Goal: Task Accomplishment & Management: Manage account settings

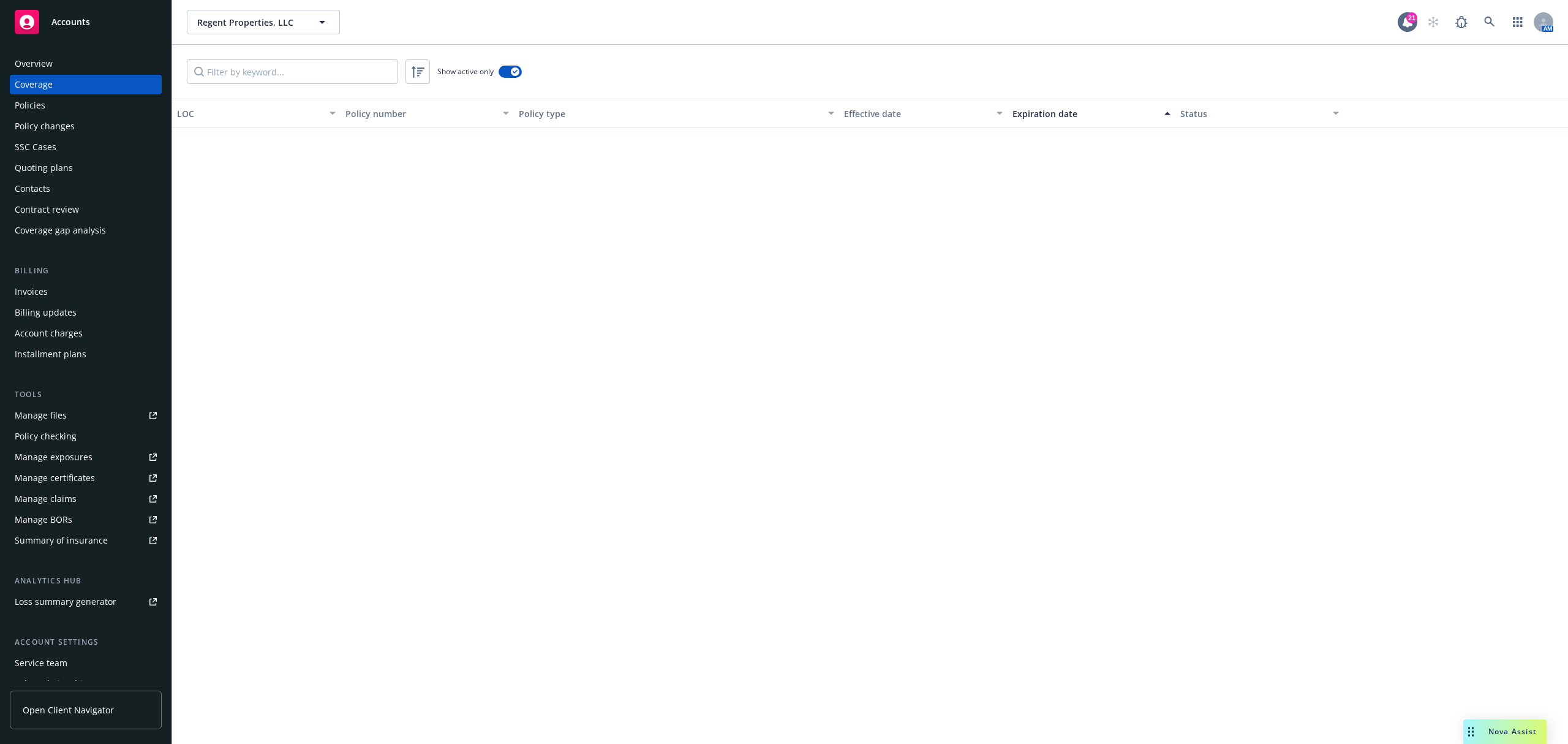
scroll to position [817, 0]
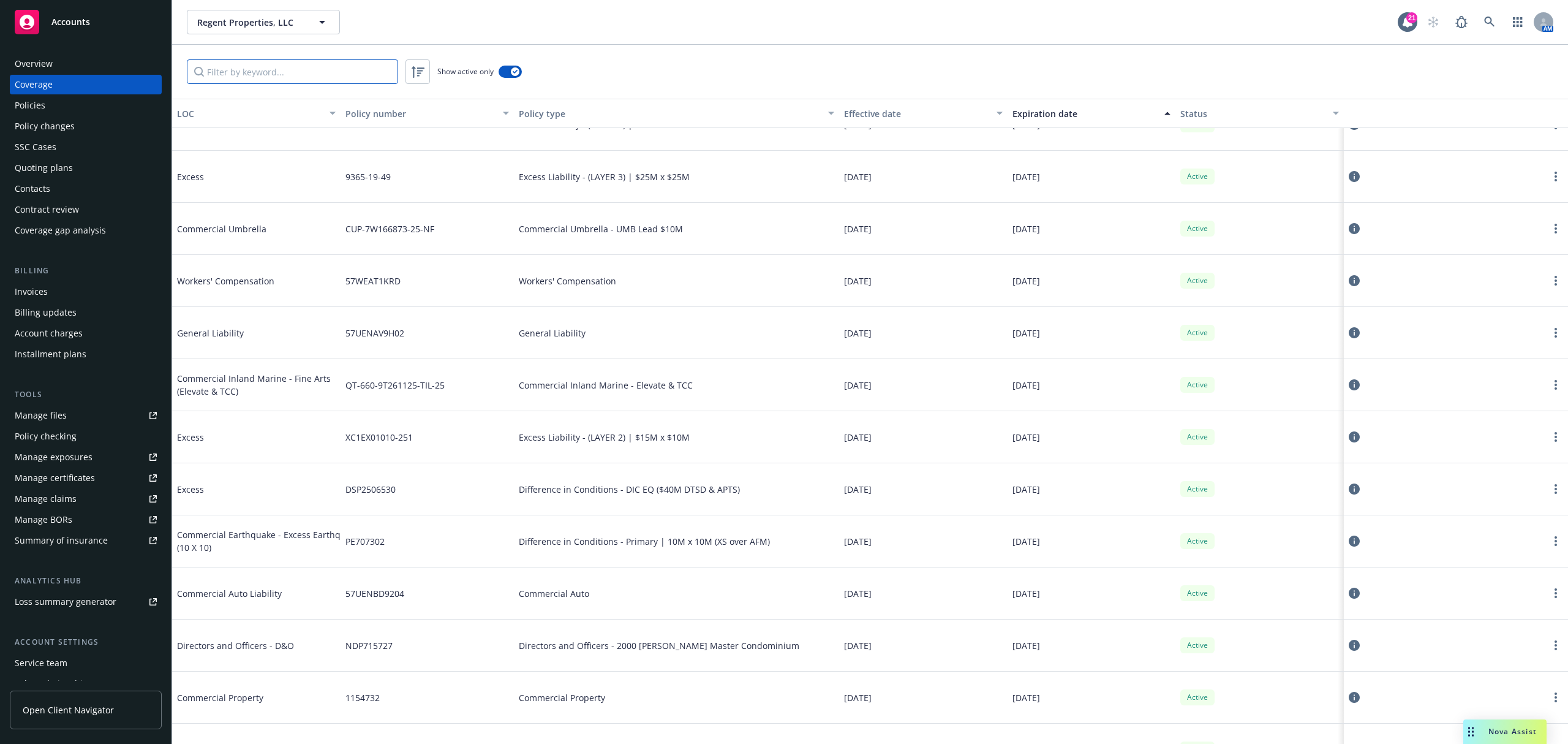
click at [304, 69] on input "Filter by keyword..." at bounding box center [292, 72] width 211 height 24
paste input "USF05442525"
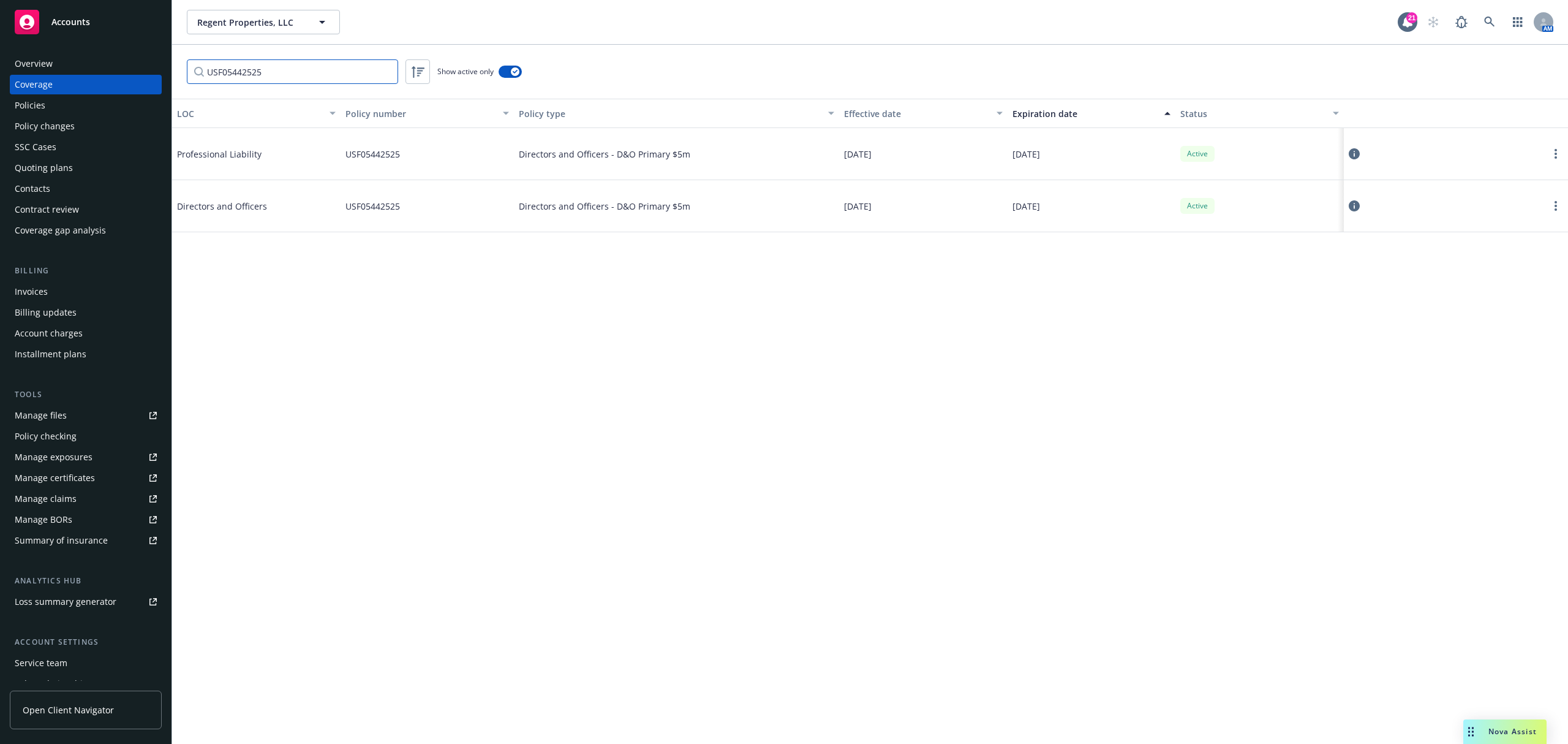
type input "USF05442525"
click at [637, 552] on div "LOC Policy number Policy type Effective date Expiration date Status Professiona…" at bounding box center [870, 421] width 1396 height 645
click at [653, 455] on div "LOC Policy number Policy type Effective date Expiration date Status Professiona…" at bounding box center [870, 421] width 1396 height 645
click at [376, 159] on span "USF05442525" at bounding box center [373, 154] width 55 height 13
drag, startPoint x: 365, startPoint y: 150, endPoint x: 408, endPoint y: 159, distance: 43.9
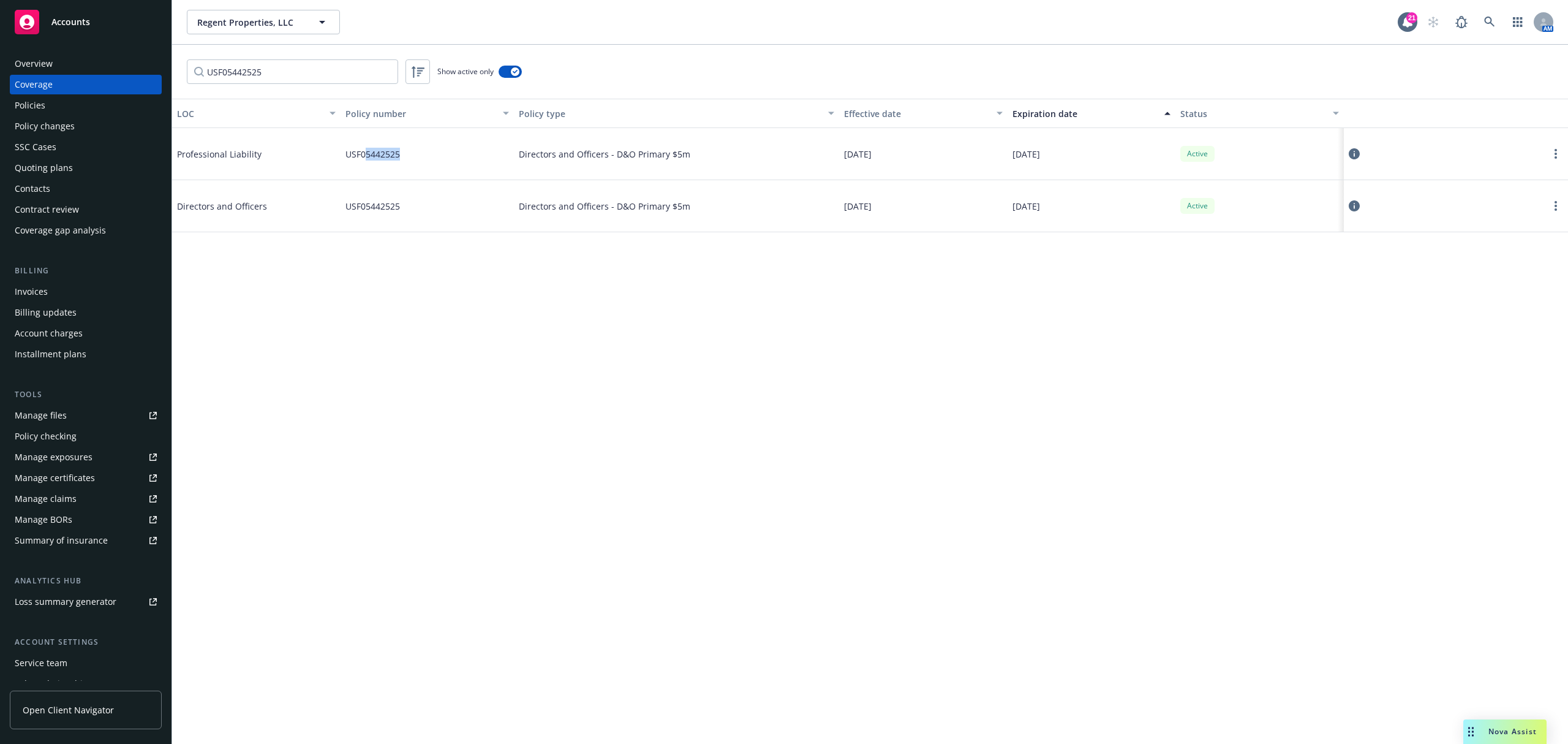
click at [408, 159] on div "USF05442525" at bounding box center [427, 154] width 174 height 52
click at [640, 522] on div "LOC Policy number Policy type Effective date Expiration date Status Professiona…" at bounding box center [870, 421] width 1396 height 645
click at [792, 461] on div "LOC Policy number Policy type Effective date Expiration date Status Professiona…" at bounding box center [870, 421] width 1396 height 645
click at [375, 155] on span "USF05442525" at bounding box center [373, 154] width 55 height 13
click at [385, 216] on div "USF05442525" at bounding box center [427, 206] width 174 height 52
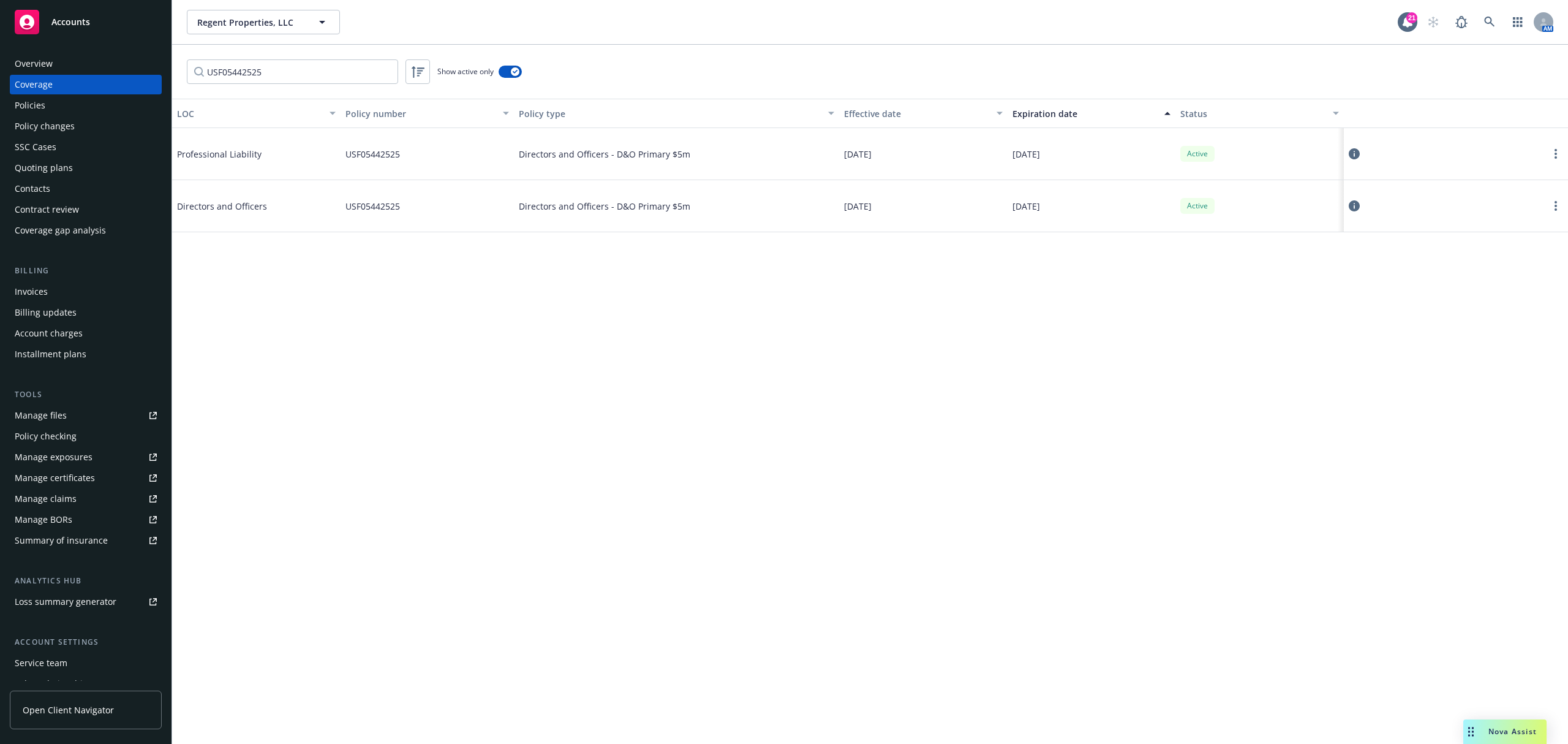
click at [377, 201] on span "USF05442525" at bounding box center [373, 206] width 55 height 13
copy span "USF05442525"
click at [1358, 209] on icon at bounding box center [1354, 206] width 11 height 11
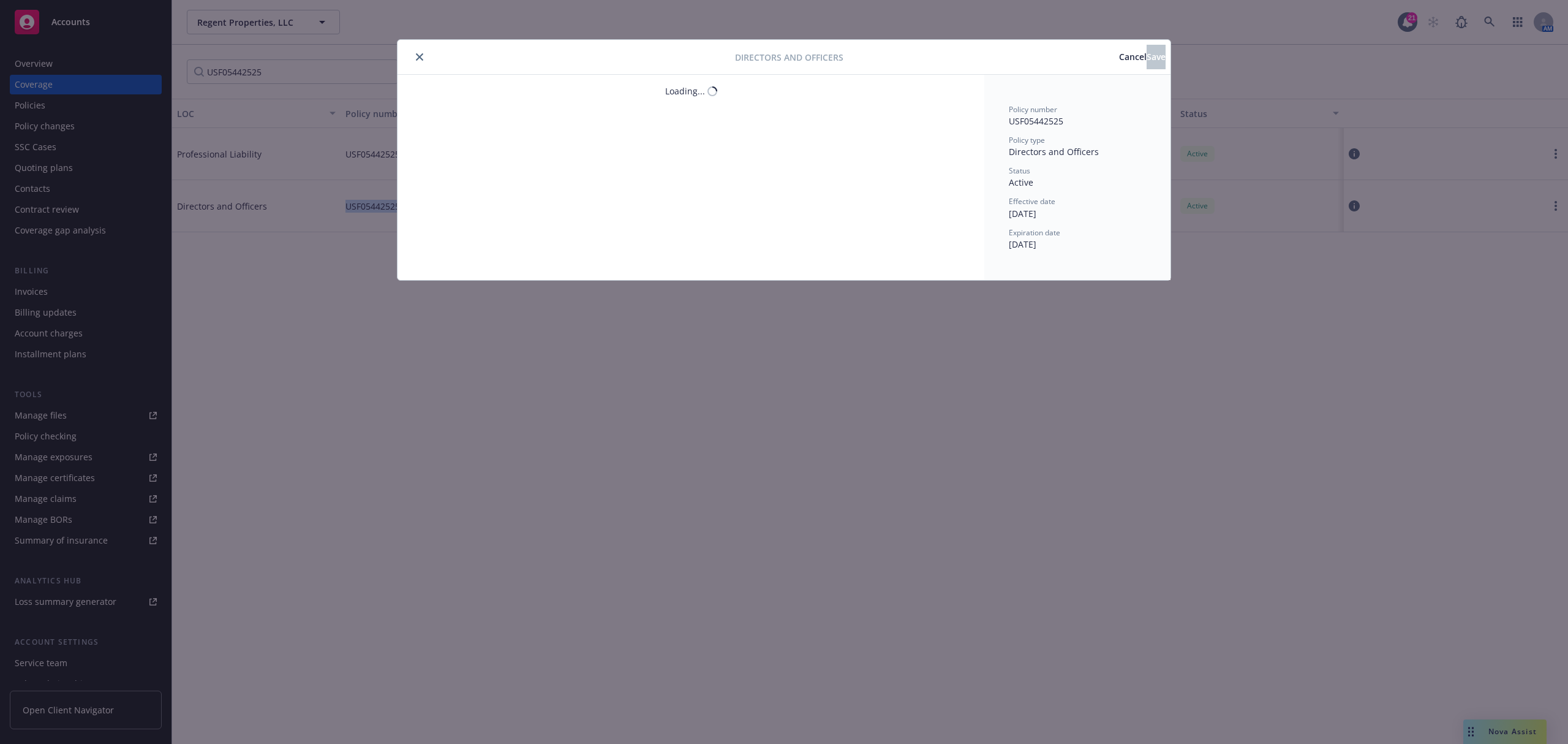
type textarea "x"
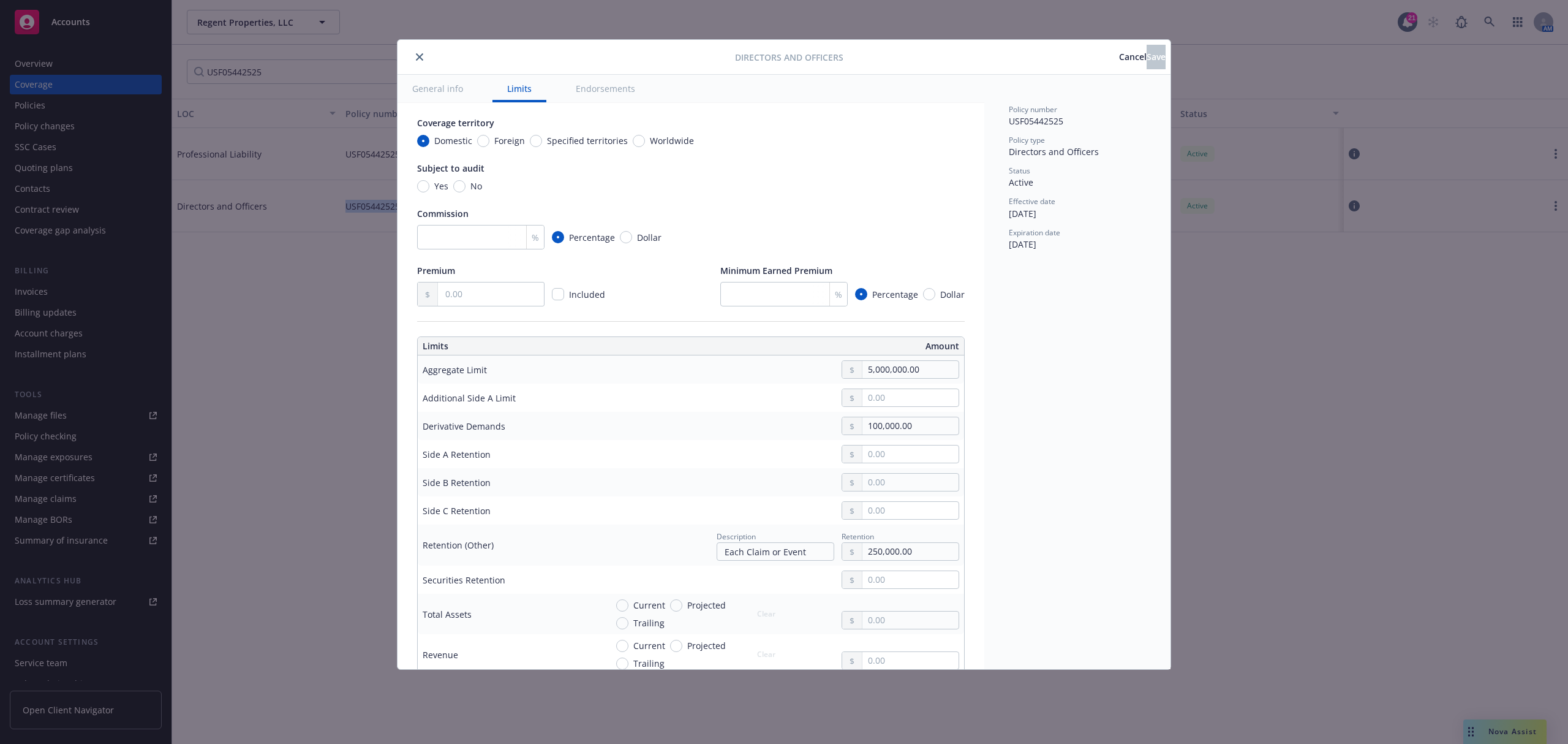
scroll to position [245, 0]
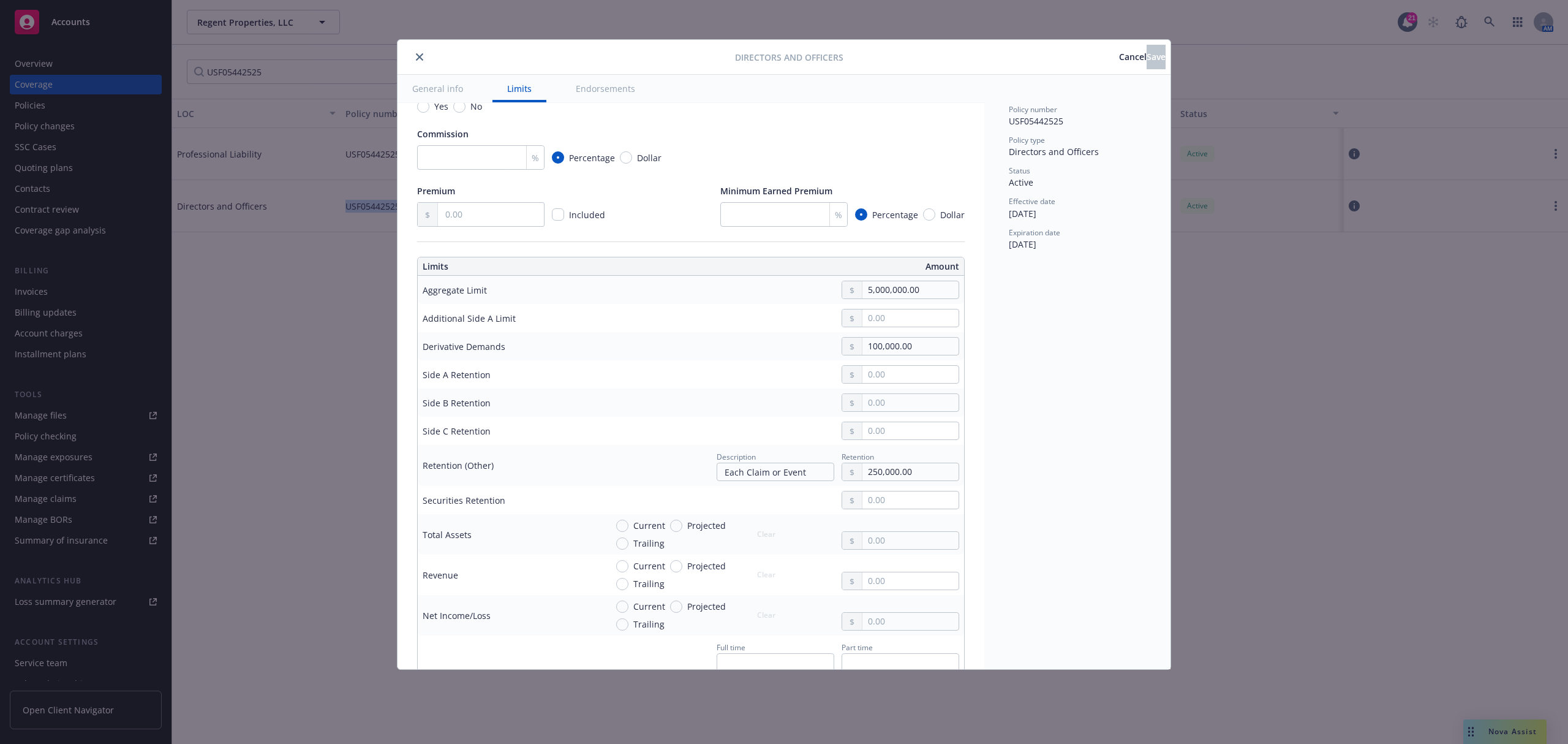
click at [1119, 58] on span "Cancel" at bounding box center [1132, 57] width 28 height 12
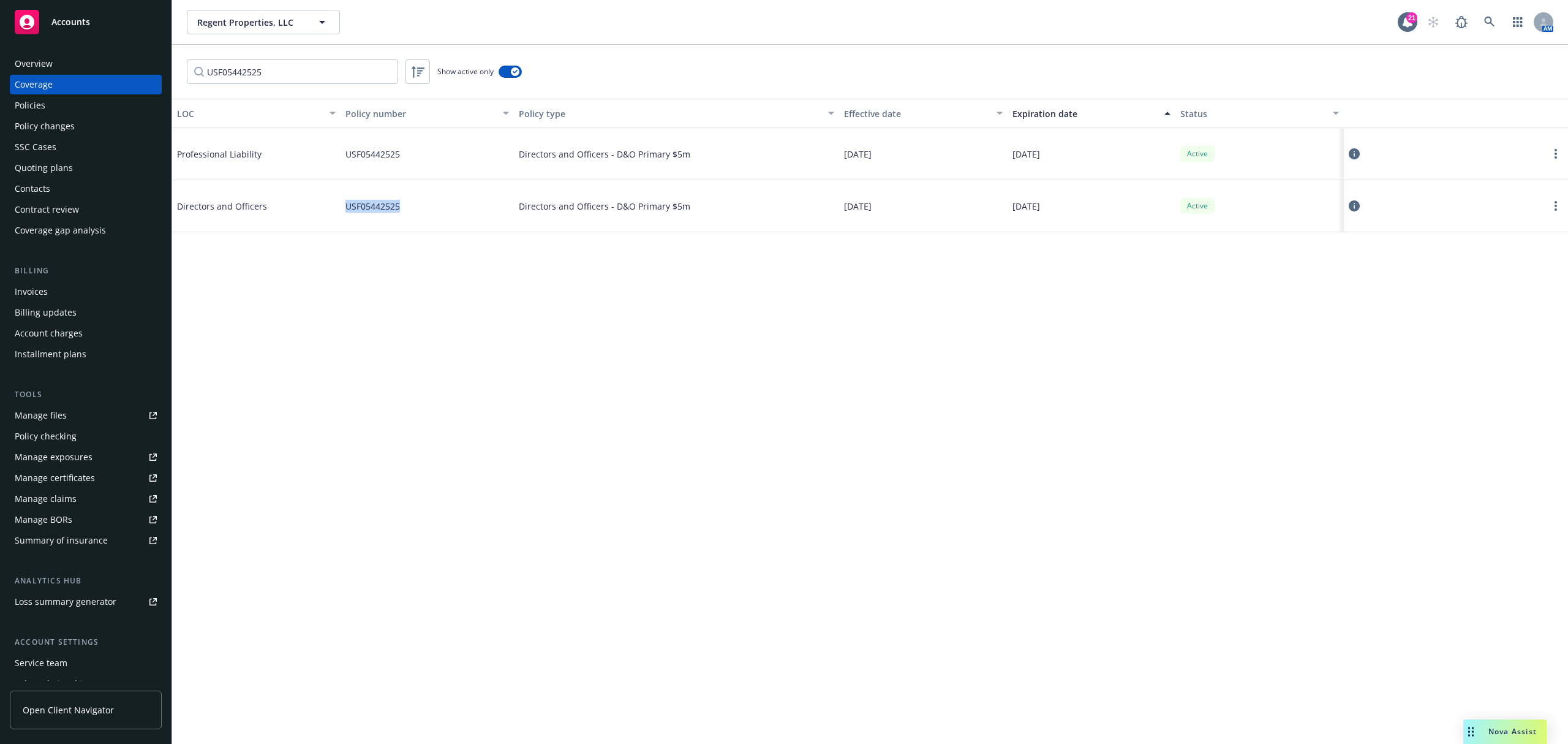
click at [42, 60] on div "Overview" at bounding box center [33, 64] width 38 height 20
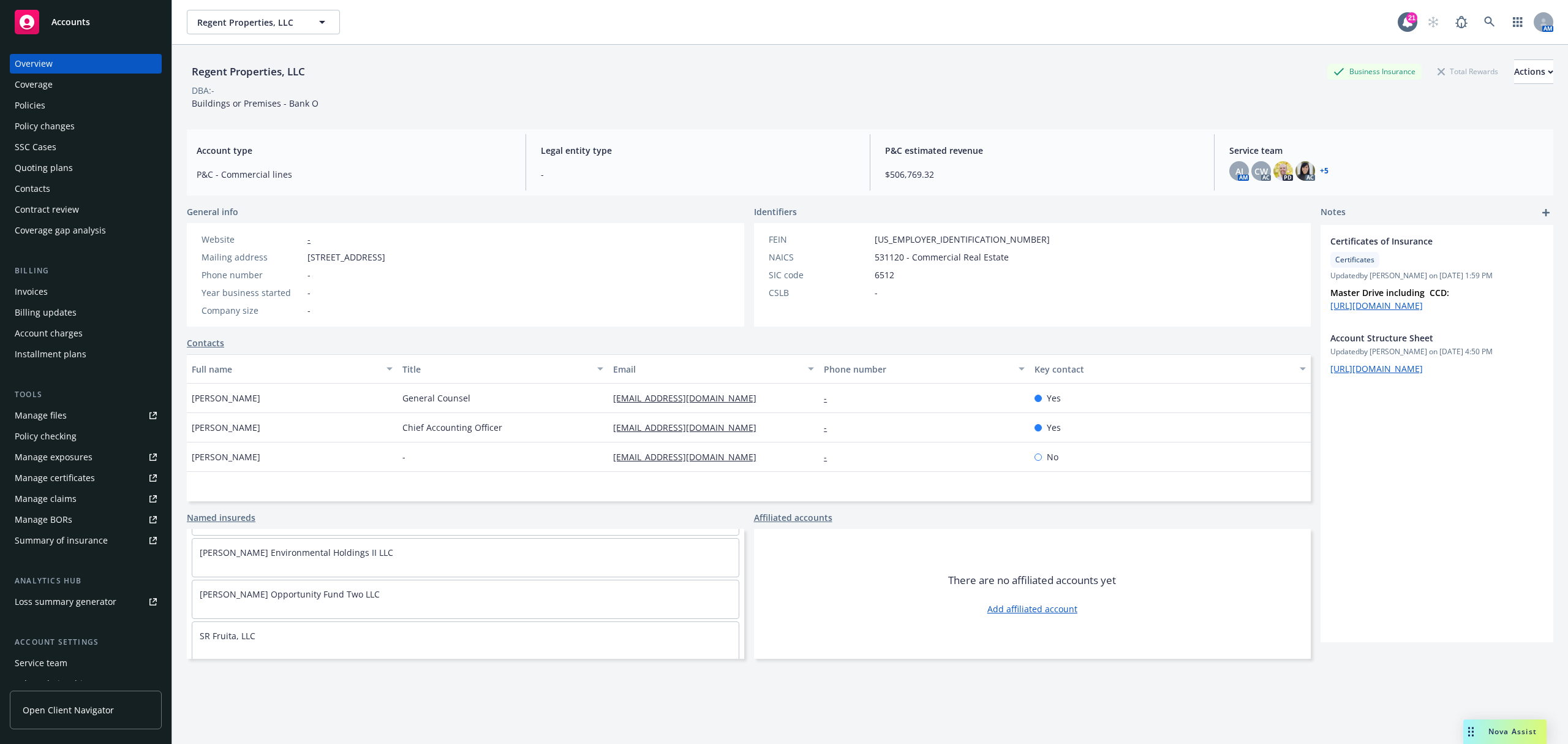
scroll to position [163, 0]
click at [231, 518] on link "Named insureds" at bounding box center [221, 517] width 69 height 13
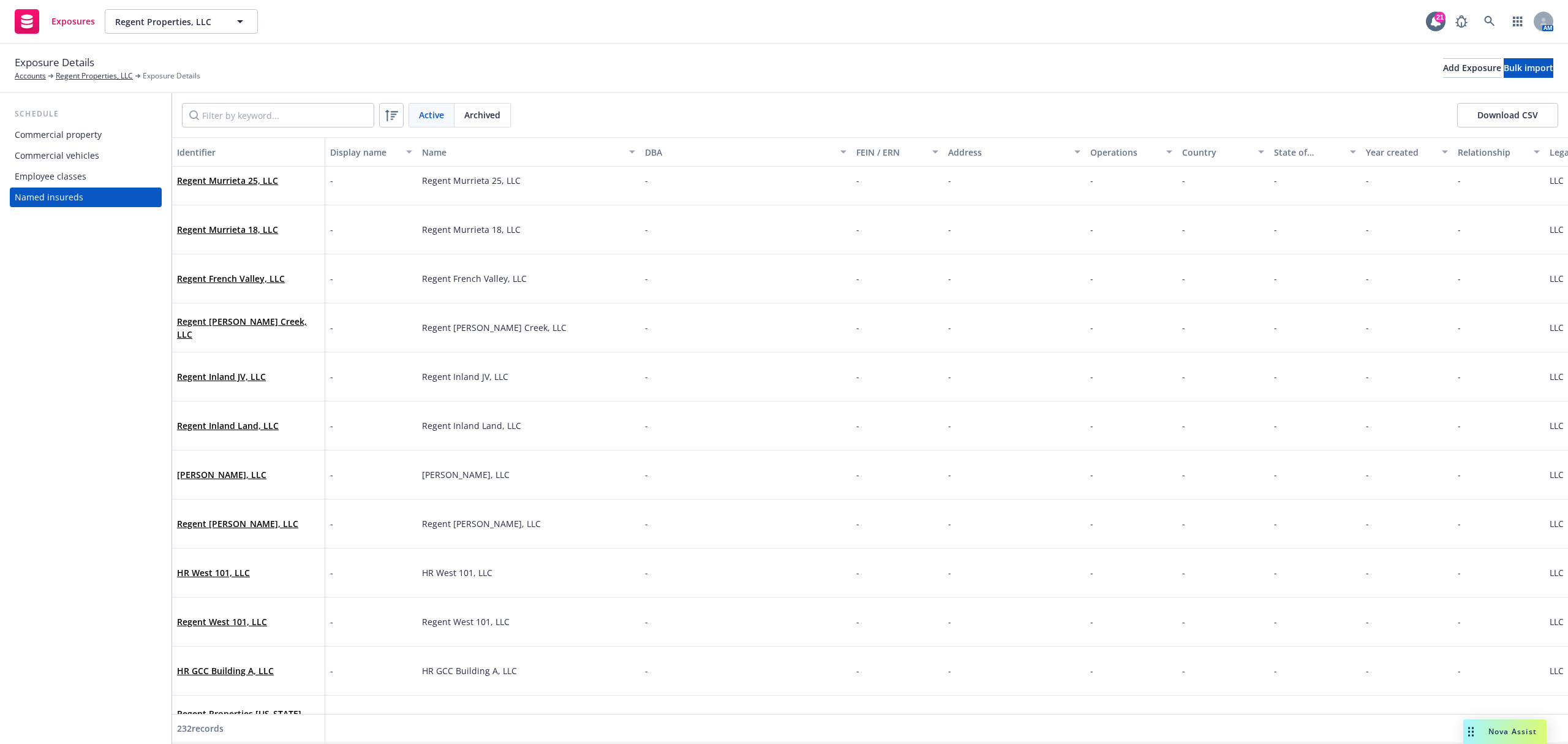
scroll to position [4575, 0]
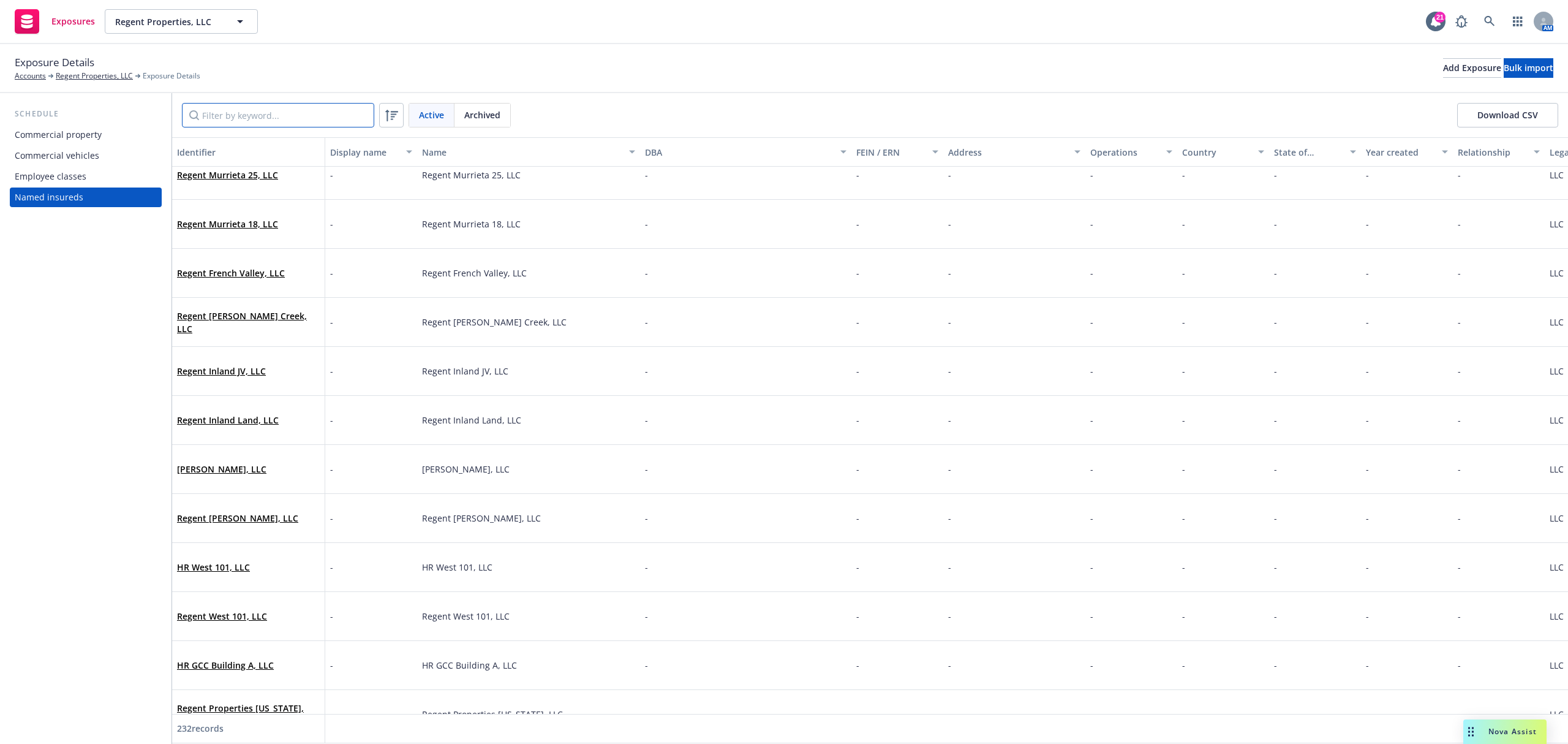
click at [310, 116] on input "Filter by keyword..." at bounding box center [277, 115] width 192 height 24
paste input "AR LC 1-3"
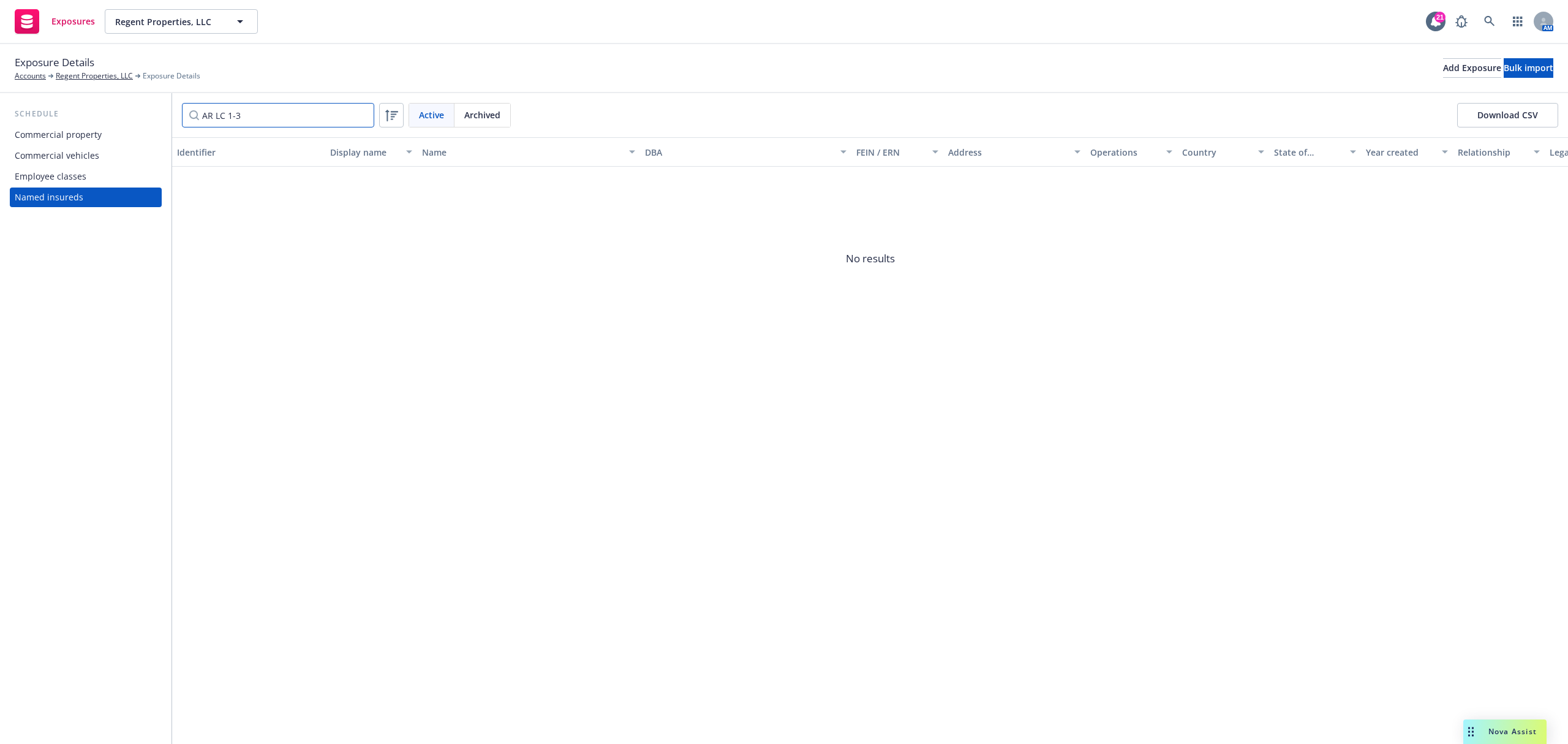
drag, startPoint x: 226, startPoint y: 112, endPoint x: 462, endPoint y: 120, distance: 236.1
click at [449, 120] on div "AR LC 1-3 Active Archived" at bounding box center [346, 115] width 329 height 24
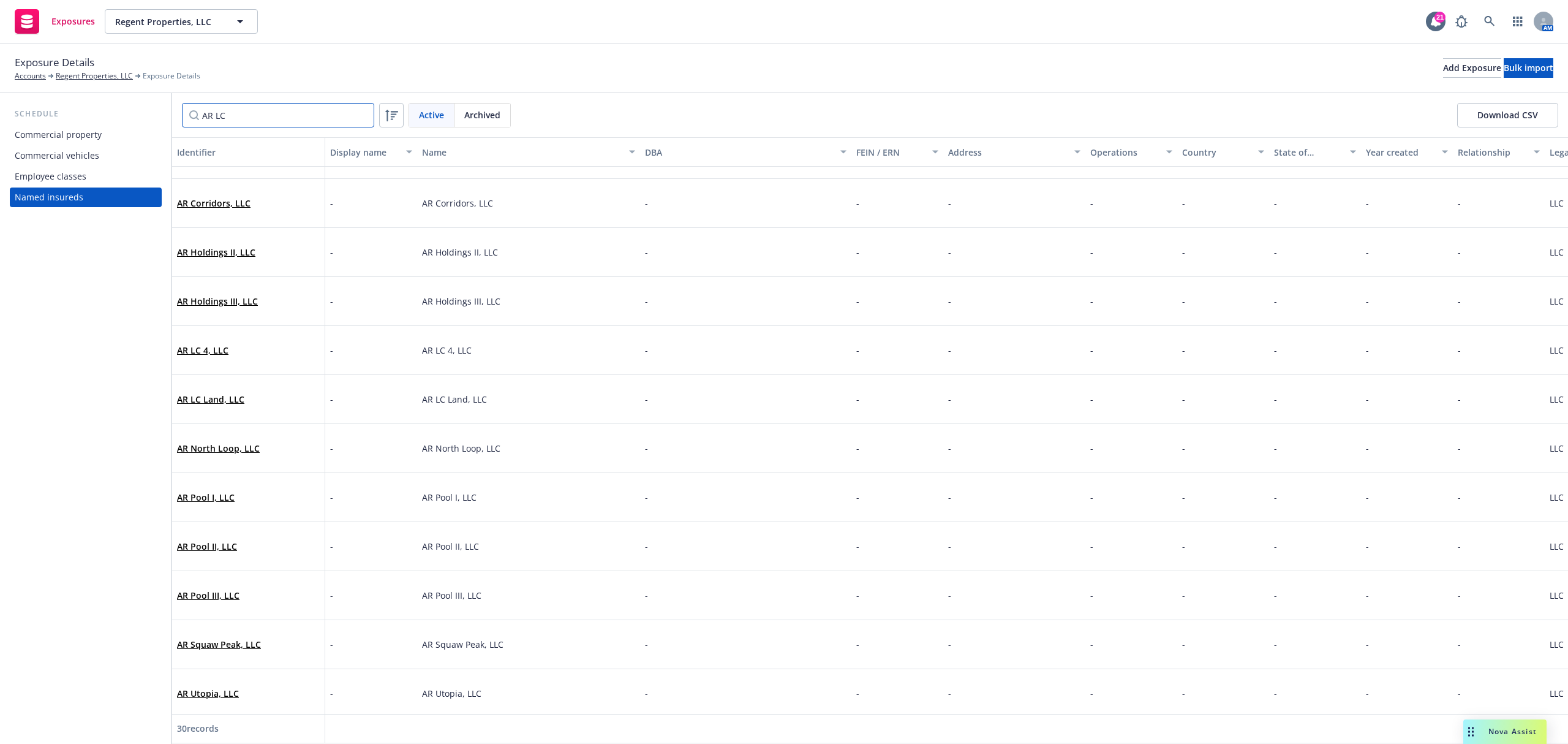
scroll to position [0, 0]
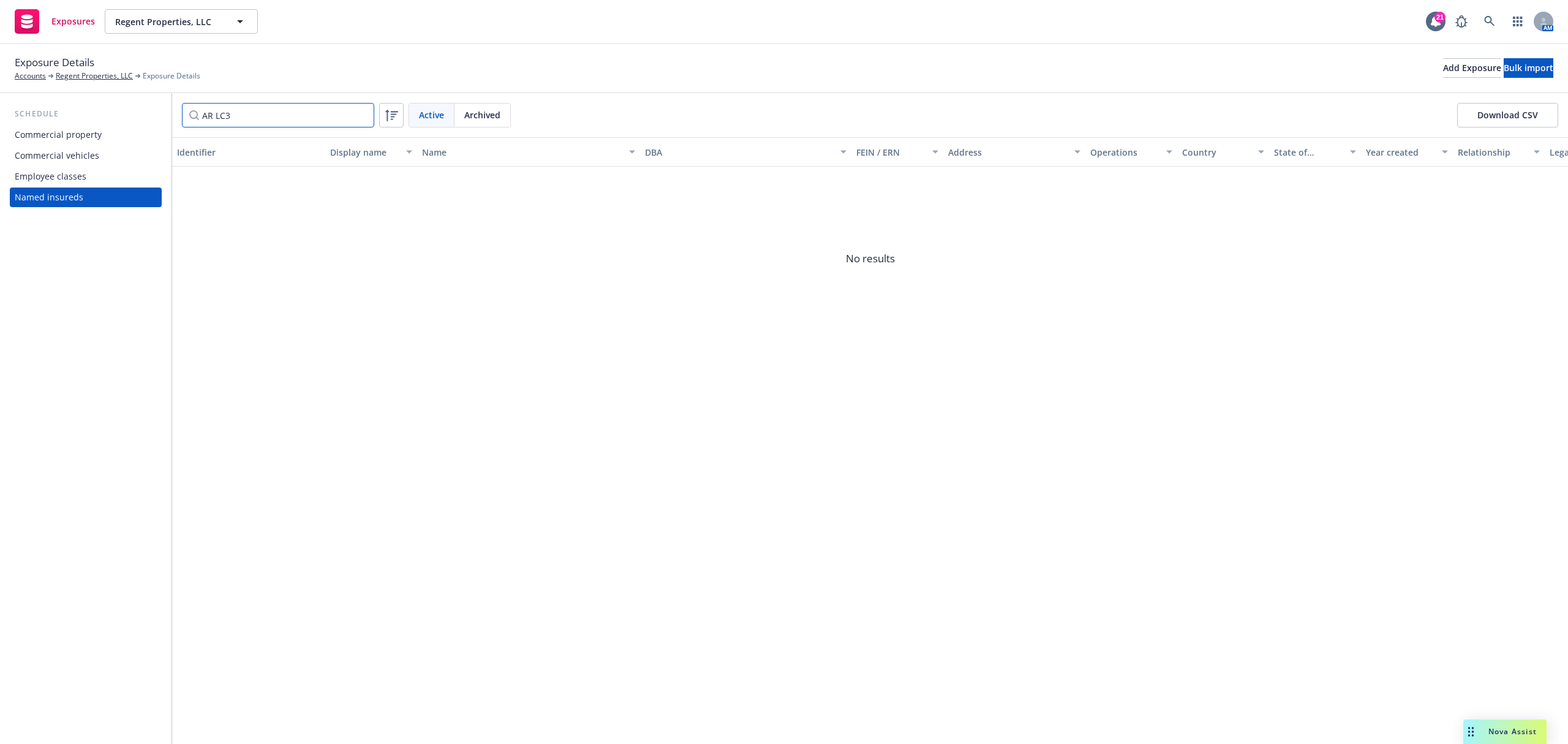
drag, startPoint x: 214, startPoint y: 114, endPoint x: 167, endPoint y: 118, distance: 47.2
click at [167, 118] on div "Schedule Commercial property Commercial vehicles Employee classes Named insured…" at bounding box center [784, 418] width 1568 height 651
type input "LC3"
click at [356, 111] on input "LC3" at bounding box center [277, 115] width 192 height 24
click at [361, 116] on input "LC3" at bounding box center [277, 115] width 192 height 24
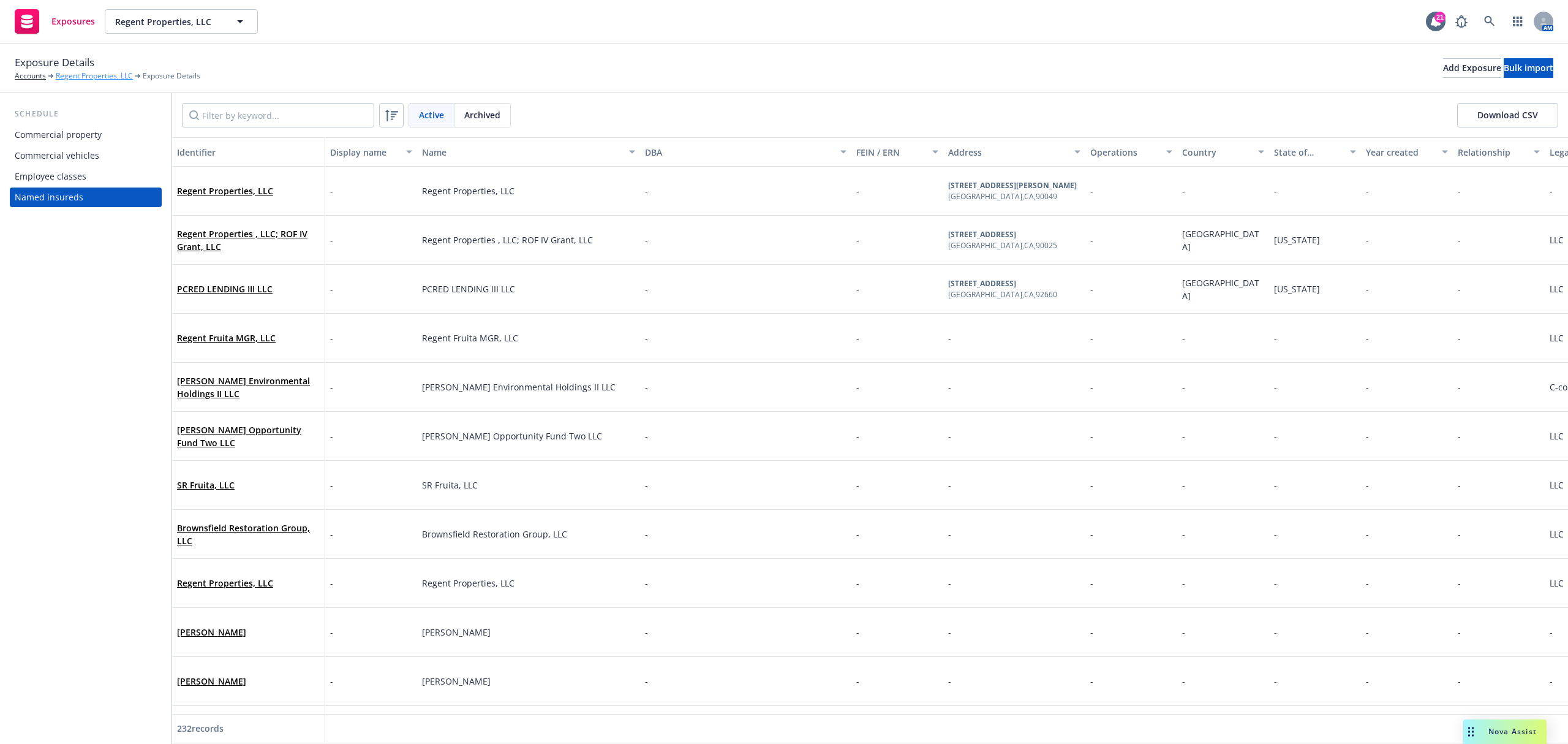
click at [81, 79] on link "Regent Properties, LLC" at bounding box center [94, 76] width 77 height 11
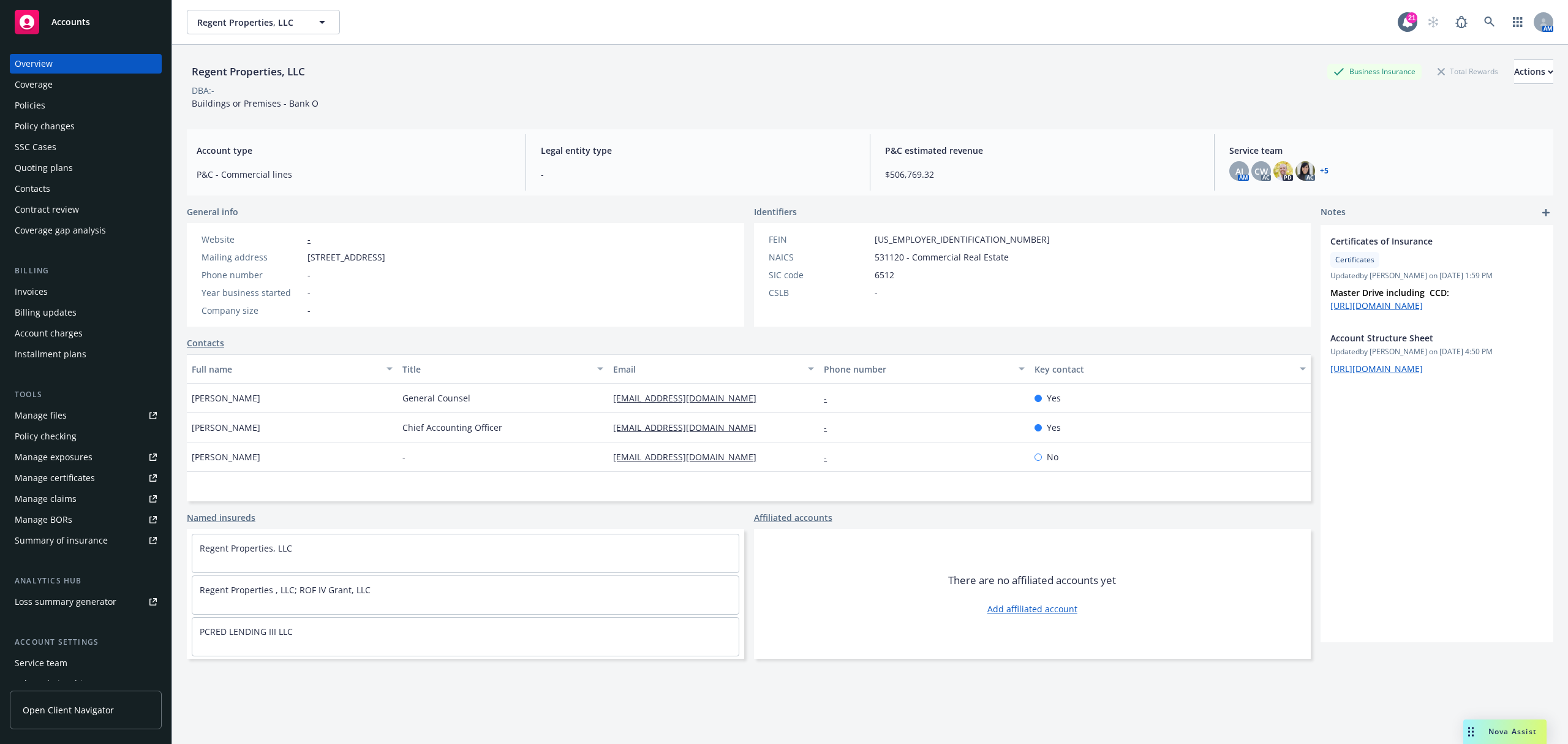
click at [42, 78] on div "Coverage" at bounding box center [33, 84] width 38 height 20
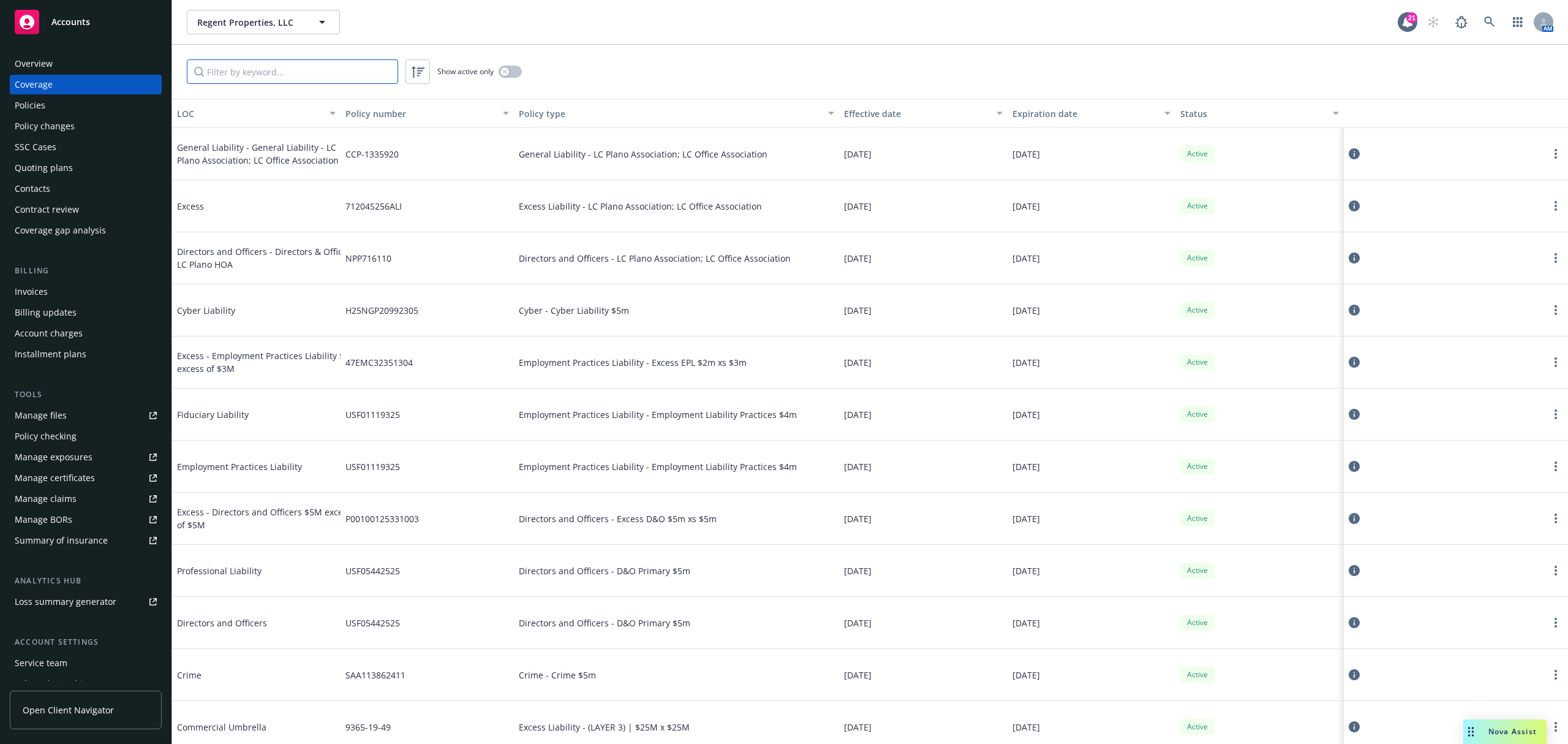
click at [253, 73] on input "Filter by keyword..." at bounding box center [292, 72] width 211 height 24
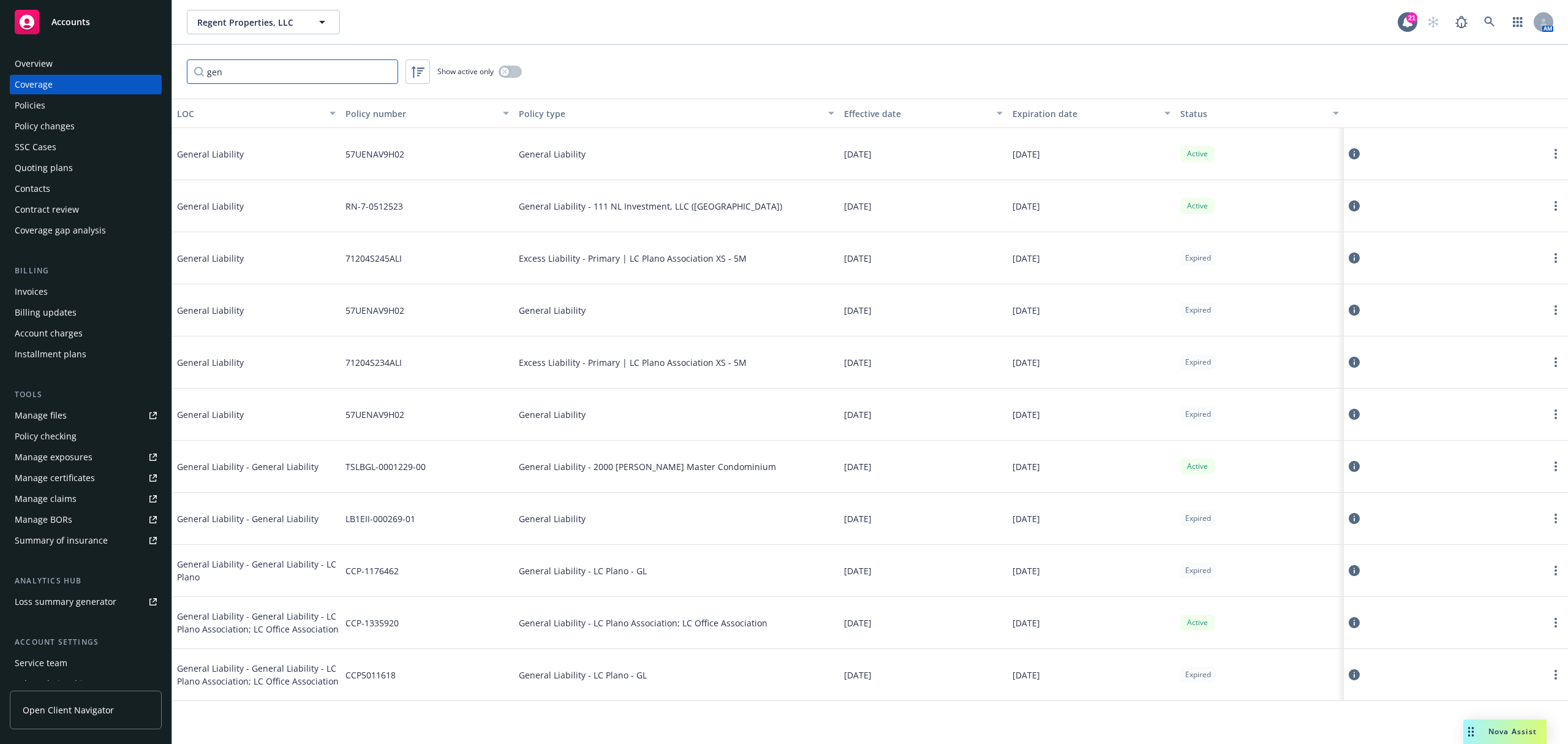
type input "gen"
click at [516, 73] on button "button" at bounding box center [510, 71] width 23 height 12
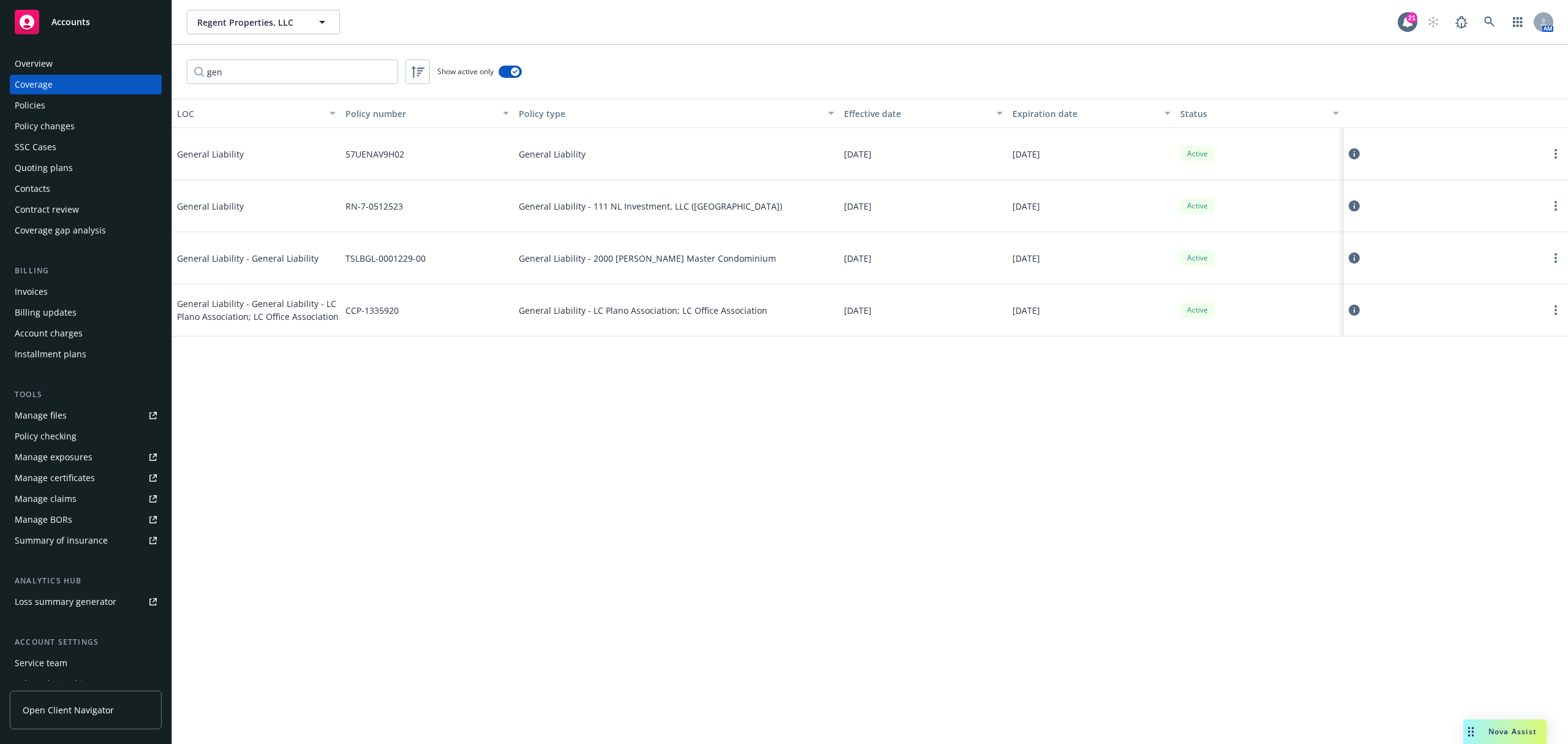
click at [586, 162] on div "General Liability" at bounding box center [676, 154] width 325 height 52
click at [1556, 151] on circle "more" at bounding box center [1556, 150] width 3 height 3
click at [1476, 227] on link "View policy" at bounding box center [1482, 229] width 161 height 24
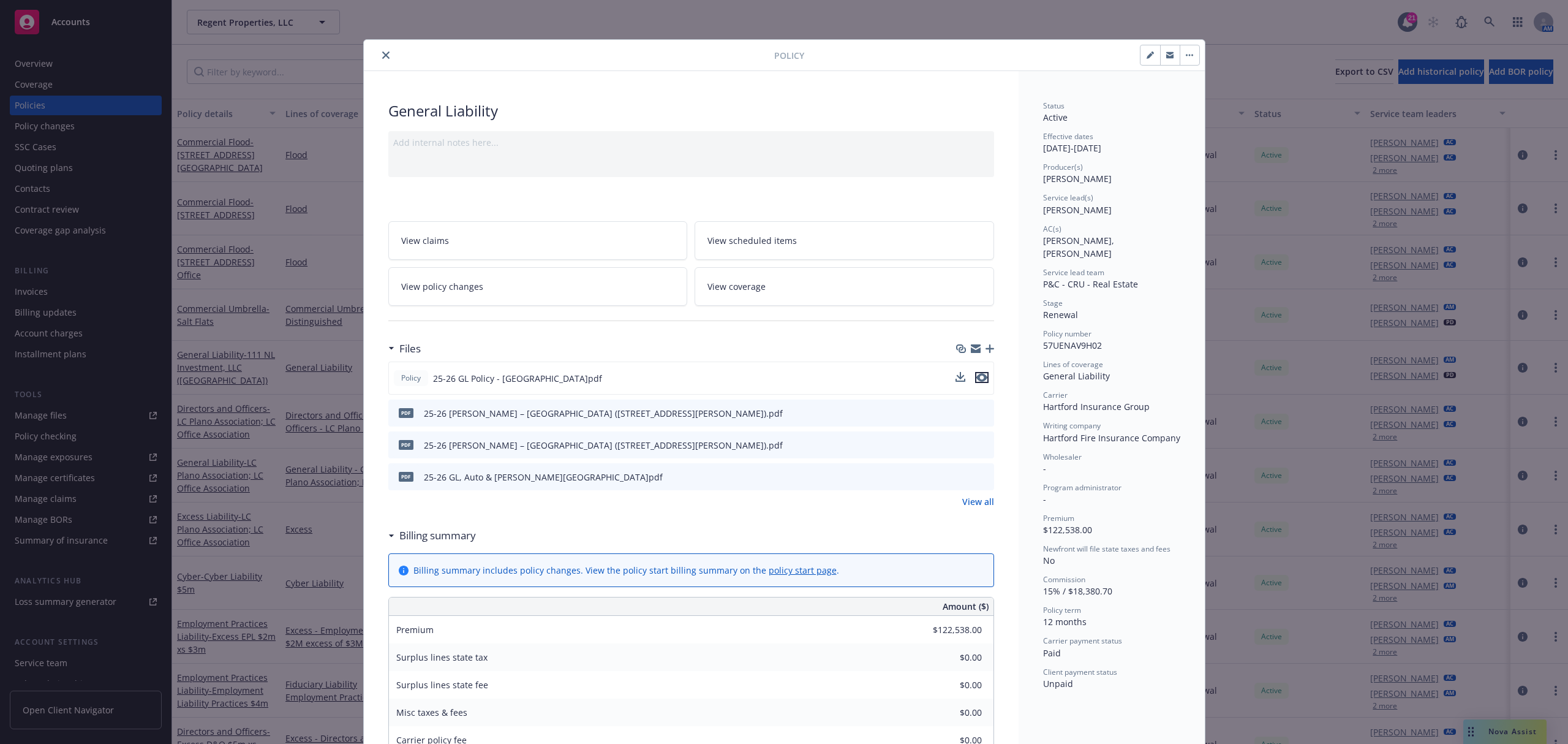
click at [978, 378] on icon "preview file" at bounding box center [982, 377] width 11 height 8
click at [382, 52] on icon "close" at bounding box center [385, 55] width 7 height 7
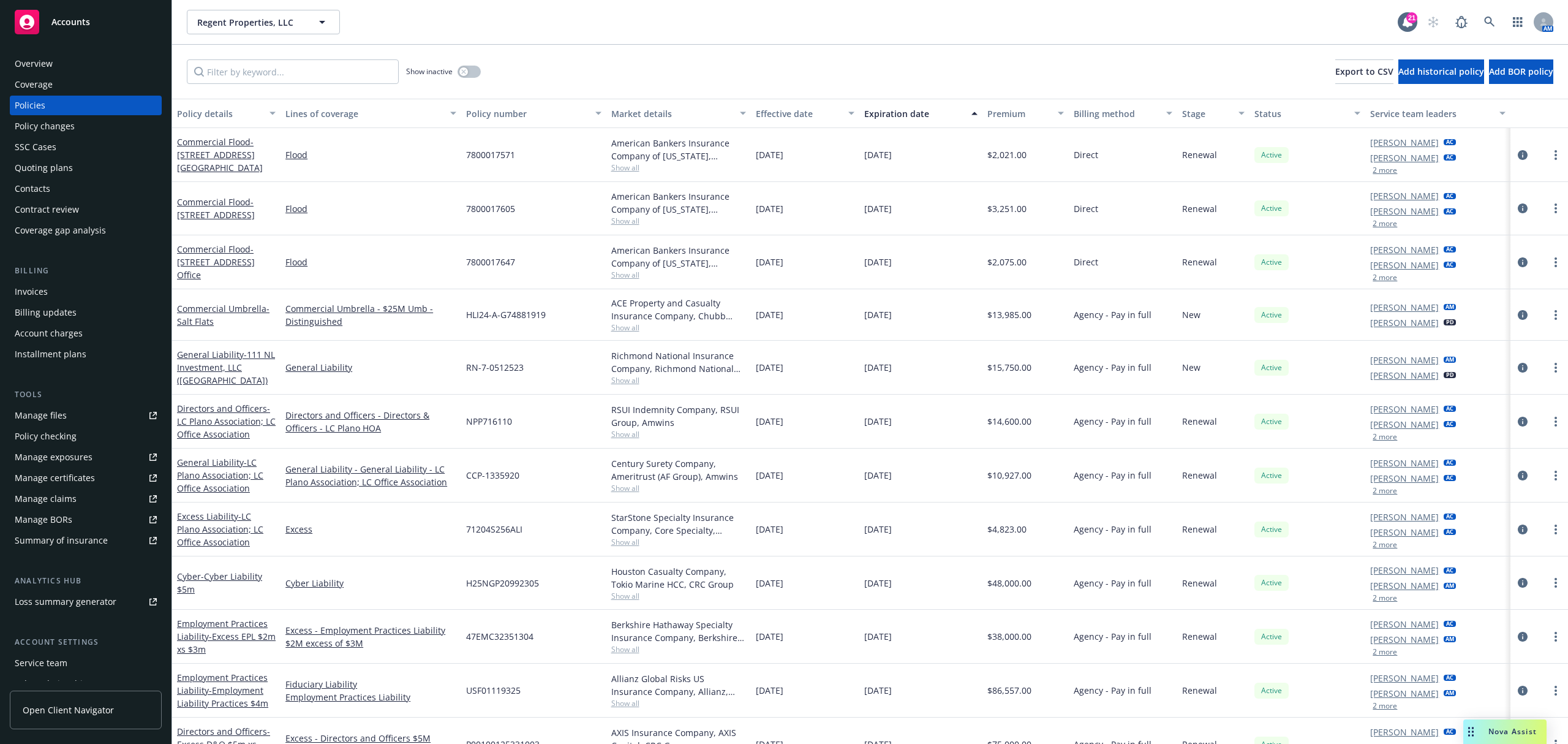
click at [111, 76] on div "Coverage" at bounding box center [85, 84] width 142 height 20
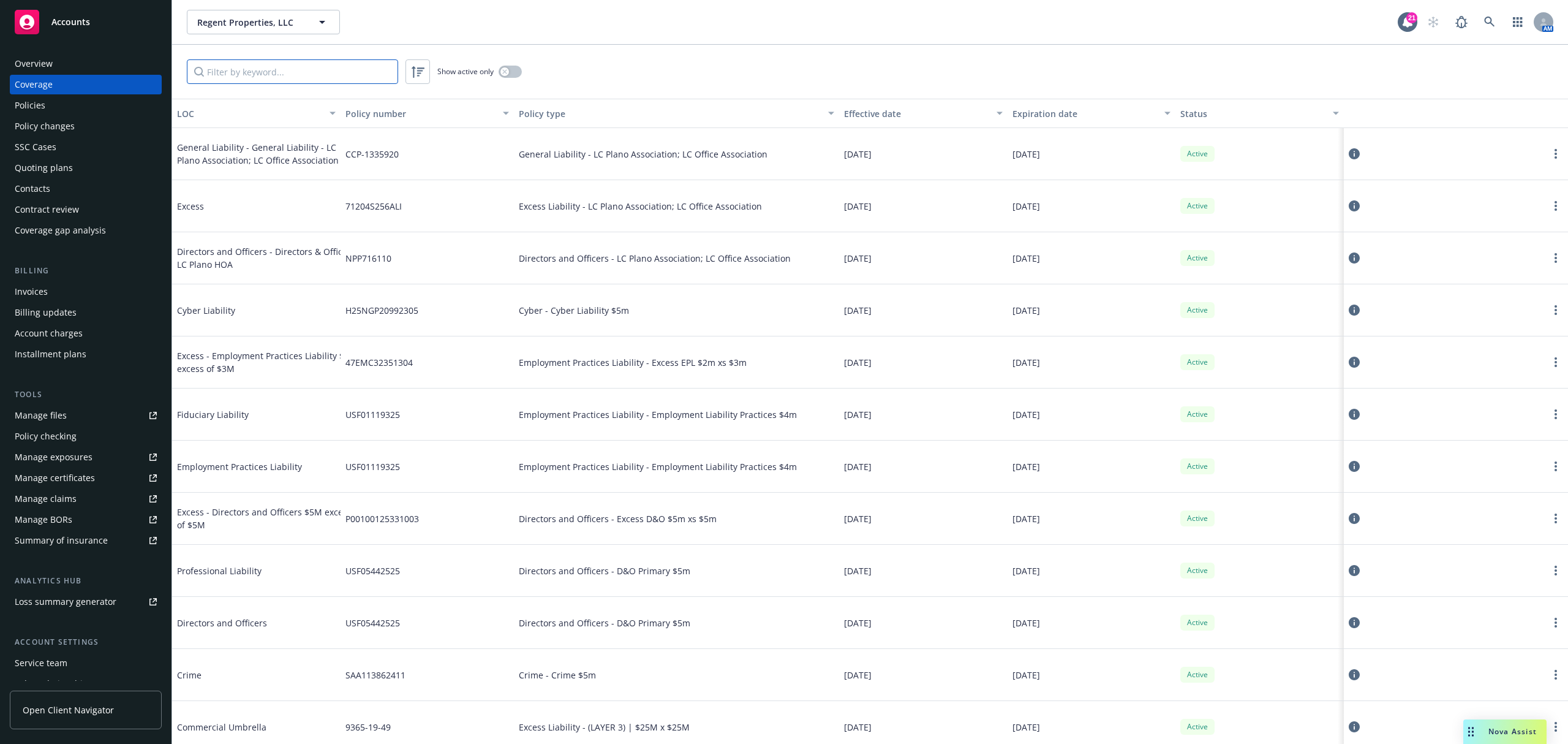
click at [256, 62] on input "Filter by keyword..." at bounding box center [292, 72] width 211 height 24
paste input "P00100125331003"
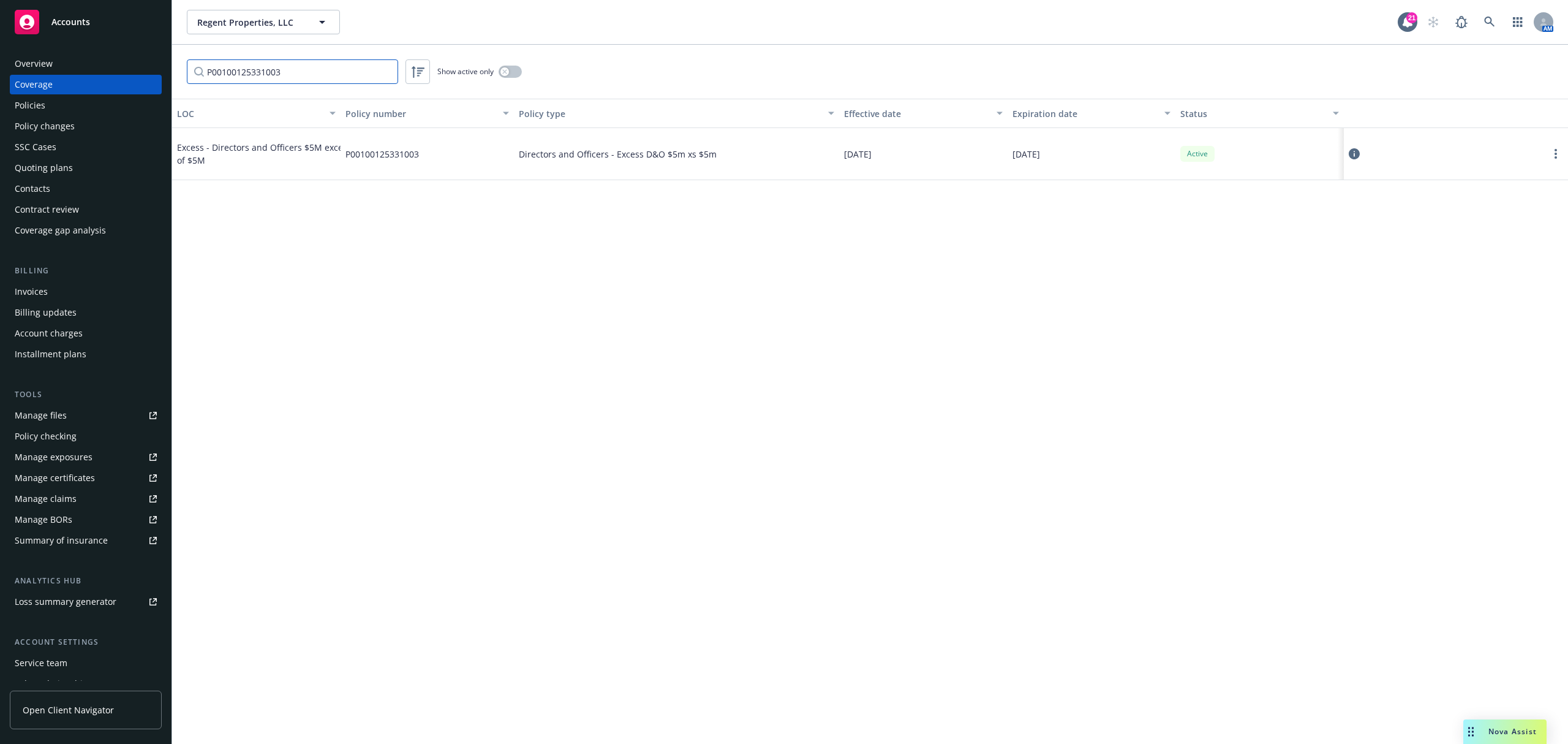
type input "P00100125331003"
click at [285, 193] on div "LOC Policy number Policy type Effective date Expiration date Status Excess - Di…" at bounding box center [870, 421] width 1396 height 645
drag, startPoint x: 777, startPoint y: 405, endPoint x: 473, endPoint y: 20, distance: 490.6
click at [774, 403] on div "LOC Policy number Policy type Effective date Expiration date Status Excess - Di…" at bounding box center [870, 421] width 1396 height 645
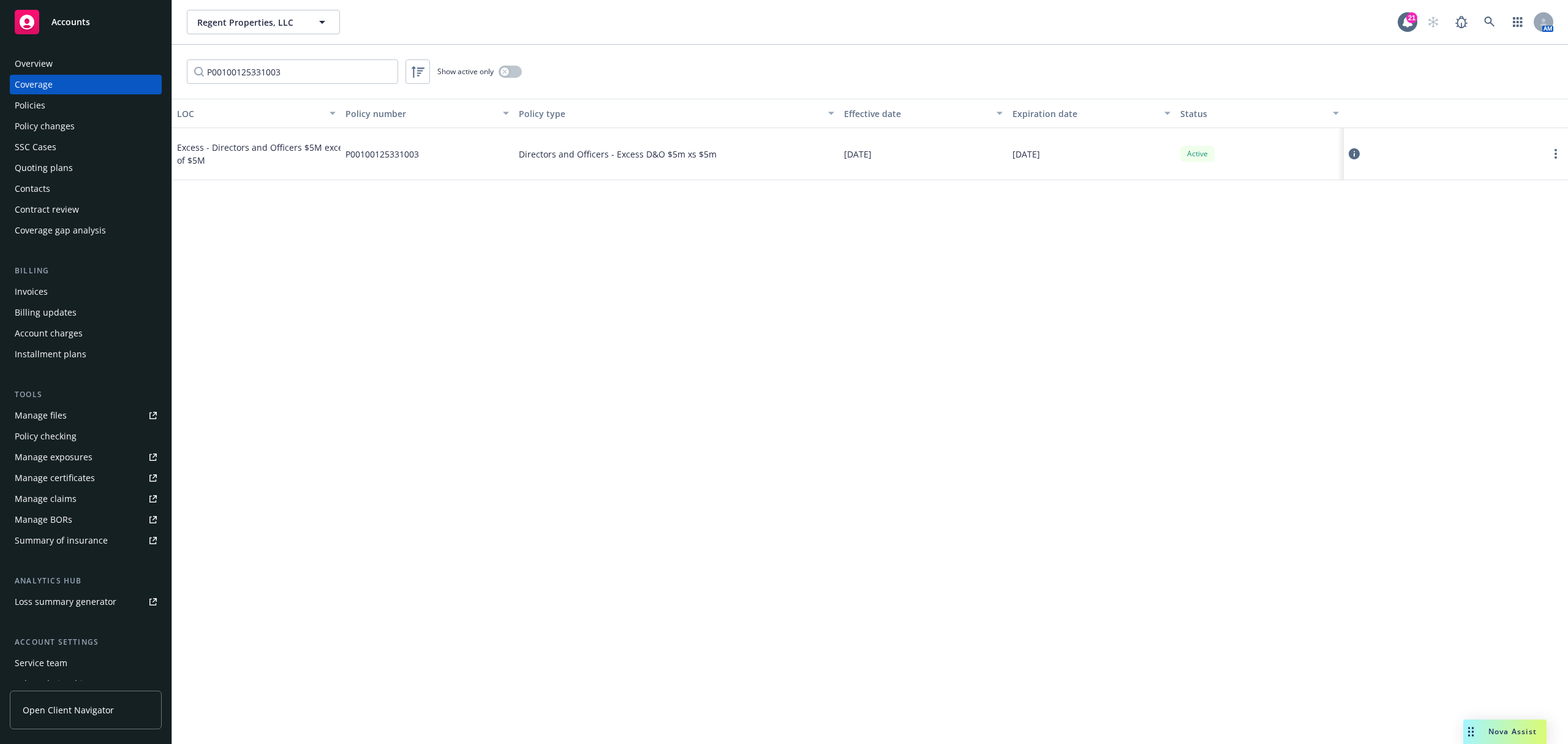
click at [80, 474] on div "Manage certificates" at bounding box center [55, 478] width 80 height 20
drag, startPoint x: 549, startPoint y: 324, endPoint x: 224, endPoint y: 197, distance: 348.9
click at [549, 324] on div "LOC Policy number Policy type Effective date Expiration date Status Excess - Di…" at bounding box center [870, 421] width 1396 height 645
click at [87, 473] on div "Manage certificates" at bounding box center [55, 478] width 80 height 20
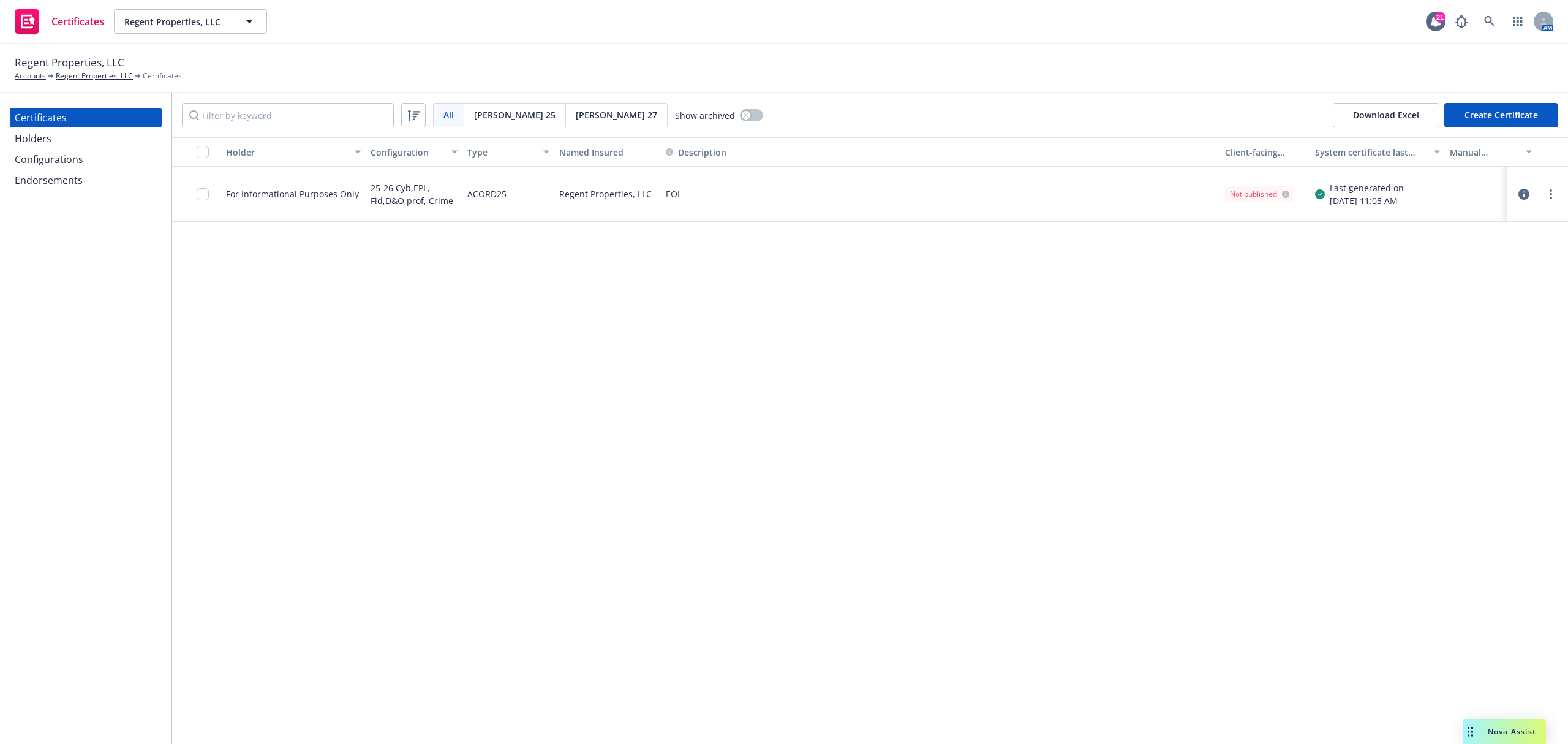
click at [76, 135] on div "Holders" at bounding box center [85, 138] width 142 height 20
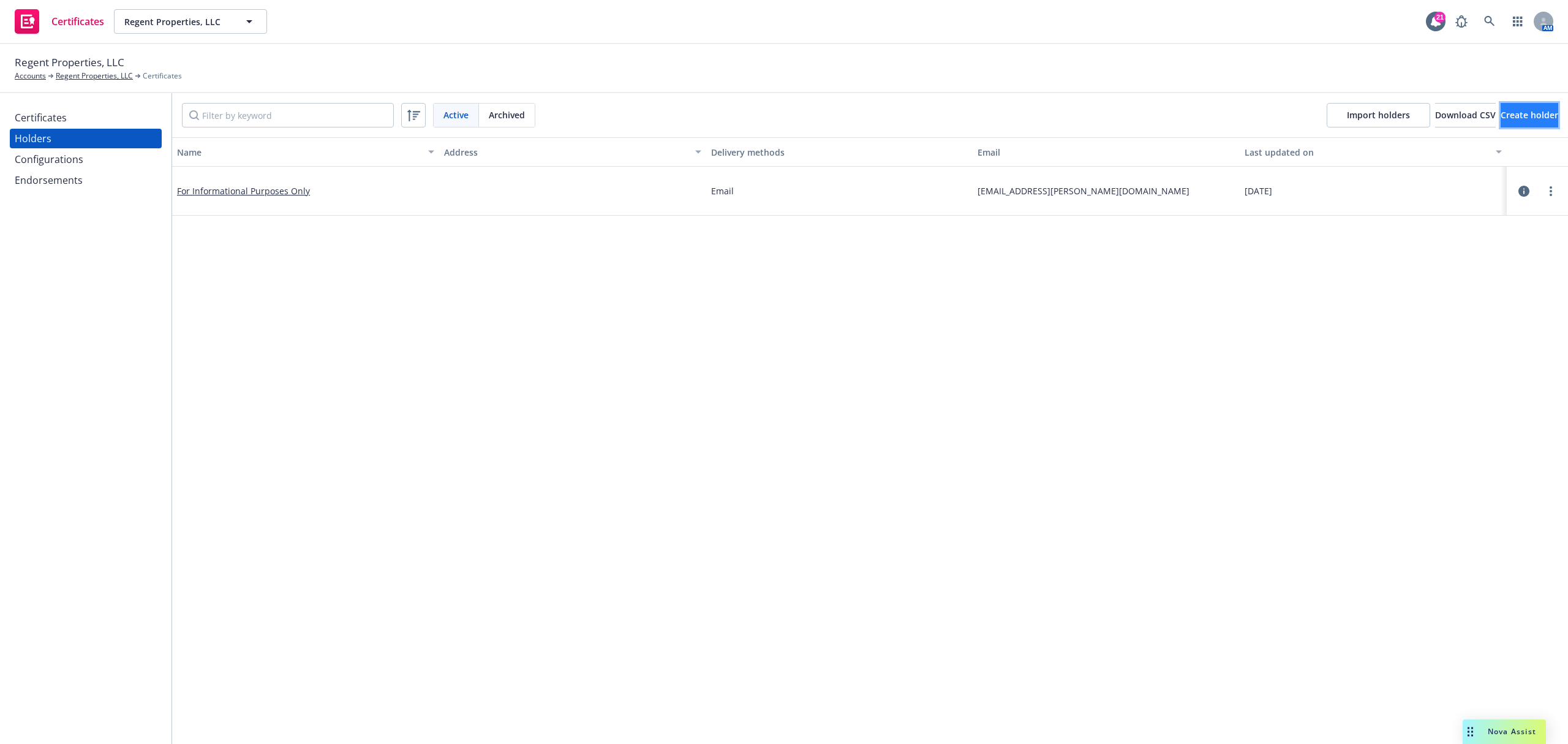
click at [1501, 115] on span "Create holder" at bounding box center [1529, 115] width 58 height 12
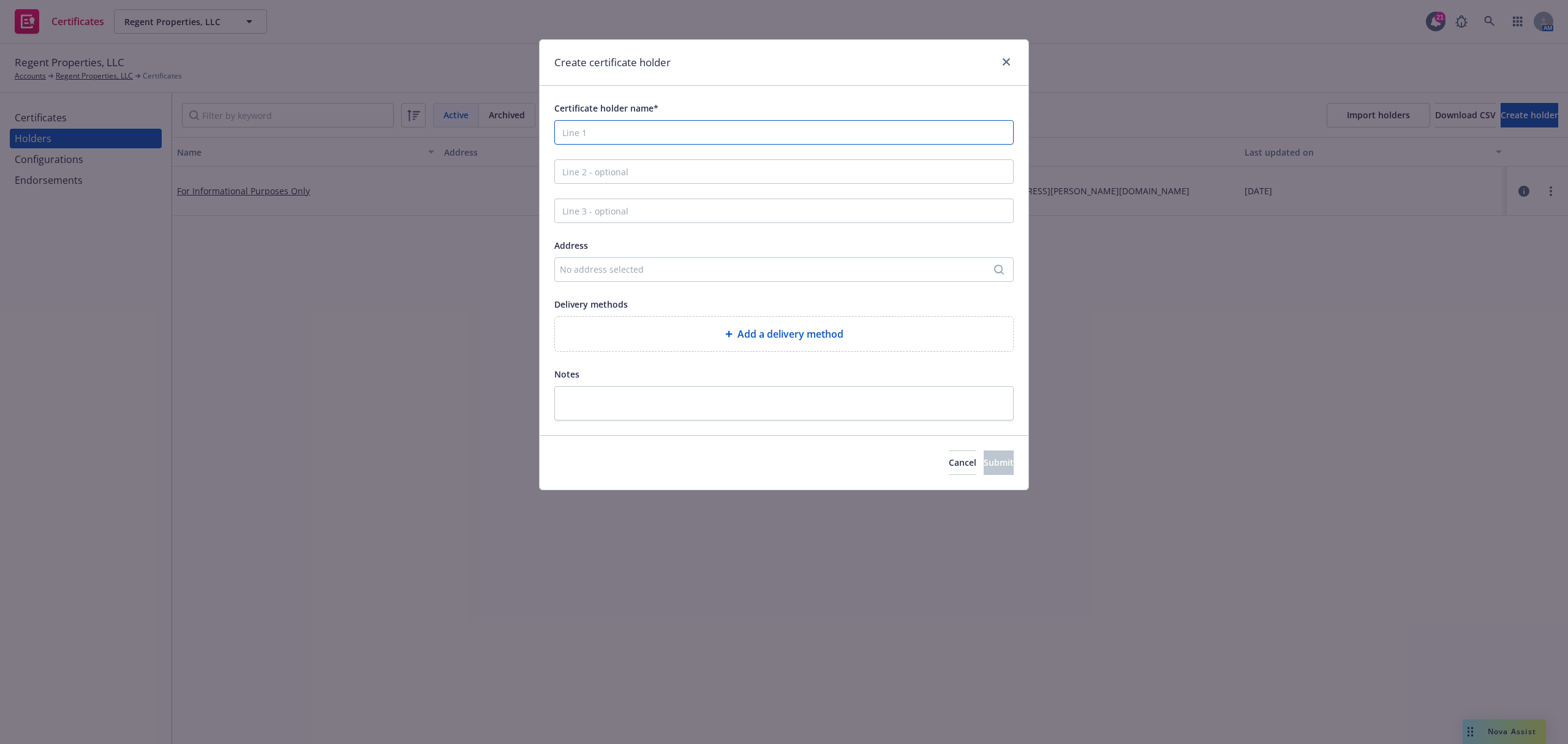
click at [606, 142] on input "Certificate holder name*" at bounding box center [784, 132] width 459 height 24
paste input "Midland Loan Services,"
type input "Midland Loan Services,"
drag, startPoint x: 672, startPoint y: 170, endPoint x: 628, endPoint y: 179, distance: 44.9
click at [669, 170] on input "Line 2 - optional" at bounding box center [784, 172] width 459 height 24
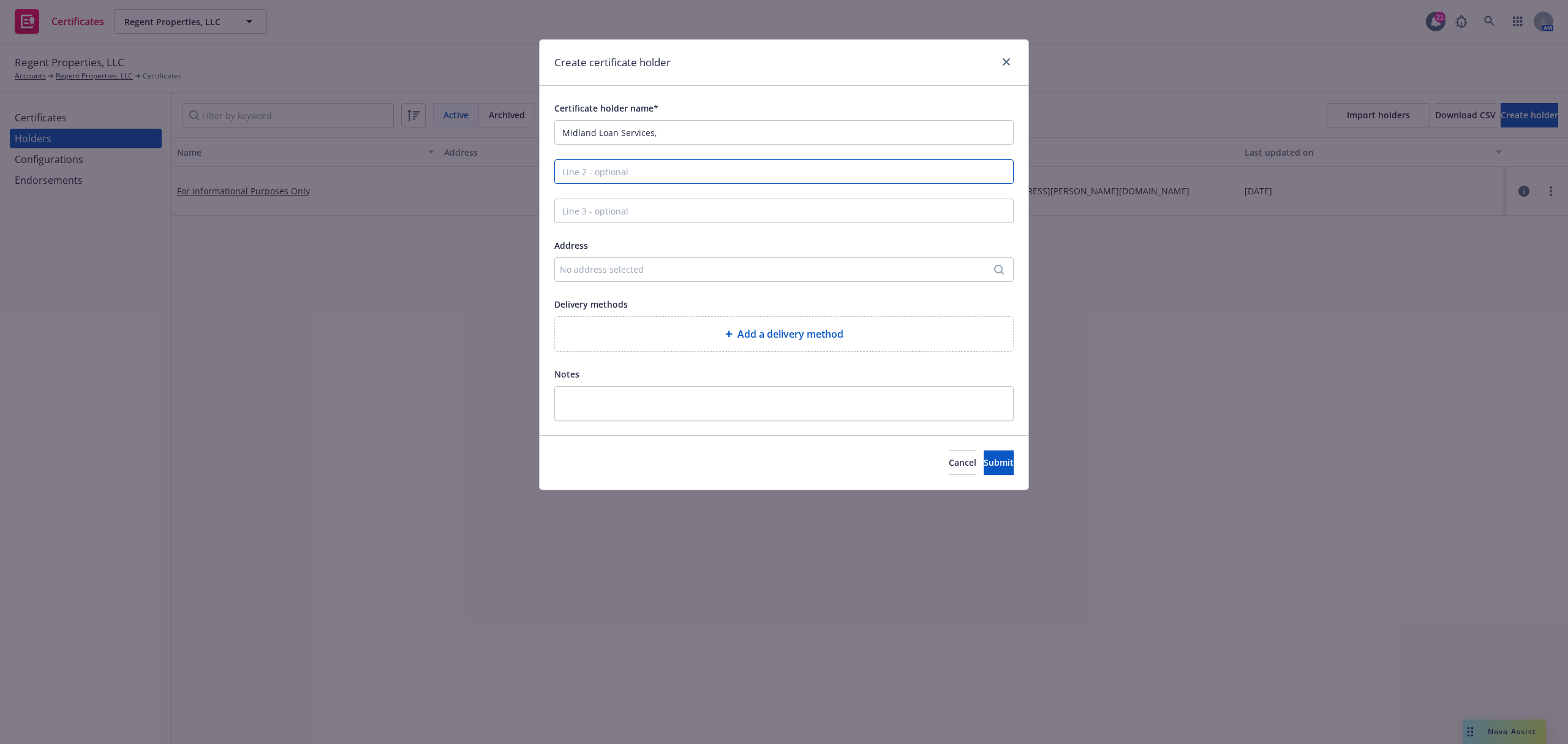
paste input "a PNC Real Estate Business"
type input "a PNC Real Estate Business"
click at [691, 278] on div "No address selected" at bounding box center [784, 270] width 459 height 24
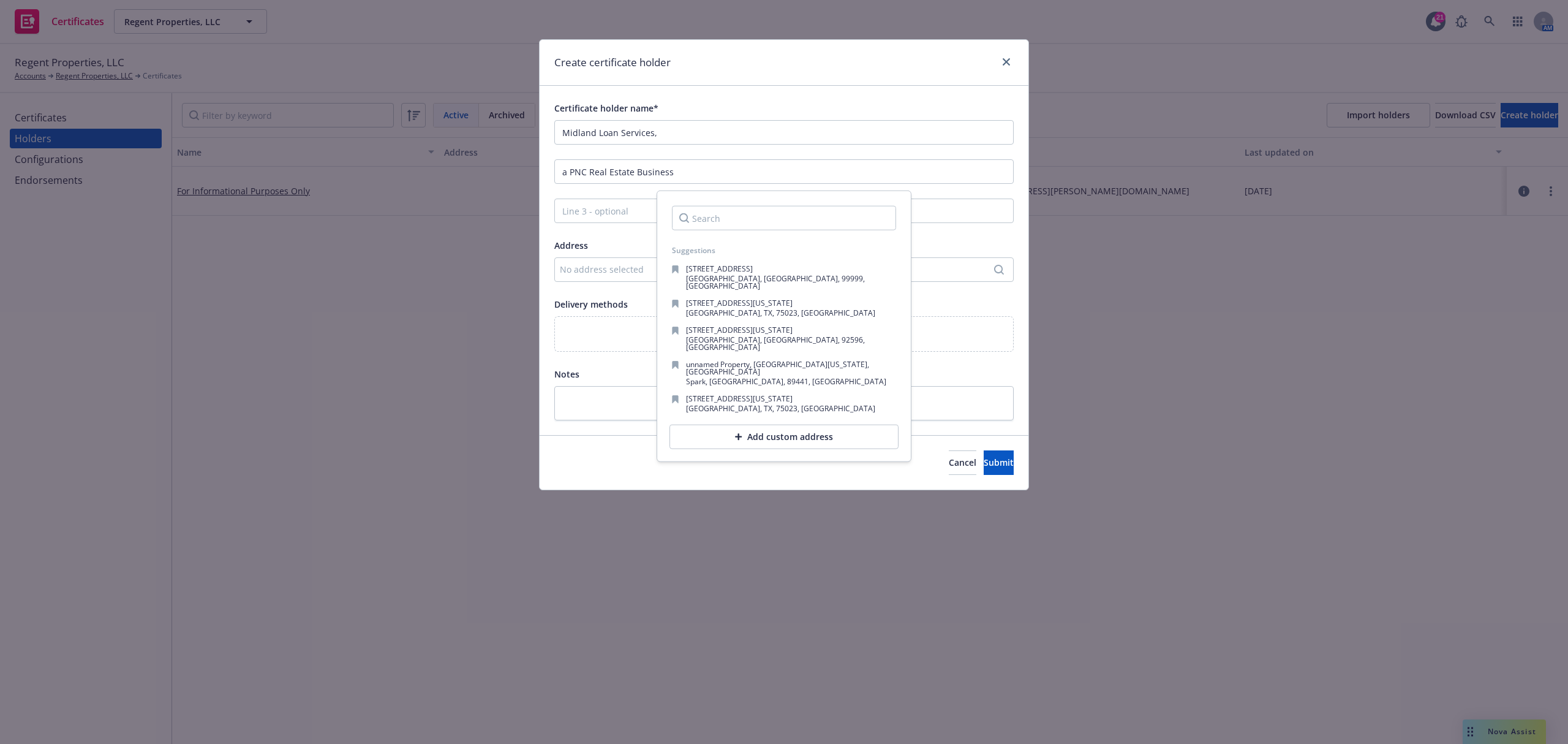
click at [737, 425] on div "Add custom address" at bounding box center [784, 437] width 229 height 24
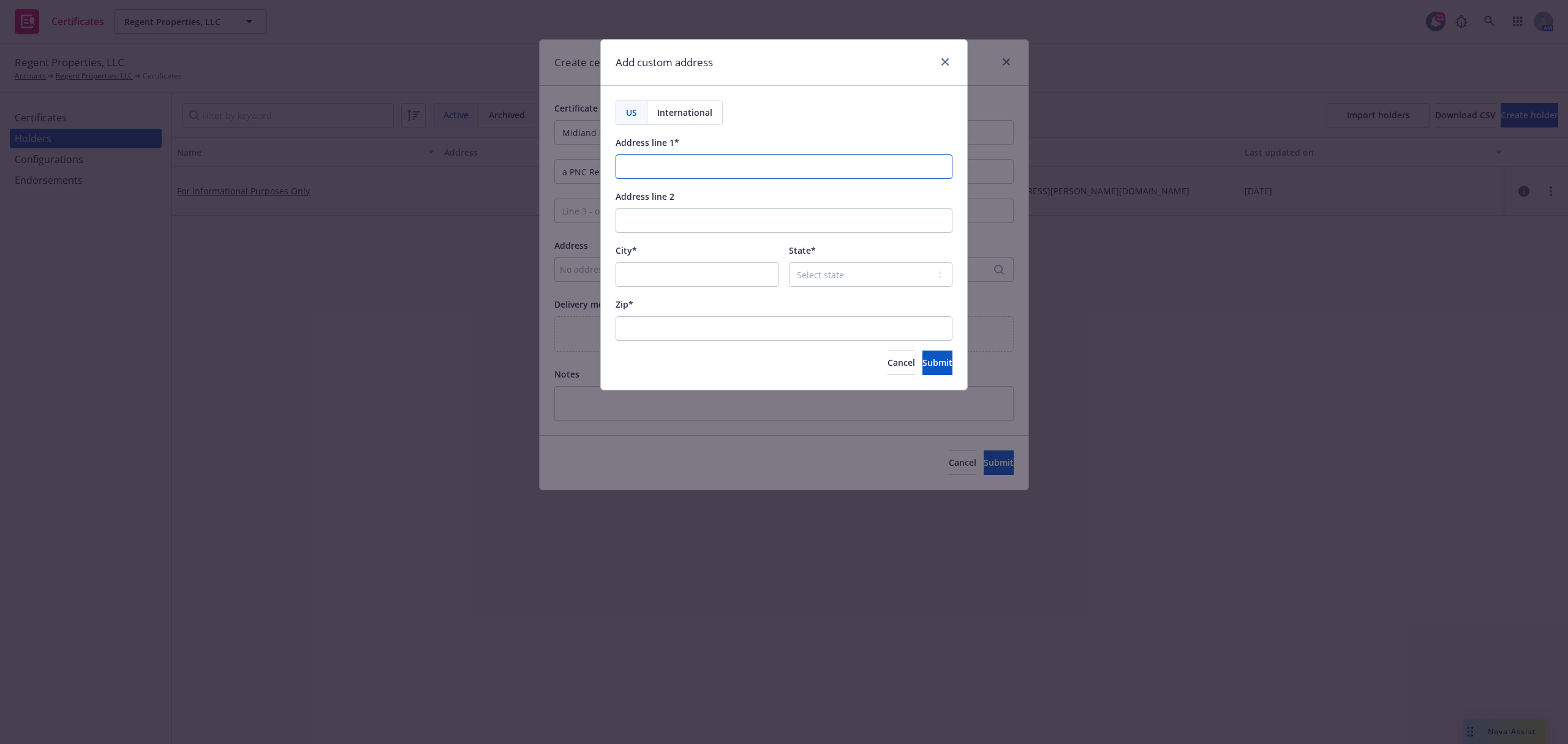
click at [716, 173] on input "Address line 1*" at bounding box center [784, 166] width 337 height 24
paste input "10851 Mastin, Suite 300"
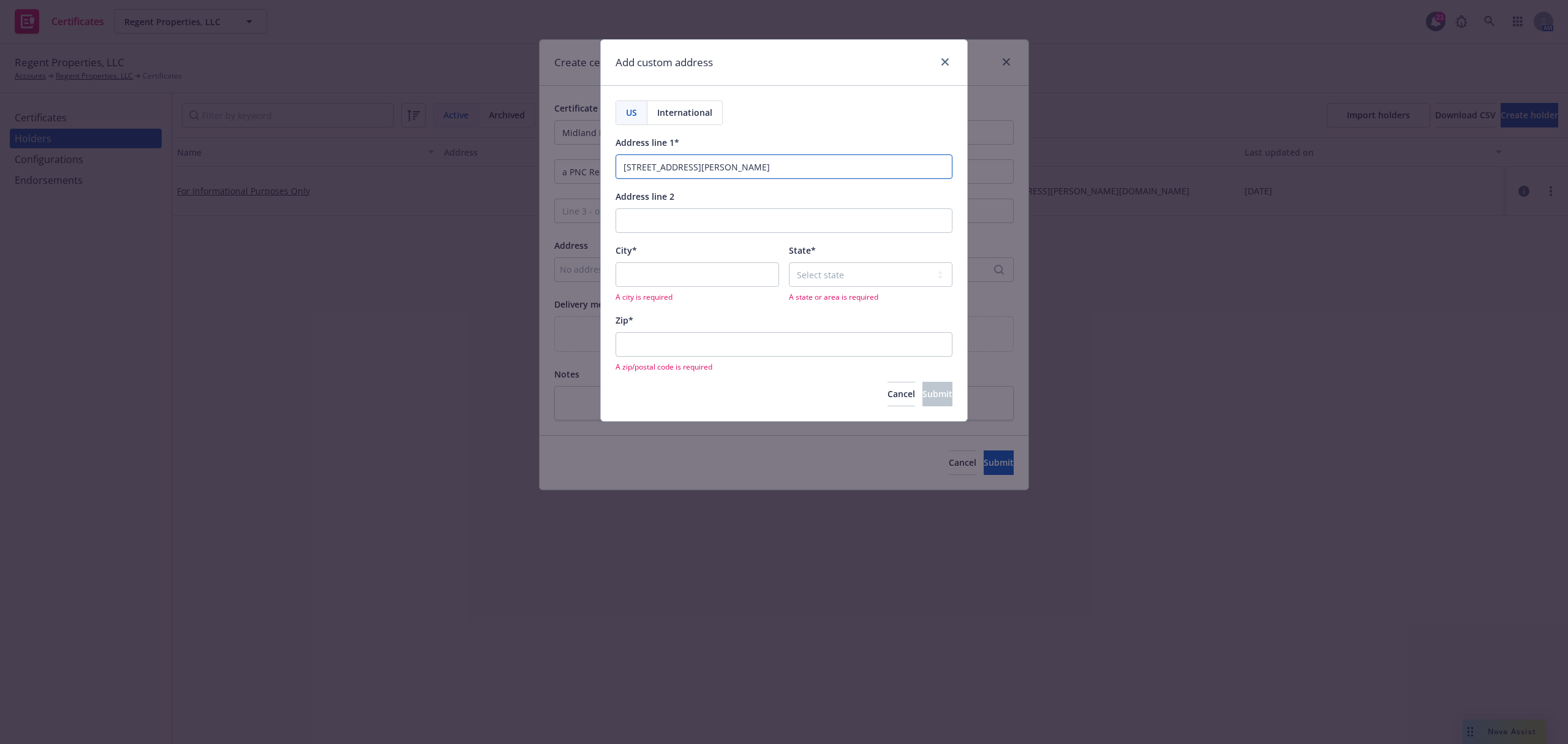
type input "10851 Mastin, Suite 300"
click at [664, 285] on input "City*" at bounding box center [697, 274] width 164 height 24
paste input "Overland Park"
type input "Overland Park"
click at [786, 341] on input "Zip*" at bounding box center [784, 344] width 337 height 24
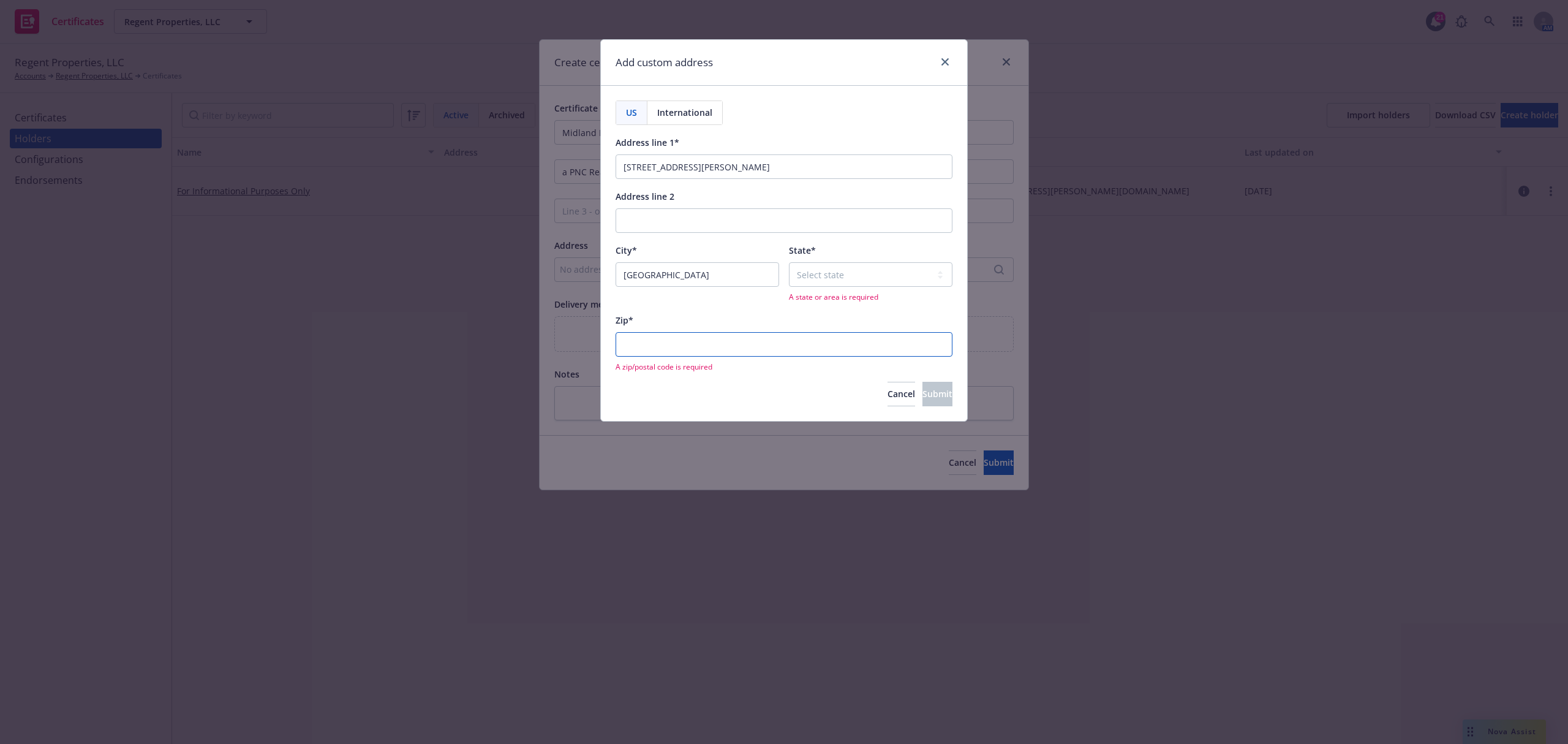
paste input "66210"
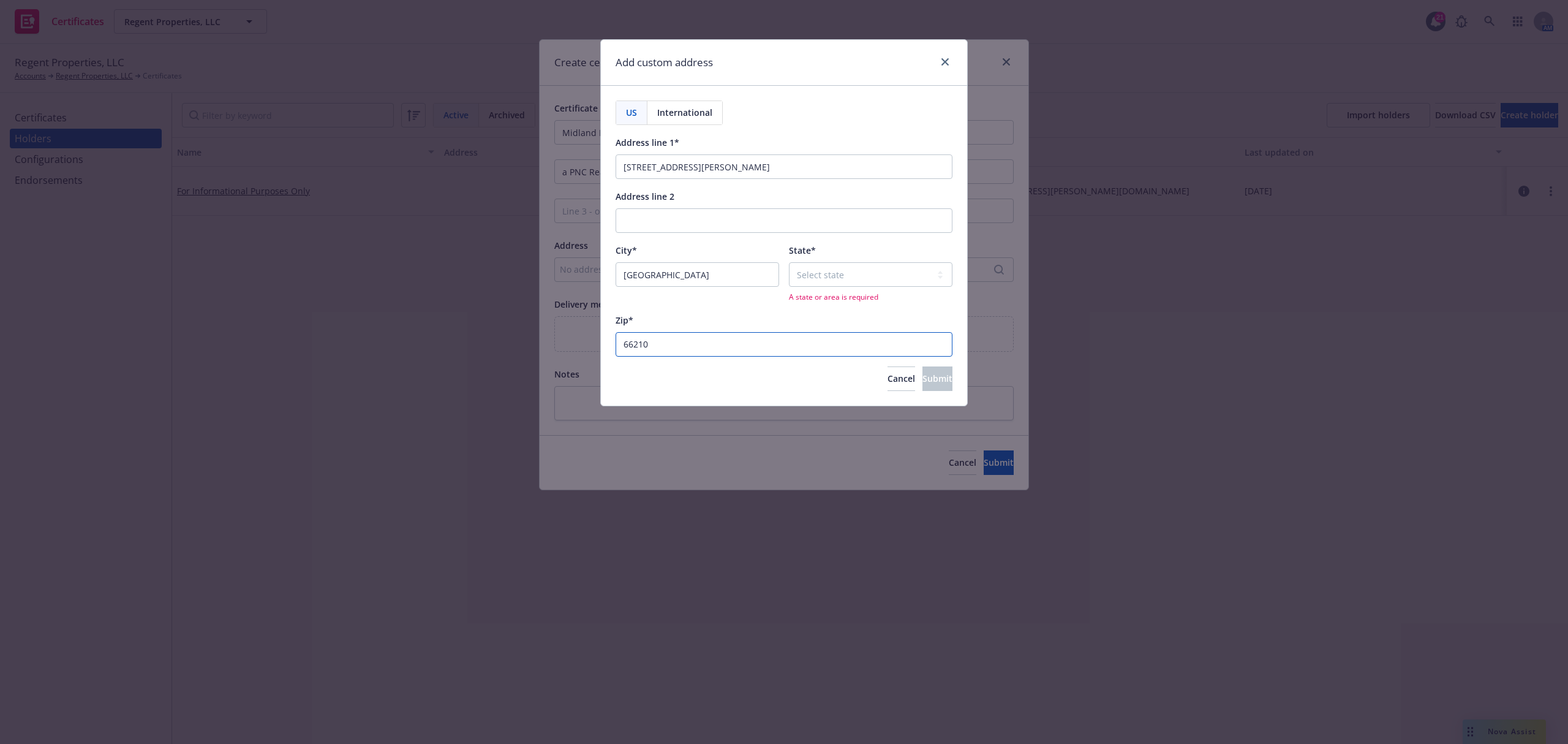
type input "66210"
click at [843, 271] on select "Select state [US_STATE] [US_STATE] [US_STATE] [US_STATE] [US_STATE] [PERSON_NAM…" at bounding box center [870, 274] width 164 height 24
select select "KS"
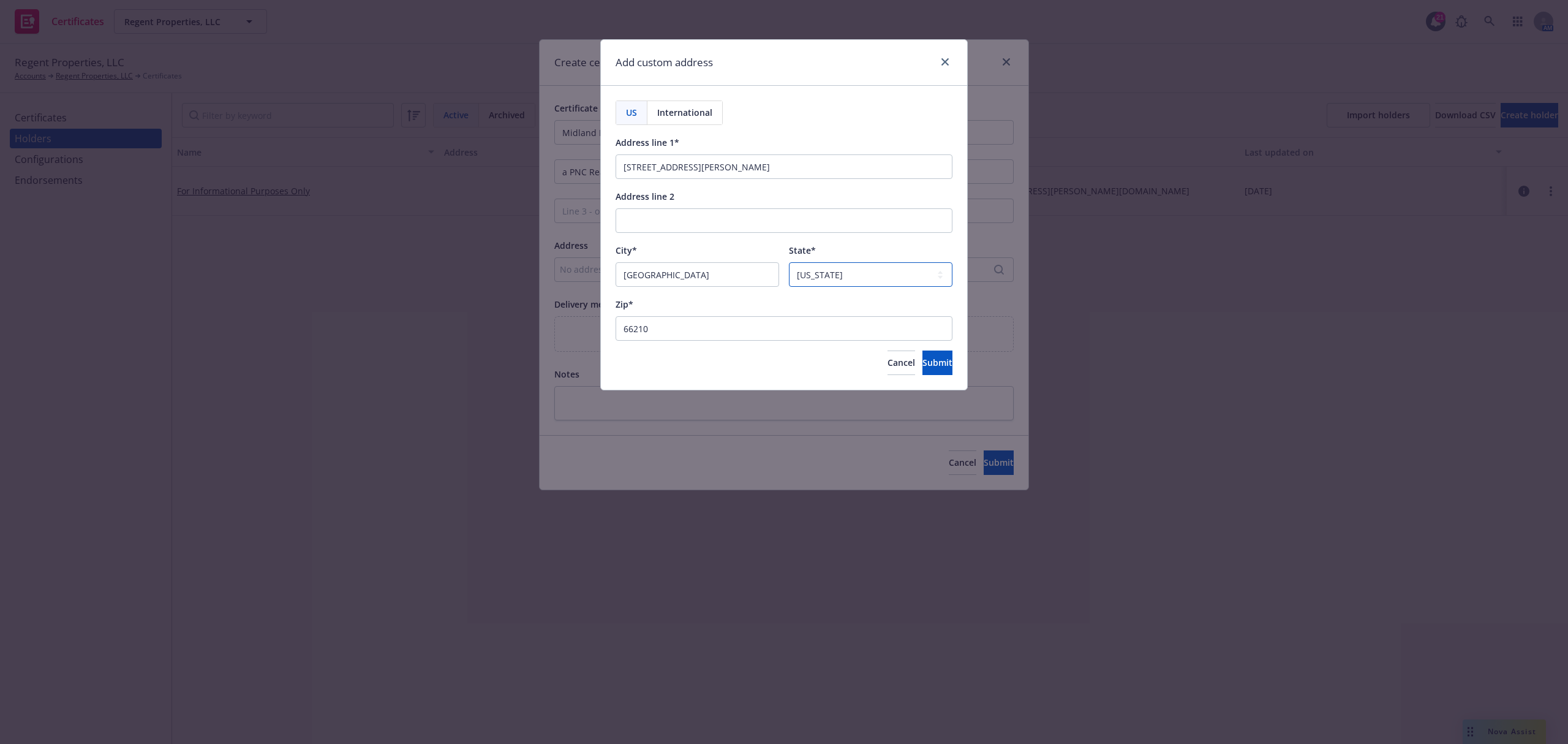
click at [843, 270] on select "Select state [US_STATE] [US_STATE] [US_STATE] [US_STATE] [US_STATE] [PERSON_NAM…" at bounding box center [870, 274] width 164 height 24
click at [922, 366] on span "Submit" at bounding box center [937, 362] width 30 height 12
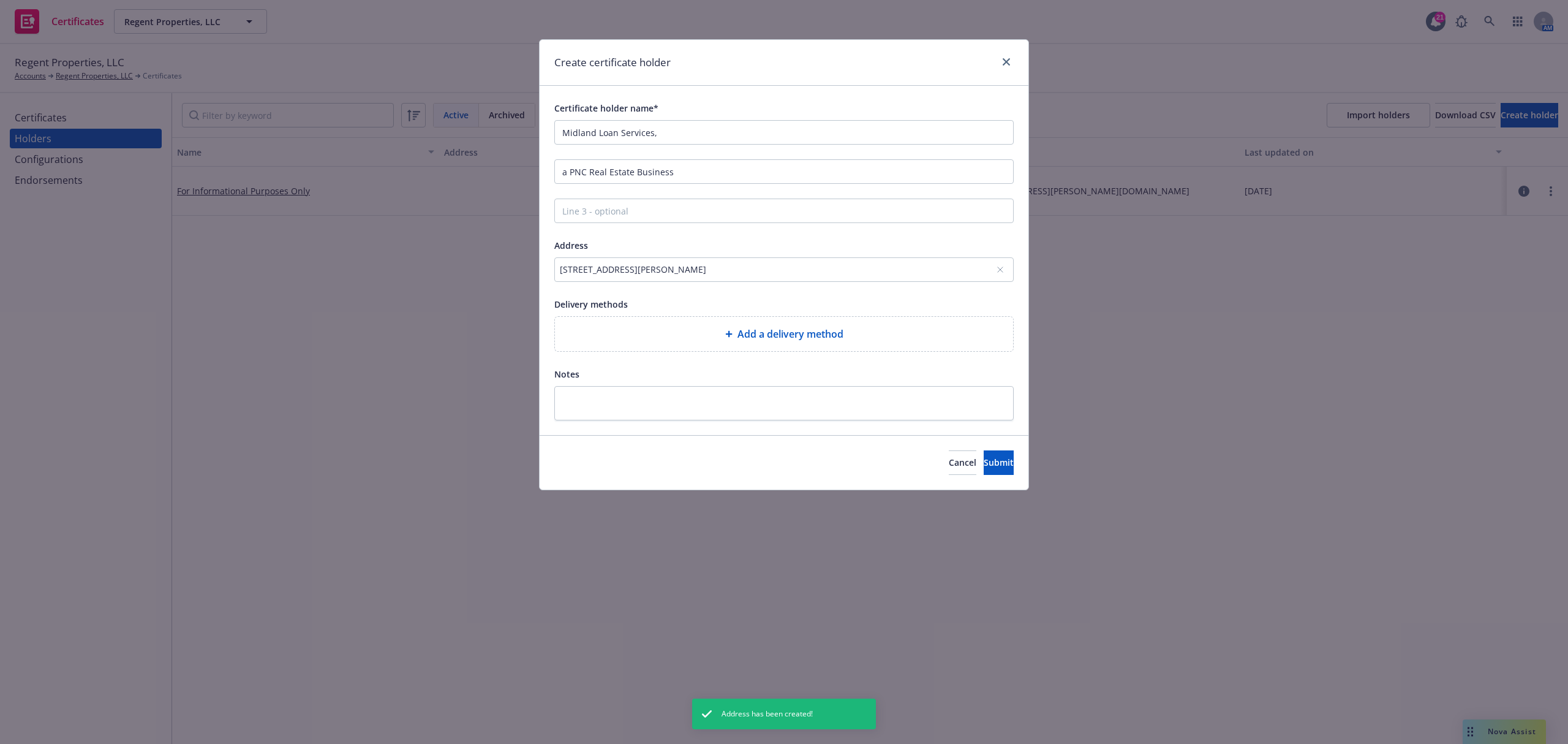
click at [655, 341] on div "Add a delivery method" at bounding box center [784, 333] width 439 height 15
select select "EMAIL"
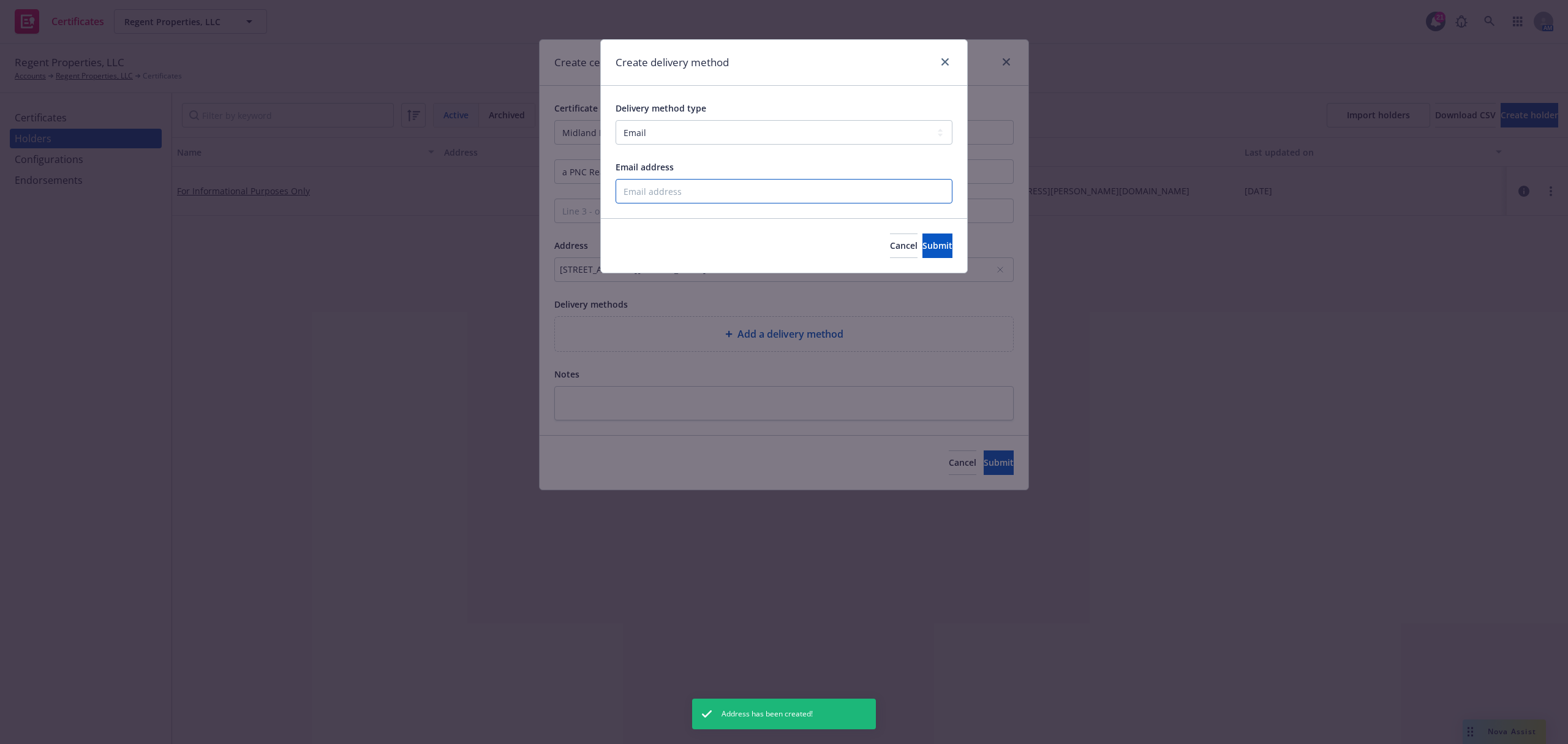
click at [682, 191] on input "Email address" at bounding box center [784, 191] width 337 height 24
paste input "Kimberly.Coleman412@PNC.com"
type input "Kimberly.Coleman412@PNC.com"
click at [922, 244] on span "Submit" at bounding box center [937, 245] width 30 height 12
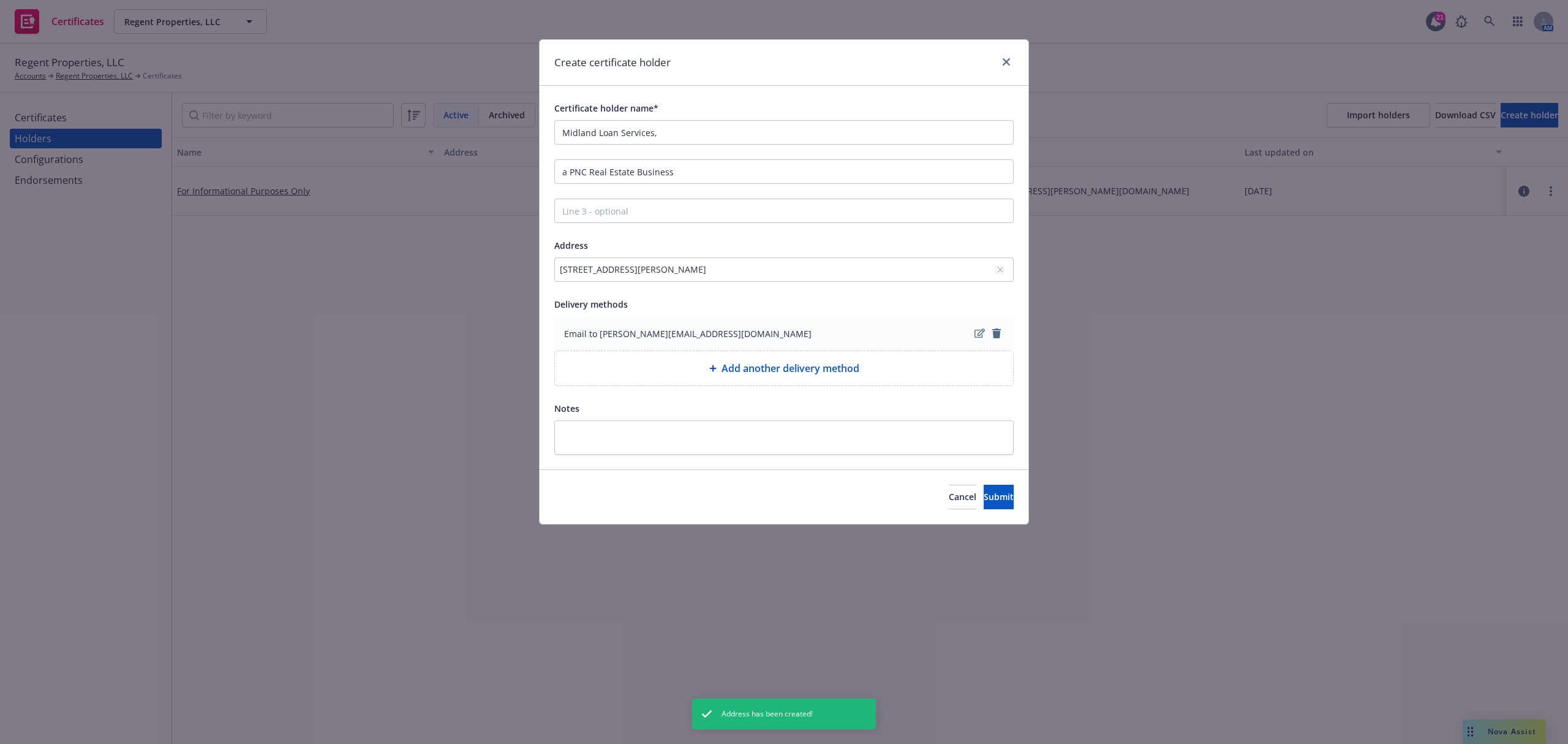
click at [978, 513] on div "Cancel Submit" at bounding box center [784, 496] width 489 height 55
click at [984, 497] on span "Submit" at bounding box center [999, 497] width 30 height 12
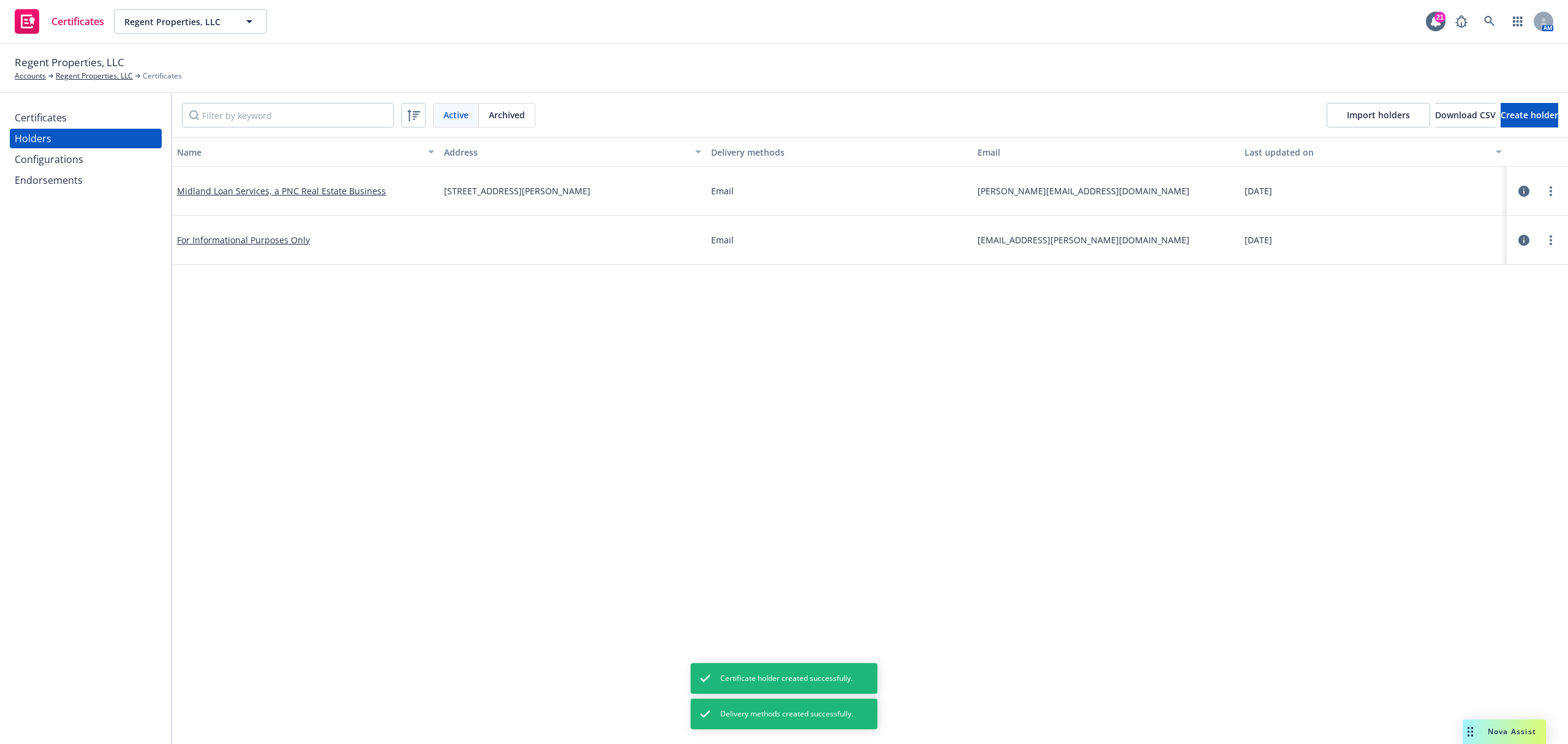
click at [70, 118] on div "Certificates" at bounding box center [85, 118] width 142 height 20
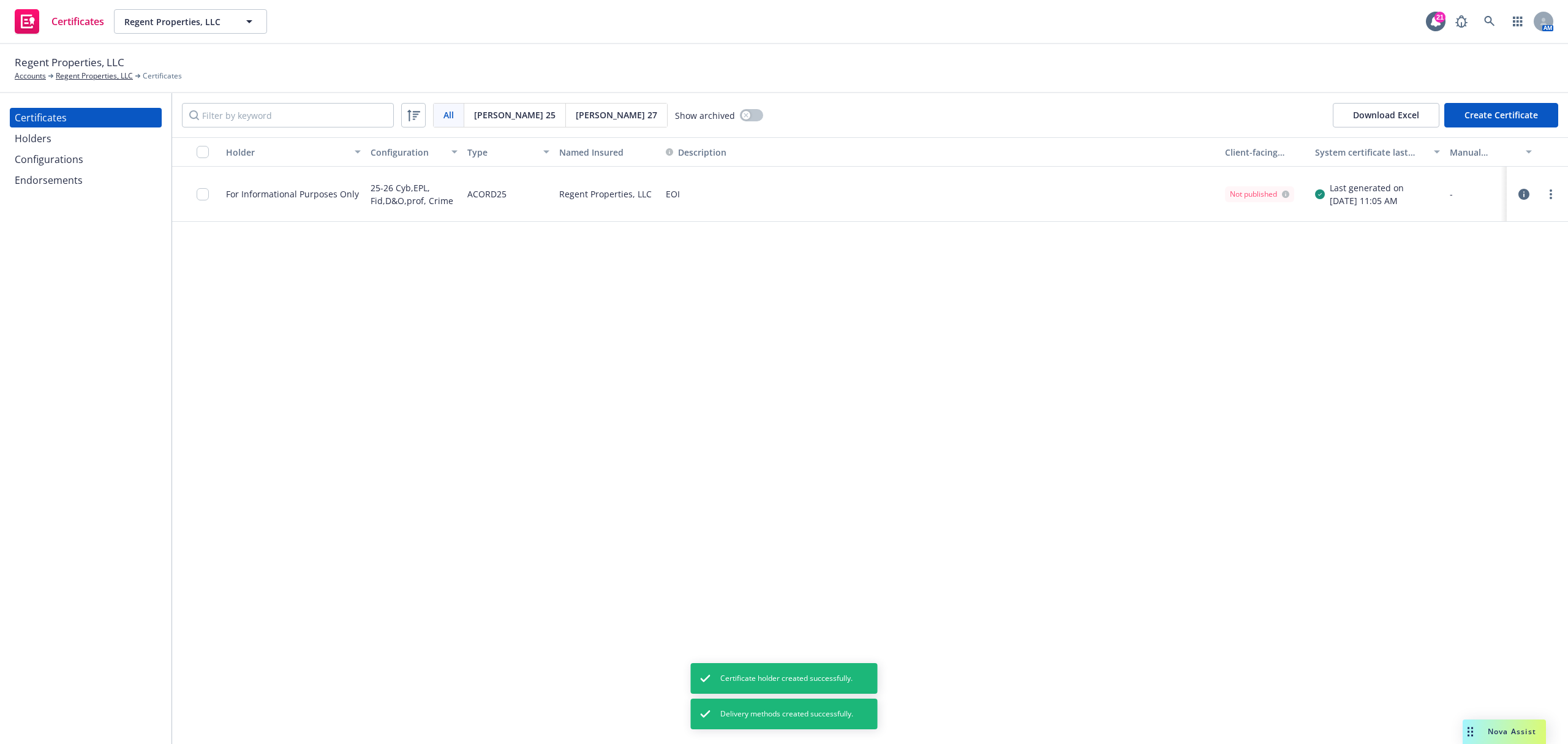
click at [1522, 120] on button "Create Certificate" at bounding box center [1501, 115] width 114 height 24
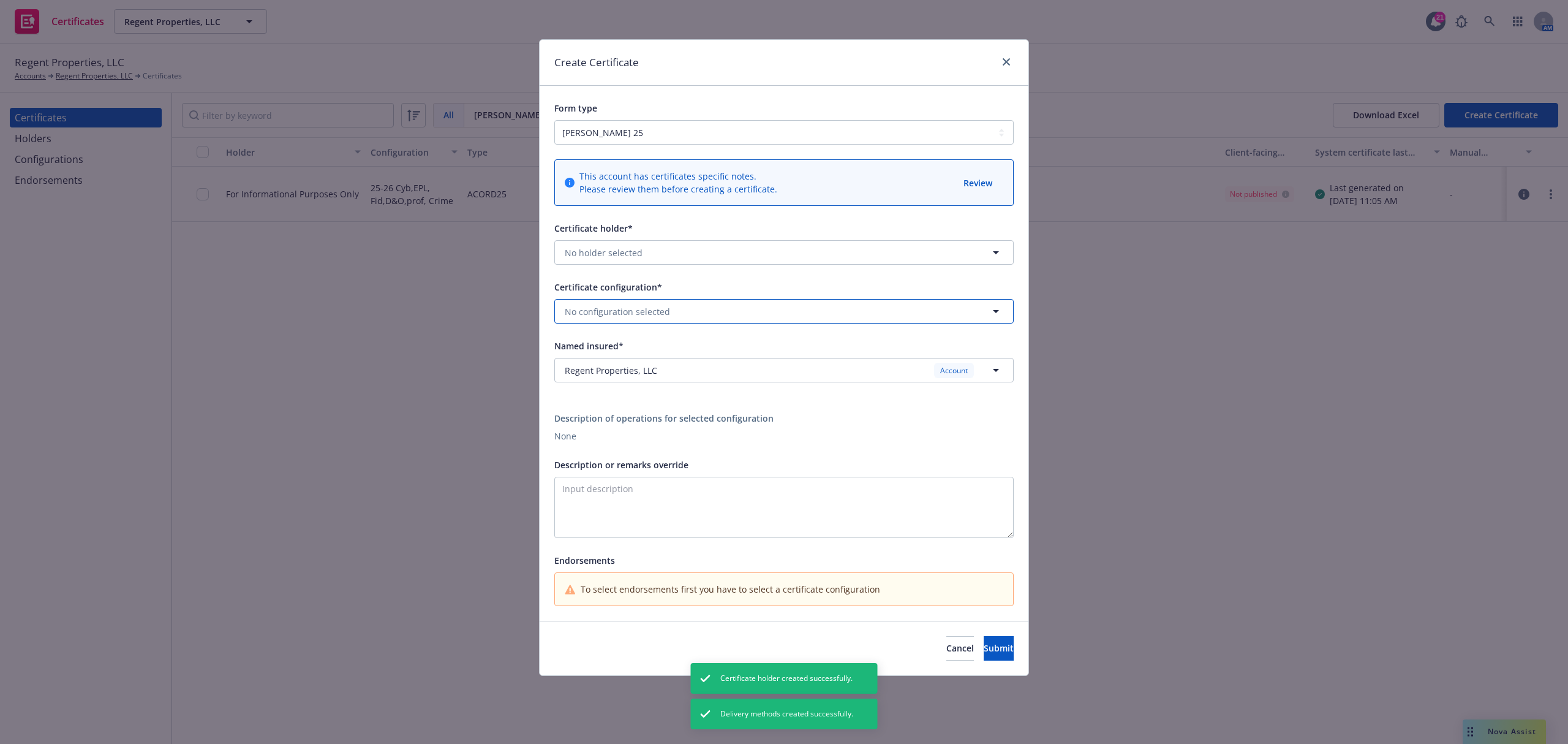
click at [676, 312] on button "No configuration selected" at bounding box center [784, 311] width 459 height 24
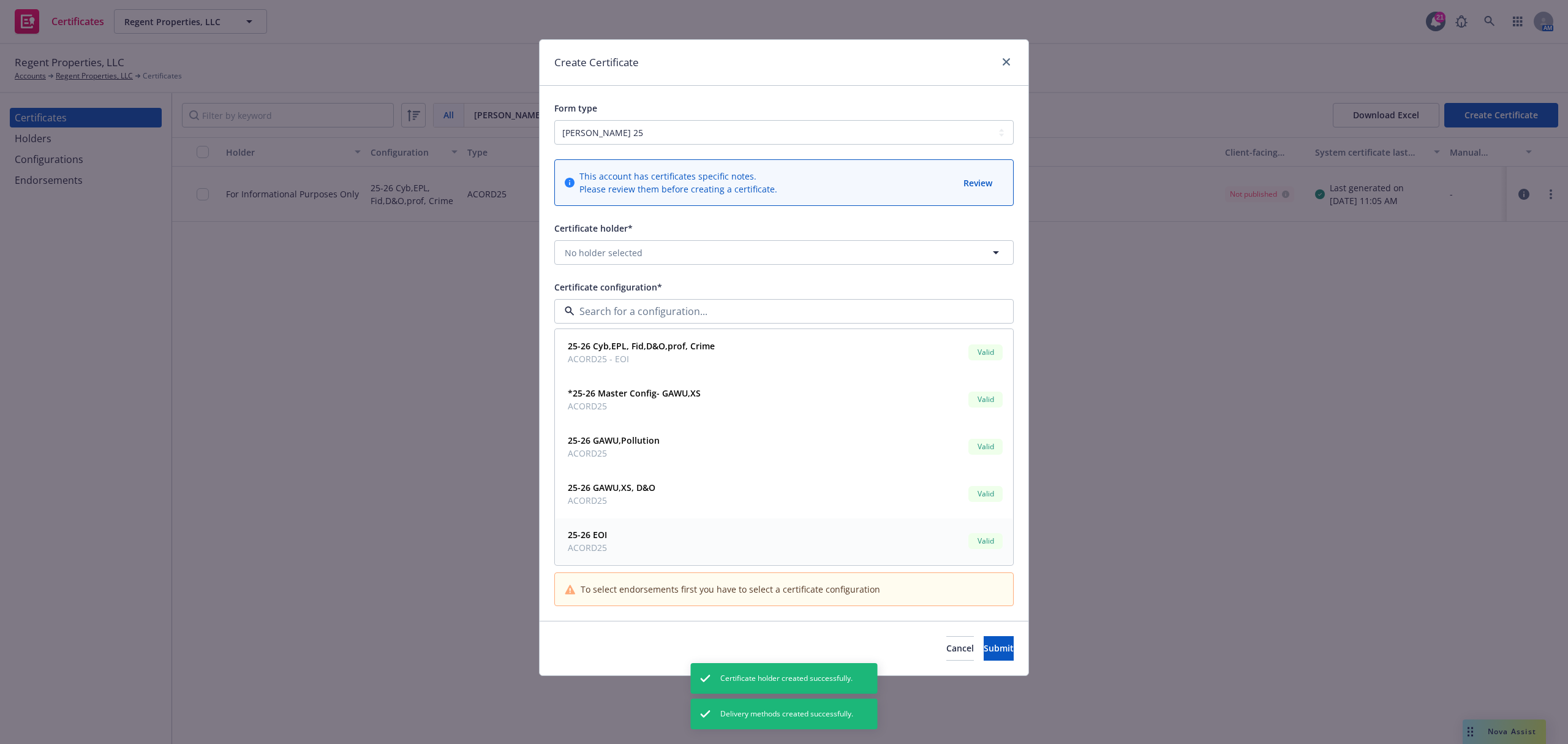
click at [621, 536] on div "25-26 EOI ACORD25 Valid" at bounding box center [784, 541] width 443 height 31
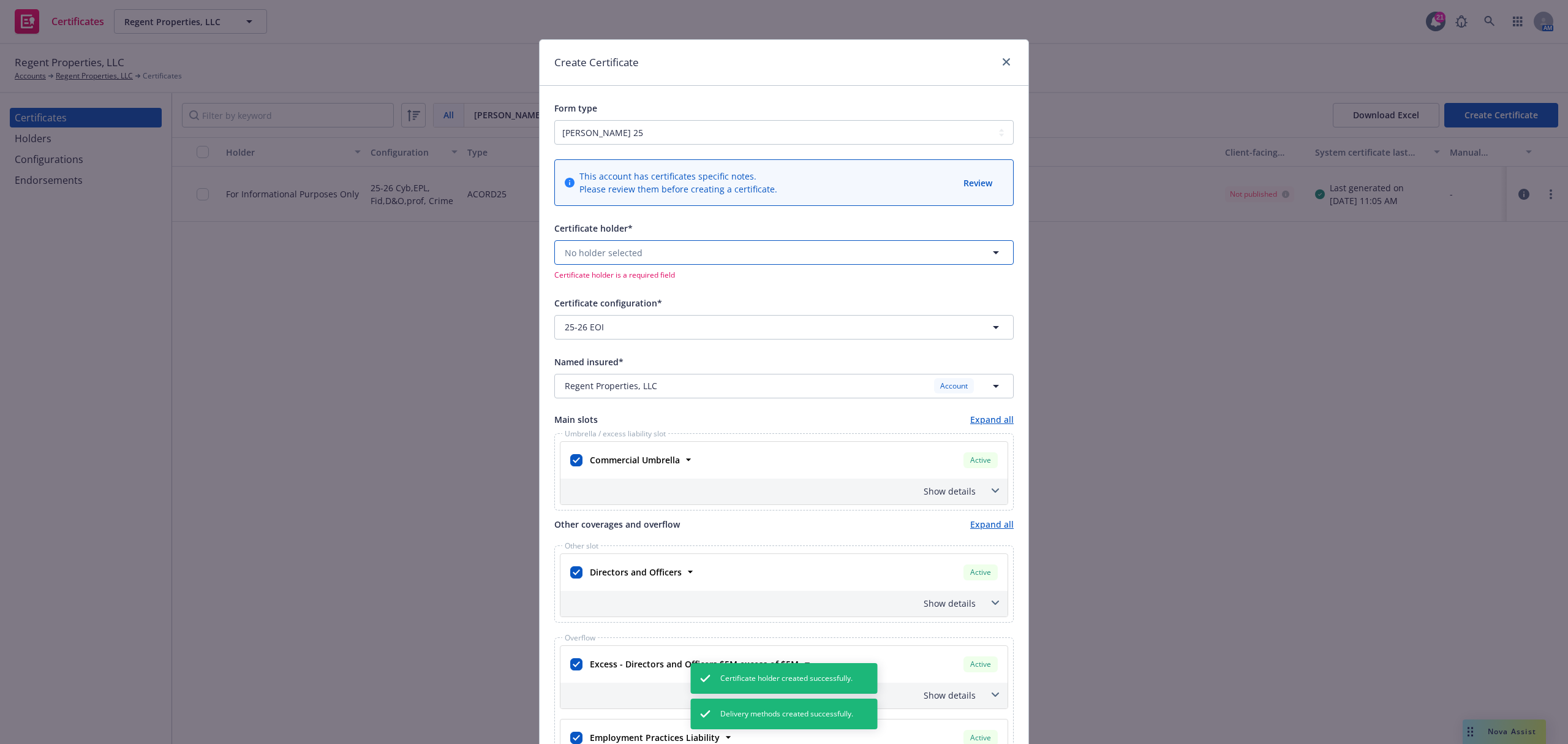
click at [653, 251] on button "No holder selected" at bounding box center [784, 252] width 459 height 24
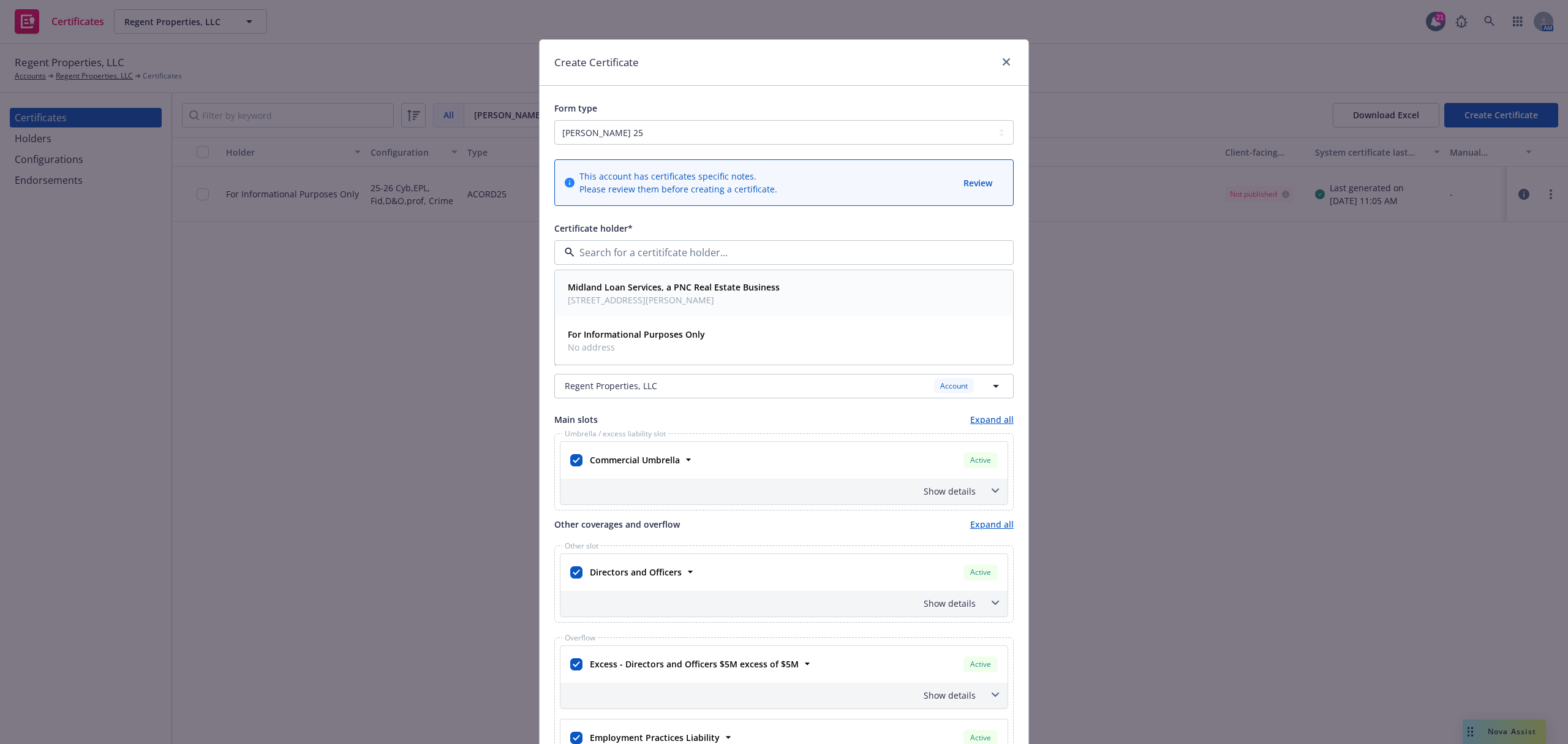
click at [646, 290] on strong "Midland Loan Services, a PNC Real Estate Business" at bounding box center [674, 287] width 212 height 12
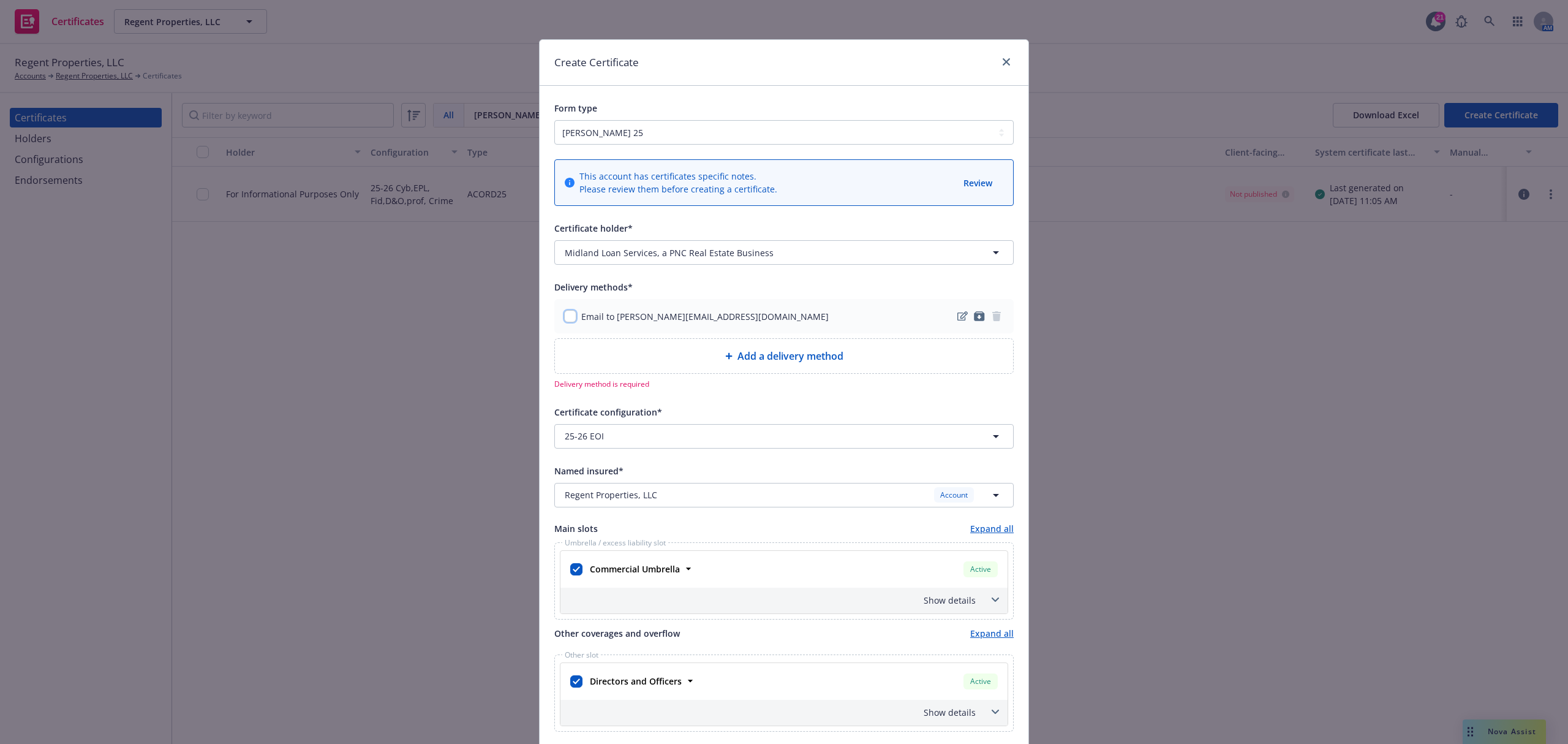
click at [564, 317] on input "checkbox" at bounding box center [570, 316] width 12 height 12
checkbox input "true"
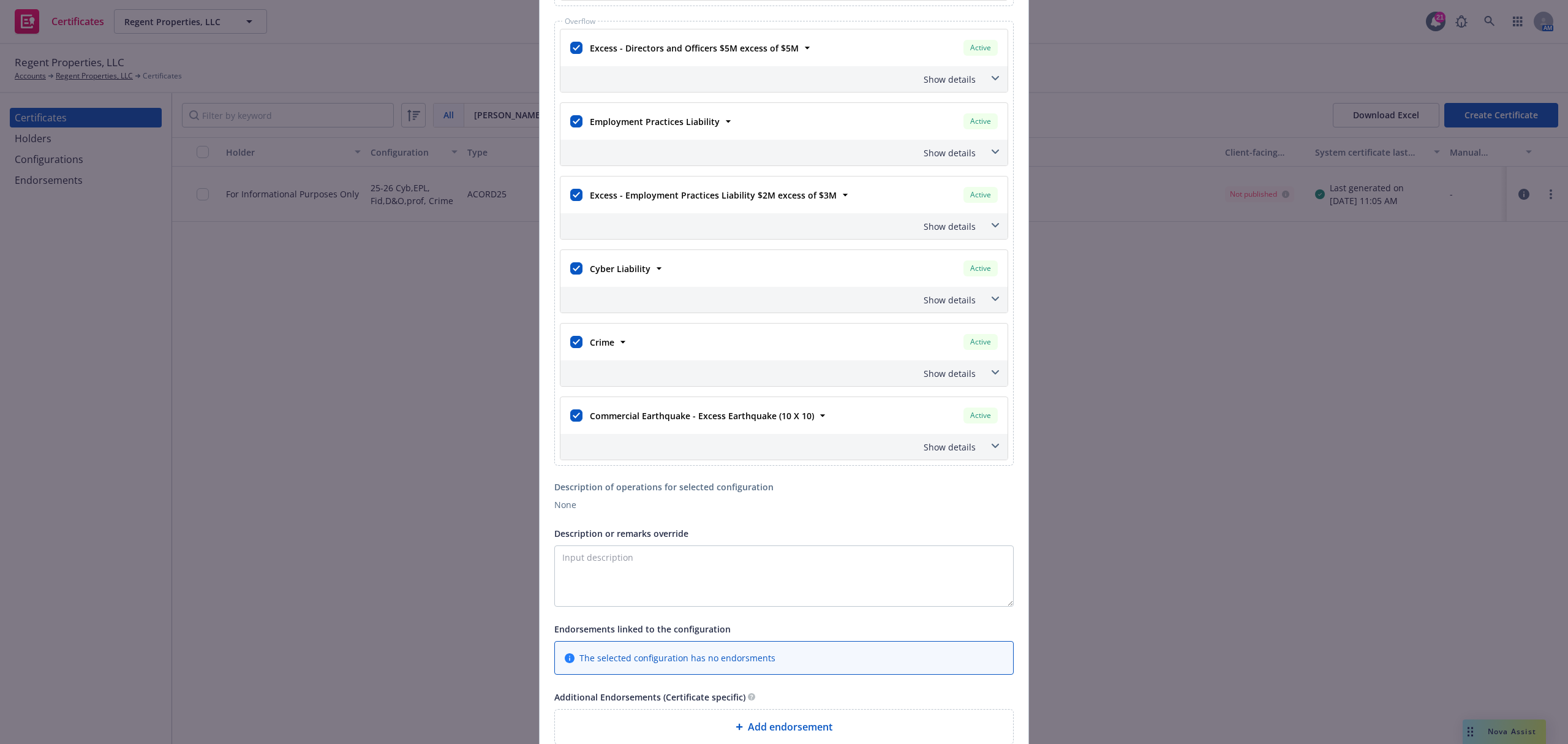
scroll to position [735, 0]
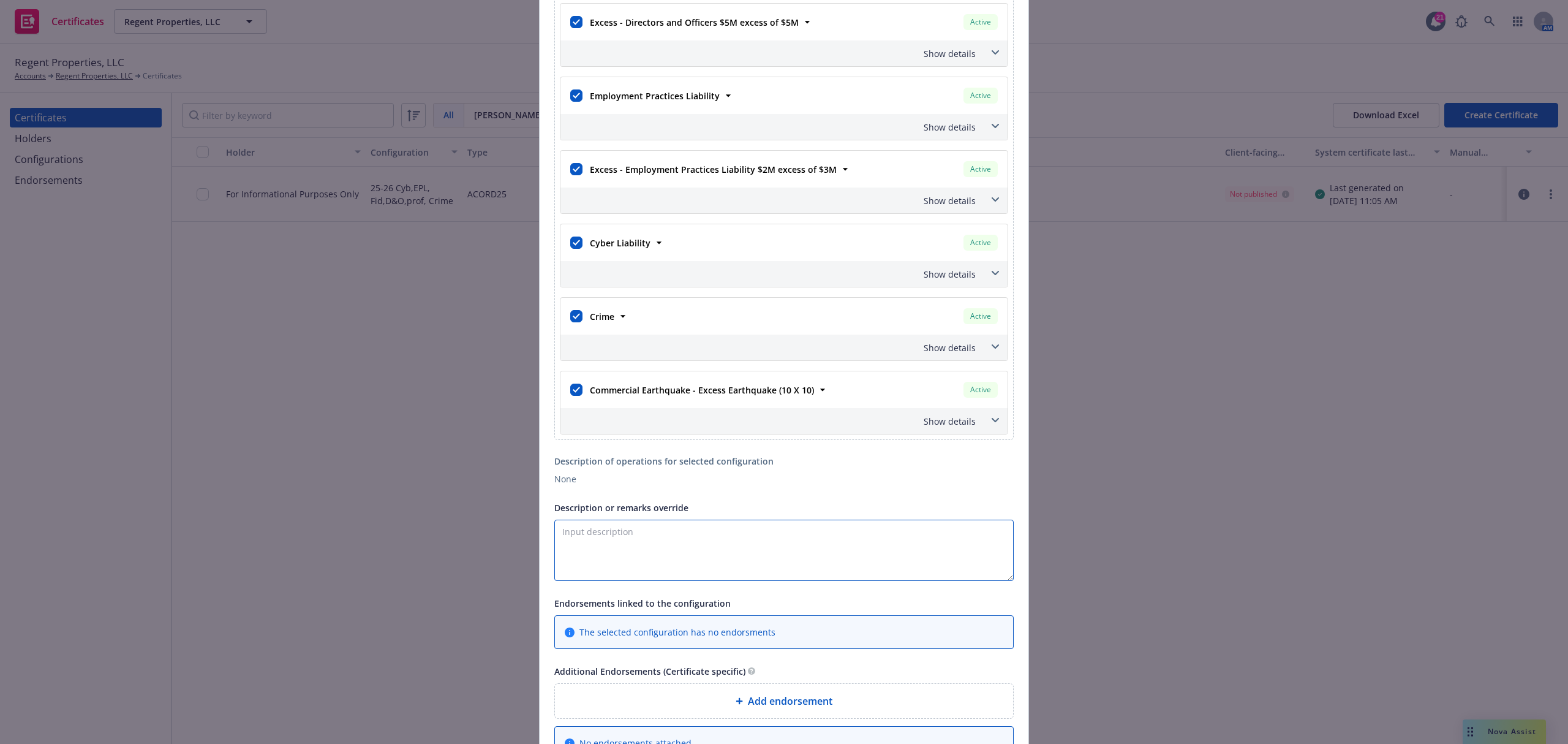
click at [752, 552] on textarea "Description or remarks override" at bounding box center [784, 550] width 459 height 61
paste textarea "AR LC 1-3, LLC"
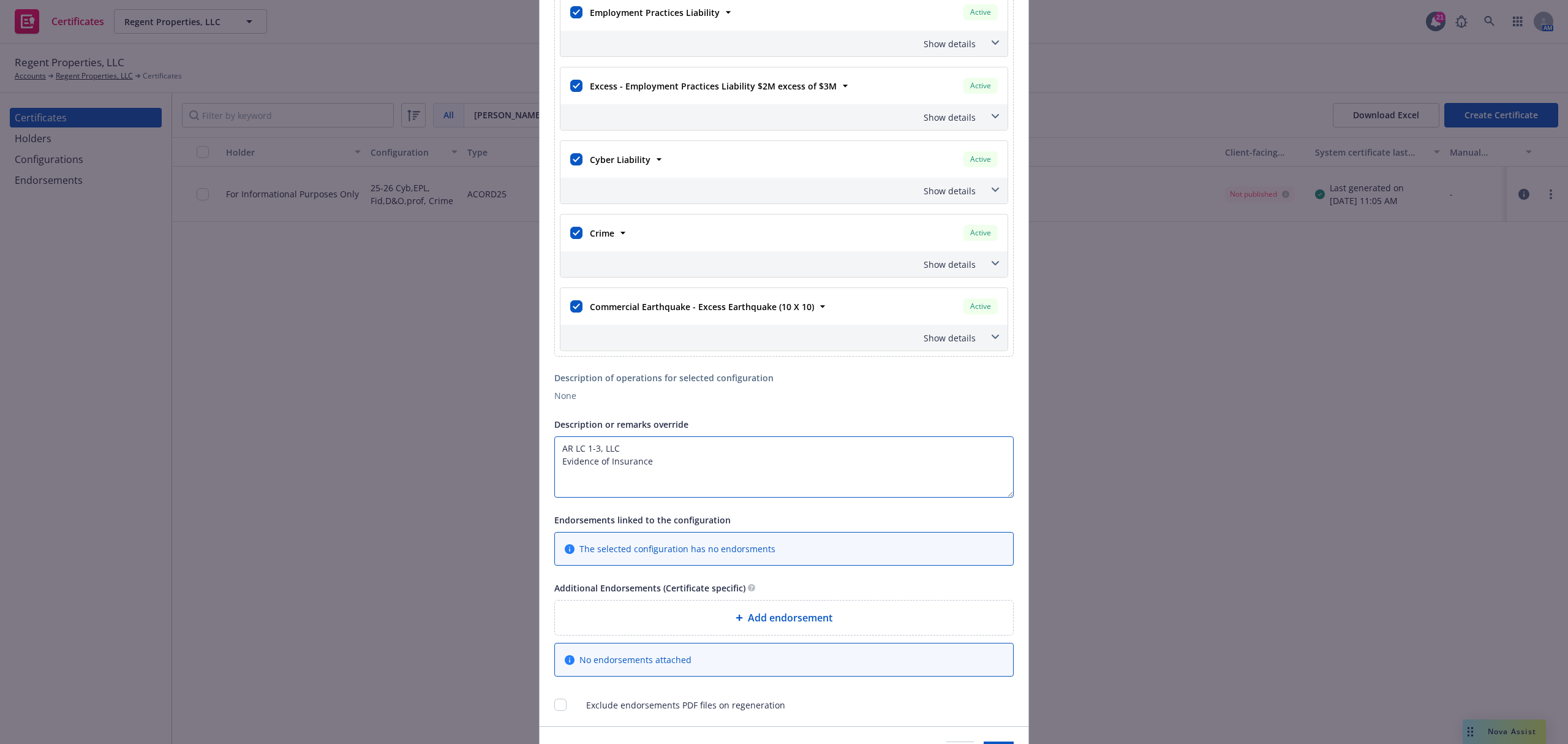
scroll to position [903, 0]
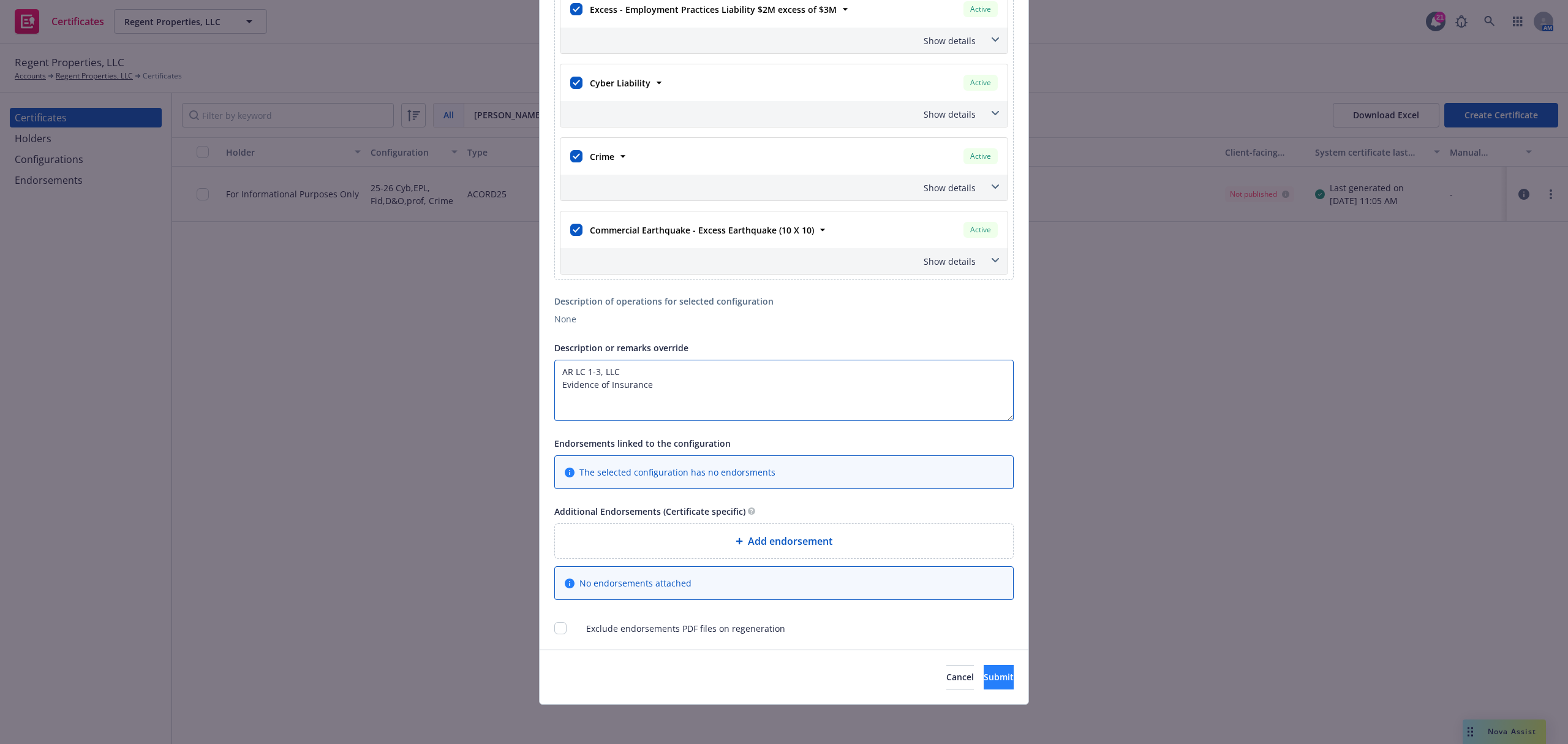
type textarea "AR LC 1-3, LLC Evidence of Insurance"
click at [984, 667] on button "Submit" at bounding box center [999, 677] width 30 height 24
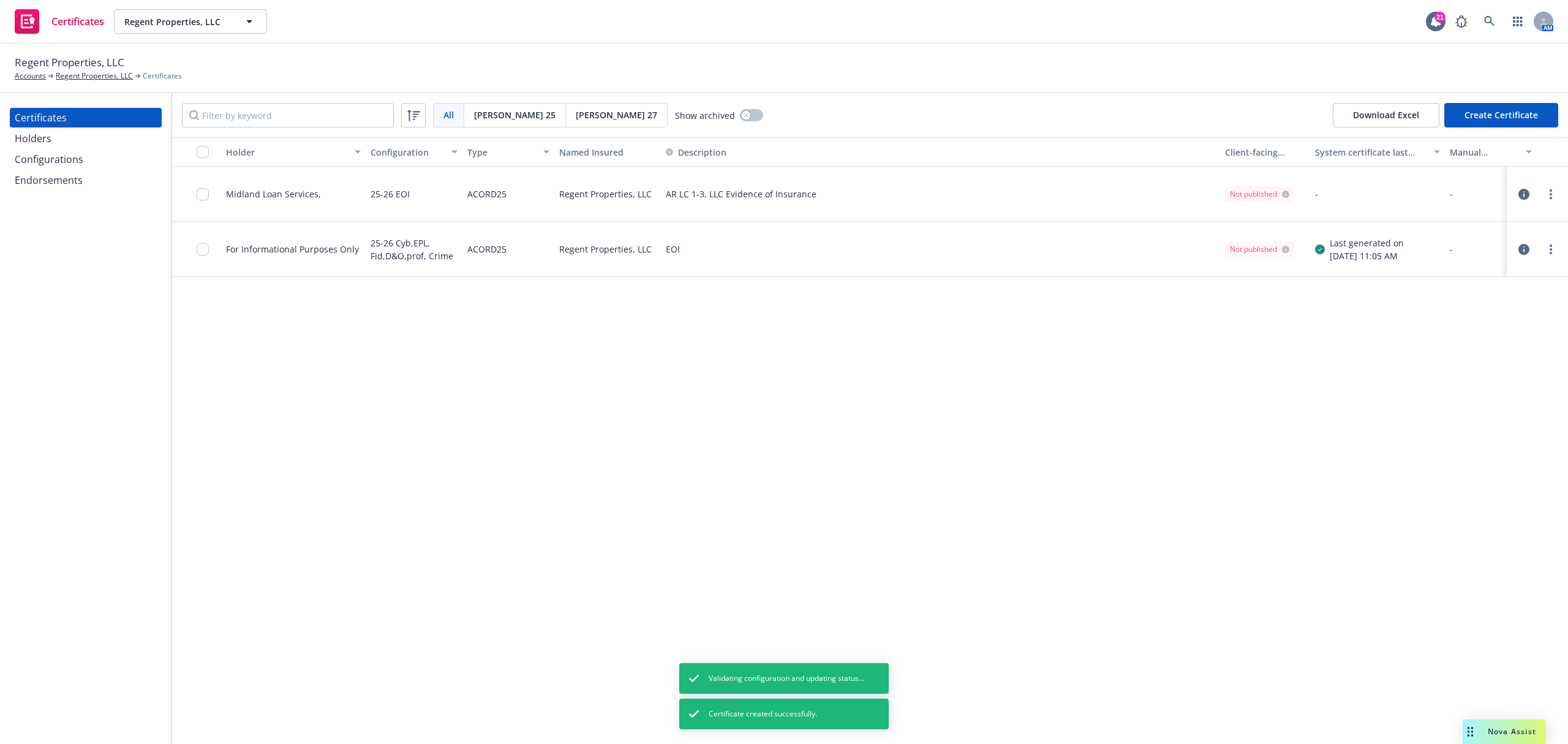
drag, startPoint x: 787, startPoint y: 438, endPoint x: 795, endPoint y: 439, distance: 8.1
click at [787, 439] on div "Holder Configuration Type Named Insured Description Client-facing status System…" at bounding box center [870, 441] width 1396 height 607
click at [1412, 359] on div "Holder Configuration Type Named Insured Description Client-facing status System…" at bounding box center [870, 441] width 1396 height 607
click at [1553, 197] on link "more" at bounding box center [1551, 194] width 15 height 15
click at [1493, 269] on link "Regenerate" at bounding box center [1459, 269] width 196 height 24
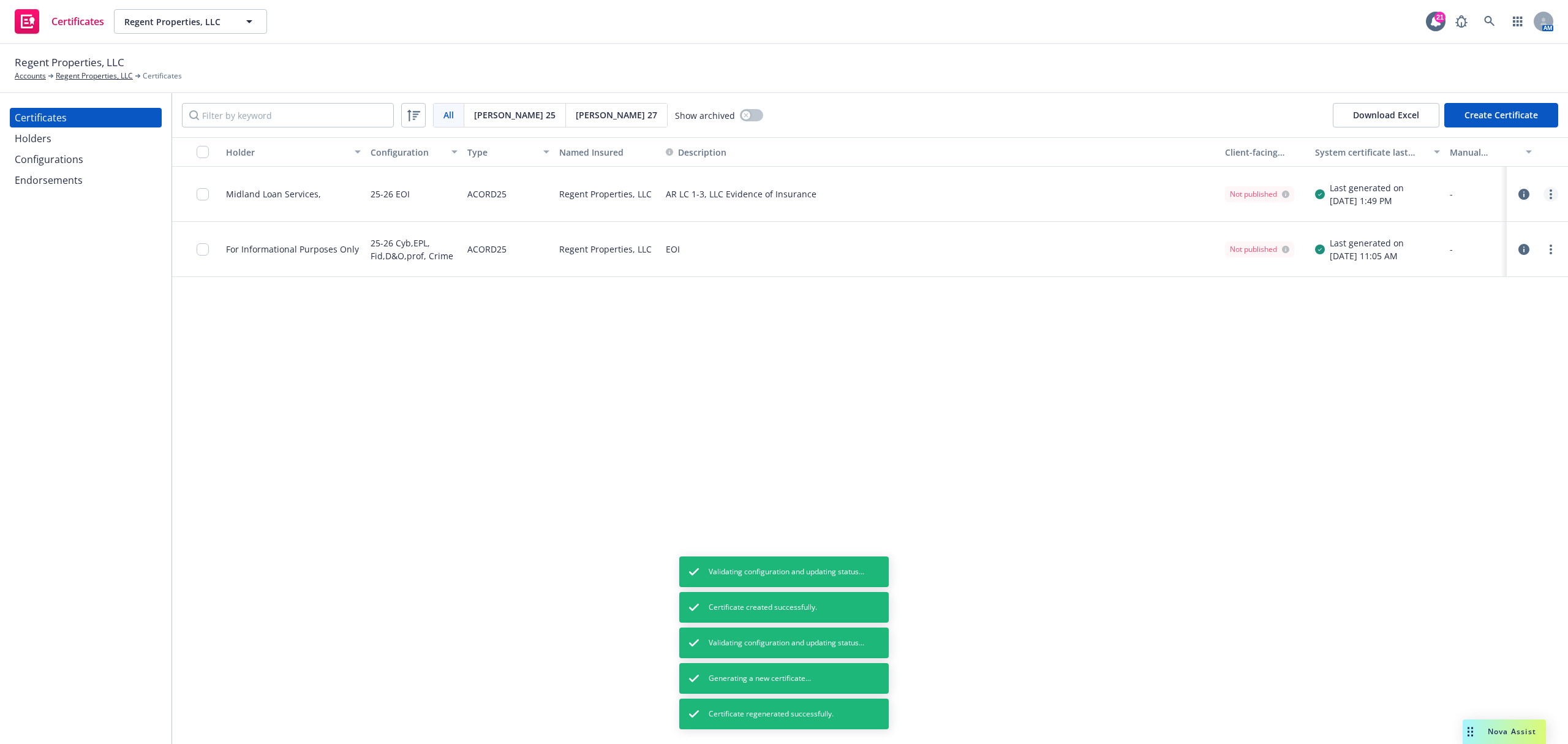
click at [1555, 195] on link "more" at bounding box center [1551, 194] width 15 height 15
click at [1481, 412] on link "Preview a new version" at bounding box center [1459, 415] width 196 height 24
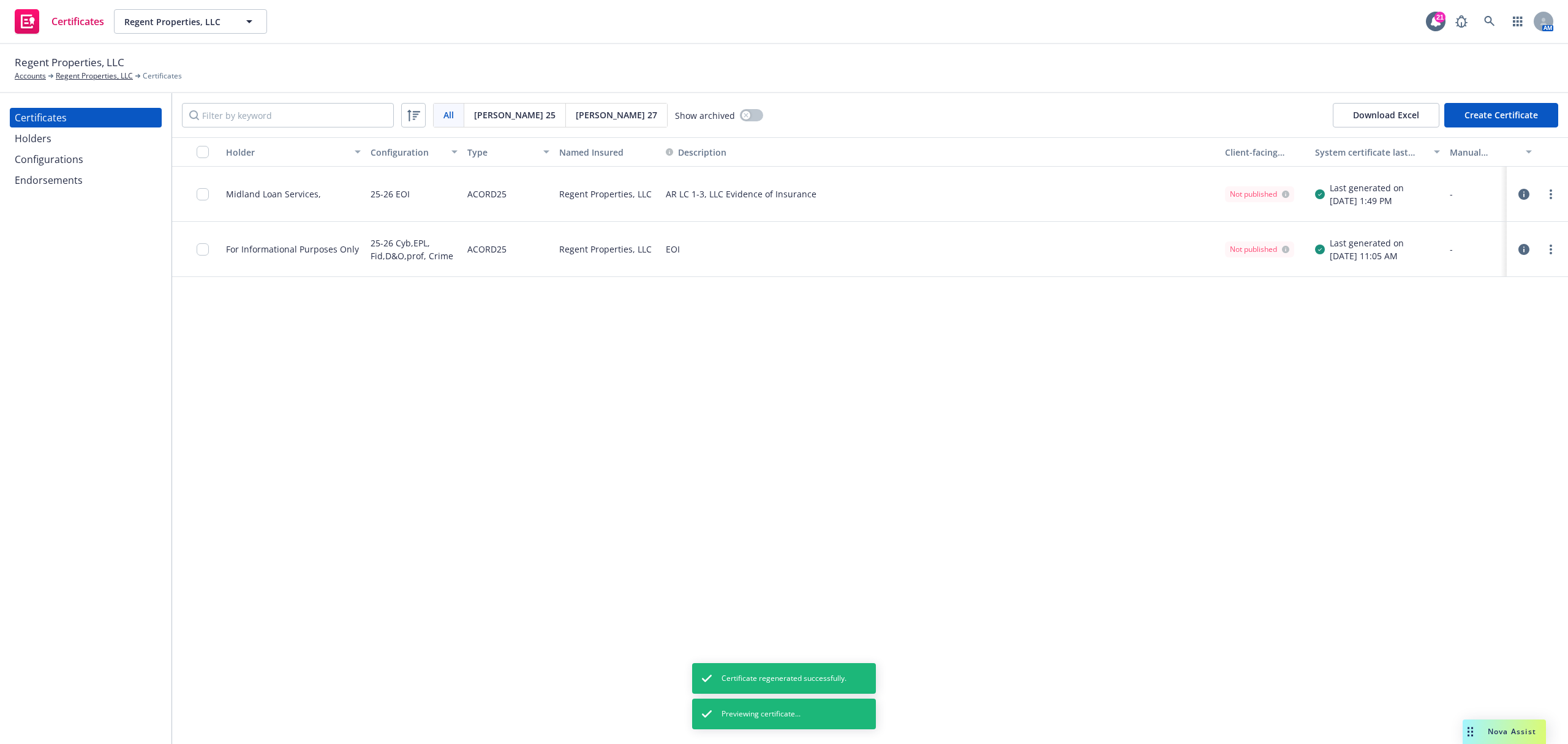
click at [1523, 193] on icon "button" at bounding box center [1524, 194] width 11 height 11
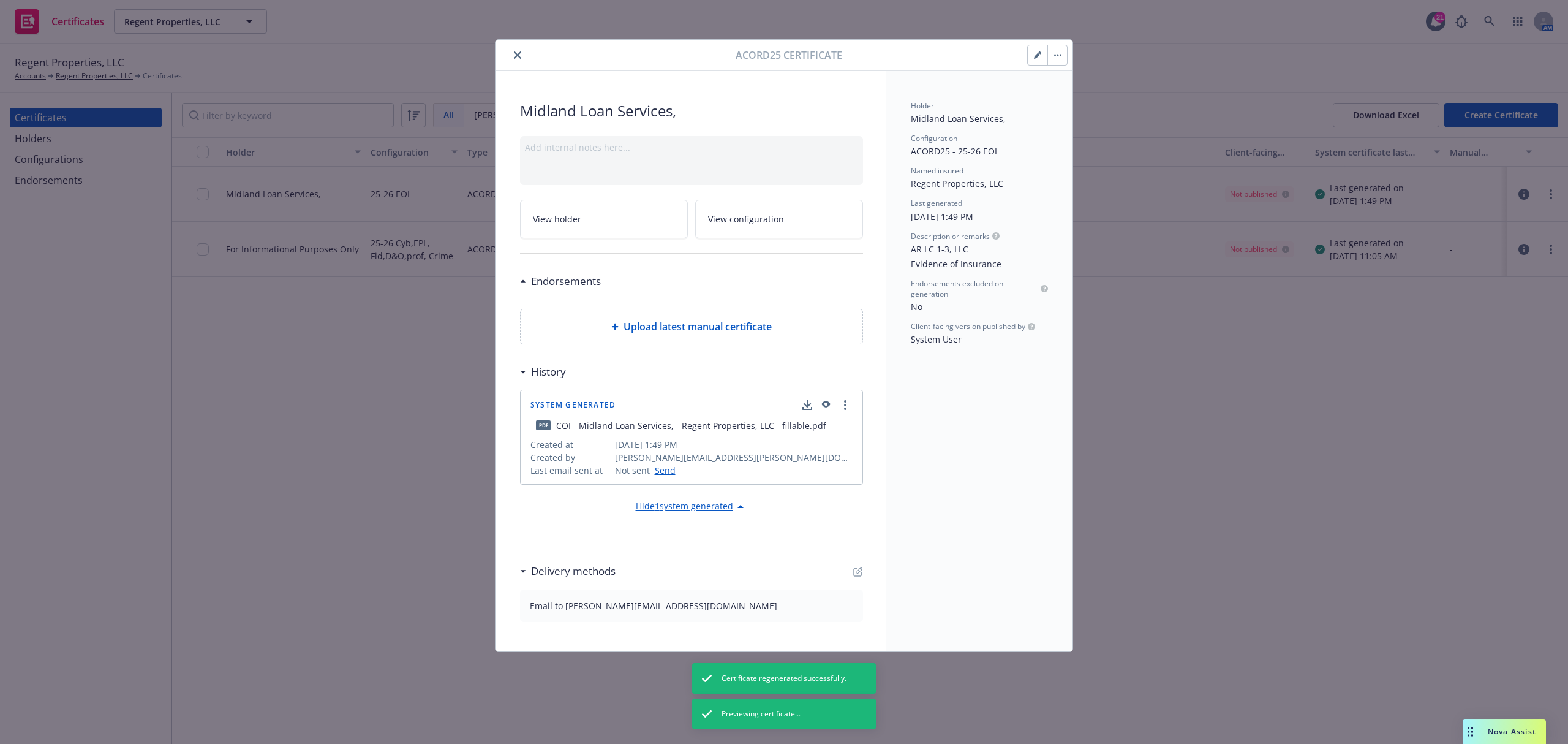
click at [1037, 49] on button "button" at bounding box center [1037, 55] width 20 height 20
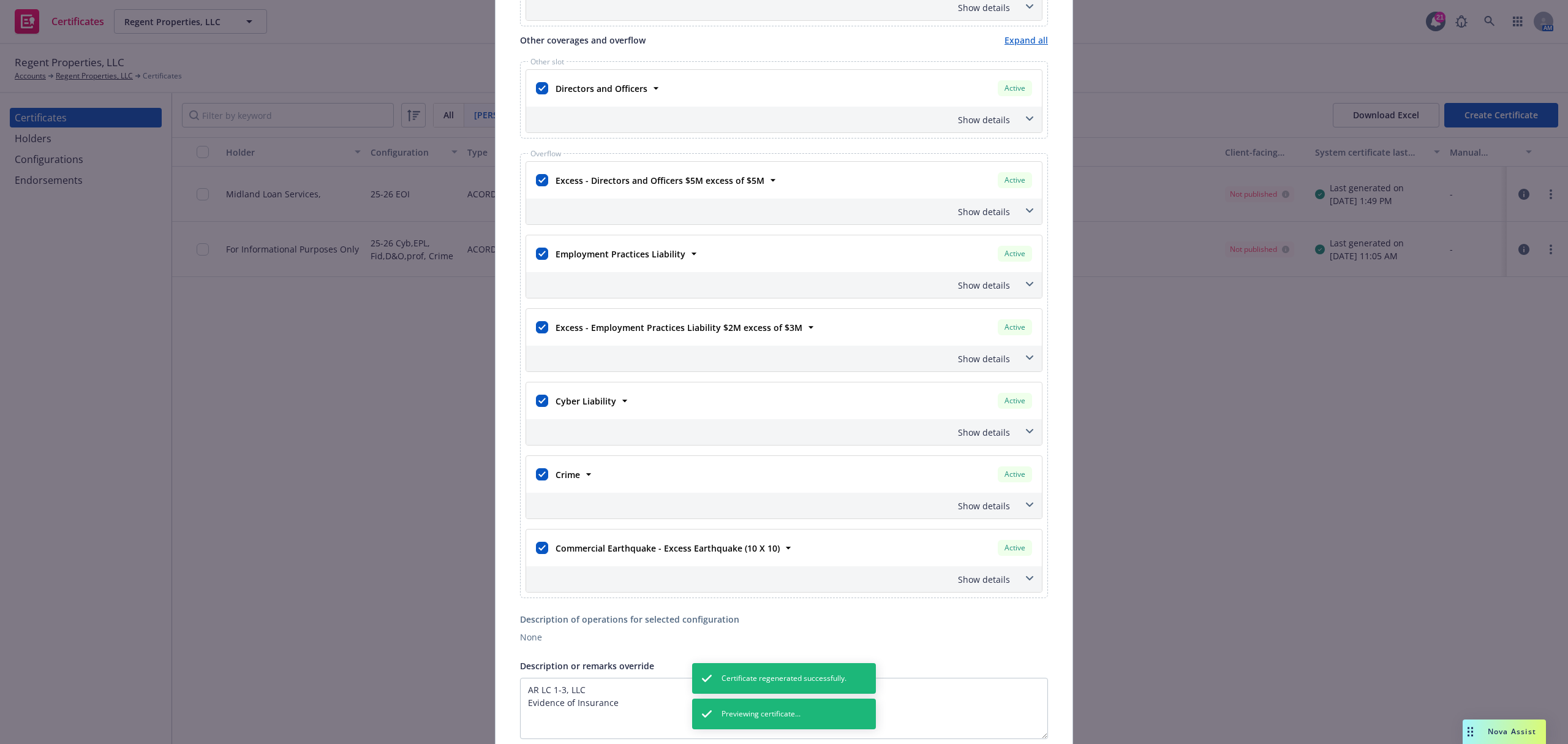
scroll to position [572, 0]
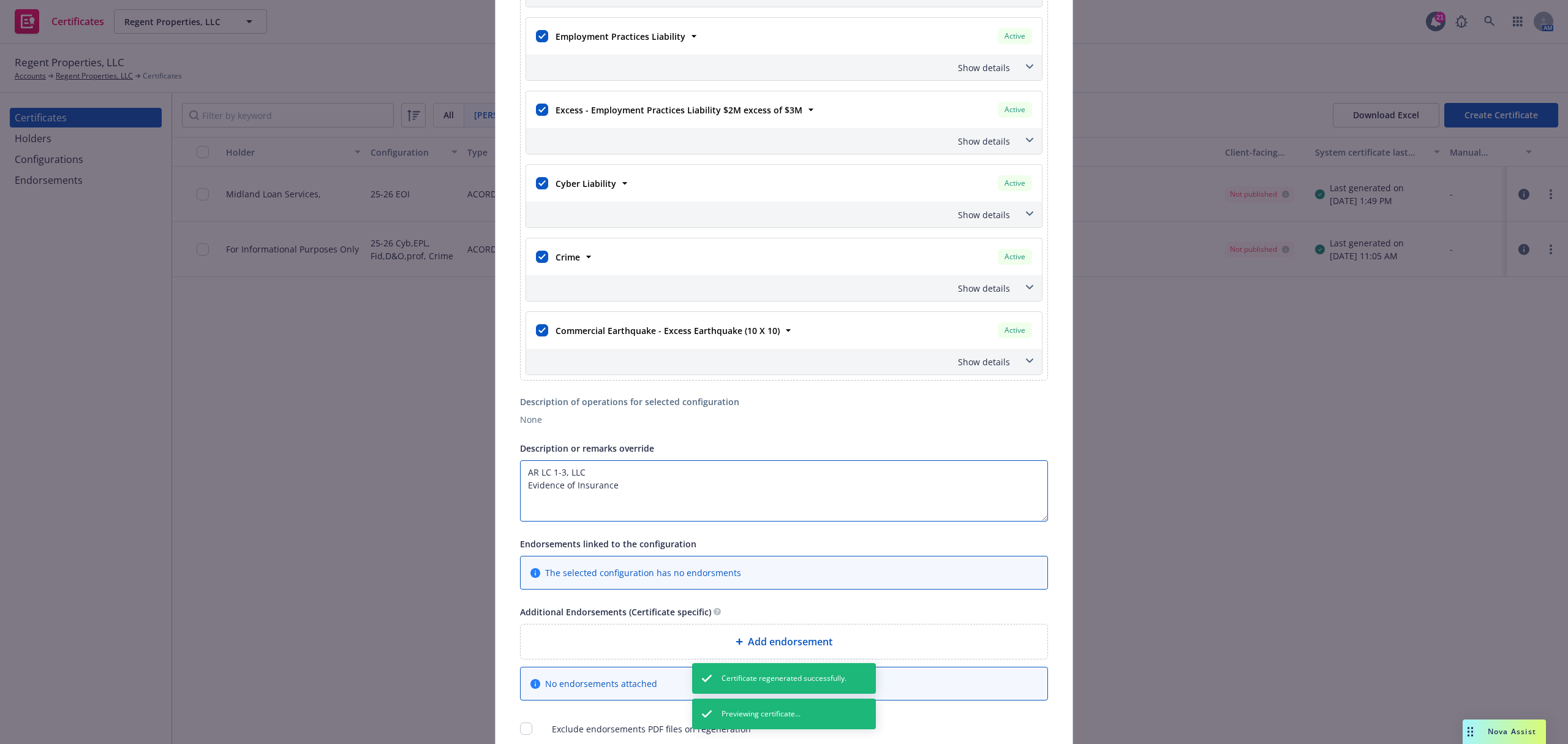
click at [522, 478] on textarea "AR LC 1-3, LLC Evidence of Insurance" at bounding box center [784, 490] width 528 height 61
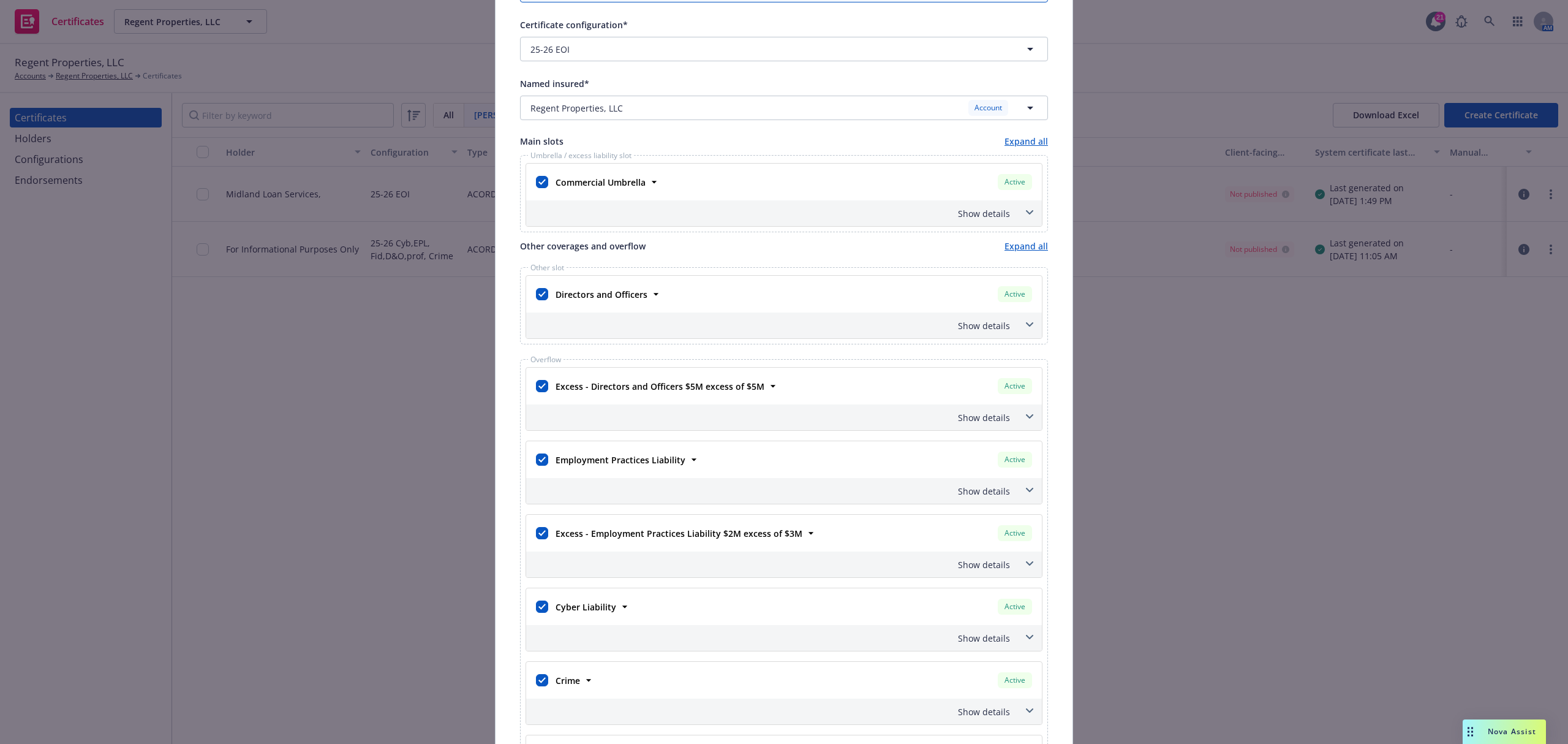
scroll to position [0, 0]
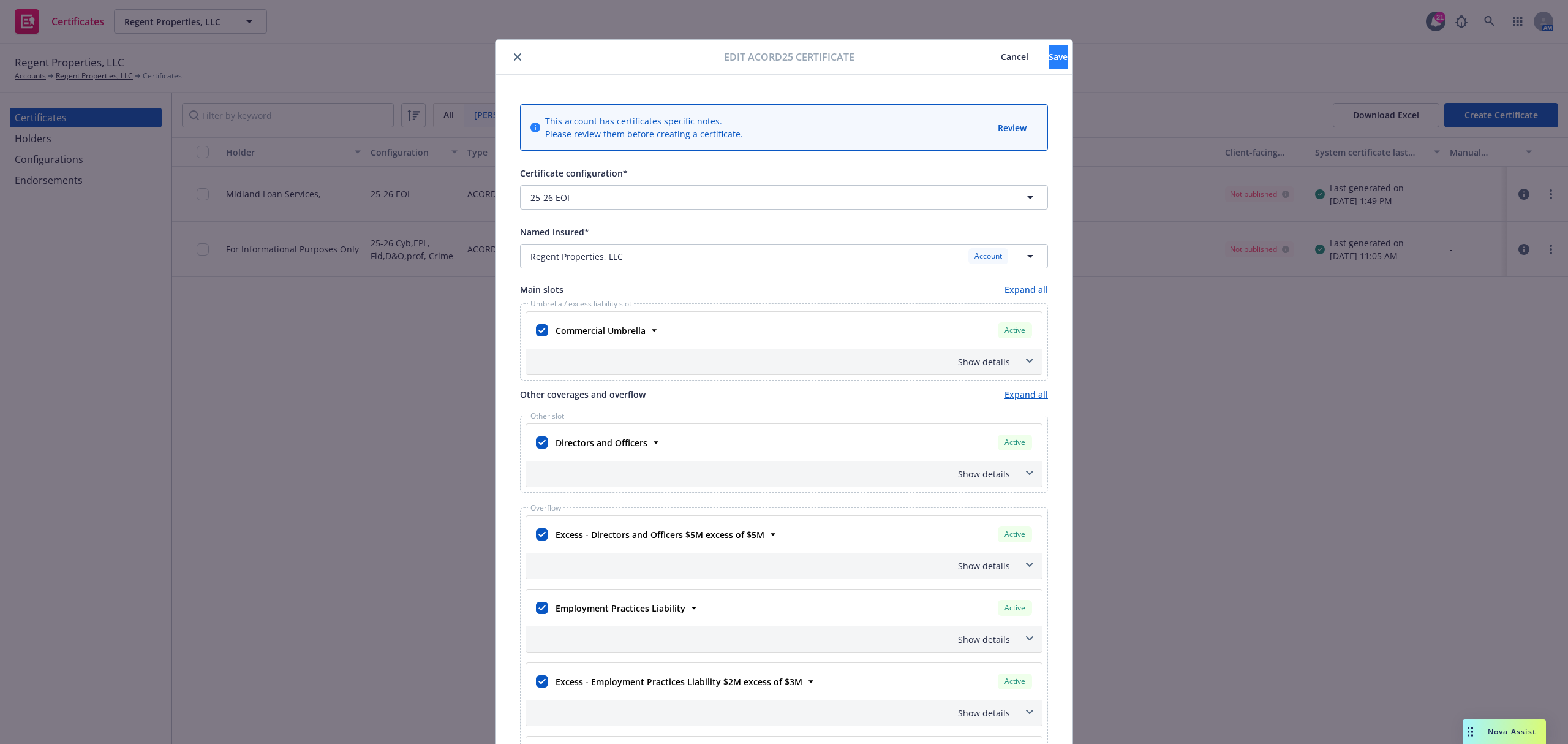
type textarea "AR LC 1-3, LLC Evidence of Insurance"
click at [1049, 54] on span "Save" at bounding box center [1059, 57] width 19 height 12
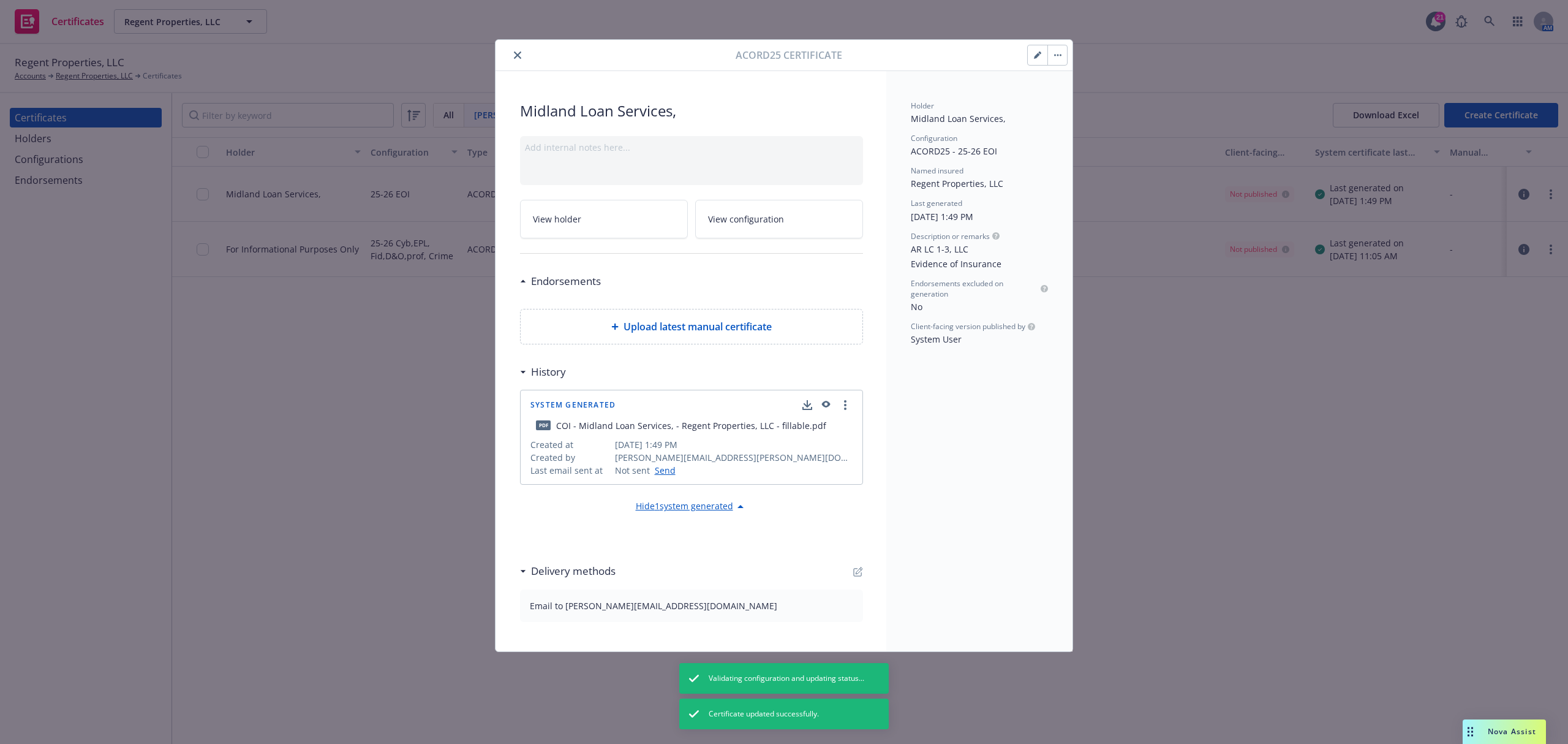
click at [1060, 62] on button "button" at bounding box center [1057, 55] width 20 height 20
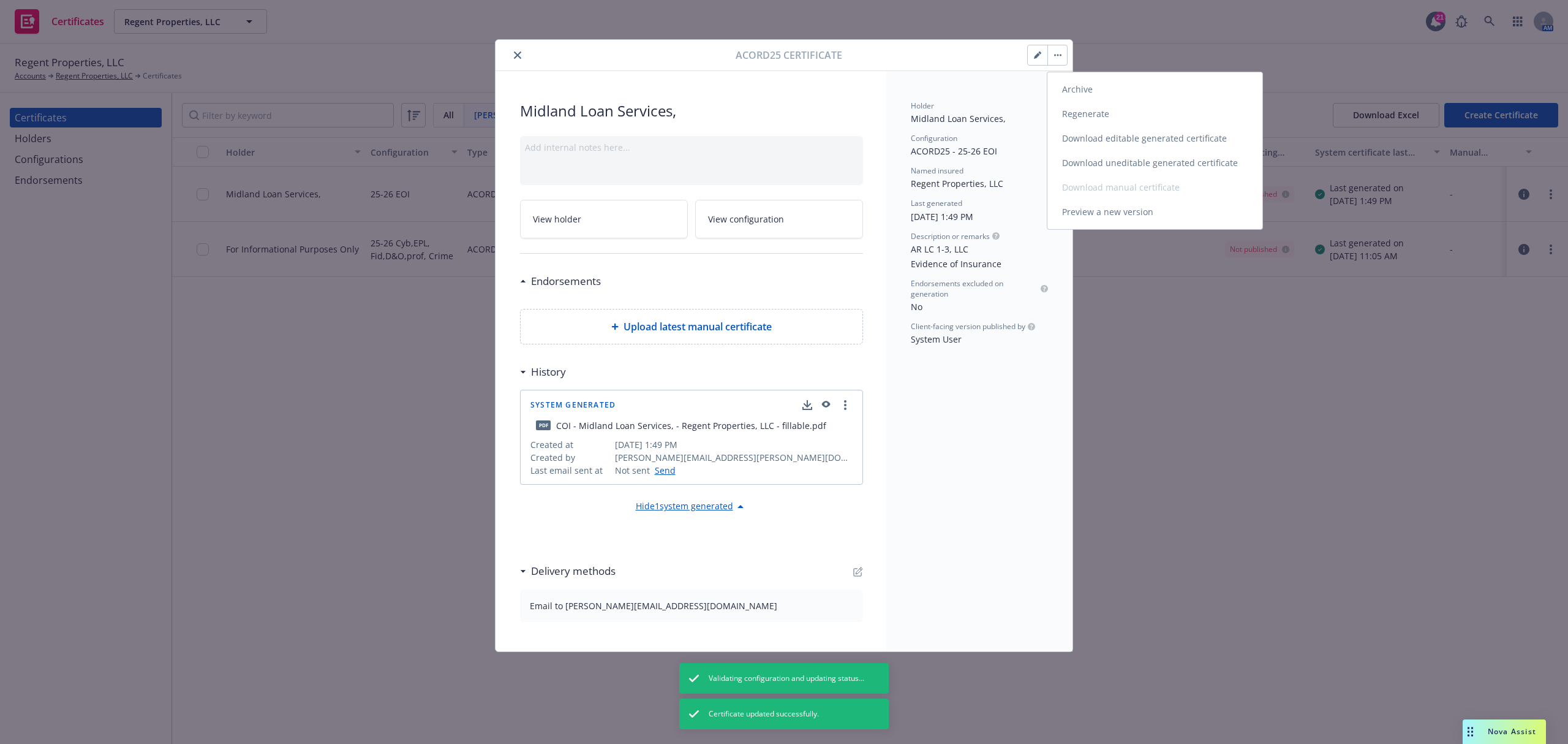
click at [1067, 118] on link "Regenerate" at bounding box center [1155, 114] width 215 height 24
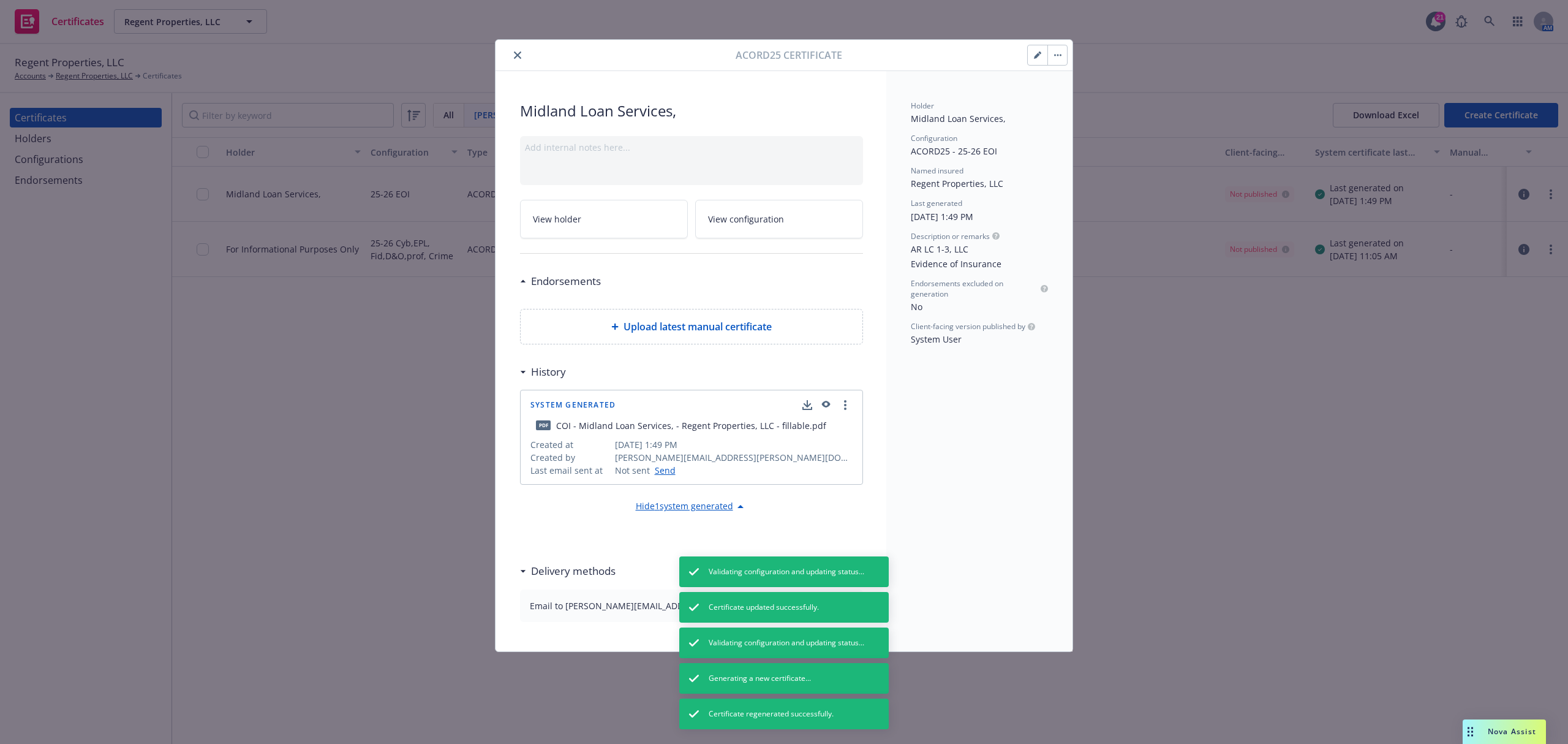
click at [1061, 54] on icon "button" at bounding box center [1057, 55] width 7 height 3
click at [1077, 211] on link "Preview a new version" at bounding box center [1156, 212] width 218 height 24
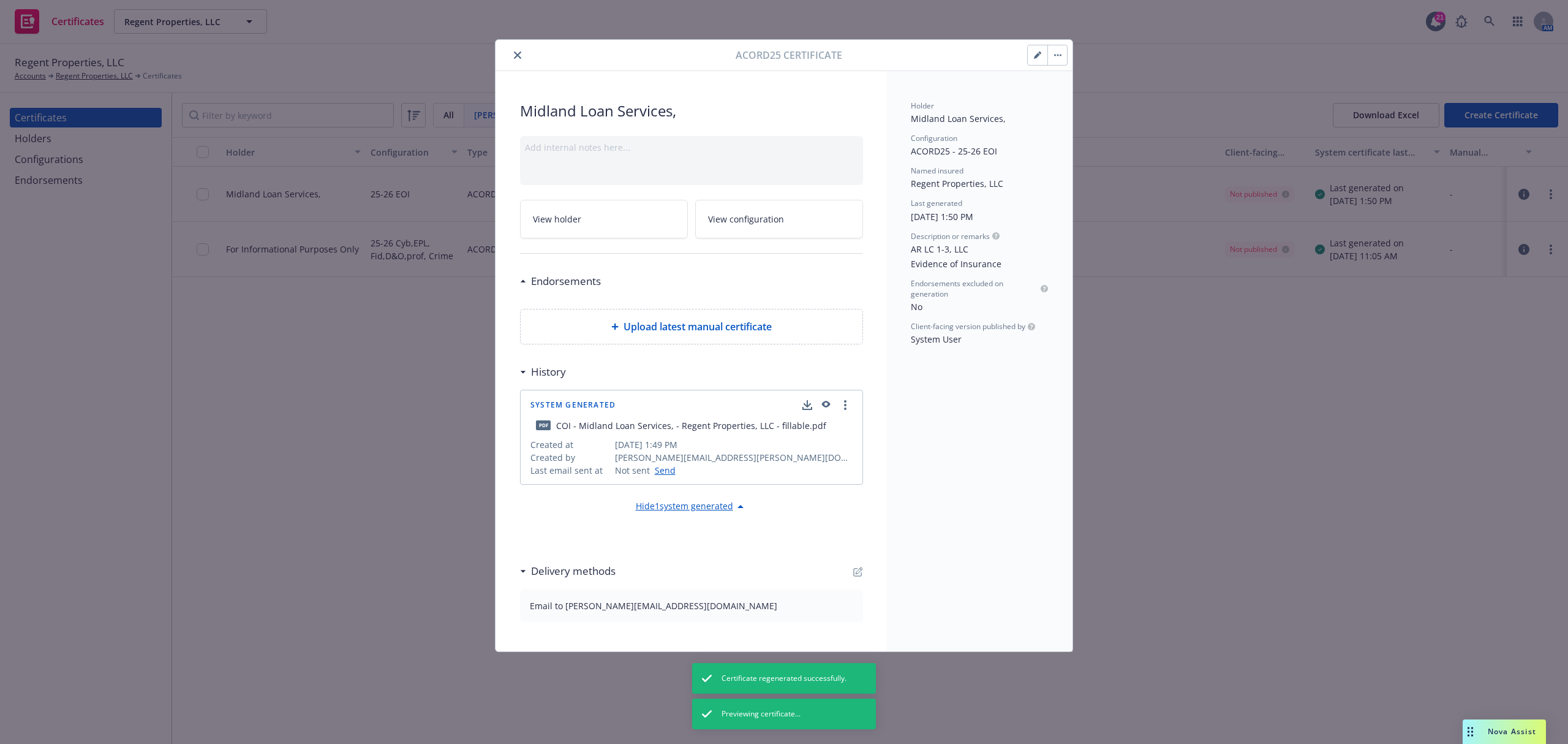
click at [524, 51] on button "close" at bounding box center [517, 55] width 15 height 15
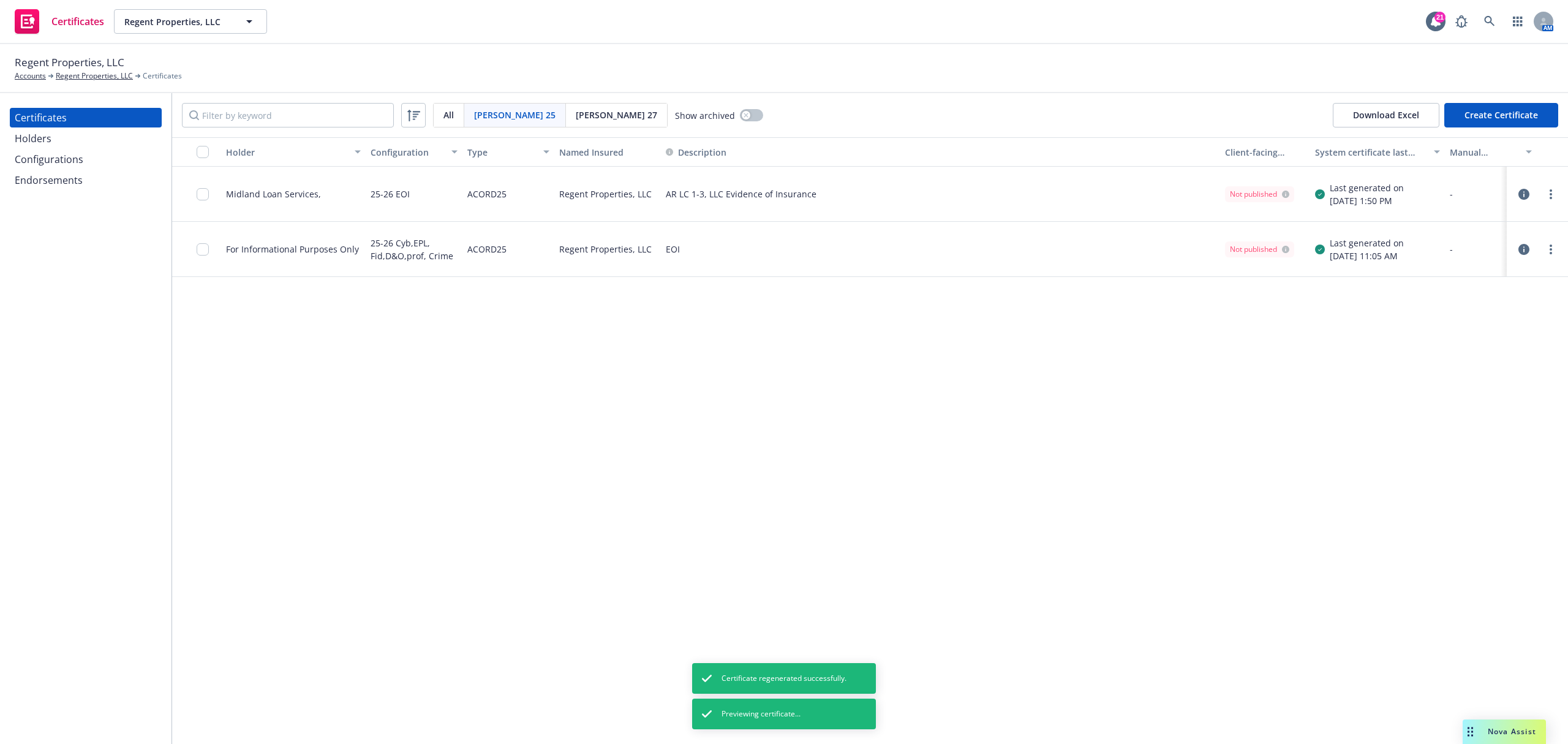
click at [366, 456] on div "Holder Configuration Type Named Insured Description Client-facing status System…" at bounding box center [870, 441] width 1396 height 607
drag, startPoint x: 606, startPoint y: 393, endPoint x: 299, endPoint y: 256, distance: 336.2
click at [605, 393] on div "Holder Configuration Type Named Insured Description Client-facing status System…" at bounding box center [870, 441] width 1396 height 607
drag, startPoint x: 205, startPoint y: 192, endPoint x: 301, endPoint y: 260, distance: 117.6
click at [205, 194] on input "checkbox" at bounding box center [202, 194] width 12 height 12
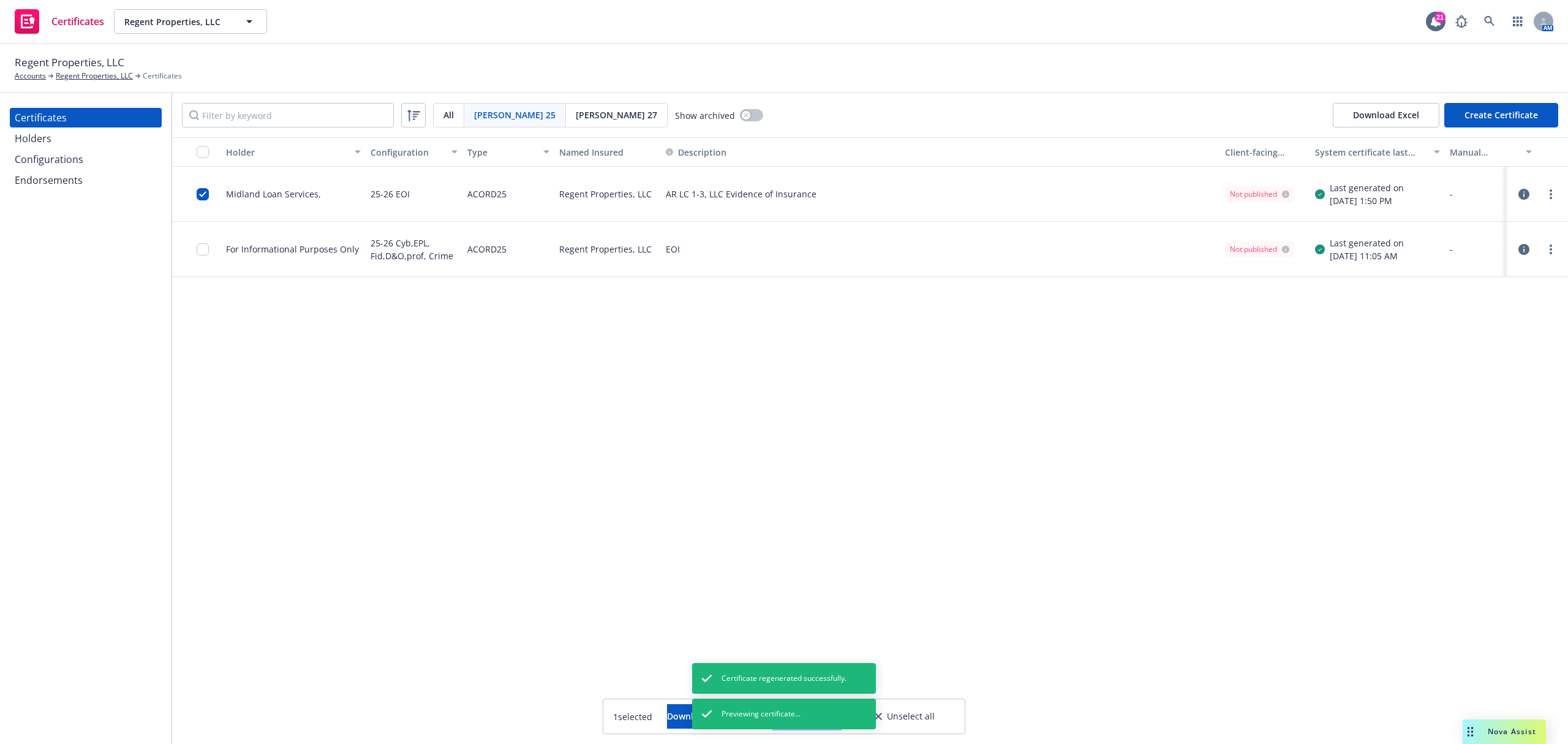
click at [840, 711] on button "Other actions" at bounding box center [807, 716] width 66 height 24
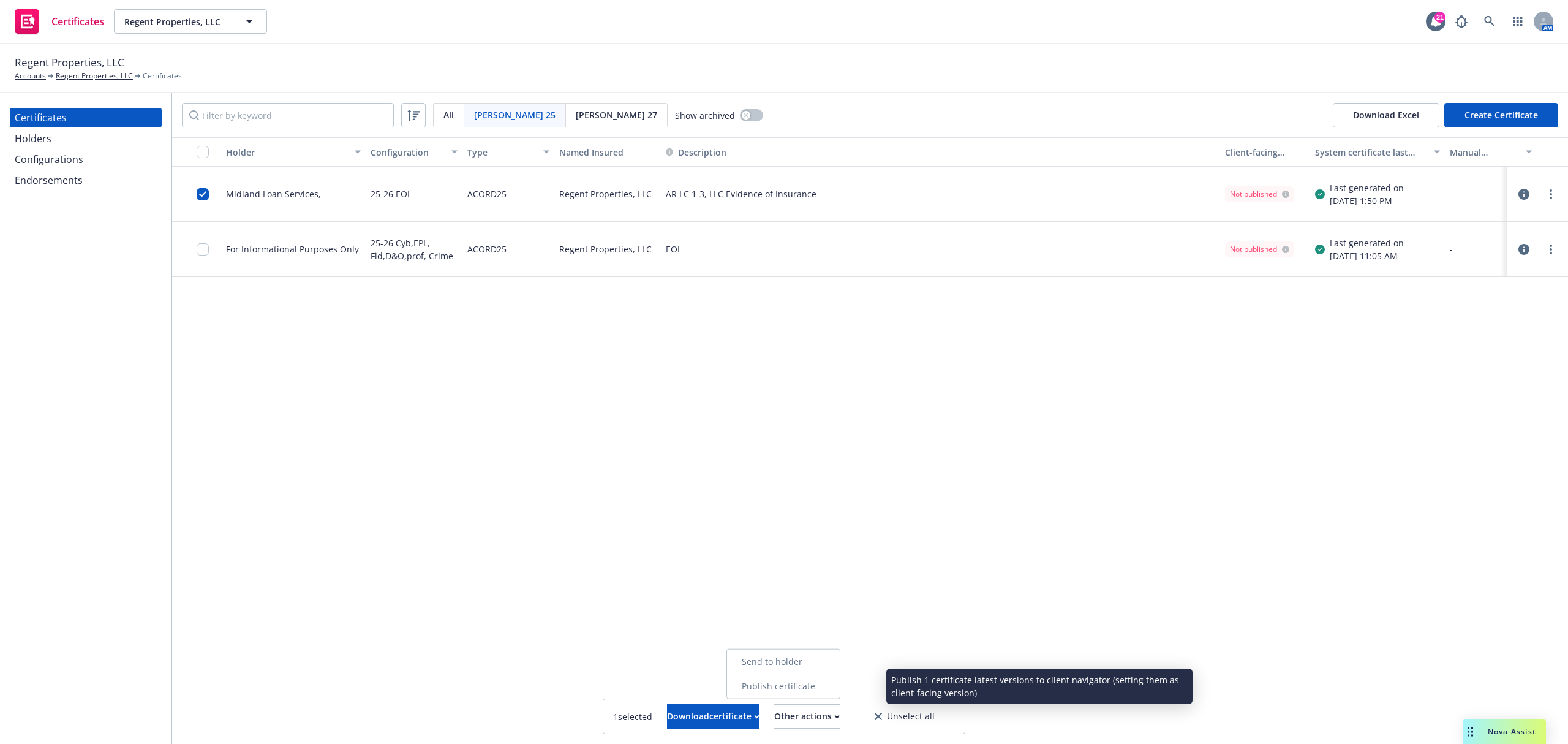
click at [780, 697] on link "Publish certificate" at bounding box center [783, 686] width 112 height 24
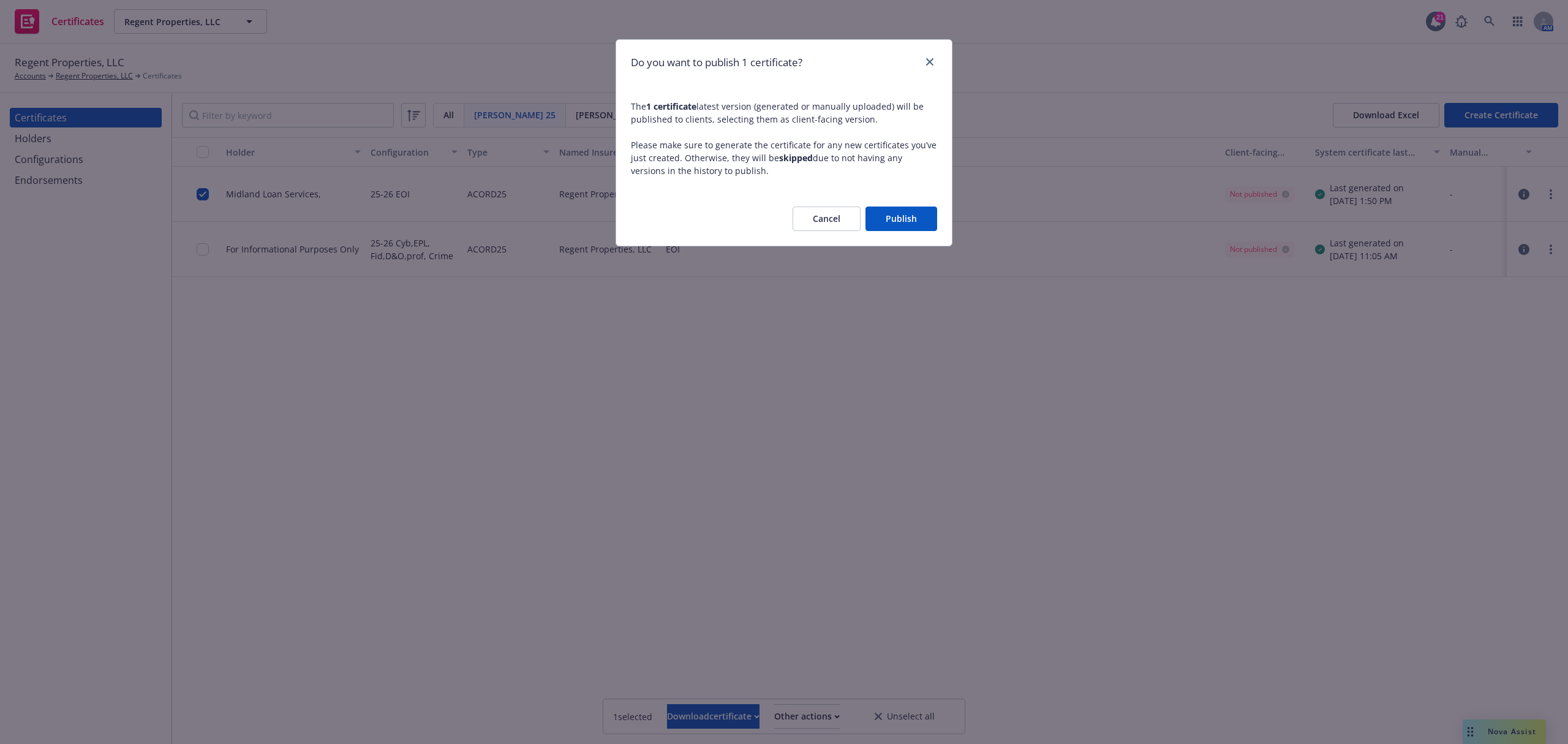
click at [886, 218] on button "Publish" at bounding box center [902, 218] width 72 height 24
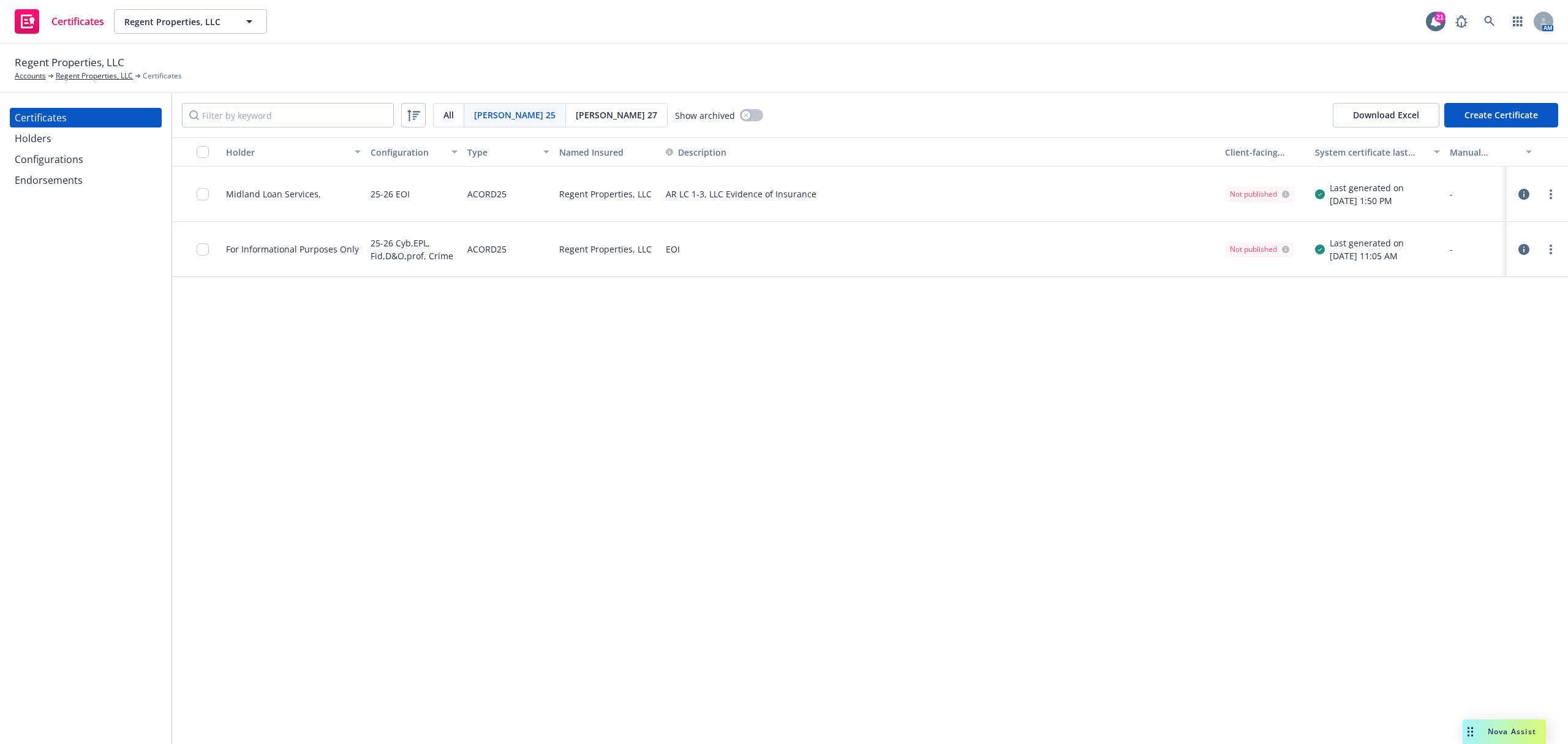
click at [559, 438] on div "Holder Configuration Type Named Insured Description Client-facing status System…" at bounding box center [870, 441] width 1396 height 607
click at [935, 415] on div "Holder Configuration Type Named Insured Description Client-facing status System…" at bounding box center [870, 441] width 1396 height 607
click at [86, 139] on div "Holders" at bounding box center [85, 138] width 142 height 20
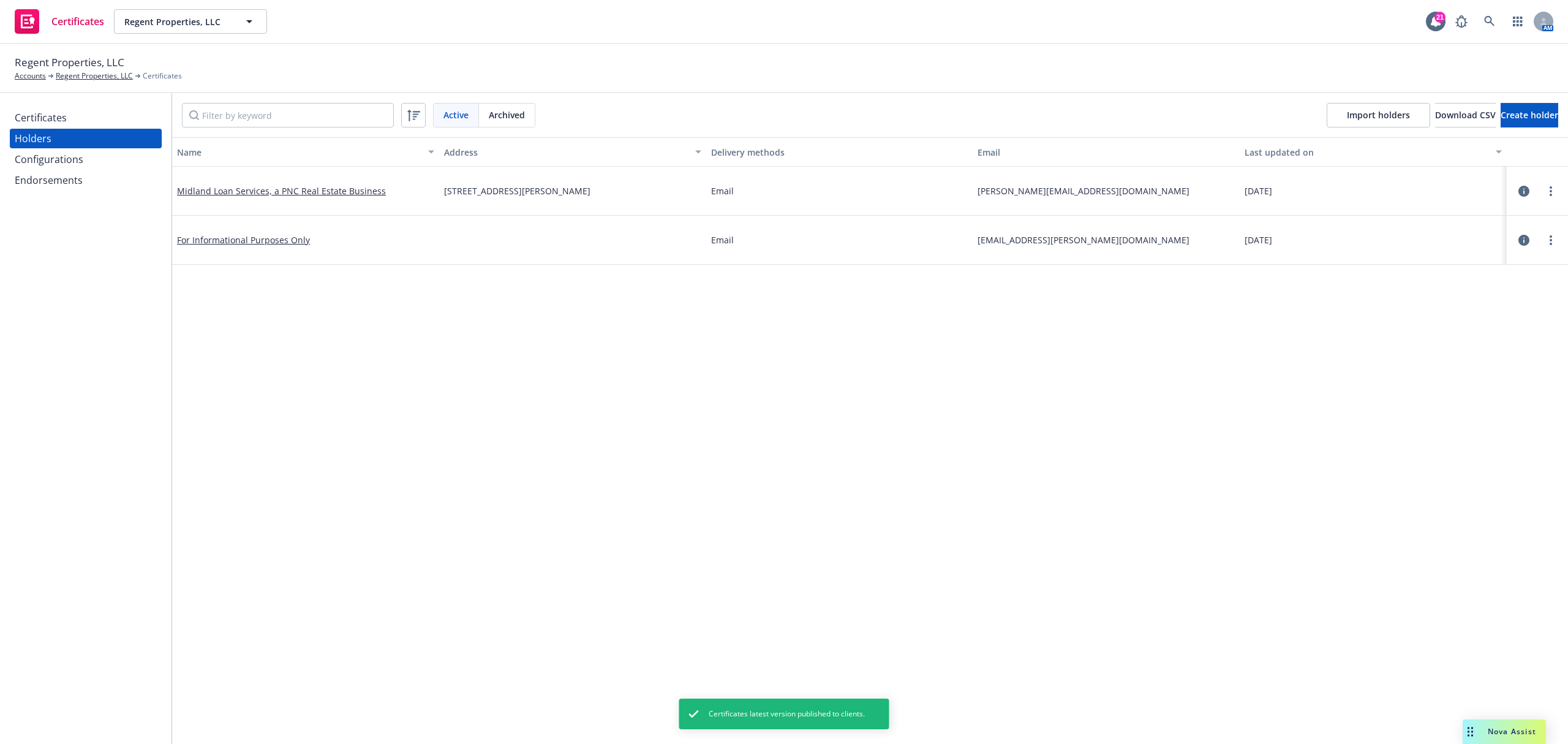
click at [86, 123] on div "Certificates" at bounding box center [85, 118] width 142 height 20
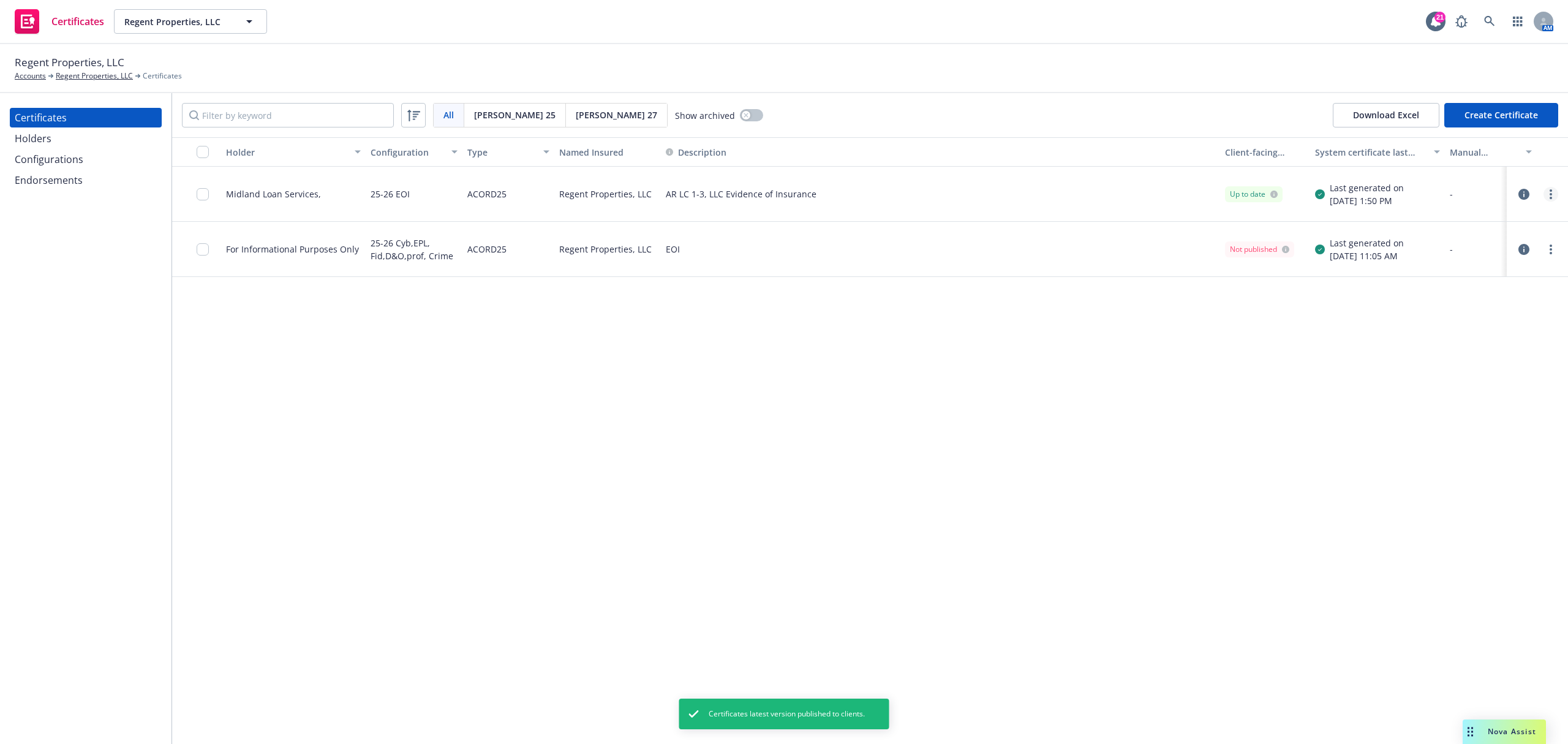
click at [1549, 196] on link "more" at bounding box center [1551, 194] width 15 height 15
click at [1474, 370] on link "Download uneditable generated certificate" at bounding box center [1459, 366] width 196 height 24
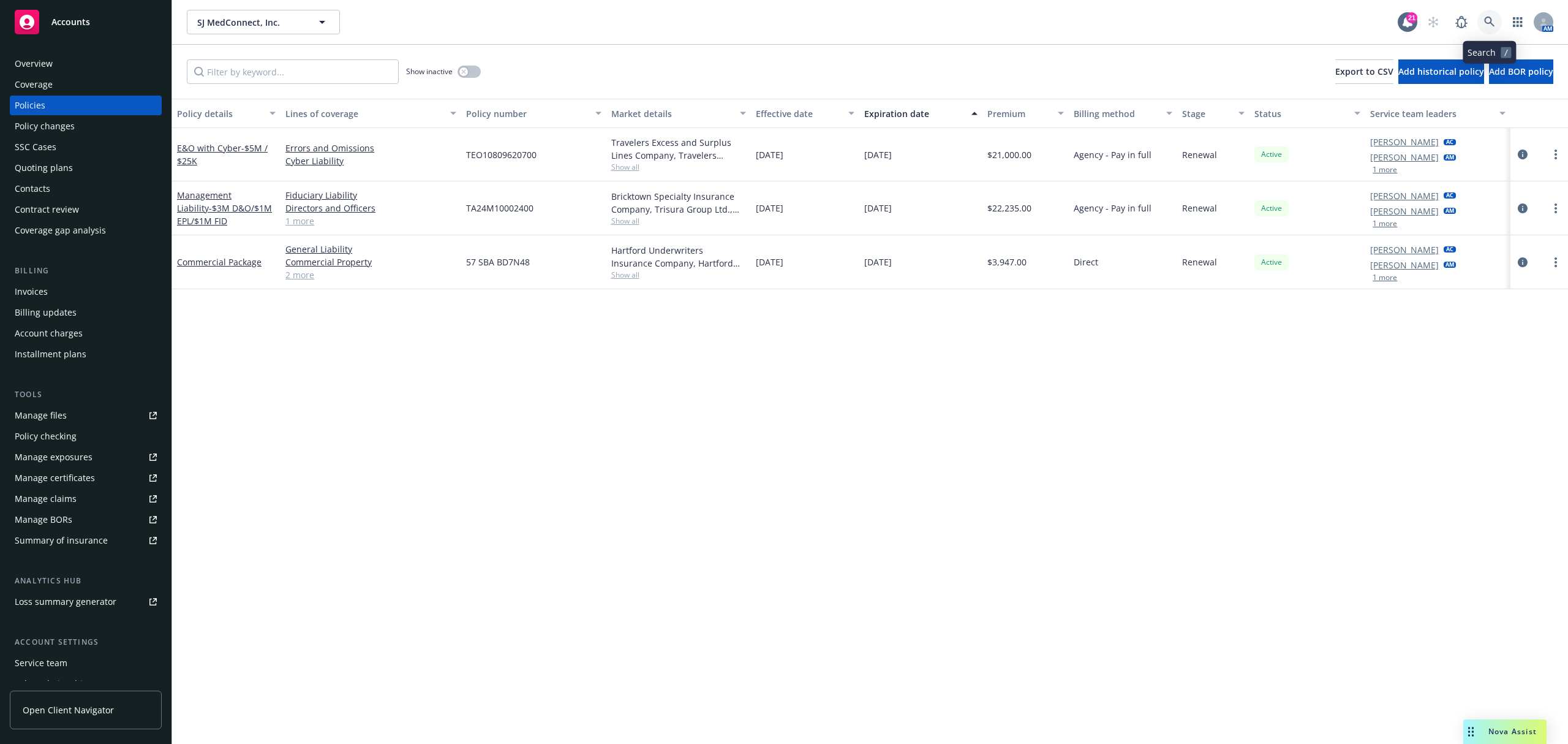
click at [1485, 13] on link at bounding box center [1490, 22] width 24 height 24
click at [43, 89] on div "Coverage" at bounding box center [33, 84] width 38 height 20
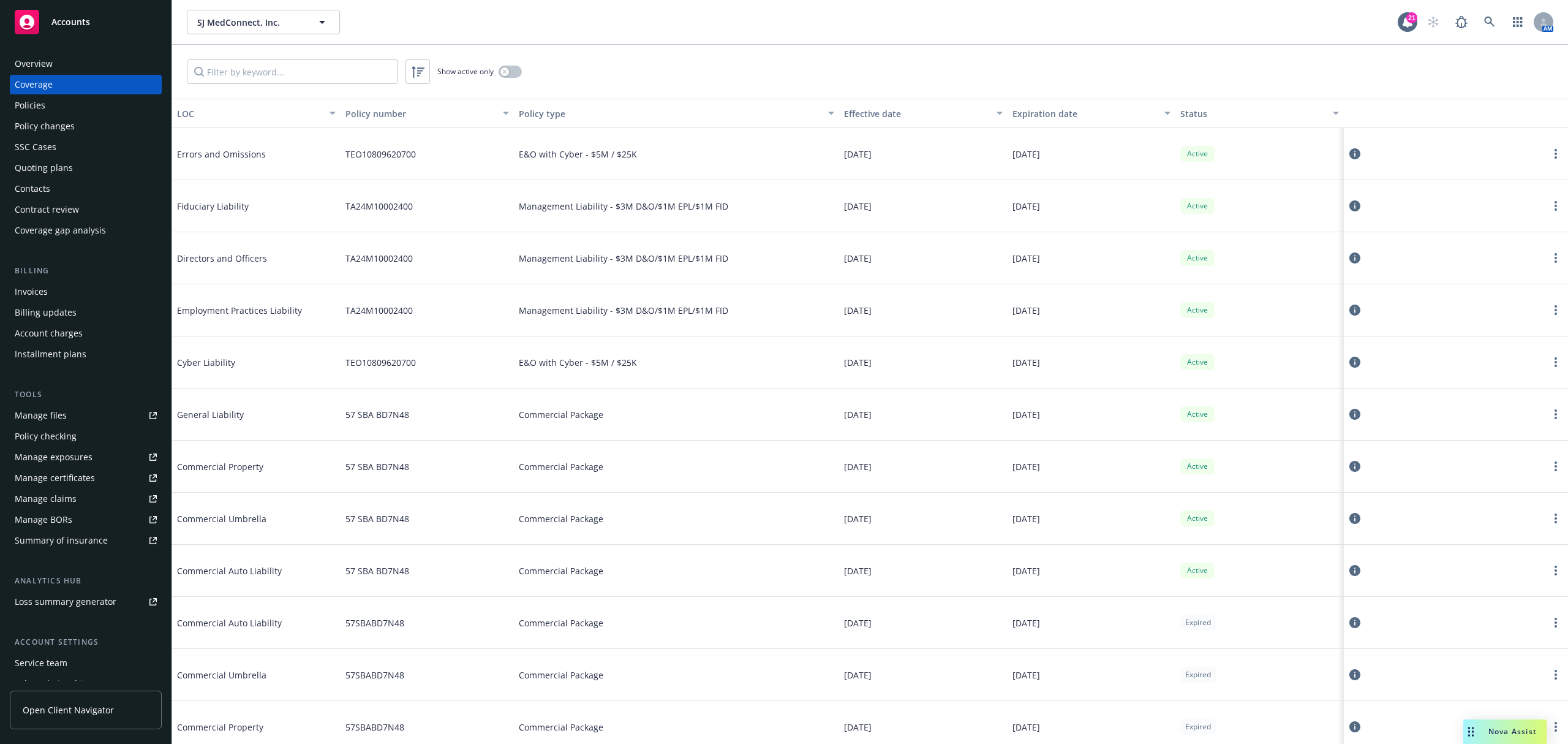
click at [91, 481] on div "Manage certificates" at bounding box center [55, 478] width 80 height 20
click at [26, 62] on div "Overview" at bounding box center [33, 64] width 38 height 20
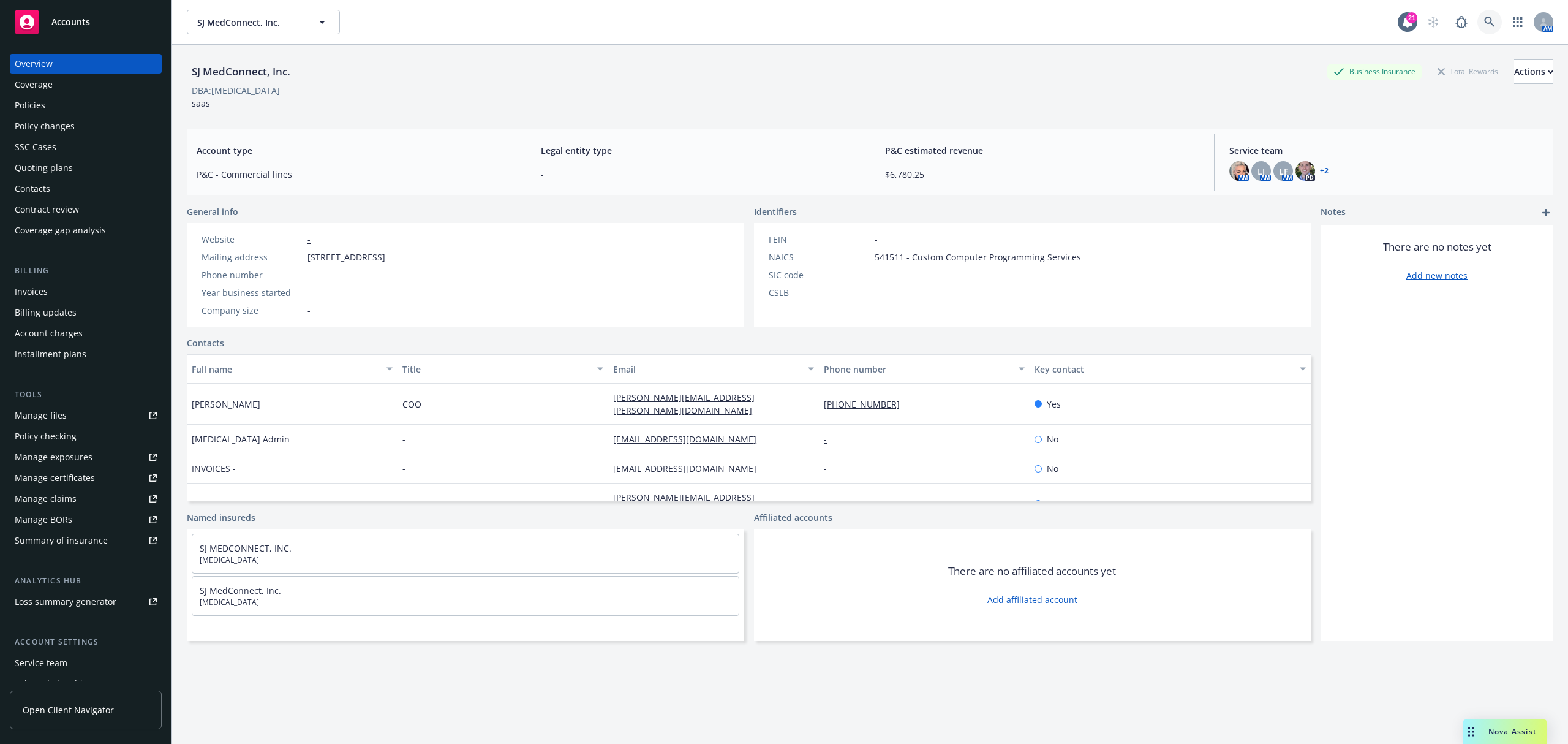
click at [1483, 21] on link at bounding box center [1490, 22] width 24 height 24
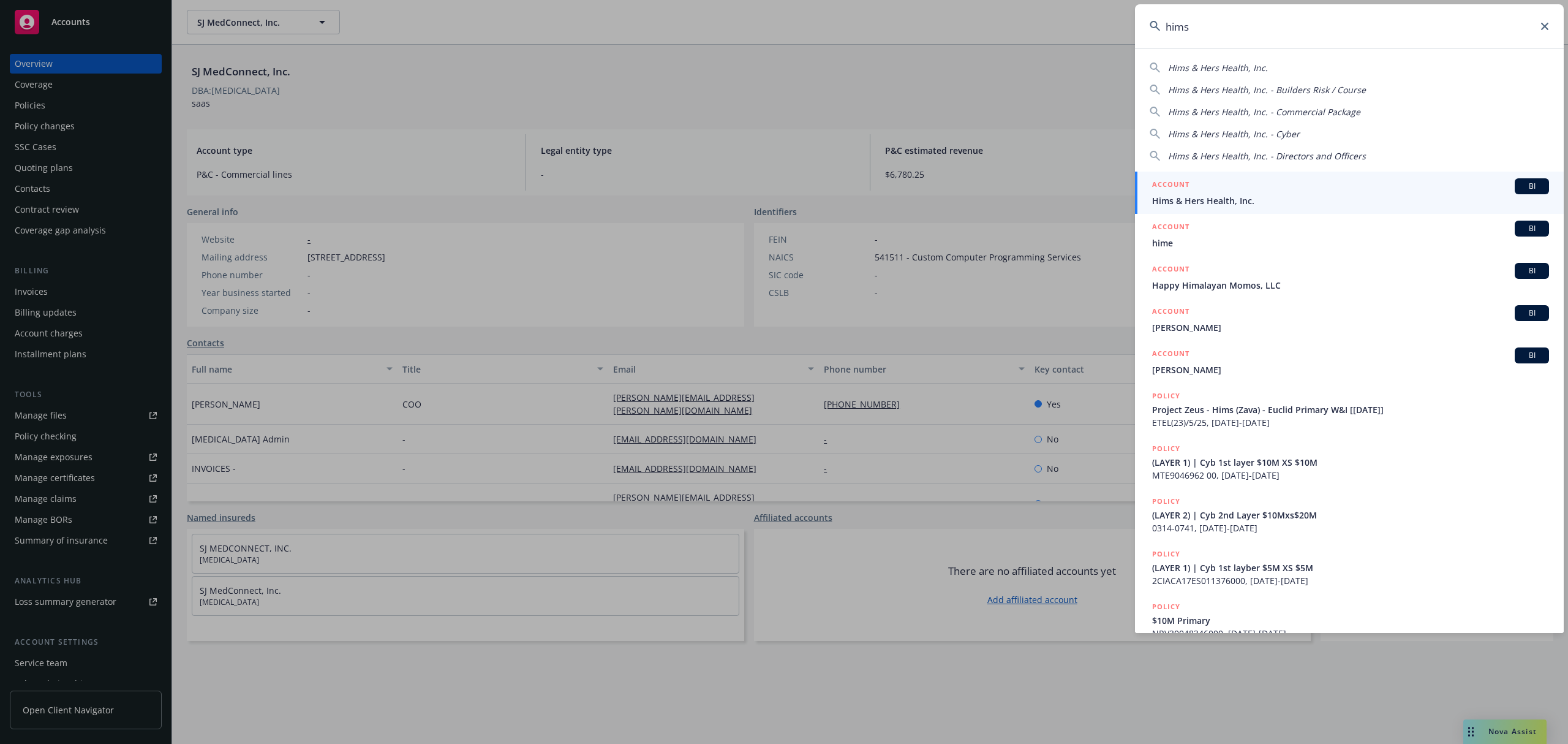
type input "hims"
click at [1318, 182] on div "ACCOUNT BI" at bounding box center [1351, 186] width 397 height 16
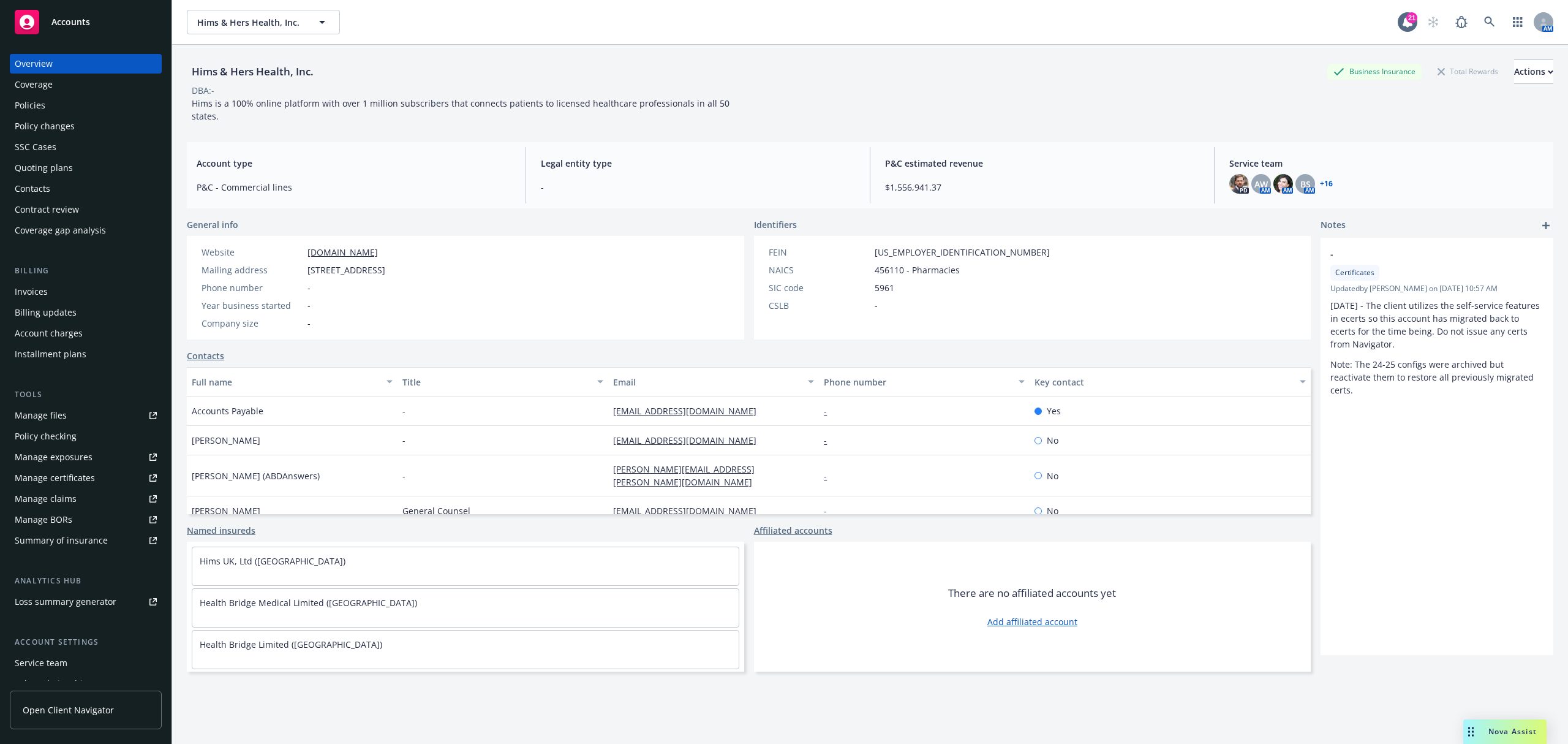
scroll to position [75, 0]
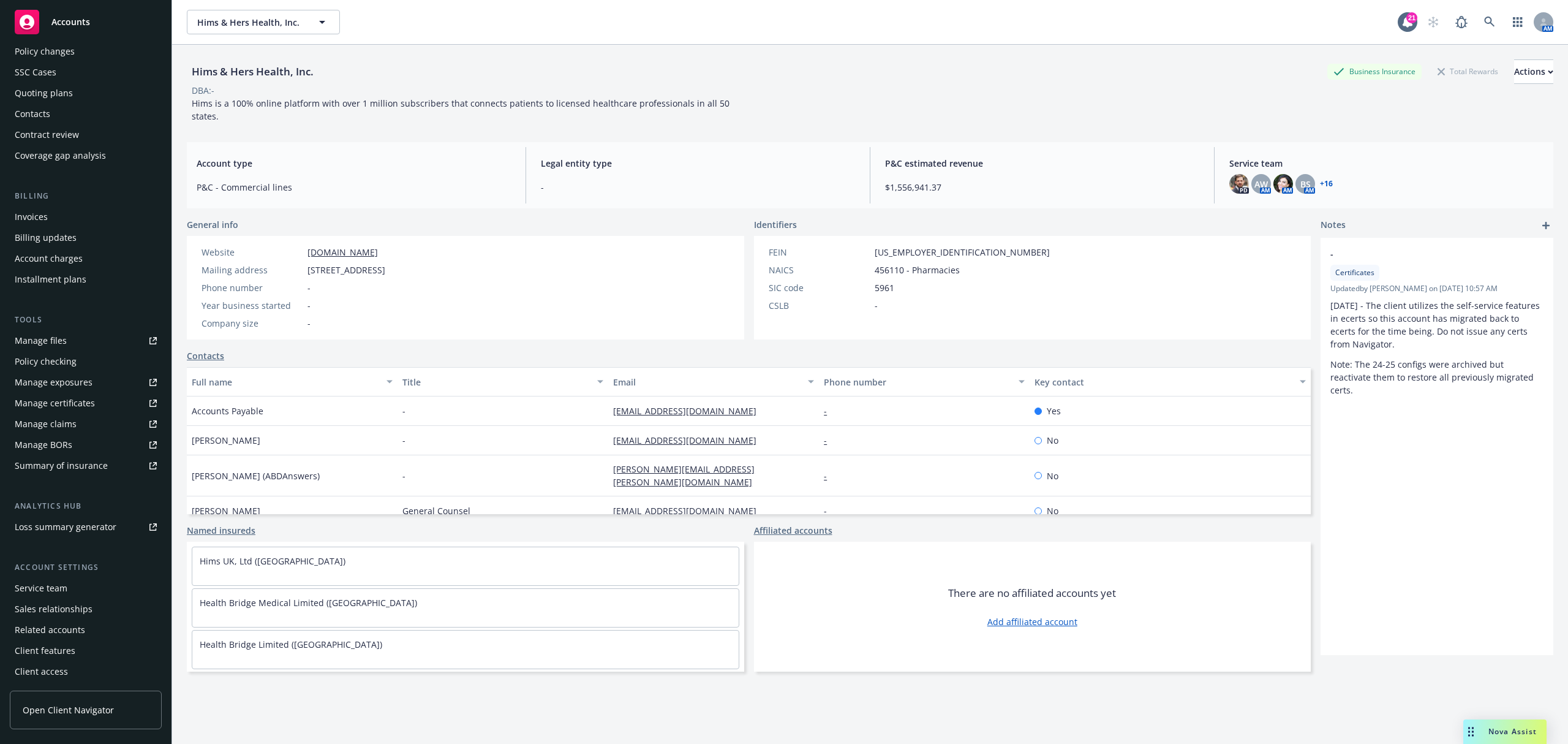
click at [81, 589] on div "Service team" at bounding box center [85, 588] width 142 height 20
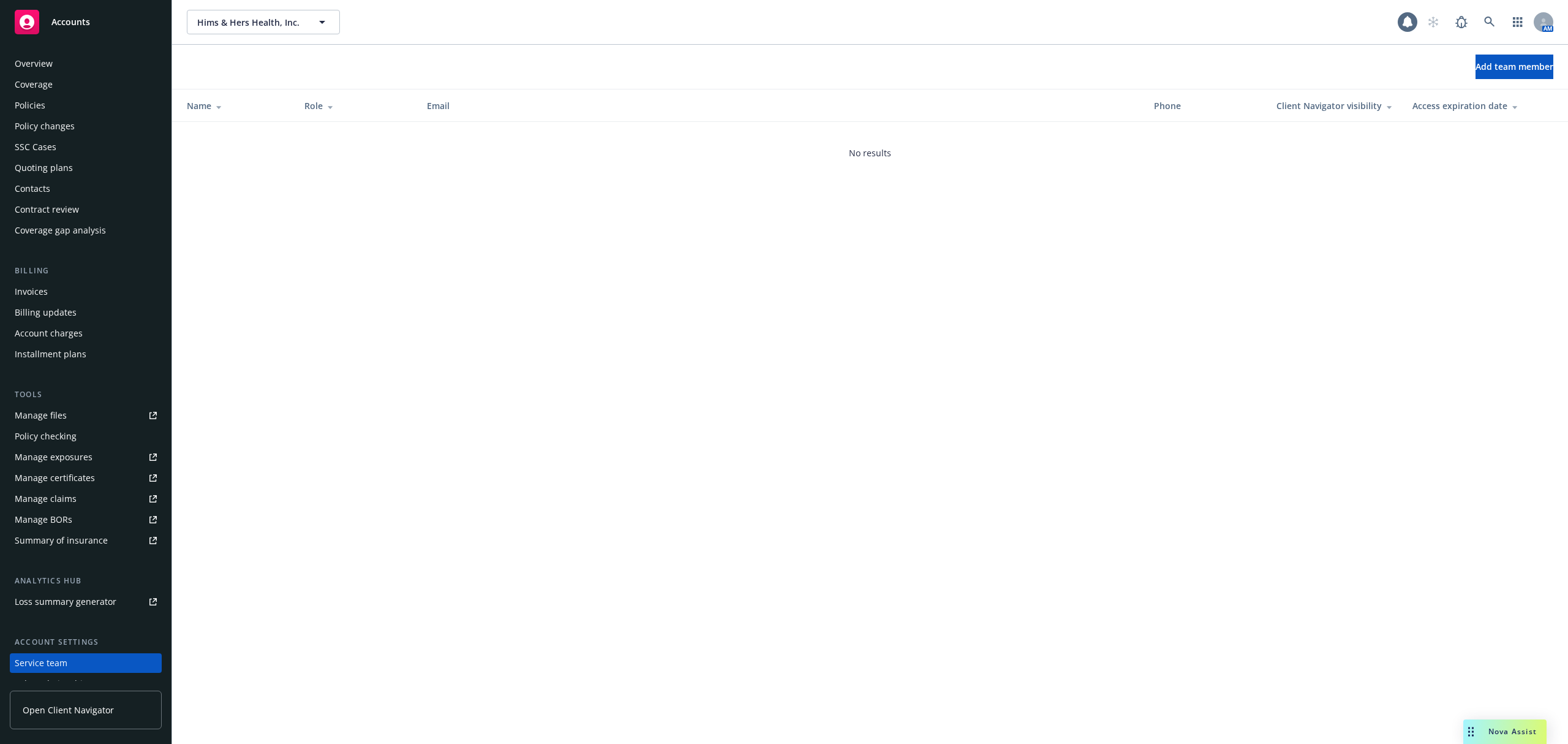
scroll to position [75, 0]
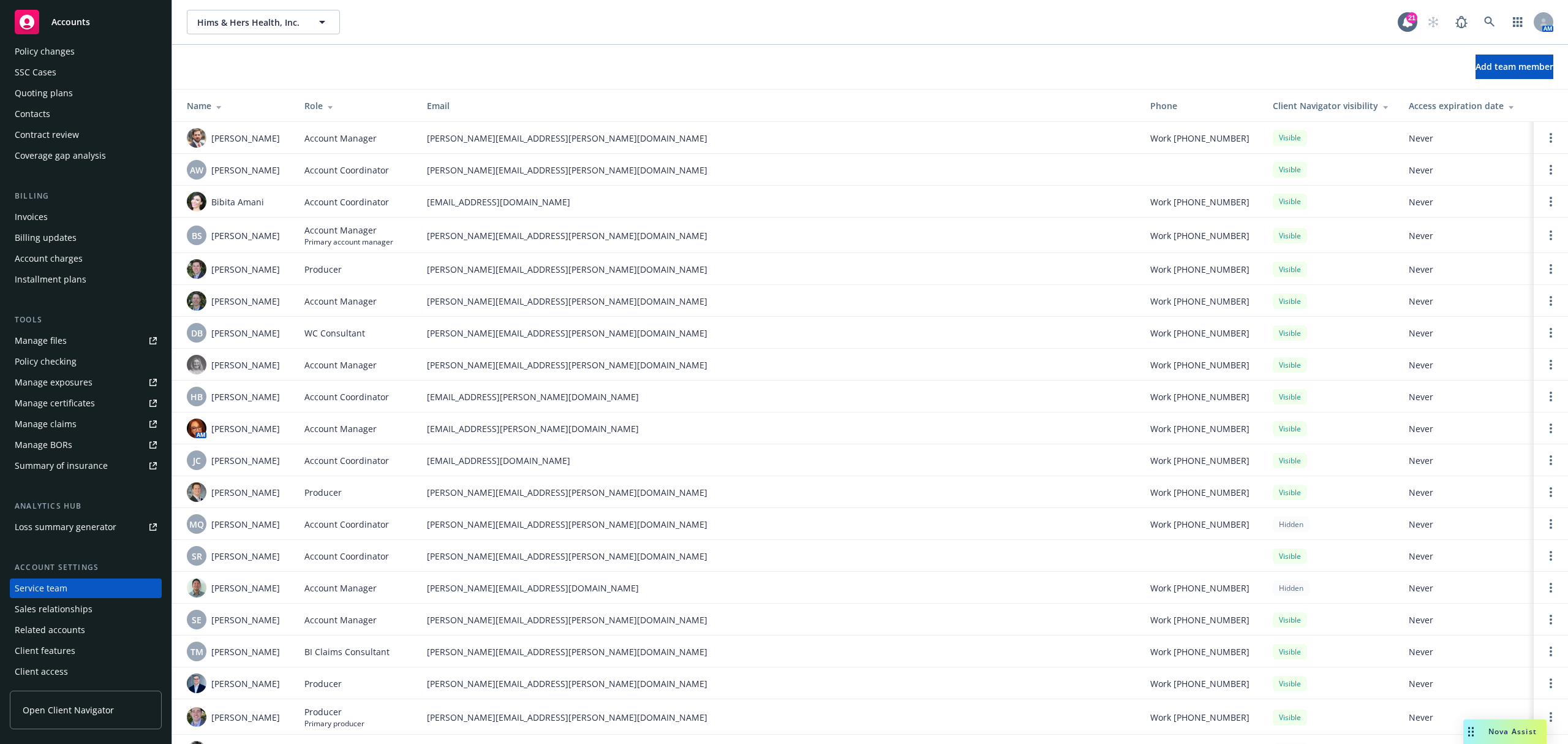
click at [337, 106] on div "Role" at bounding box center [356, 105] width 103 height 13
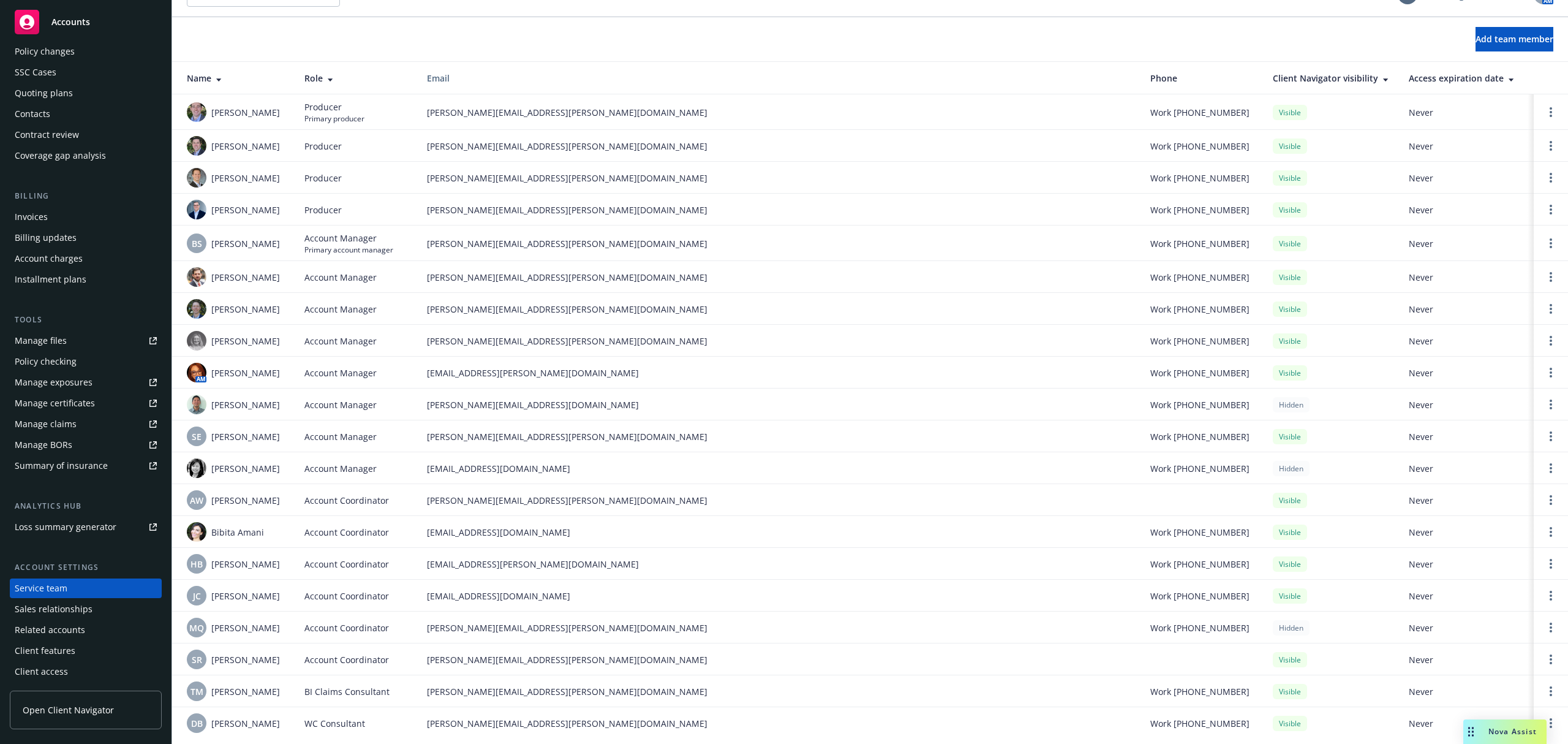
scroll to position [43, 0]
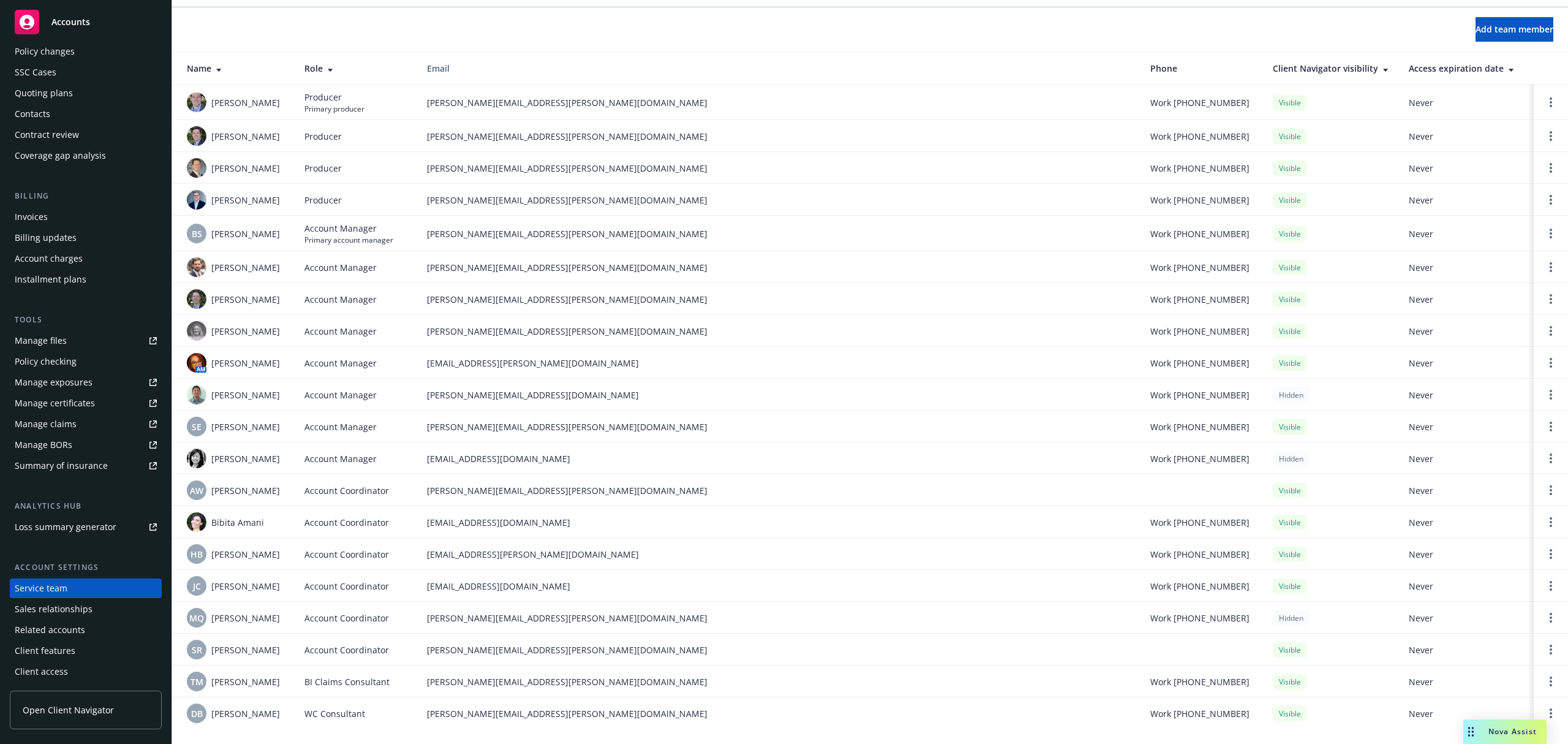
click at [466, 650] on span "sarah.rocha@newfront.com" at bounding box center [779, 650] width 704 height 13
copy span "sarah.rocha@newfront.com"
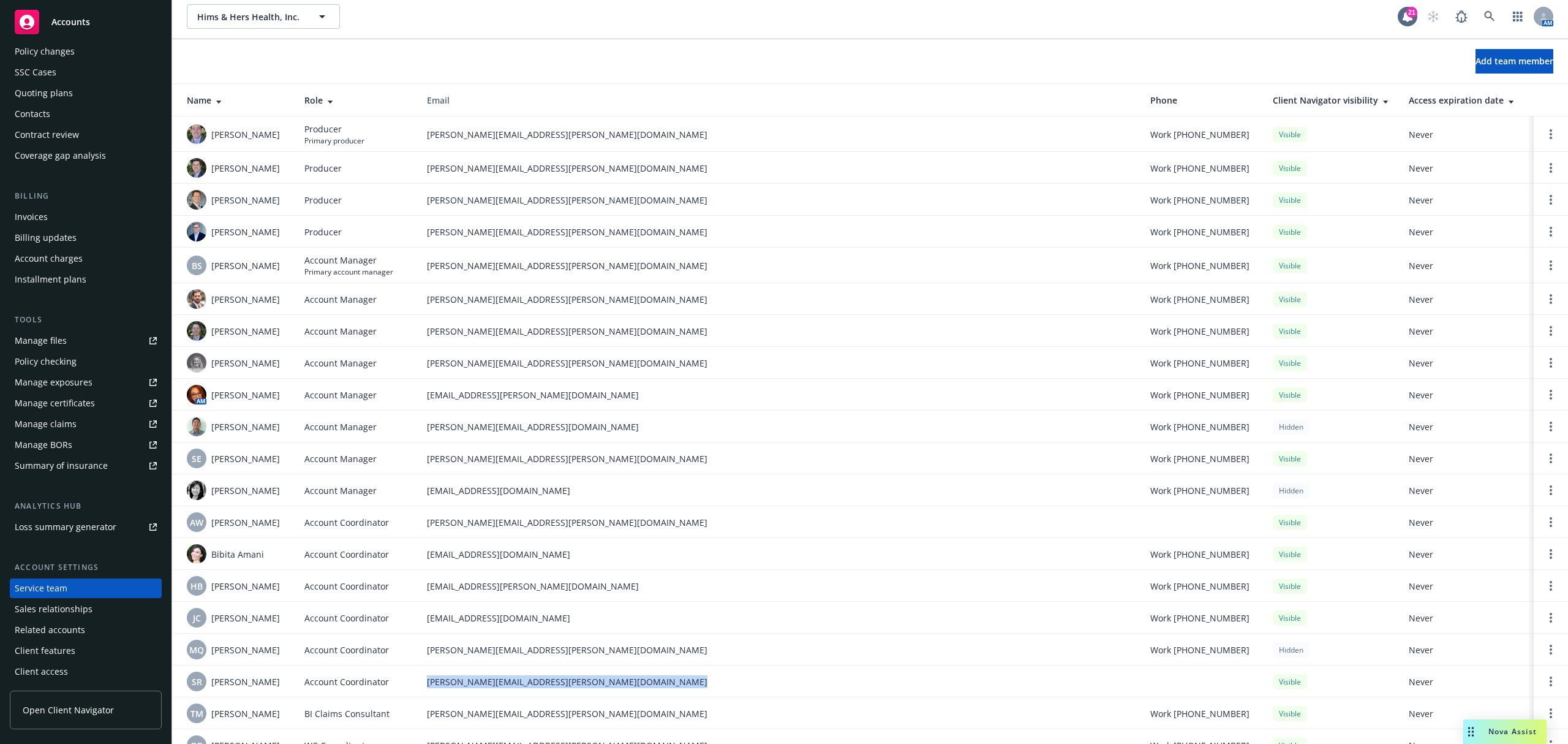
scroll to position [0, 0]
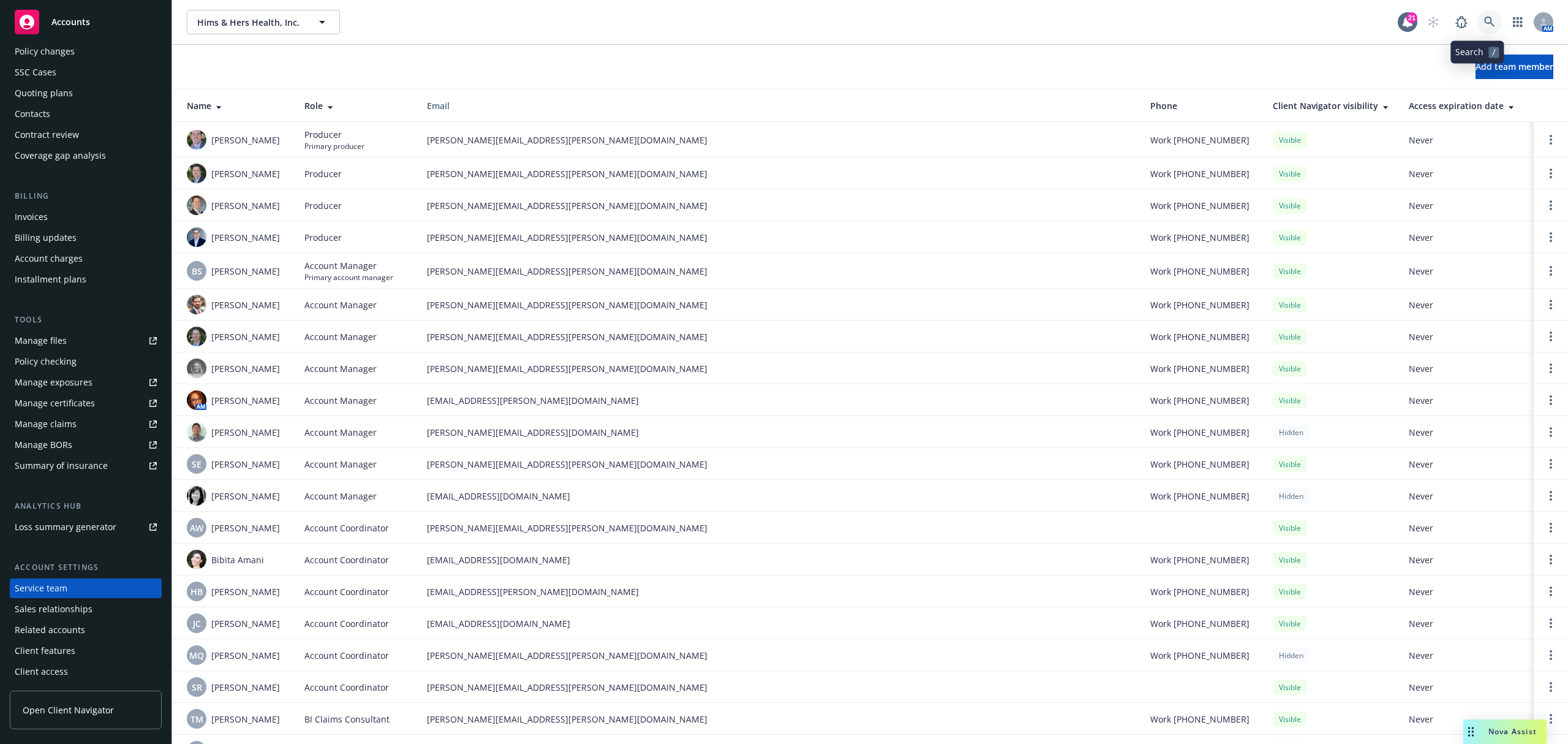
click at [1477, 20] on link at bounding box center [1490, 22] width 24 height 24
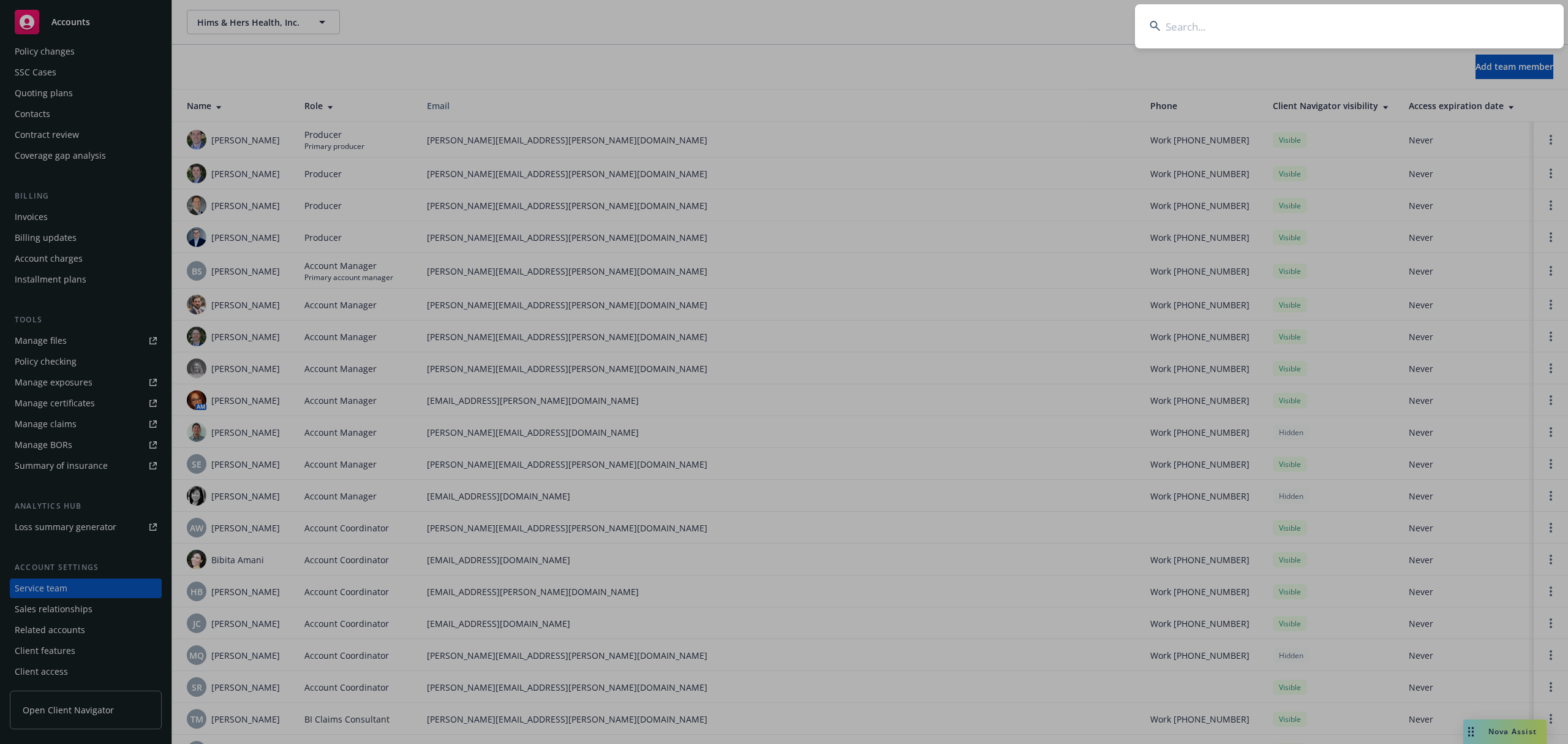
click at [1472, 18] on input at bounding box center [1350, 26] width 429 height 44
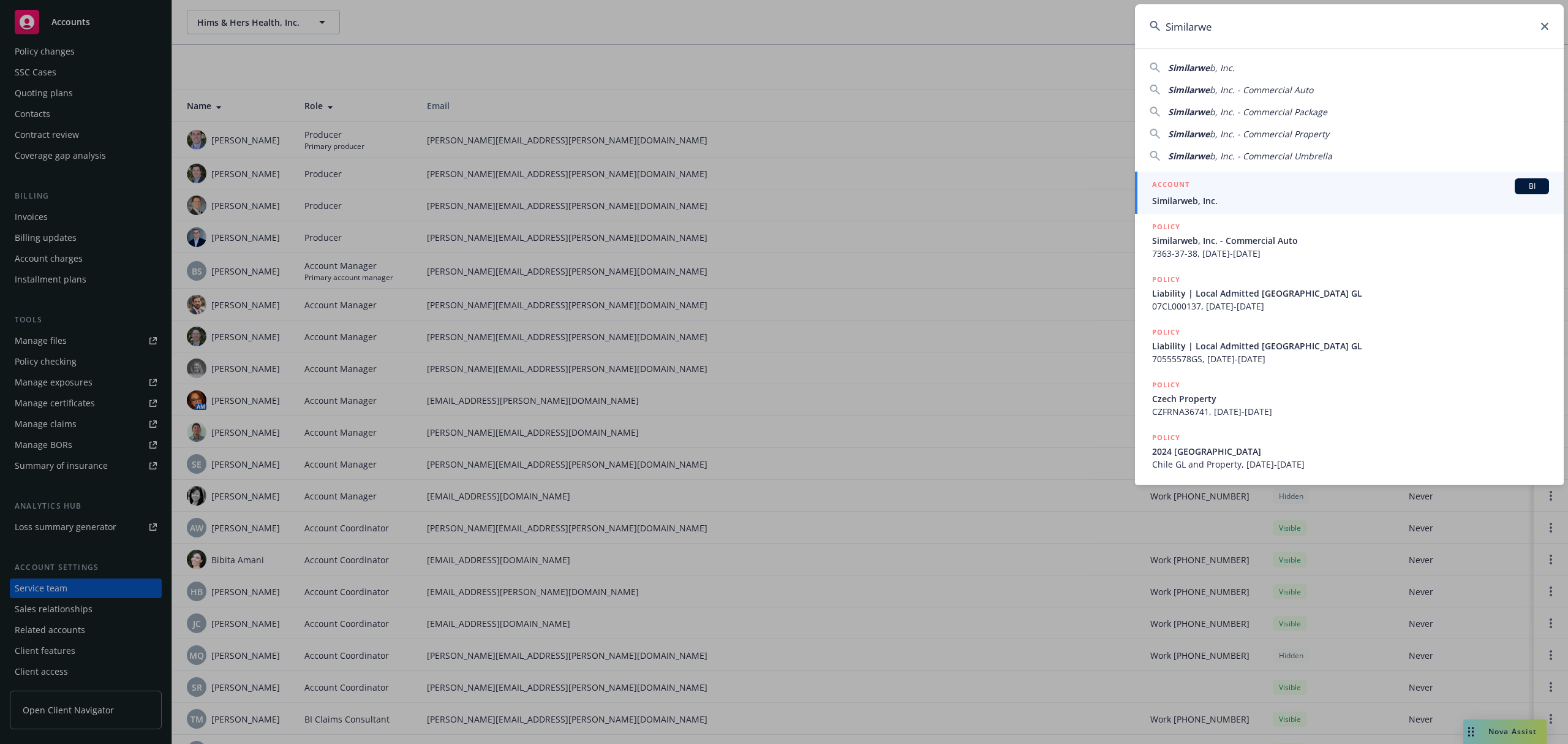
type input "Similarwe"
click at [1348, 194] on span "Similarweb, Inc." at bounding box center [1351, 200] width 397 height 13
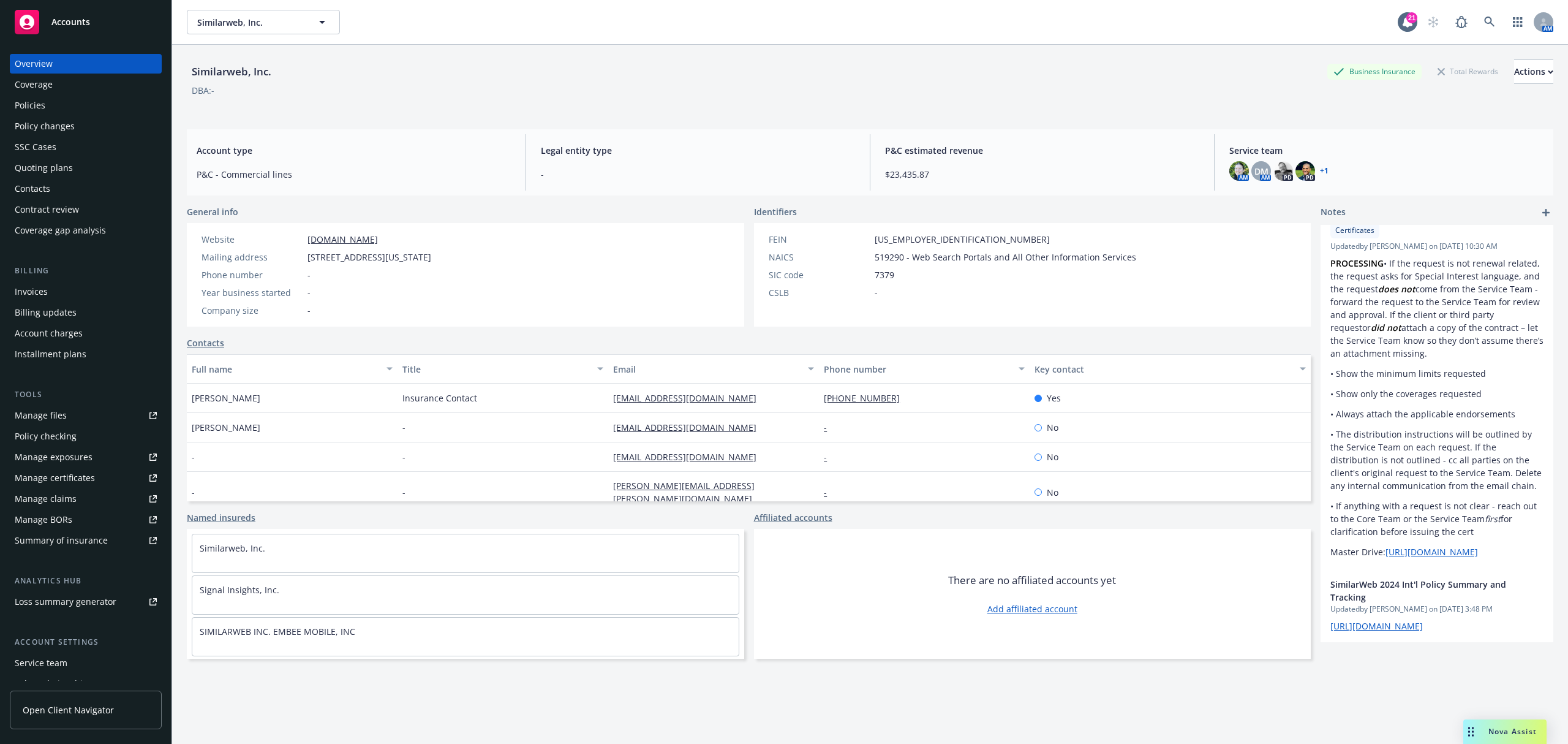
click at [57, 79] on div "Coverage" at bounding box center [85, 84] width 142 height 20
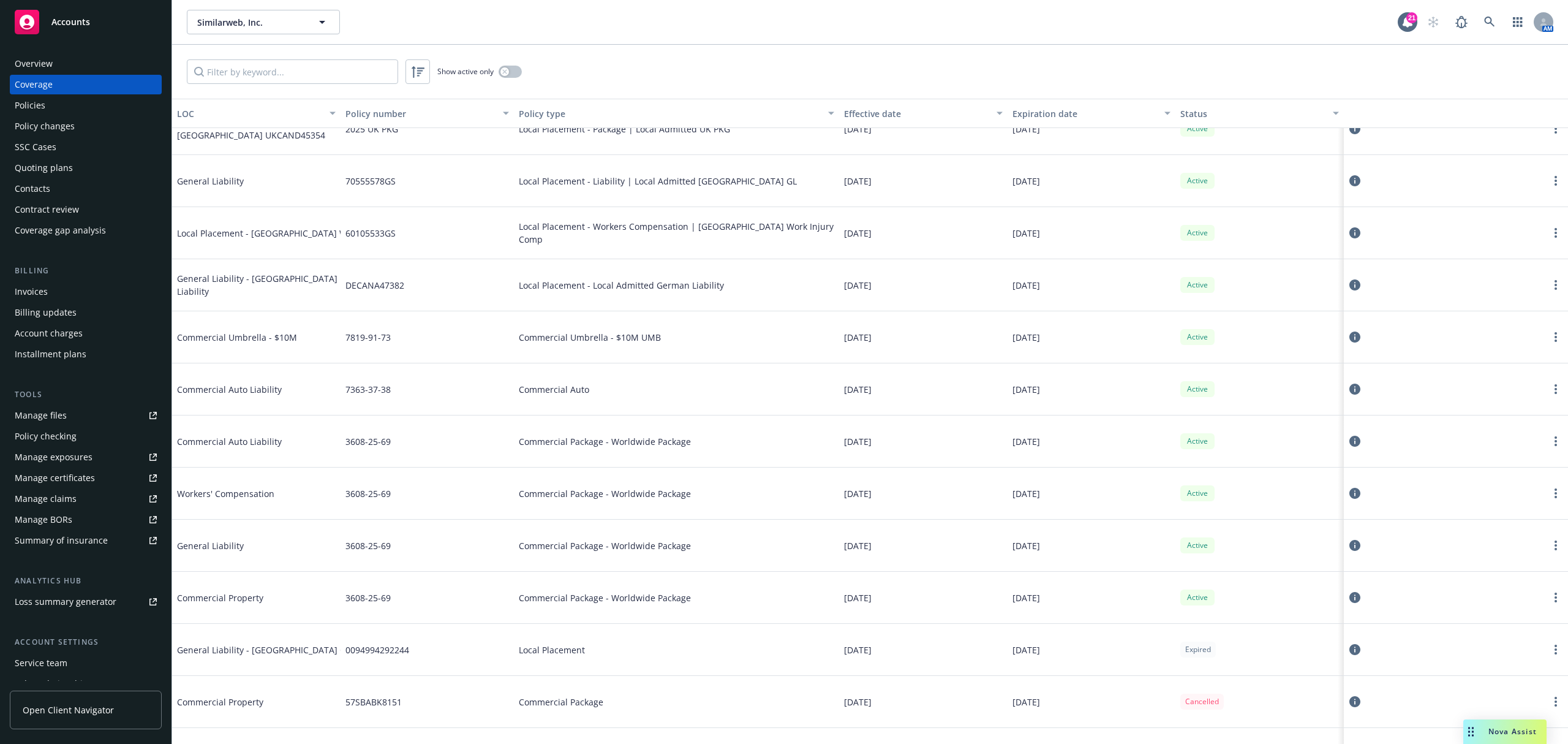
scroll to position [817, 0]
click at [517, 73] on button "button" at bounding box center [510, 71] width 23 height 12
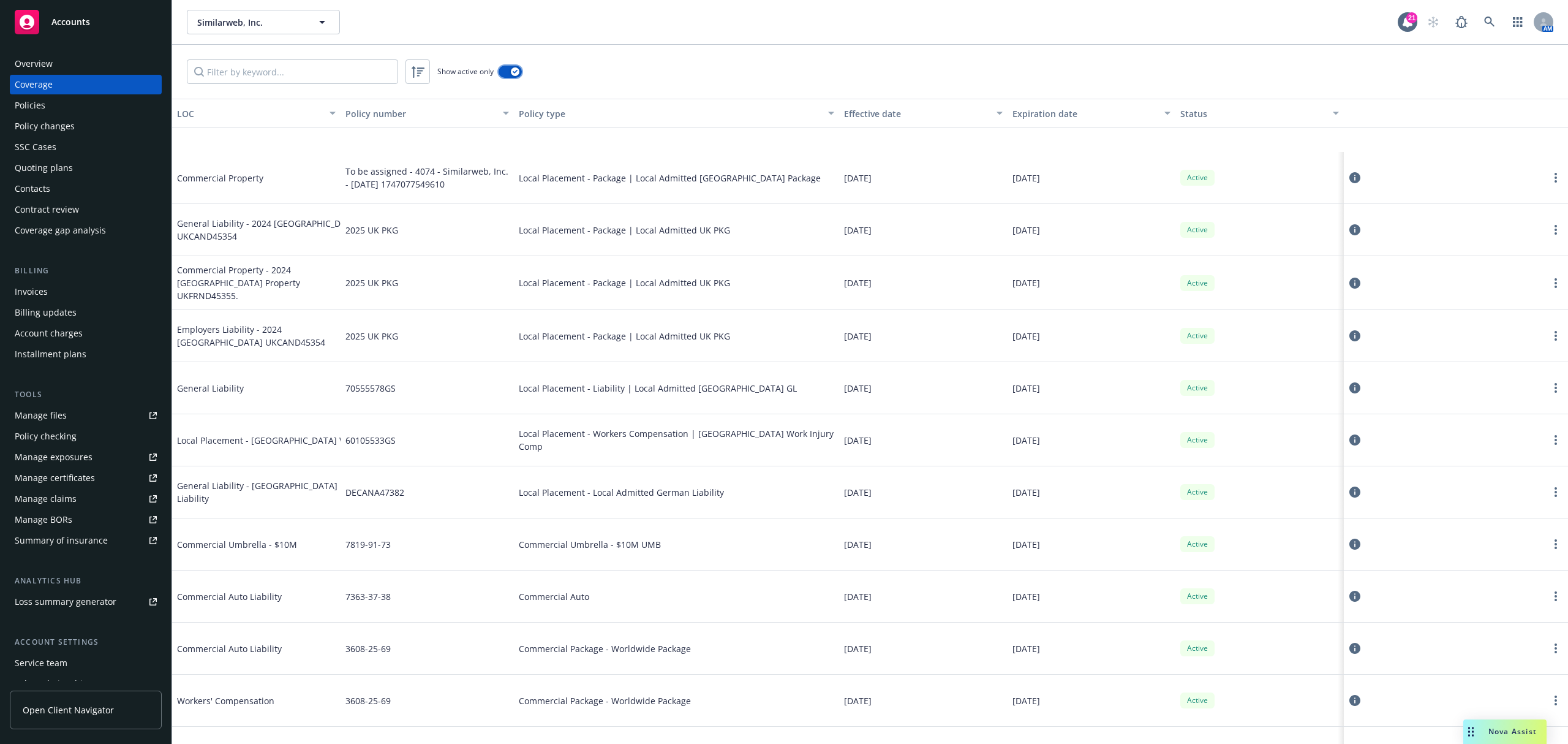
scroll to position [652, 0]
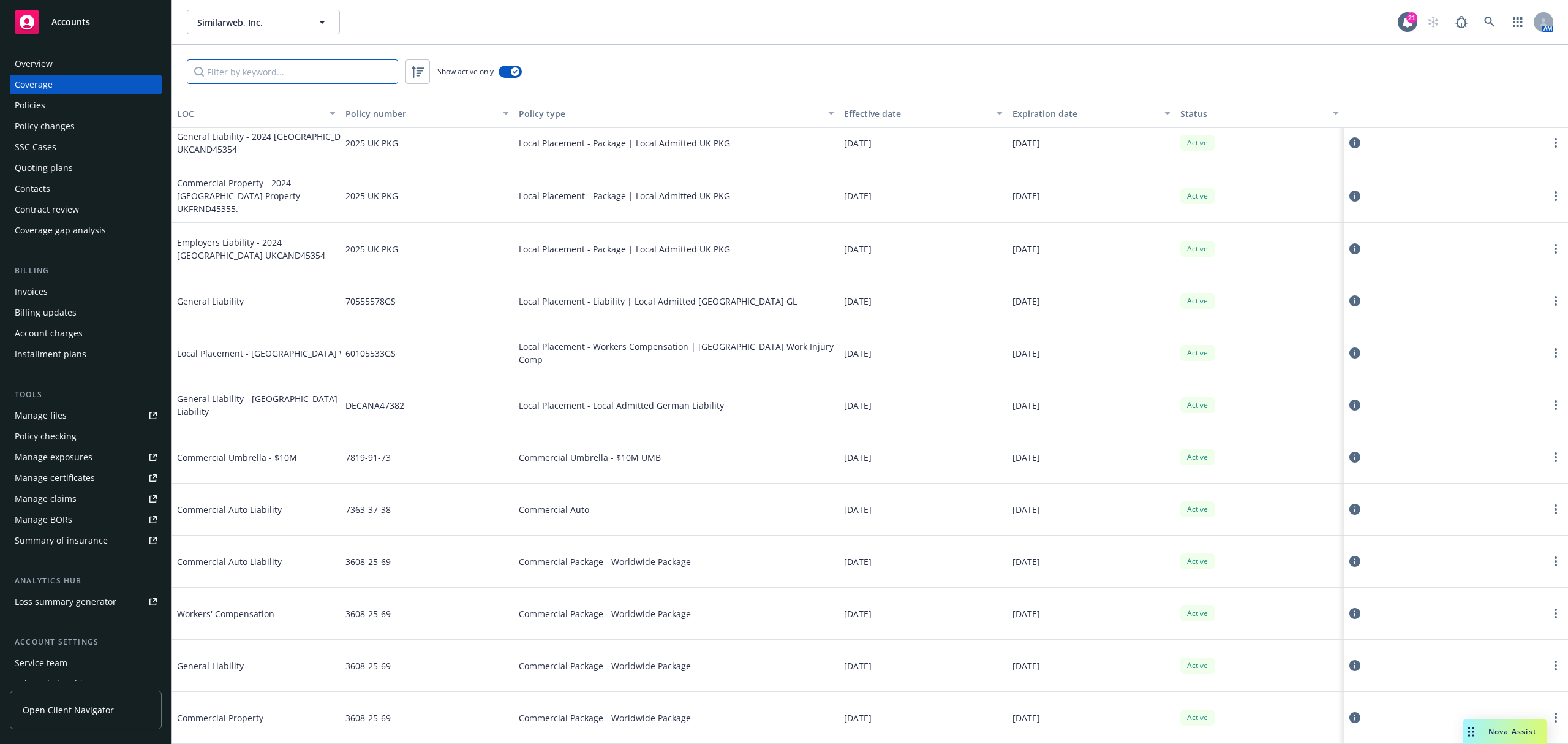
click at [283, 69] on input "Filter by keyword..." at bounding box center [292, 72] width 211 height 24
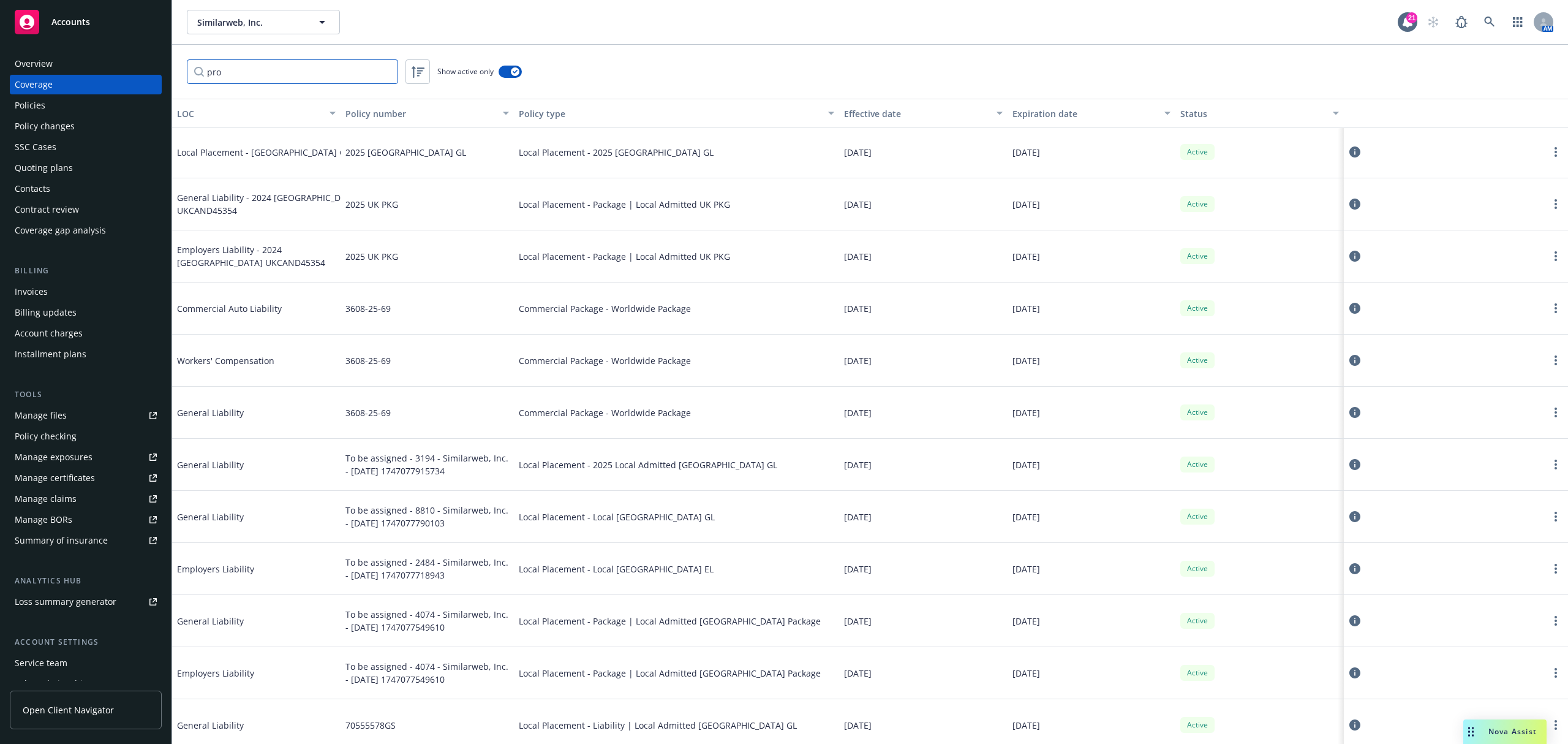
scroll to position [0, 0]
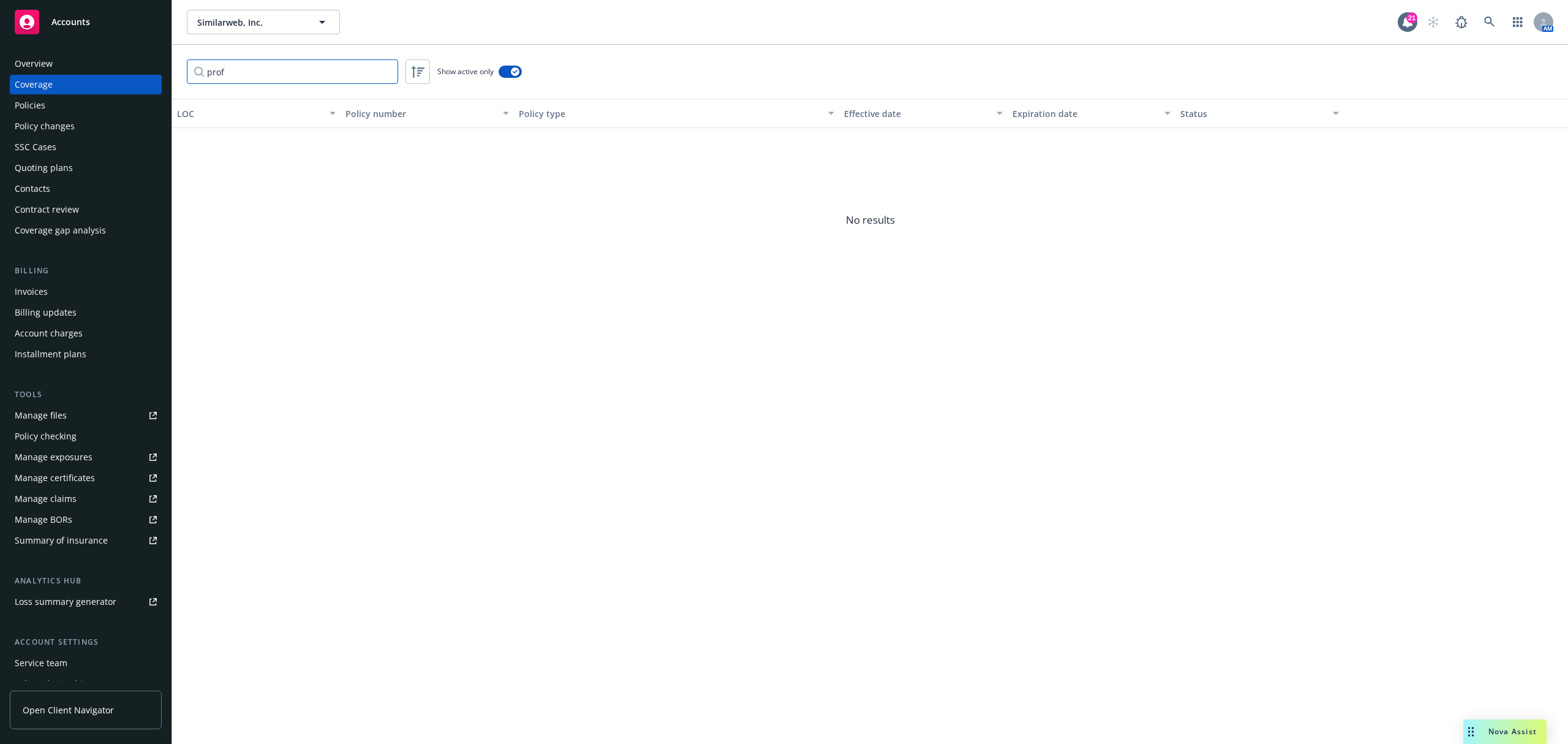
type input "prof"
click at [1492, 20] on icon at bounding box center [1490, 22] width 11 height 11
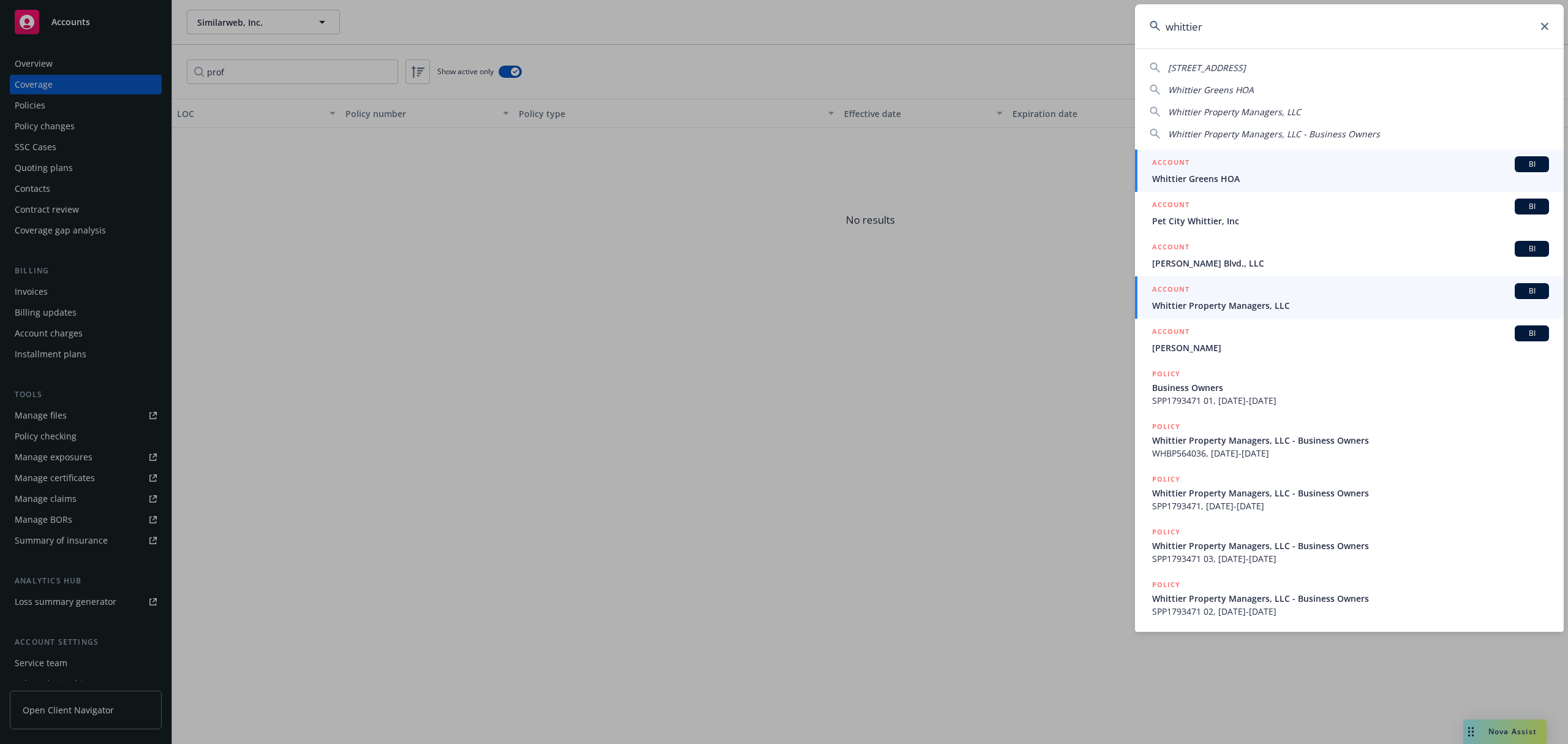
type input "whittier"
click at [1263, 303] on span "Whittier Property Managers, LLC" at bounding box center [1351, 305] width 397 height 13
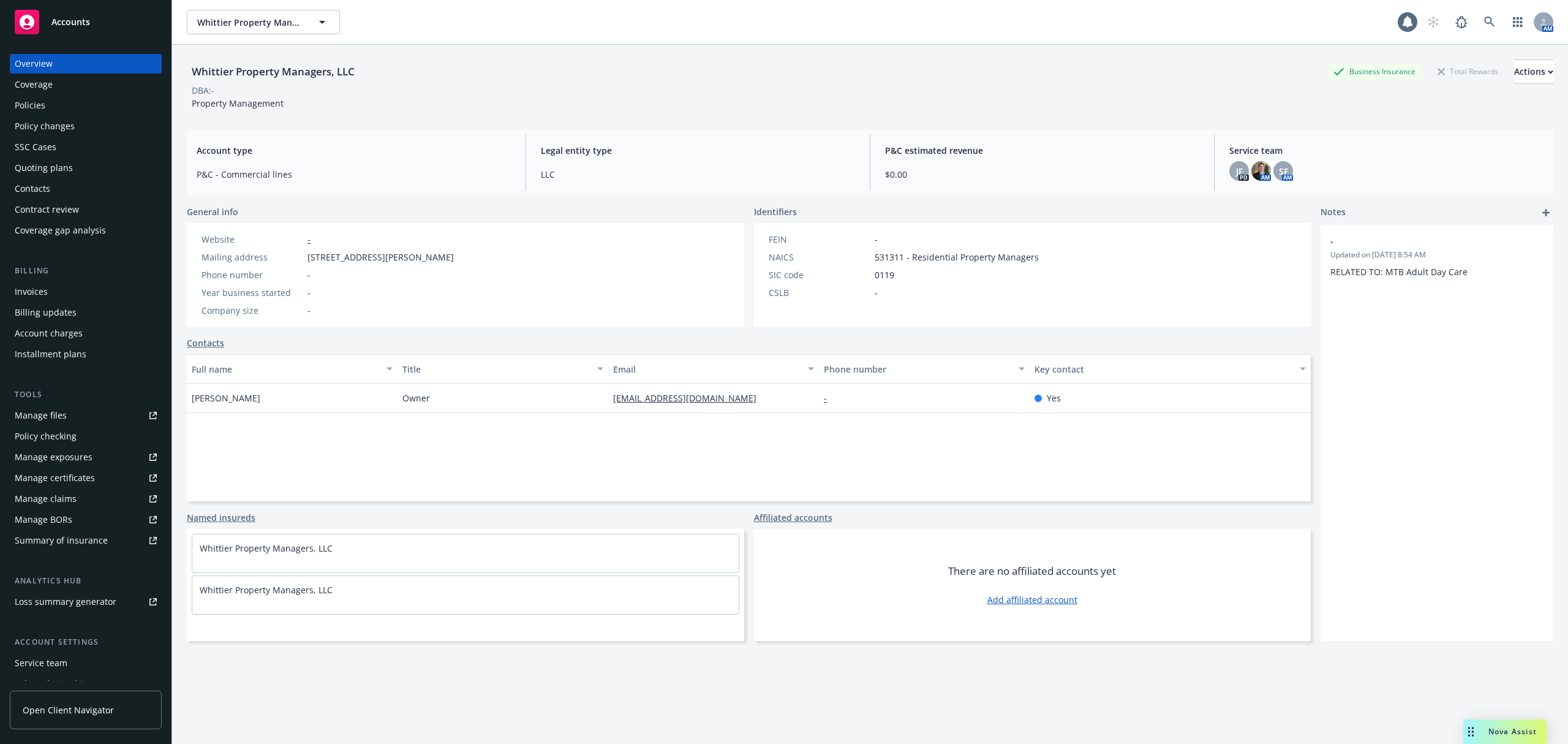
click at [55, 84] on div "Coverage" at bounding box center [85, 84] width 142 height 20
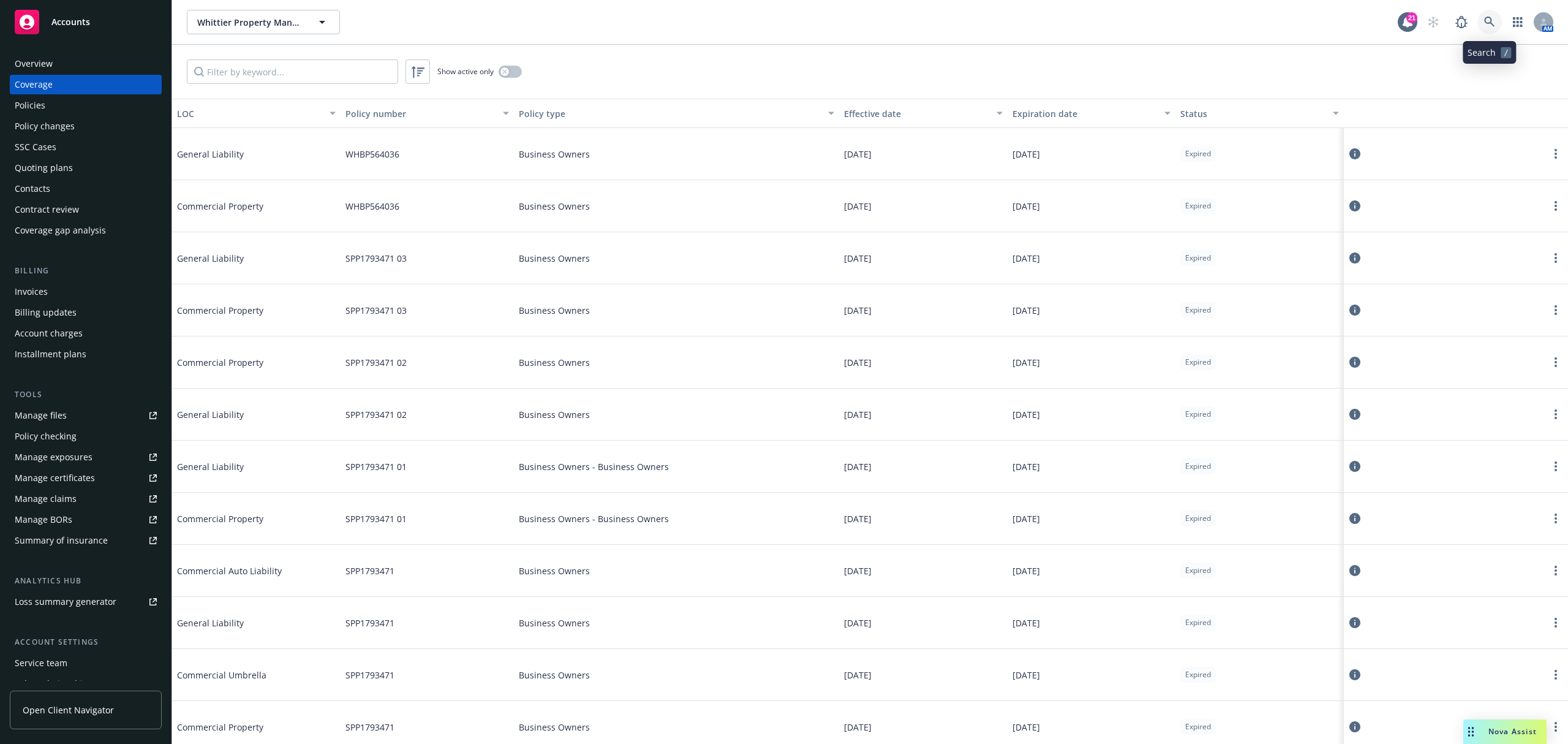
click at [1492, 28] on link at bounding box center [1490, 22] width 24 height 24
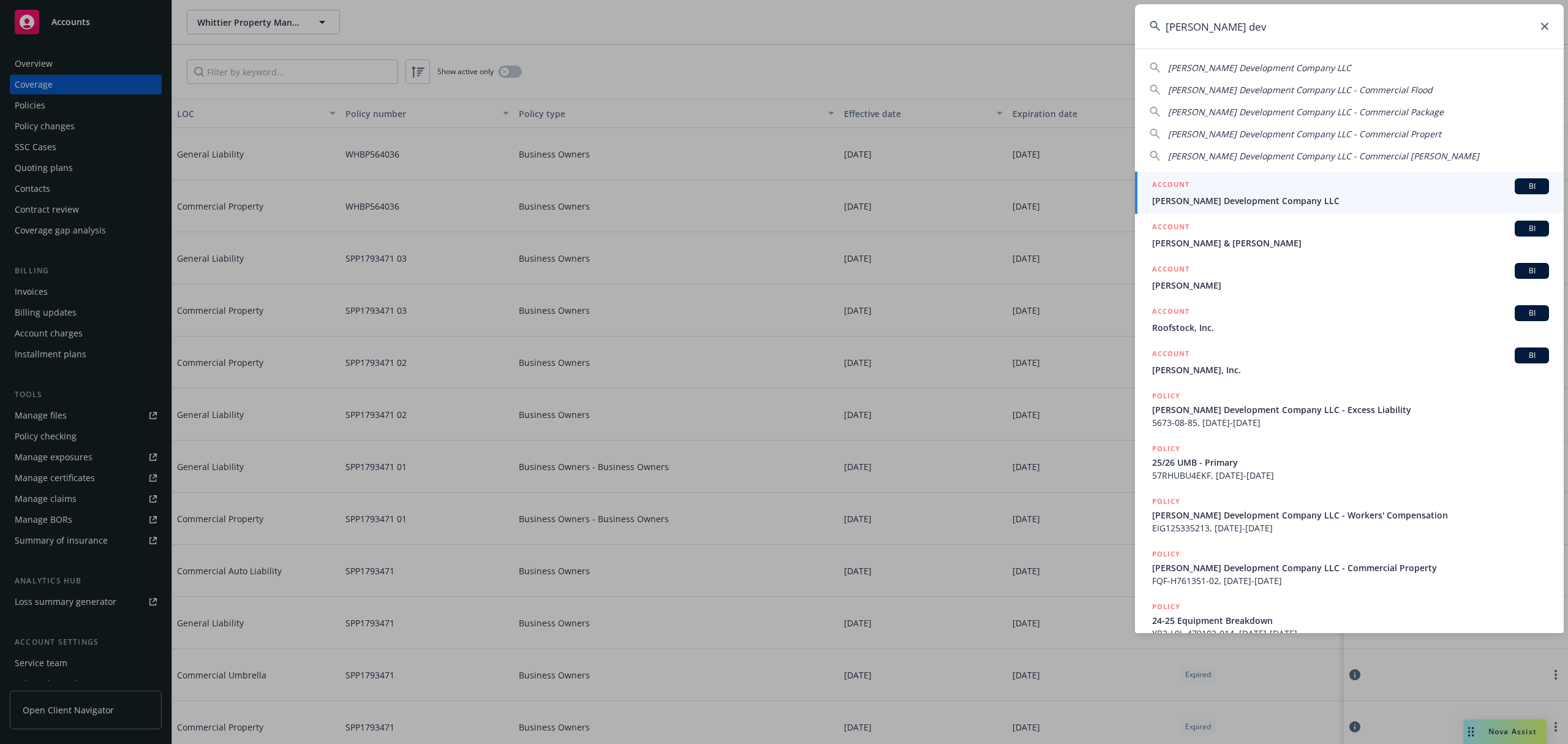
type input "jones dev"
click at [1338, 191] on div "ACCOUNT BI" at bounding box center [1351, 186] width 397 height 16
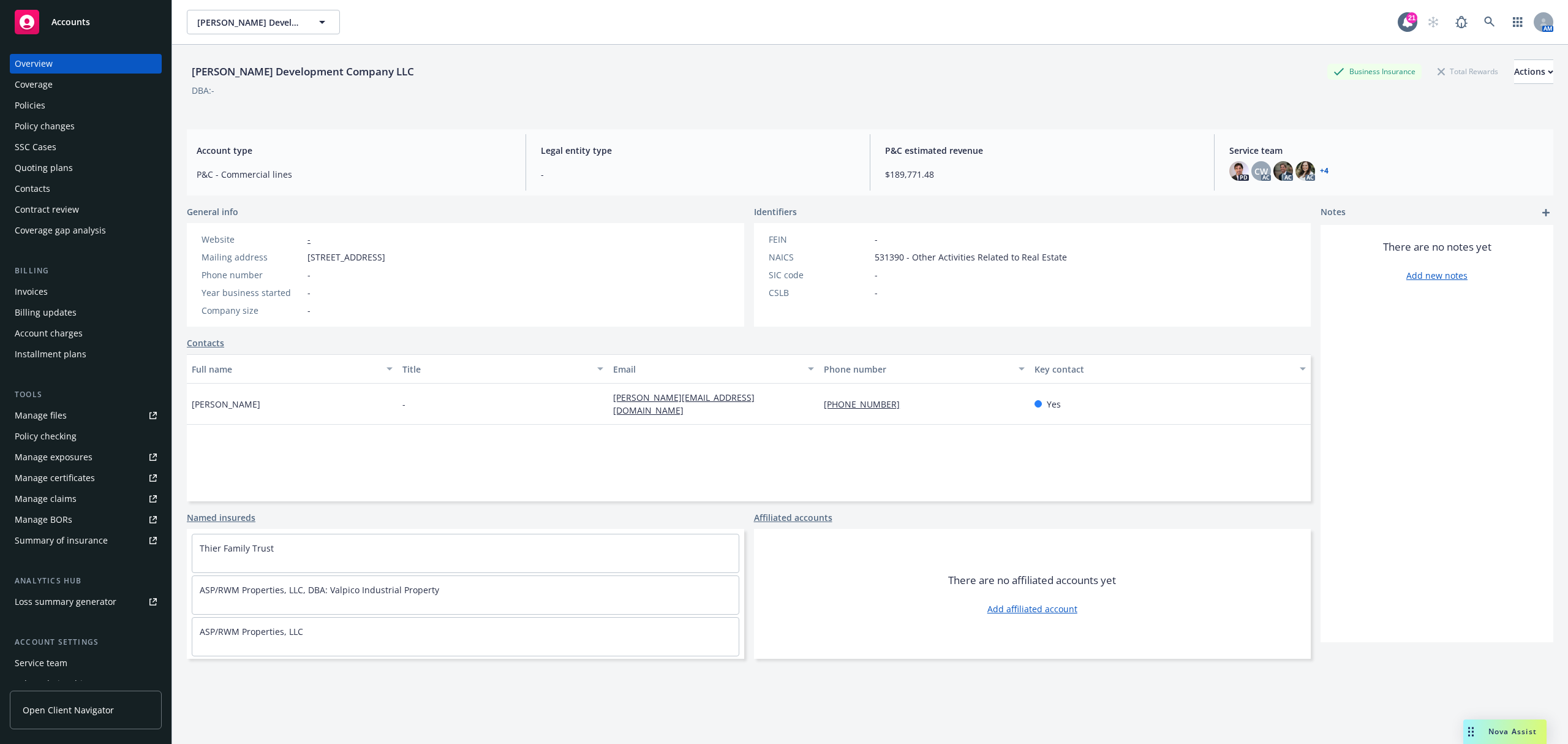
click at [65, 82] on div "Coverage" at bounding box center [85, 84] width 142 height 20
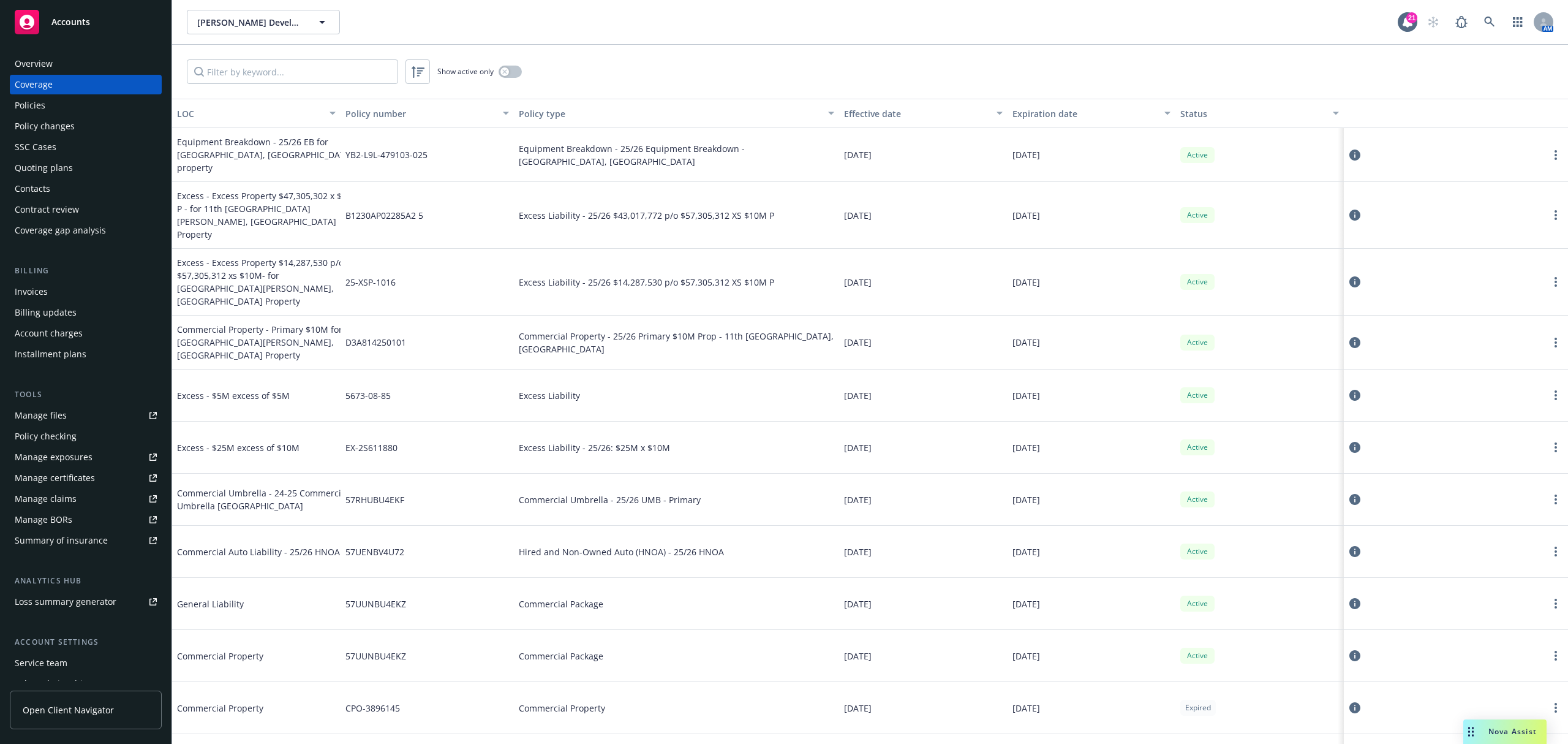
click at [80, 472] on div "Manage certificates" at bounding box center [55, 478] width 80 height 20
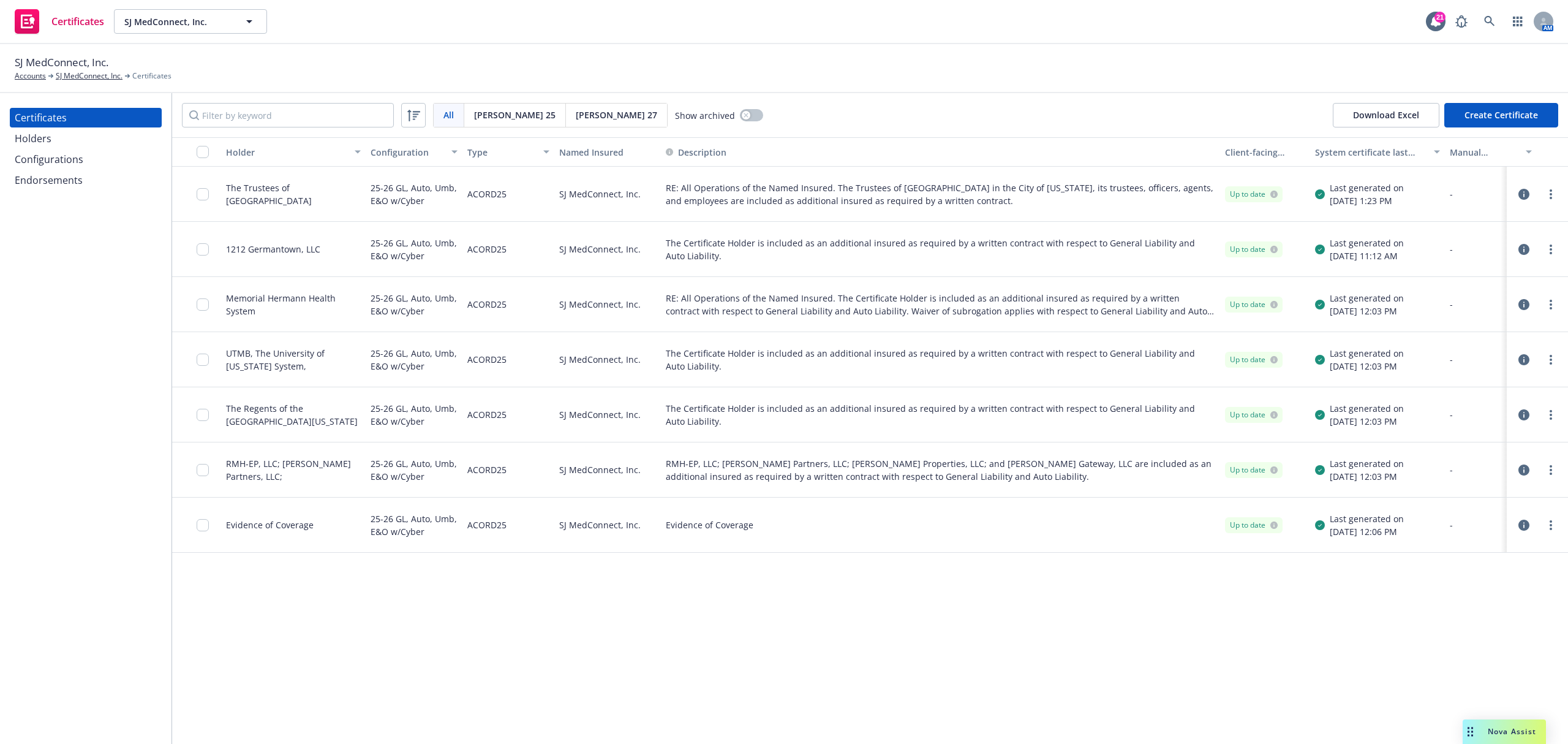
click at [60, 137] on div "Holders" at bounding box center [85, 138] width 142 height 20
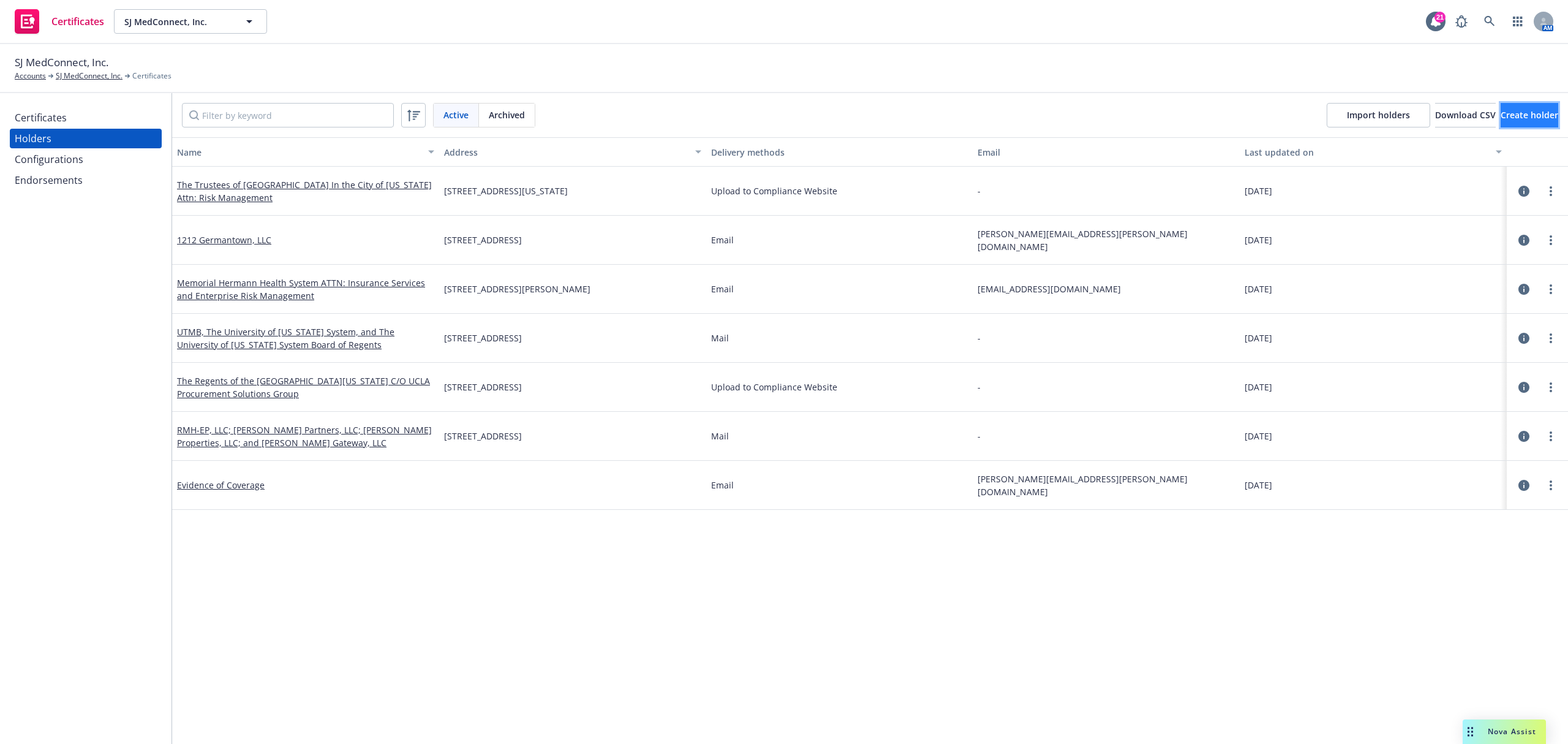
click at [1501, 114] on span "Create holder" at bounding box center [1529, 115] width 58 height 12
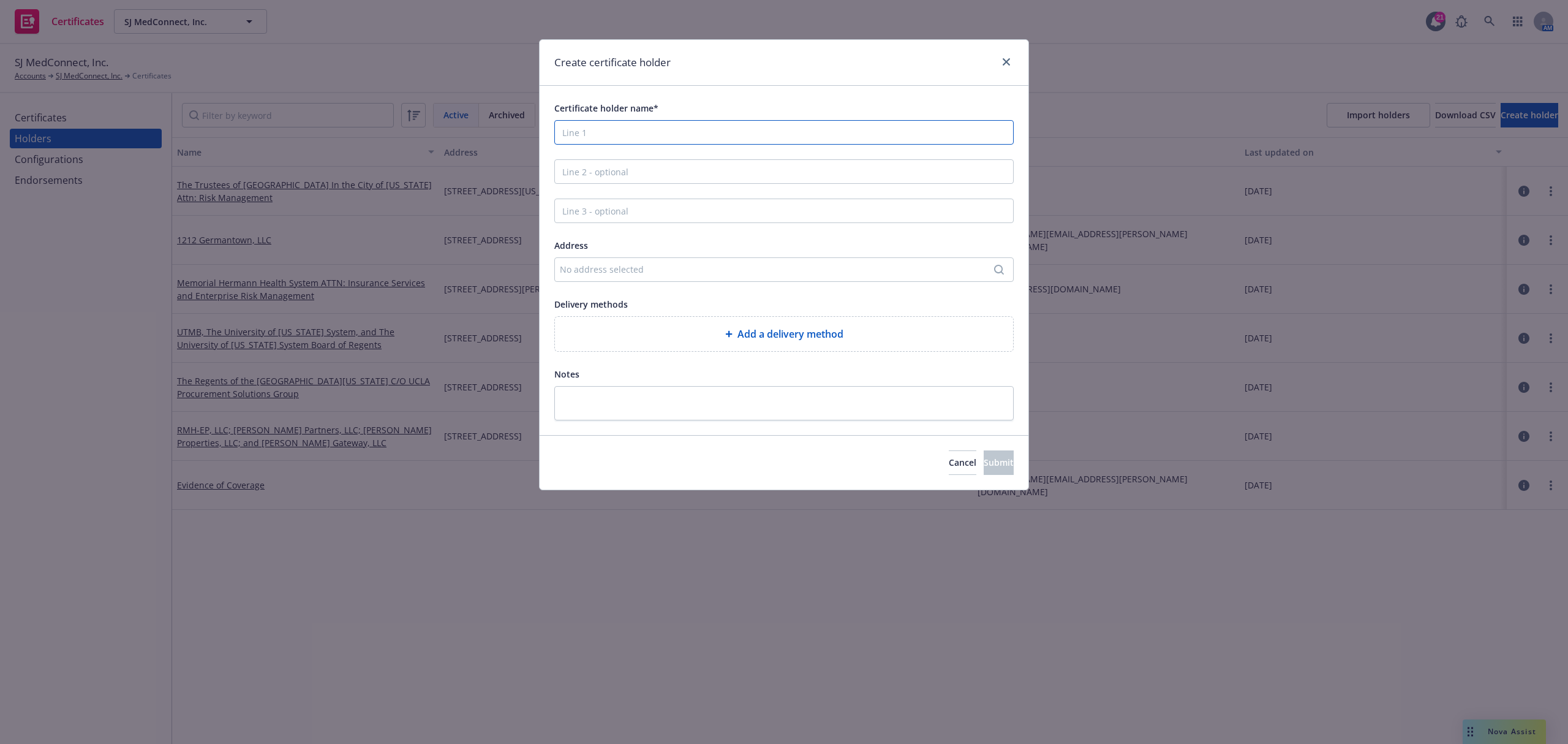
click at [637, 141] on input "Certificate holder name*" at bounding box center [784, 132] width 459 height 24
paste input "The Regents of the University of California"
type input "The Regents of the University of California"
click at [613, 272] on div "No address selected" at bounding box center [778, 269] width 436 height 13
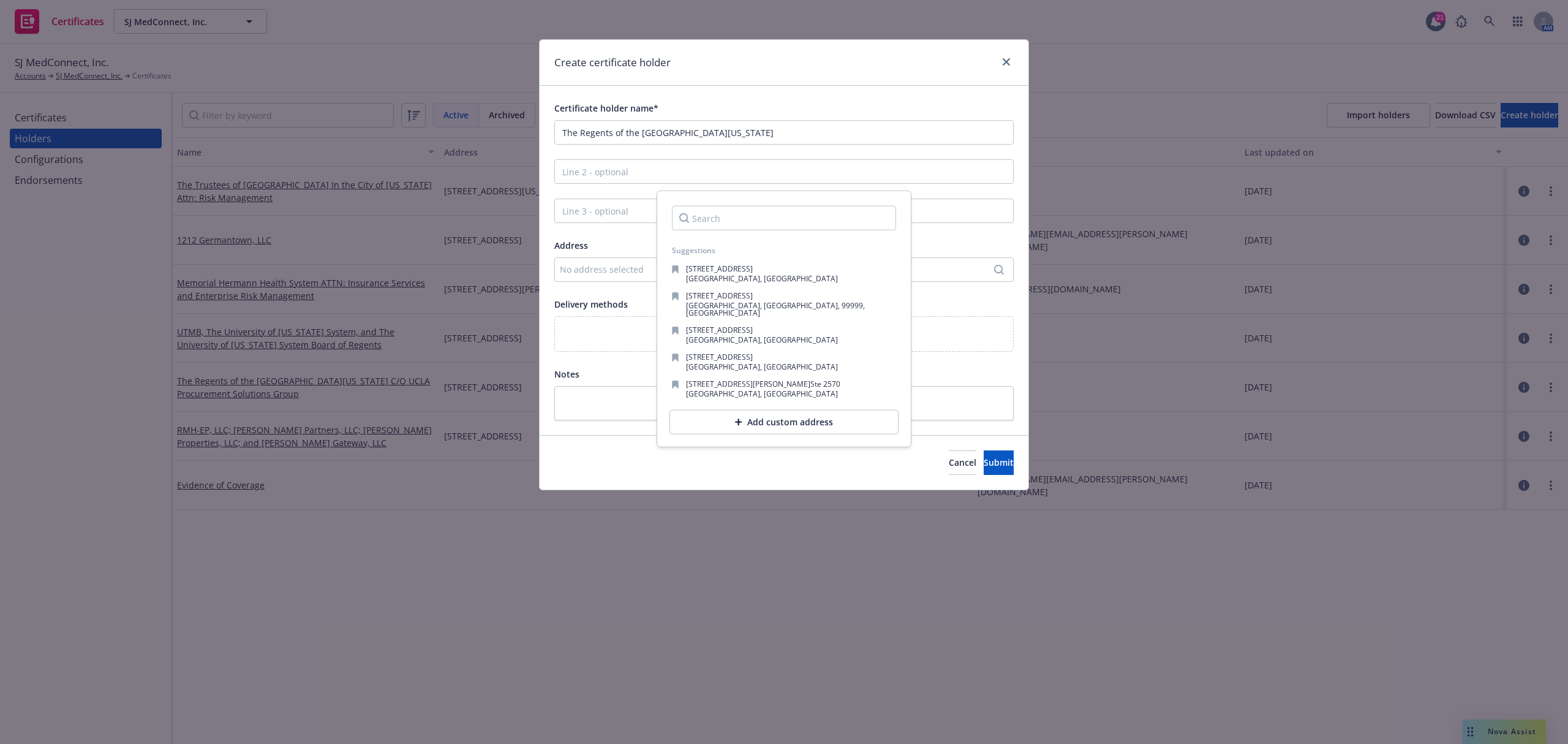
click at [753, 428] on div "Add custom address" at bounding box center [784, 422] width 244 height 39
click at [751, 418] on div "Add custom address" at bounding box center [784, 422] width 229 height 24
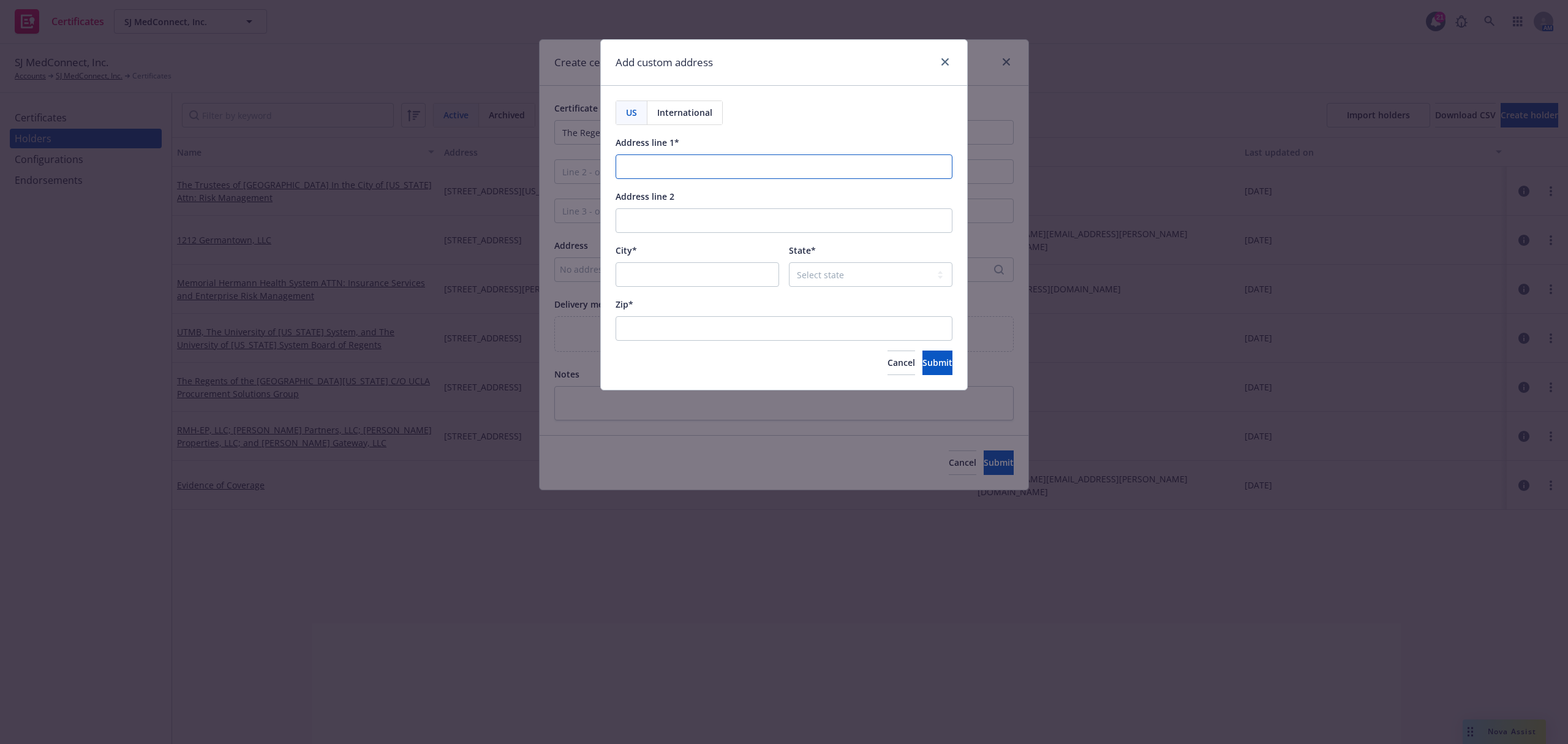
click at [710, 161] on input "Address line 1*" at bounding box center [784, 166] width 337 height 24
paste input "1111 Franklin Ave"
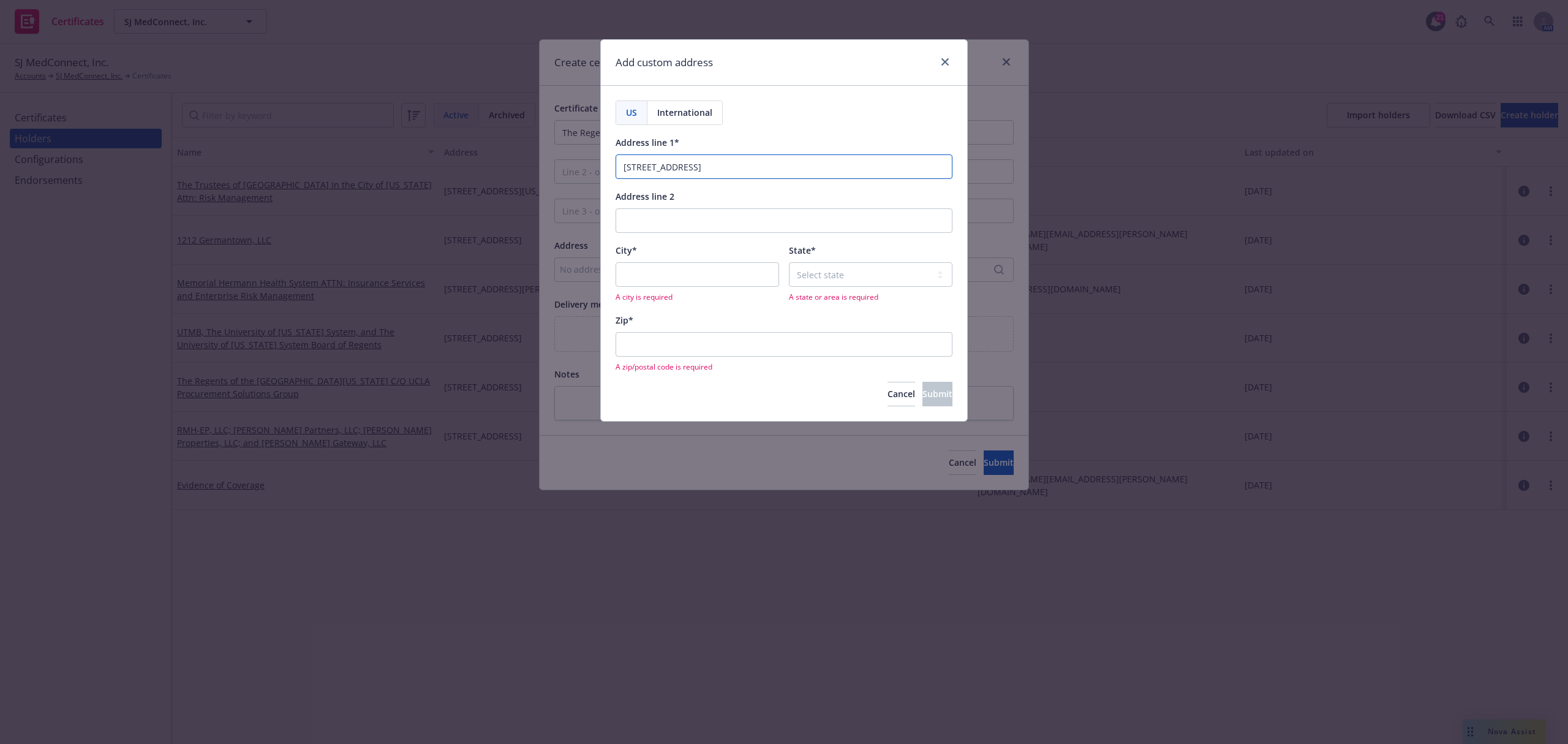
type input "1111 Franklin Ave"
click at [647, 275] on input "City*" at bounding box center [697, 274] width 164 height 24
paste input "Oakland"
type input "Oakland"
click at [847, 273] on select "Select state Alabama Alaska American Samoa Arizona Arkansas Baker Island Califo…" at bounding box center [870, 274] width 164 height 24
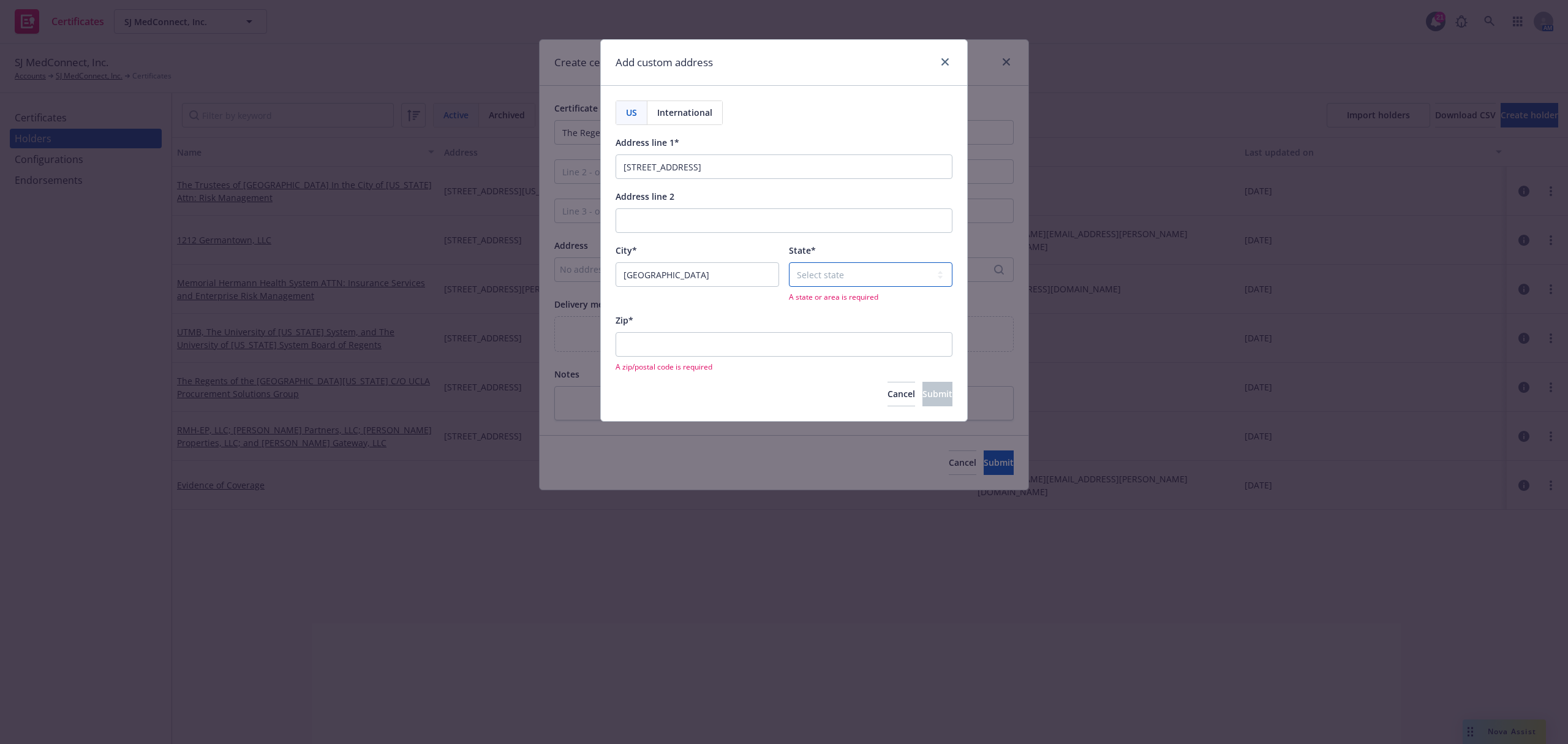
select select "CA"
click at [847, 273] on select "Select state Alabama Alaska American Samoa Arizona Arkansas Baker Island Califo…" at bounding box center [870, 274] width 164 height 24
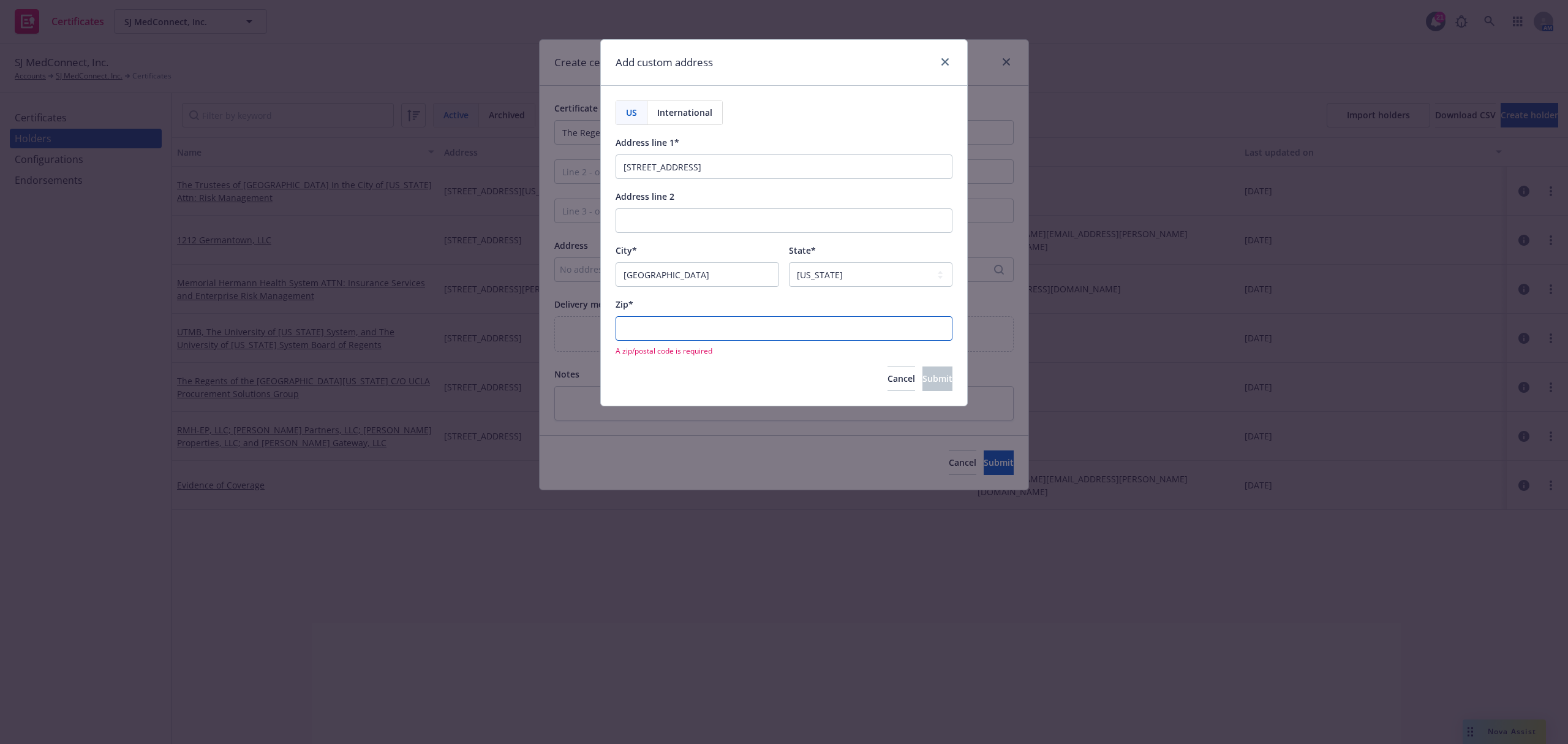
click at [700, 328] on input "Zip*" at bounding box center [784, 328] width 337 height 24
paste input "94607"
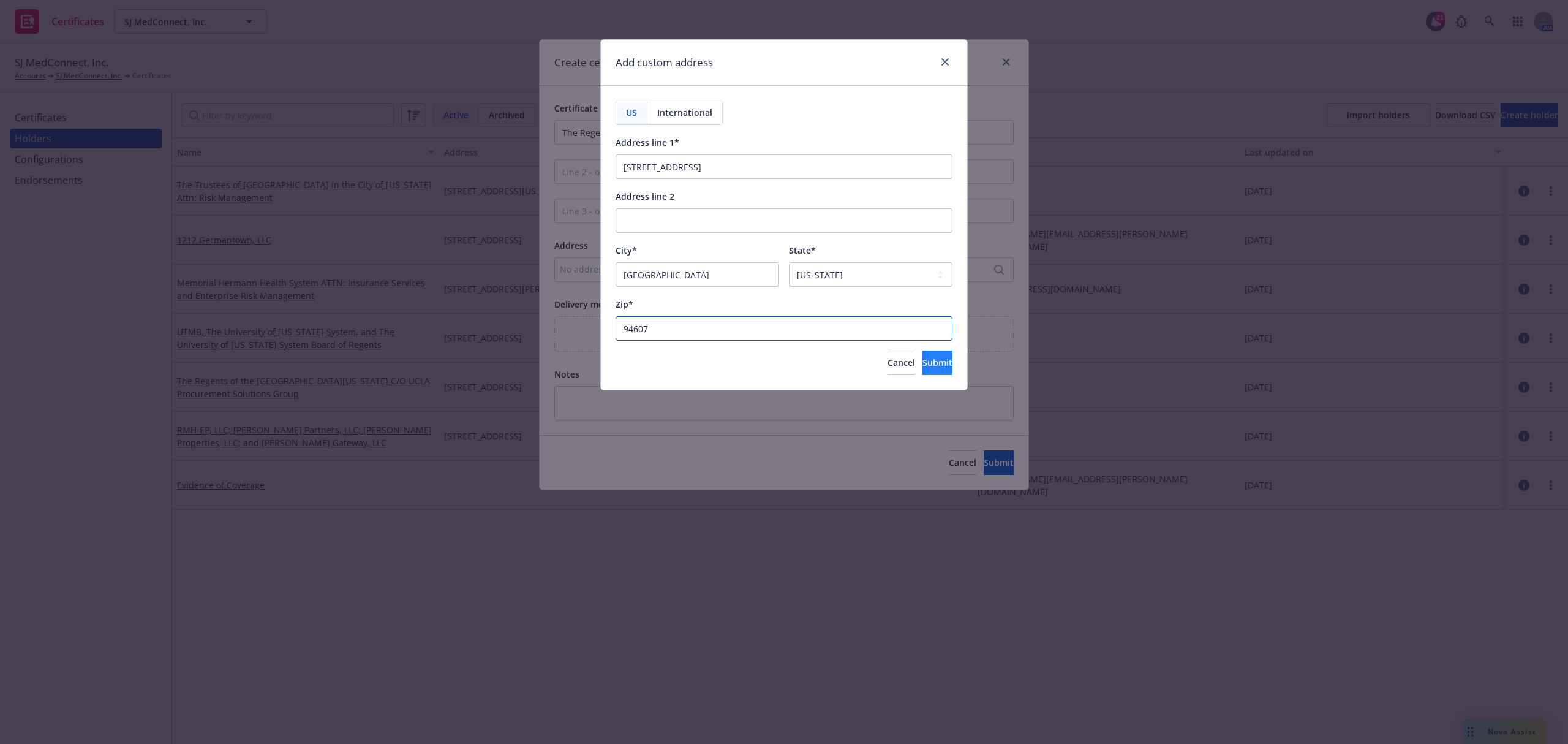
type input "94607"
click at [922, 368] on span "Submit" at bounding box center [937, 362] width 30 height 12
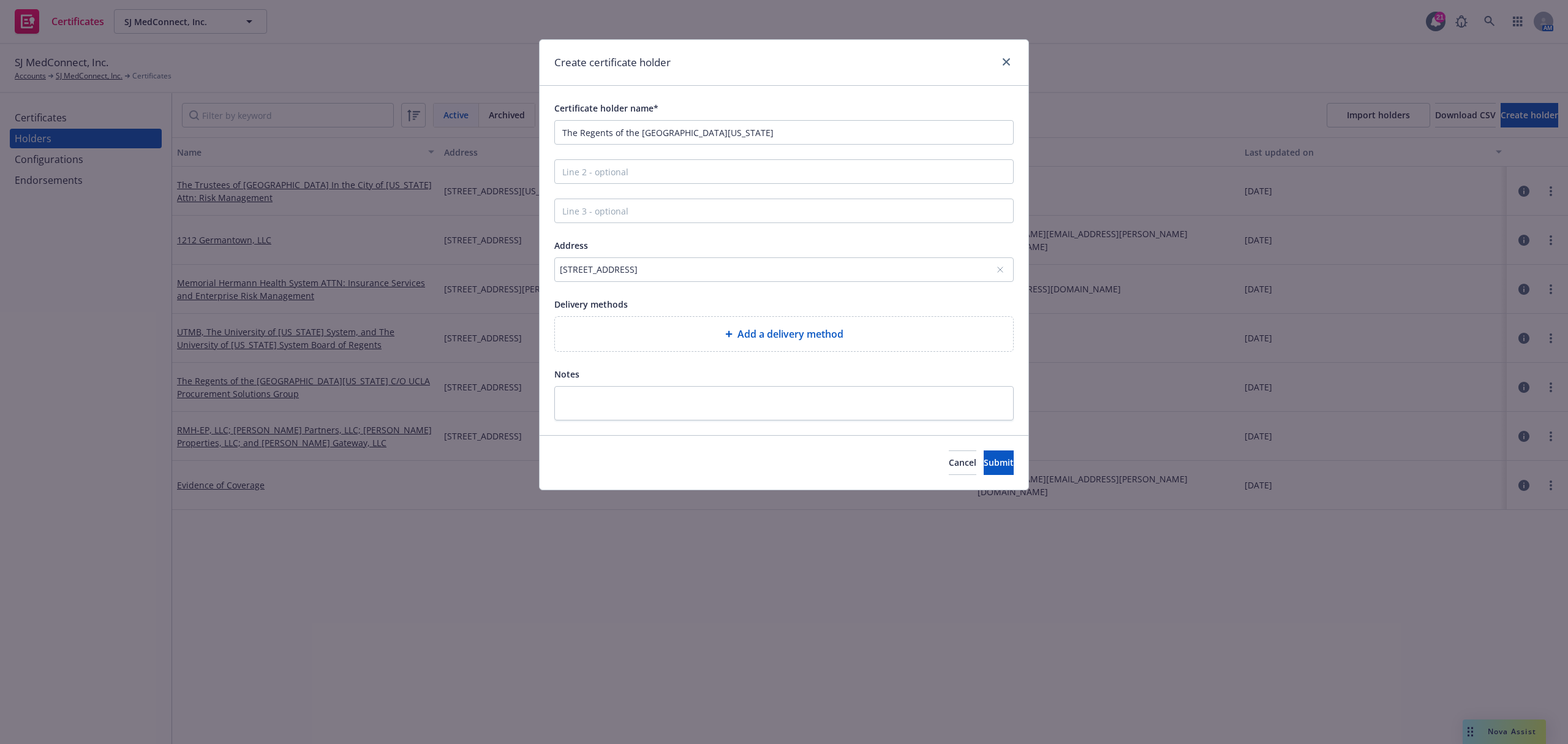
click at [894, 341] on div "Add a delivery method" at bounding box center [784, 333] width 439 height 15
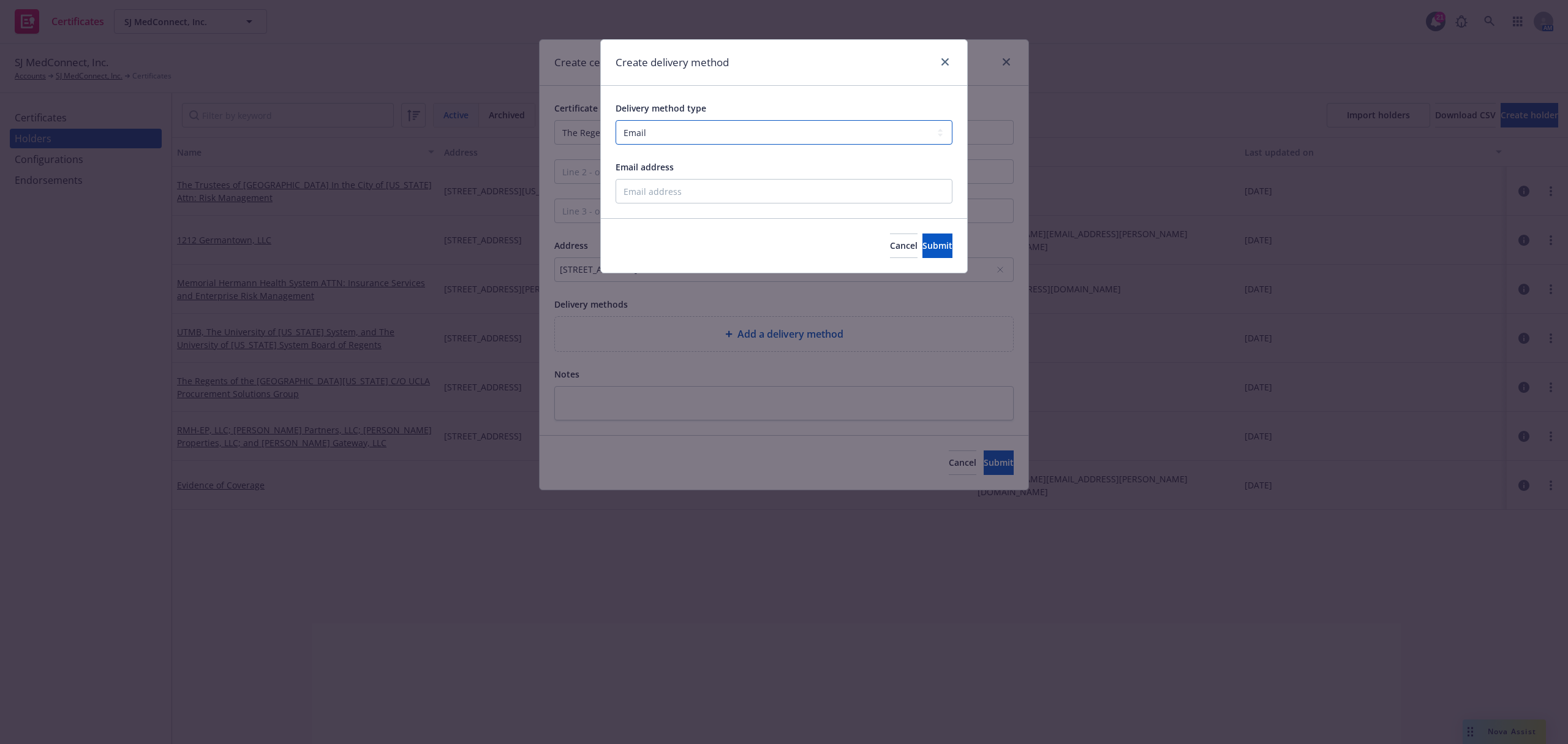
click at [821, 140] on select "Select delivery method type Email Mail Fax Upload to Compliance Website" at bounding box center [784, 132] width 337 height 24
click at [789, 249] on div "Cancel Submit" at bounding box center [784, 245] width 366 height 55
click at [777, 133] on select "Select delivery method type Email Mail Fax Upload to Compliance Website" at bounding box center [784, 132] width 337 height 24
select select "UPLOAD_TO_COMPLIANCE_WEBSITE"
click at [615, 121] on select "Select delivery method type Email Mail Fax Upload to Compliance Website" at bounding box center [784, 132] width 337 height 24
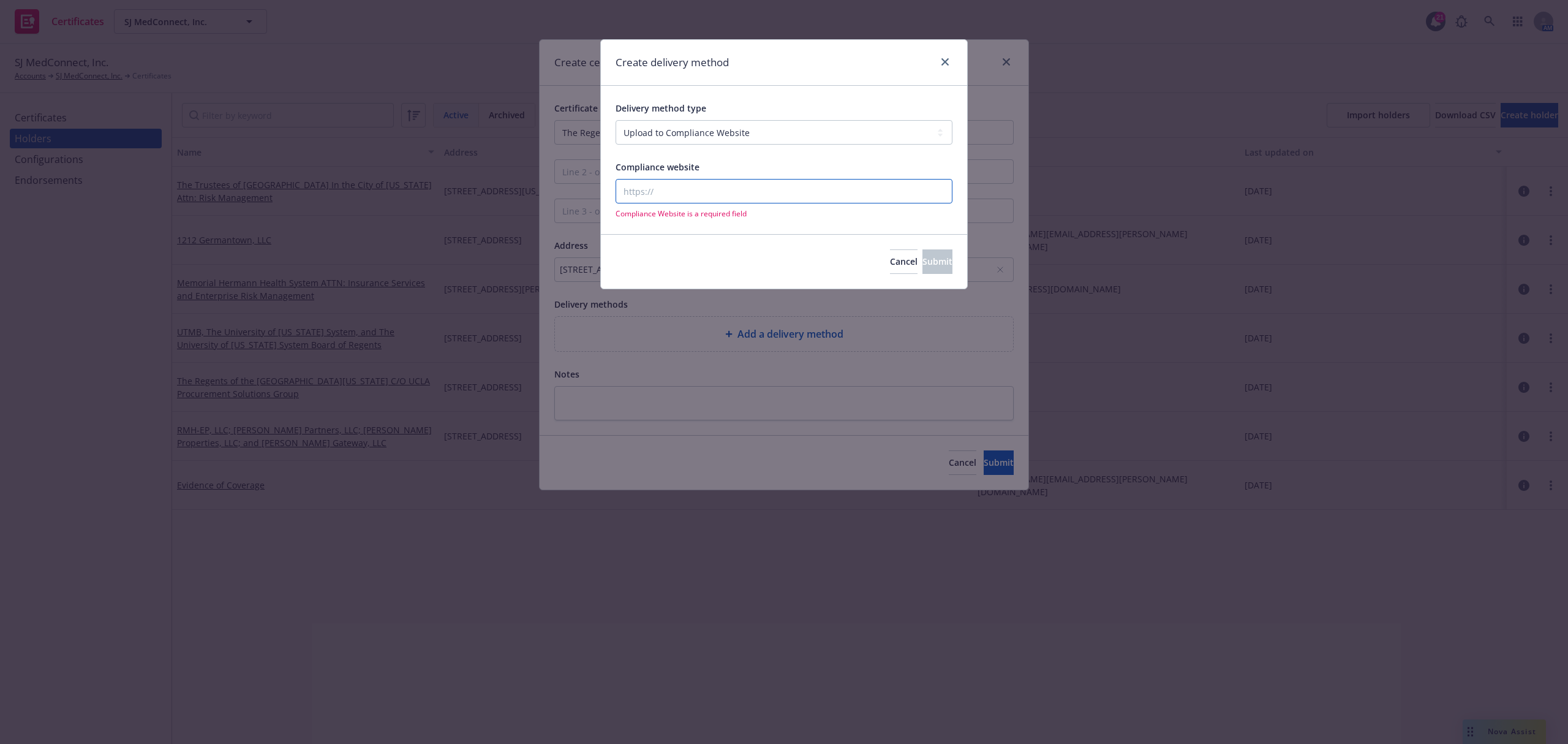
click at [775, 187] on input "Compliance website" at bounding box center [784, 191] width 337 height 24
paste input "https://www.newfront.com/"
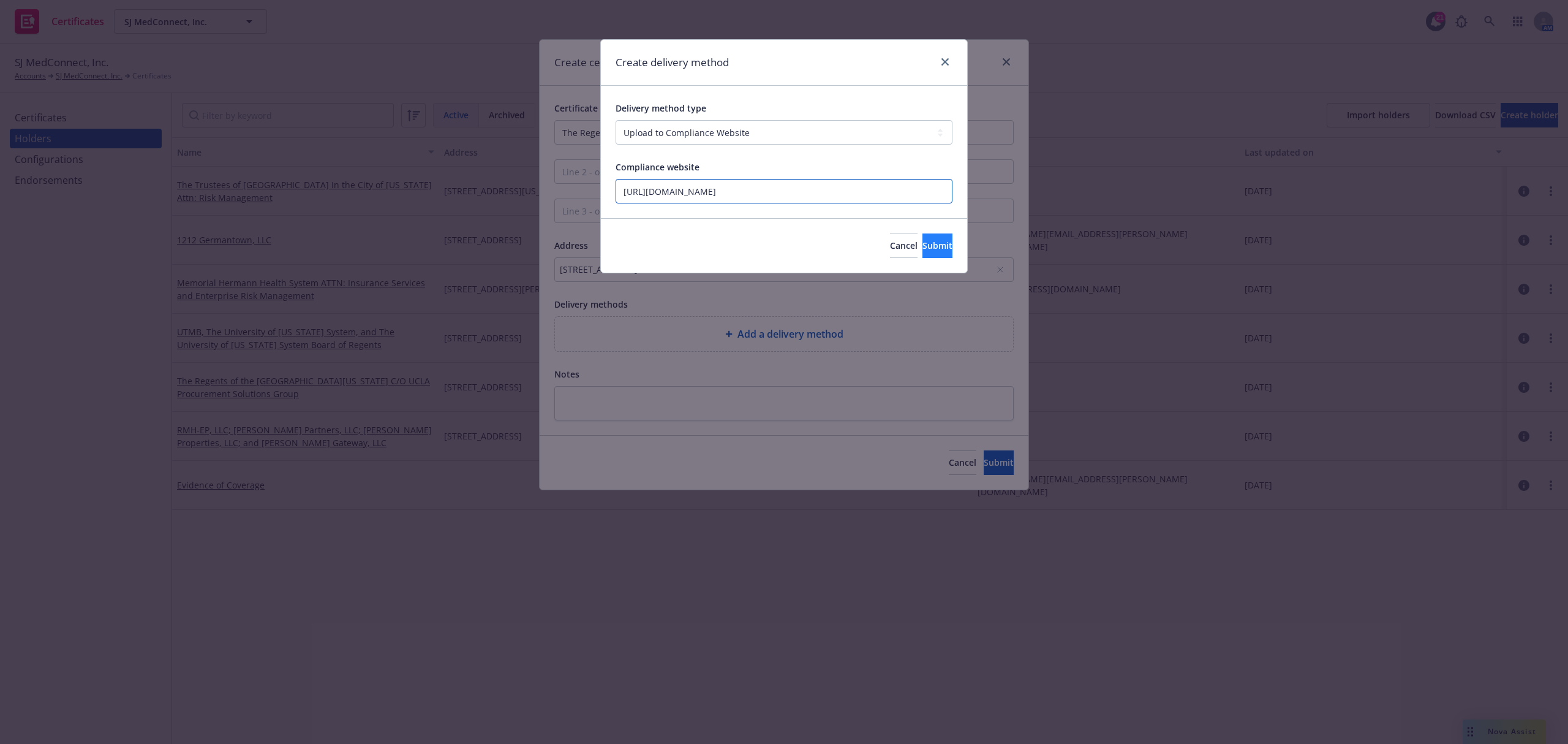
type input "https://www.newfront.com/"
click at [929, 242] on span "Submit" at bounding box center [937, 245] width 30 height 12
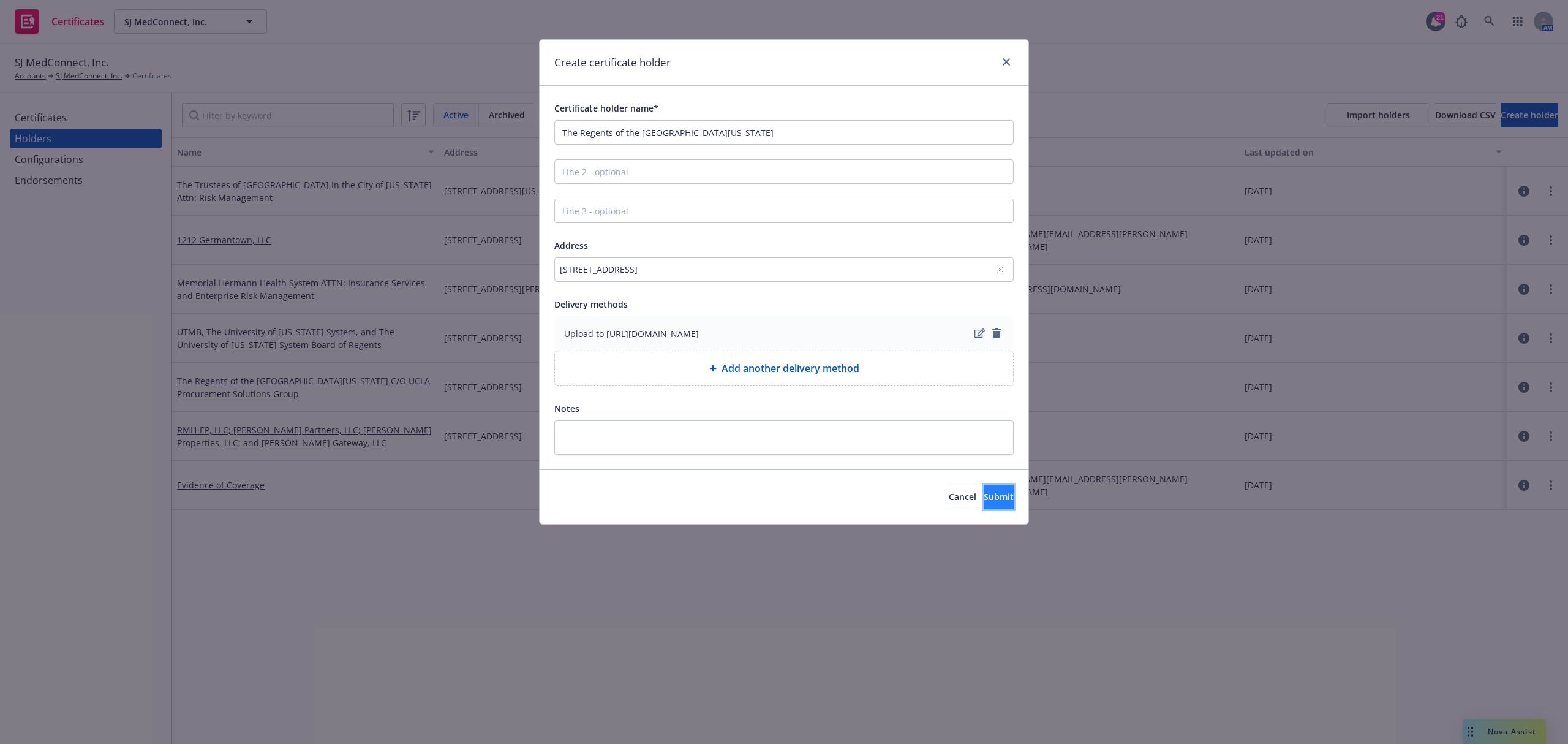
click at [984, 492] on span "Submit" at bounding box center [999, 497] width 30 height 12
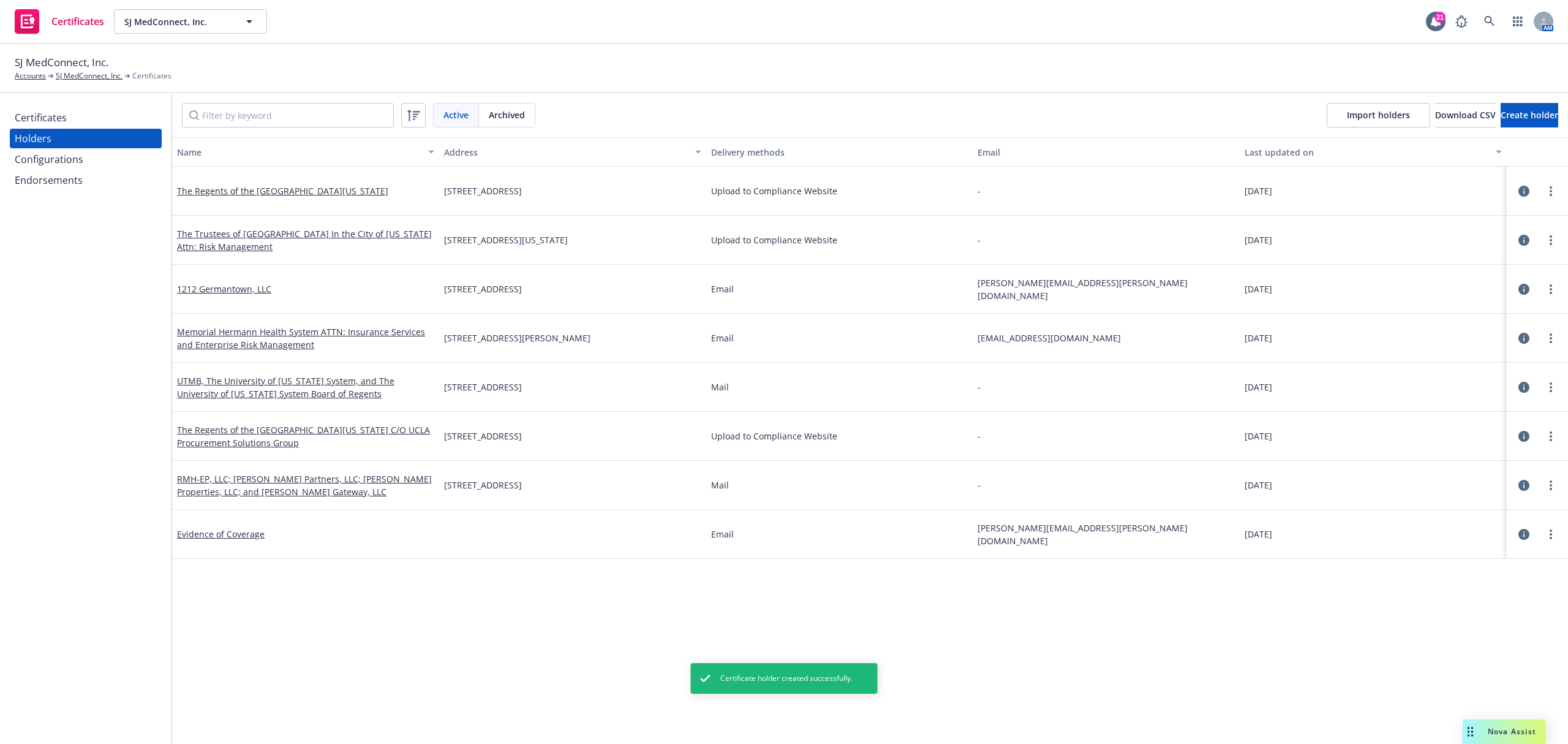
click at [40, 126] on div "Certificates" at bounding box center [40, 118] width 52 height 20
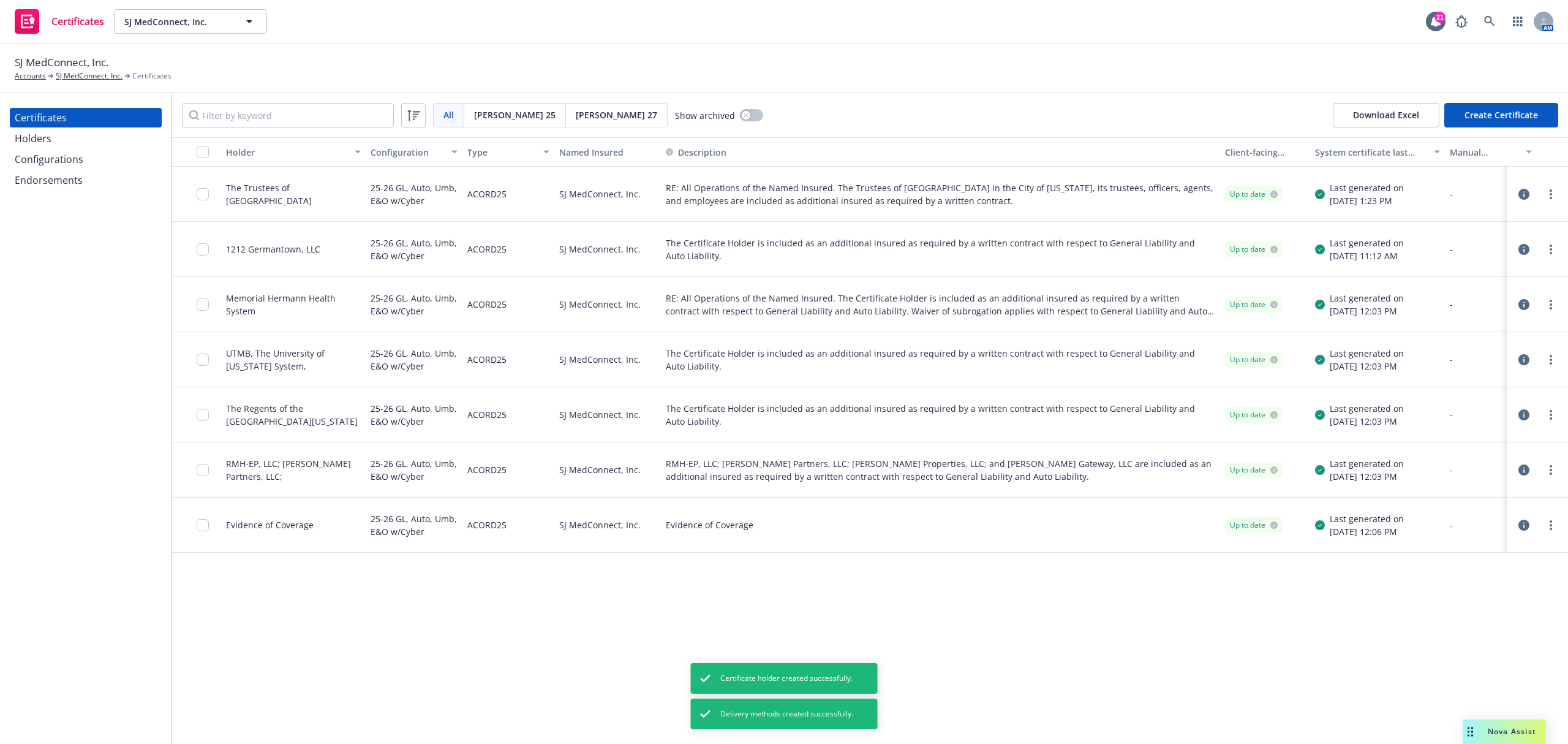
click at [1502, 116] on button "Create Certificate" at bounding box center [1501, 115] width 114 height 24
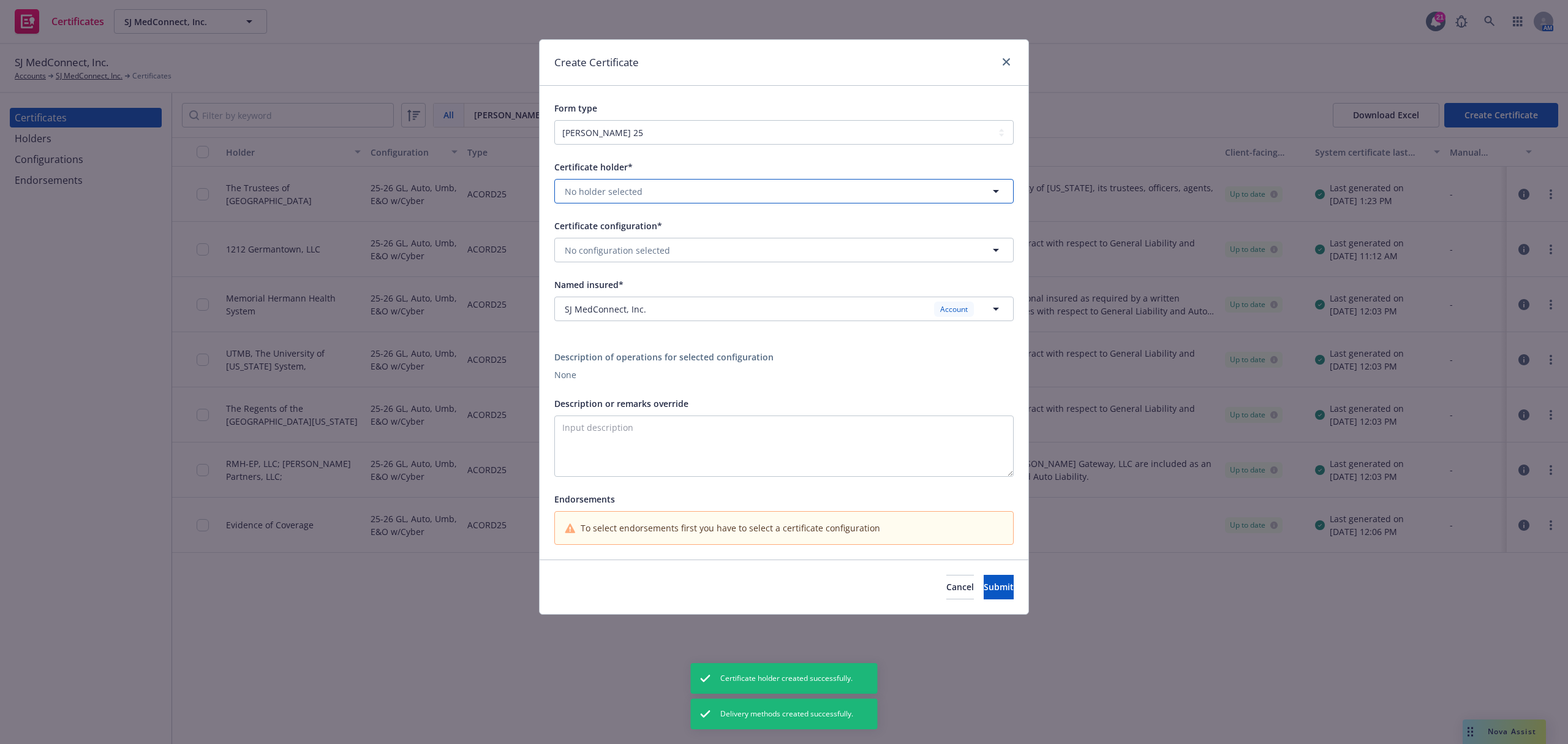
click at [606, 194] on span "No holder selected" at bounding box center [603, 191] width 78 height 13
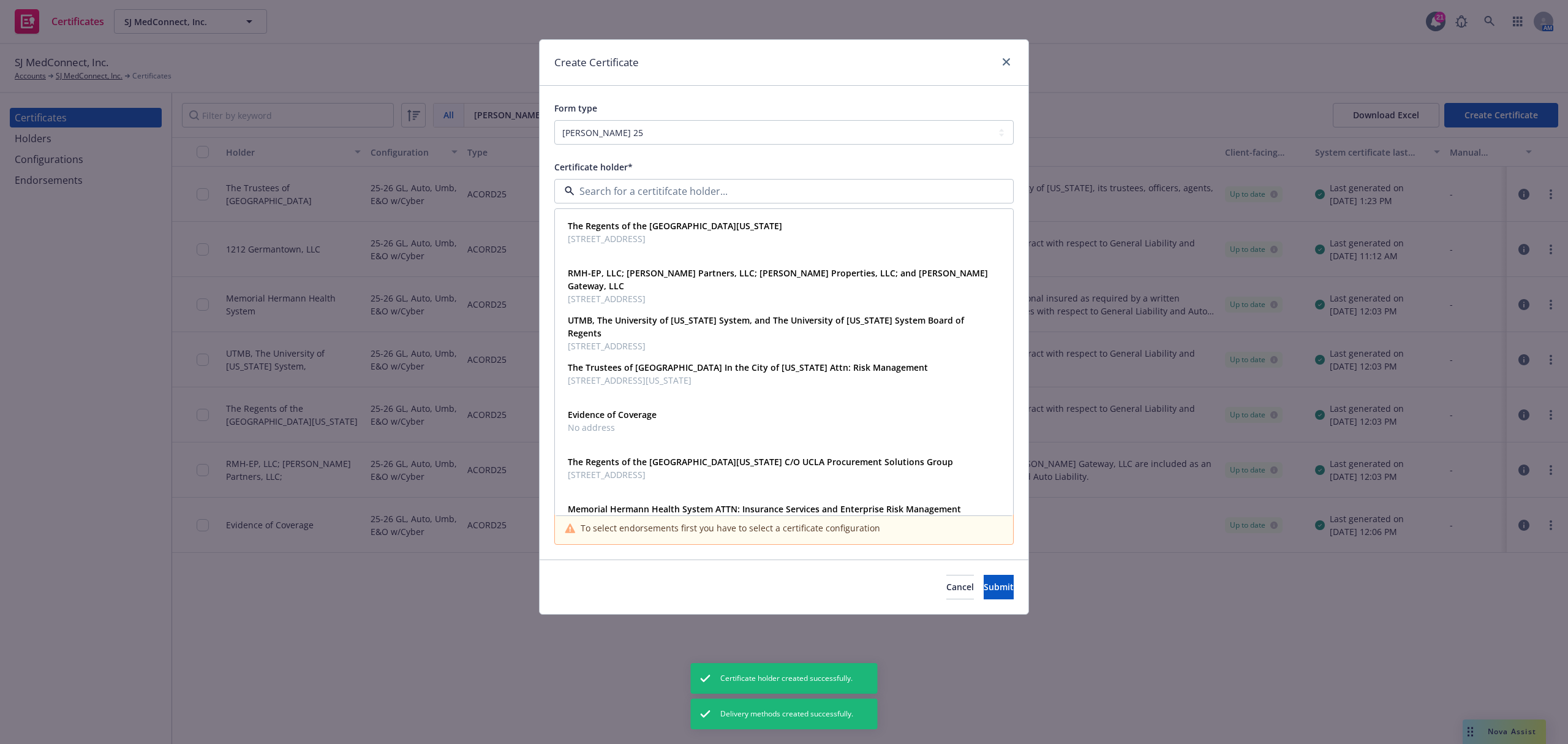
click at [611, 163] on span "Certificate holder*" at bounding box center [594, 167] width 78 height 12
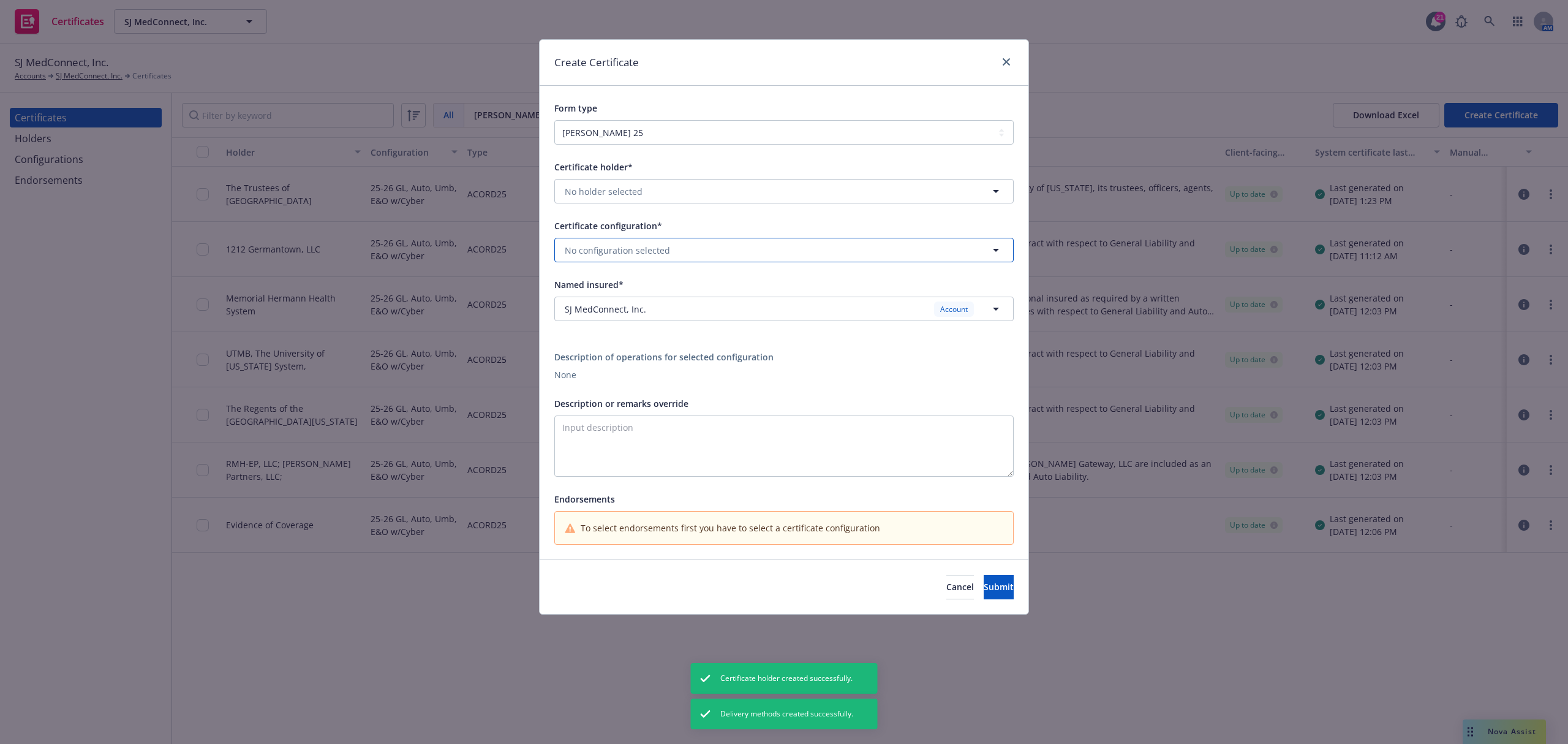
click at [620, 251] on span "No configuration selected" at bounding box center [617, 251] width 105 height 13
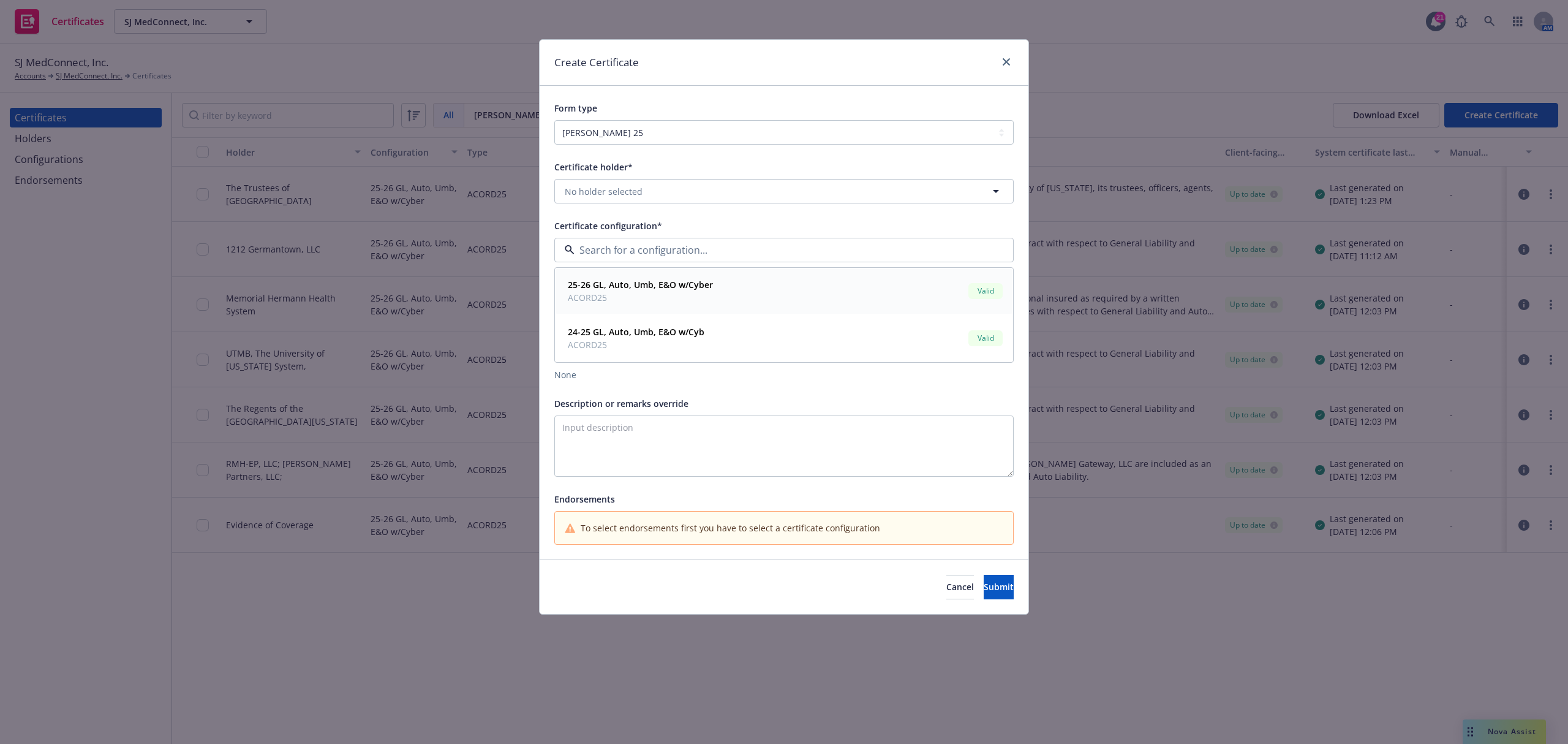
click at [617, 304] on span "ACORD25" at bounding box center [640, 297] width 145 height 13
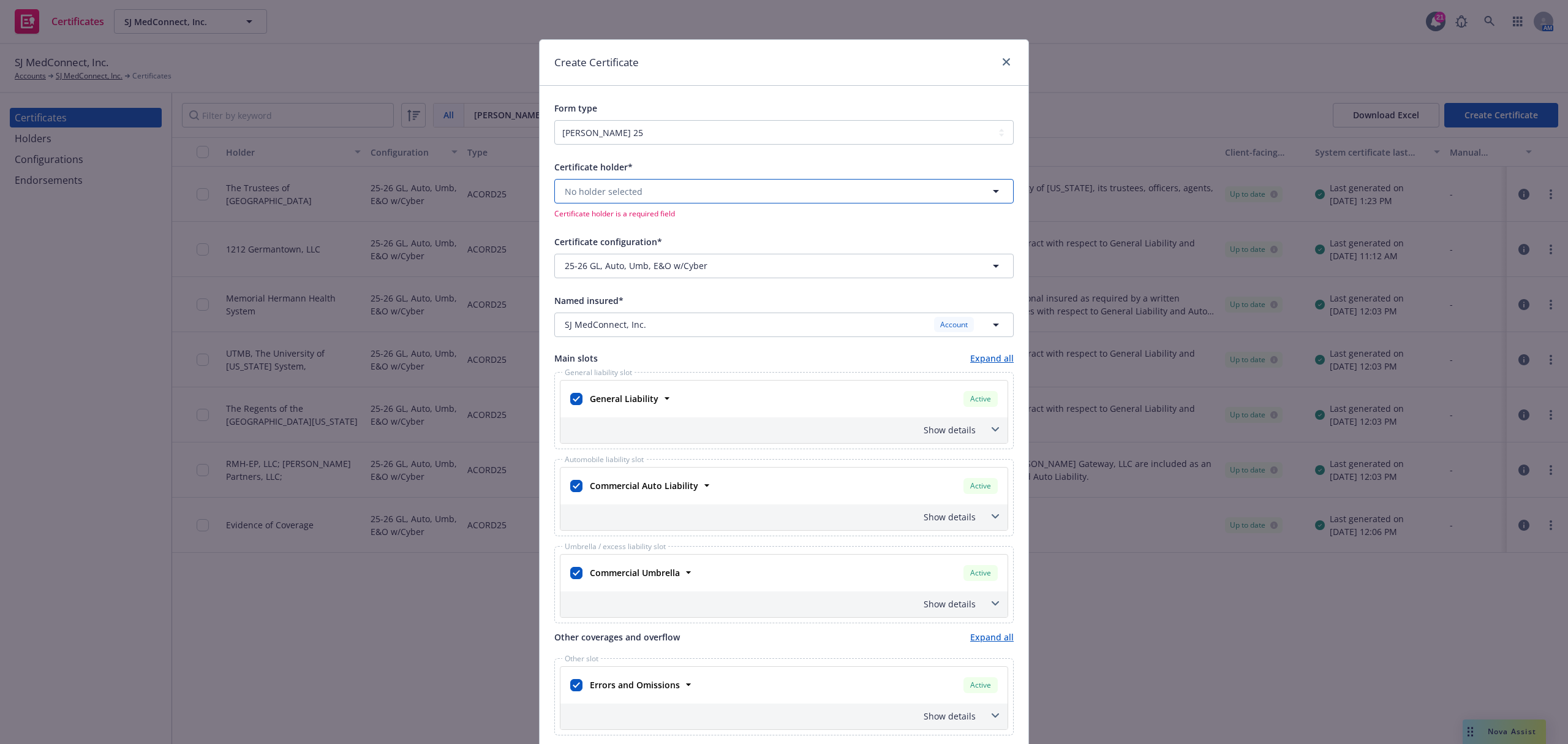
click at [630, 191] on span "No holder selected" at bounding box center [603, 191] width 78 height 13
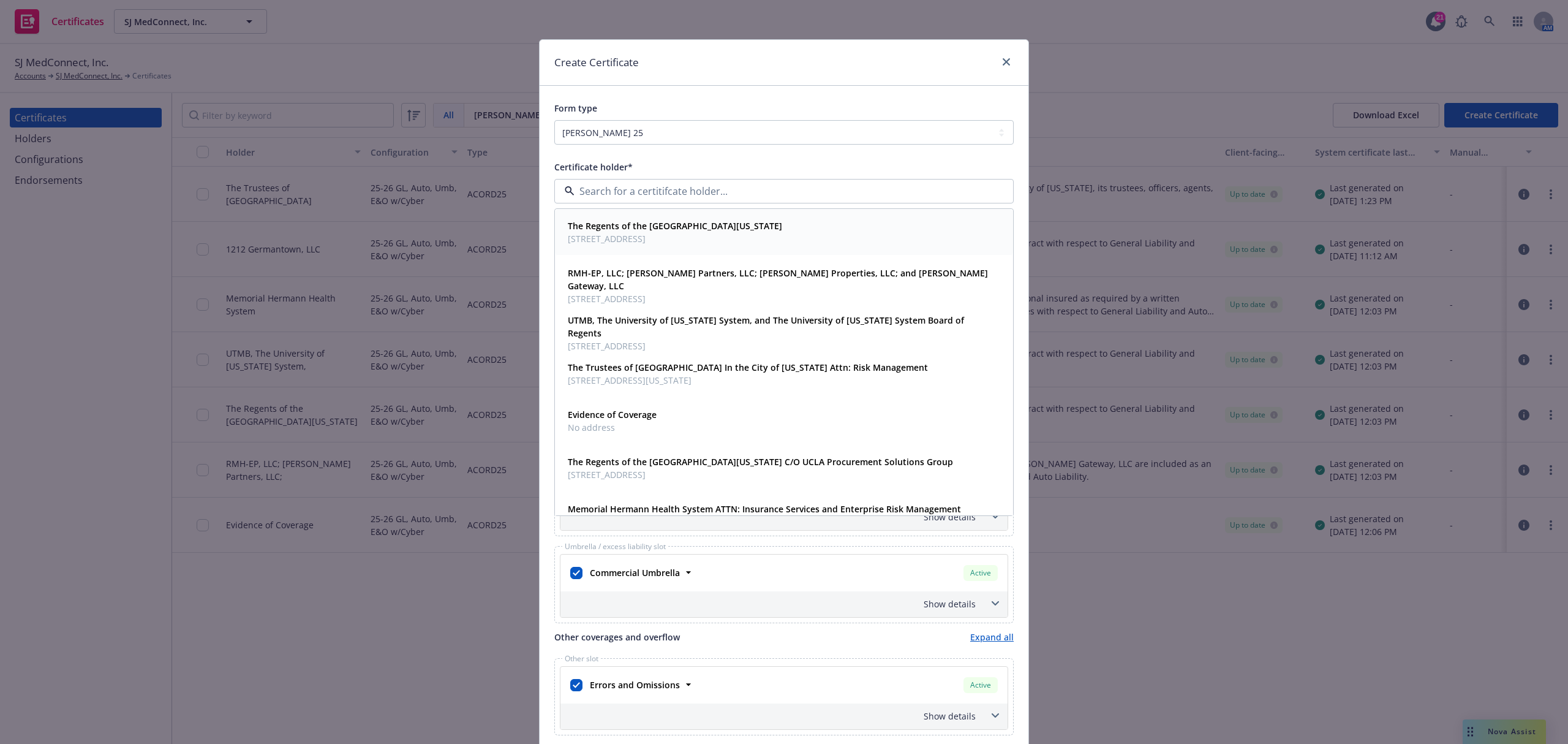
click at [696, 243] on span "1111 Franklin Ave, Oakland, CA, 94607, USA" at bounding box center [675, 238] width 215 height 13
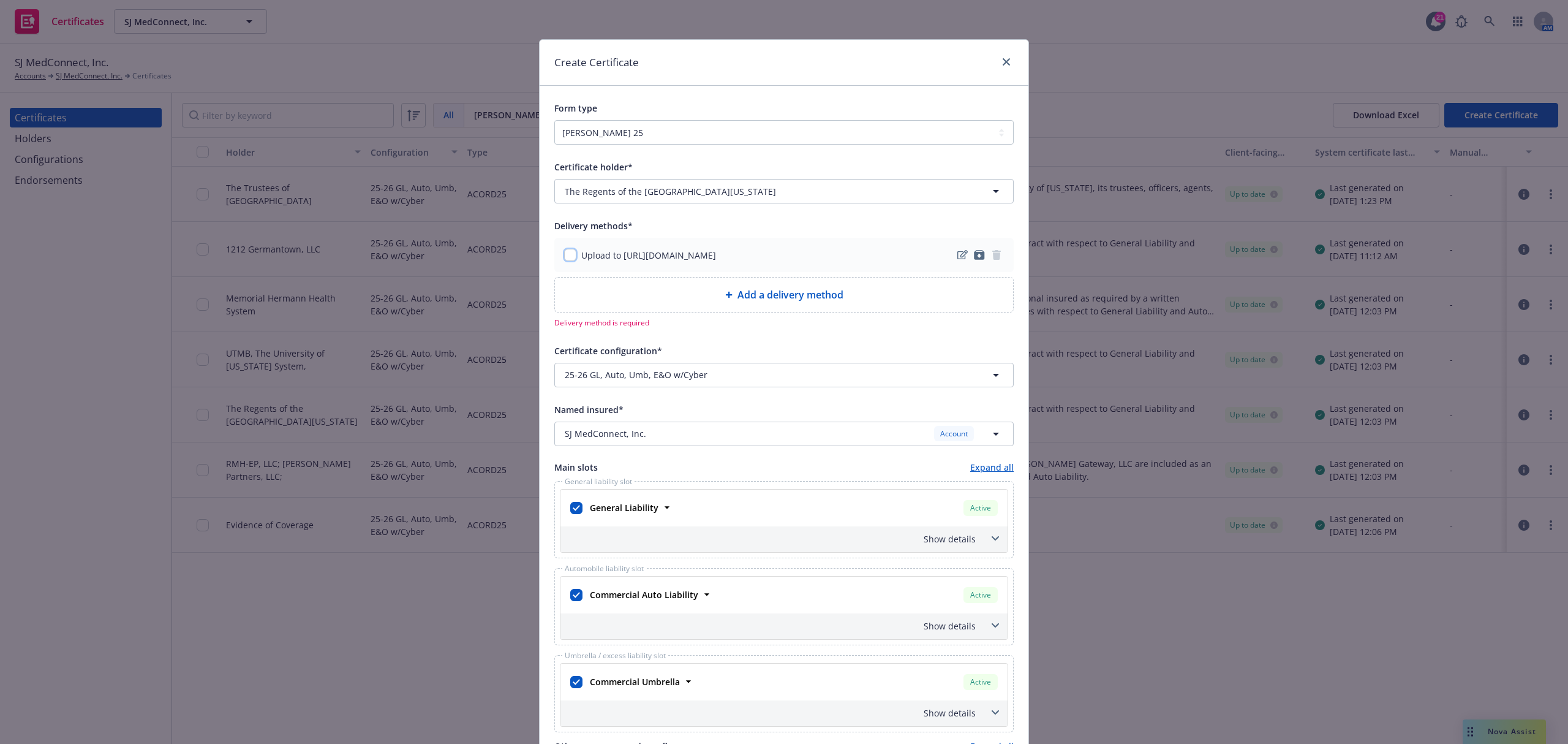
click at [567, 258] on input "checkbox" at bounding box center [570, 254] width 12 height 12
checkbox input "true"
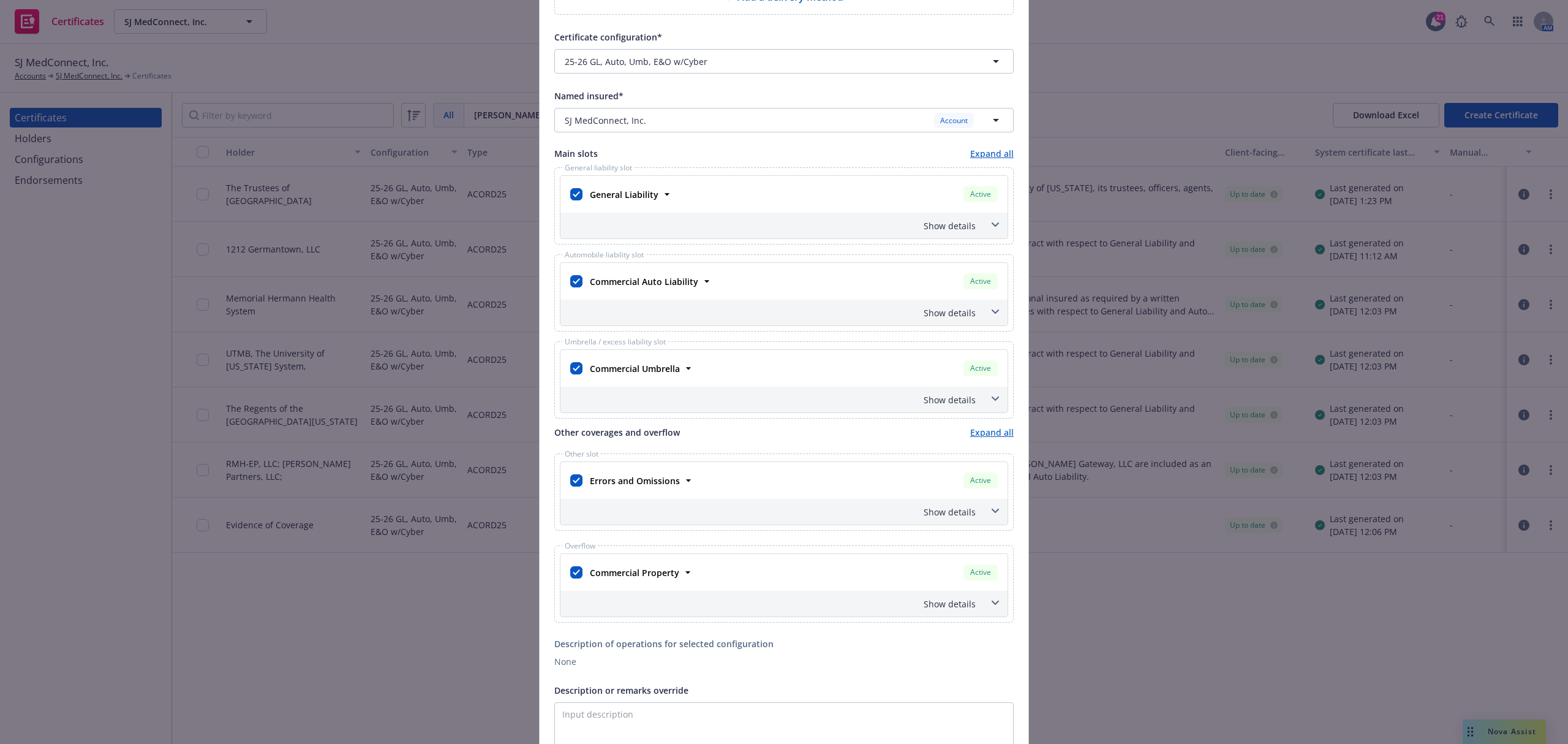
scroll to position [326, 0]
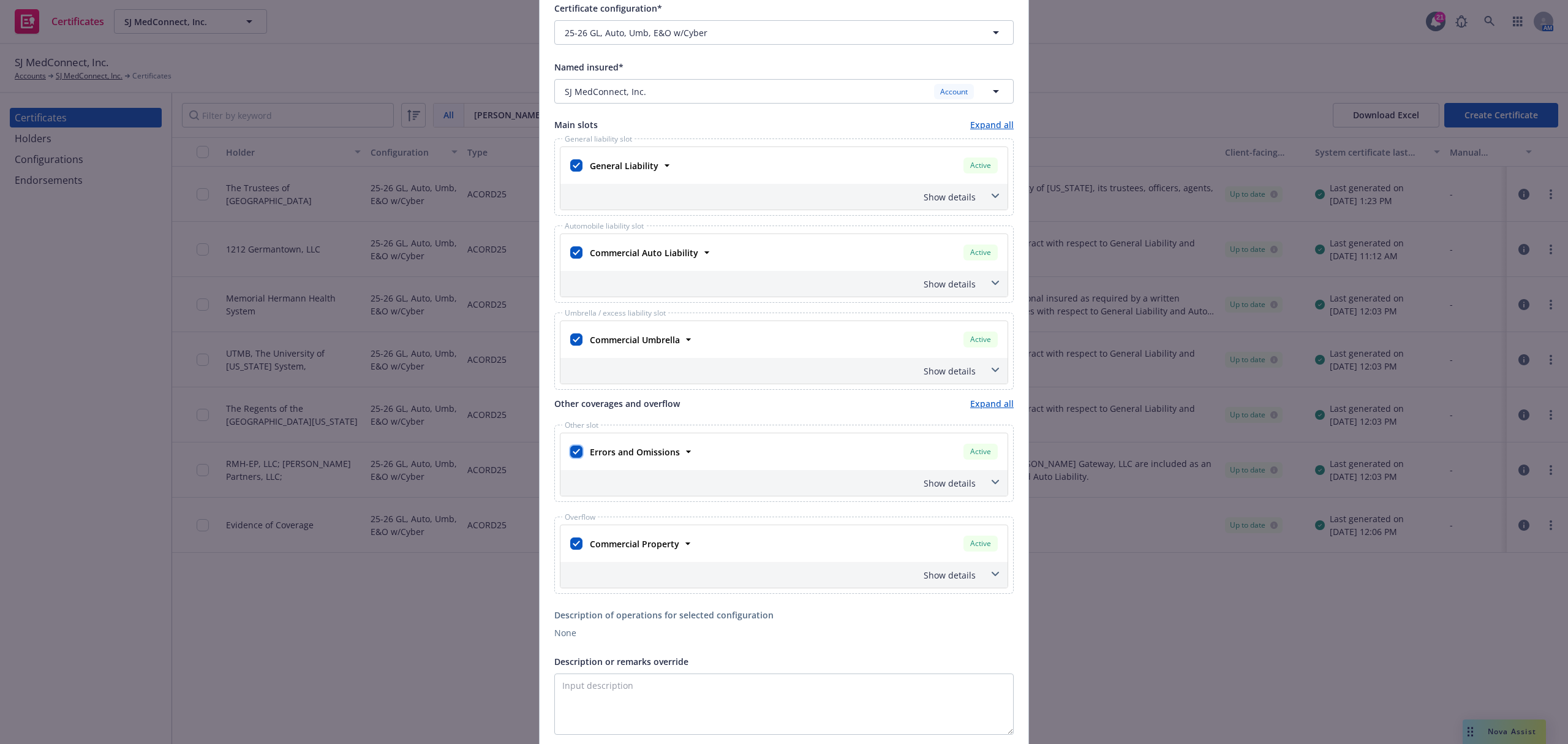
drag, startPoint x: 570, startPoint y: 452, endPoint x: 586, endPoint y: 562, distance: 111.2
click at [571, 452] on input "checkbox" at bounding box center [576, 451] width 12 height 12
checkbox input "false"
click at [570, 544] on input "checkbox" at bounding box center [576, 543] width 12 height 12
checkbox input "false"
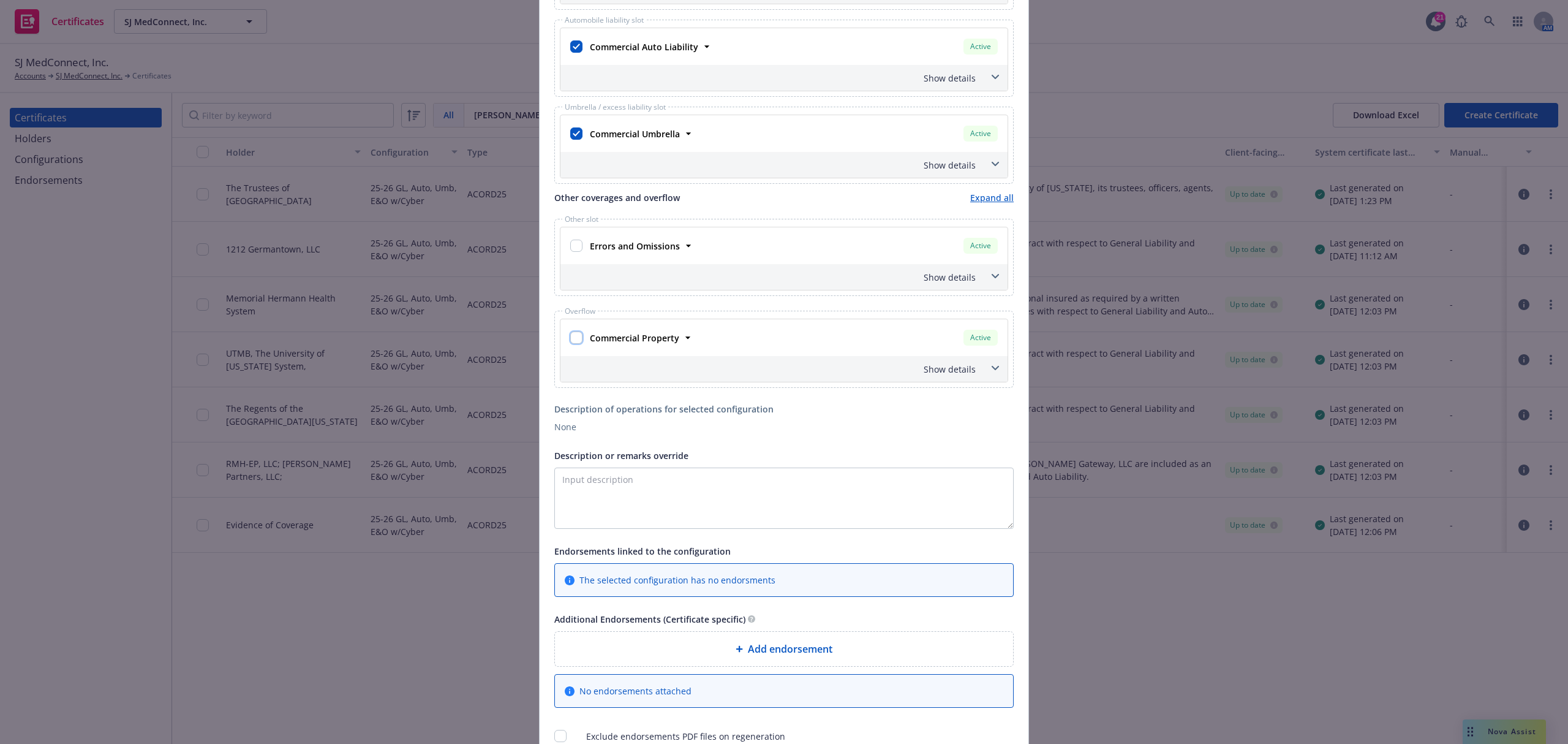
scroll to position [572, 0]
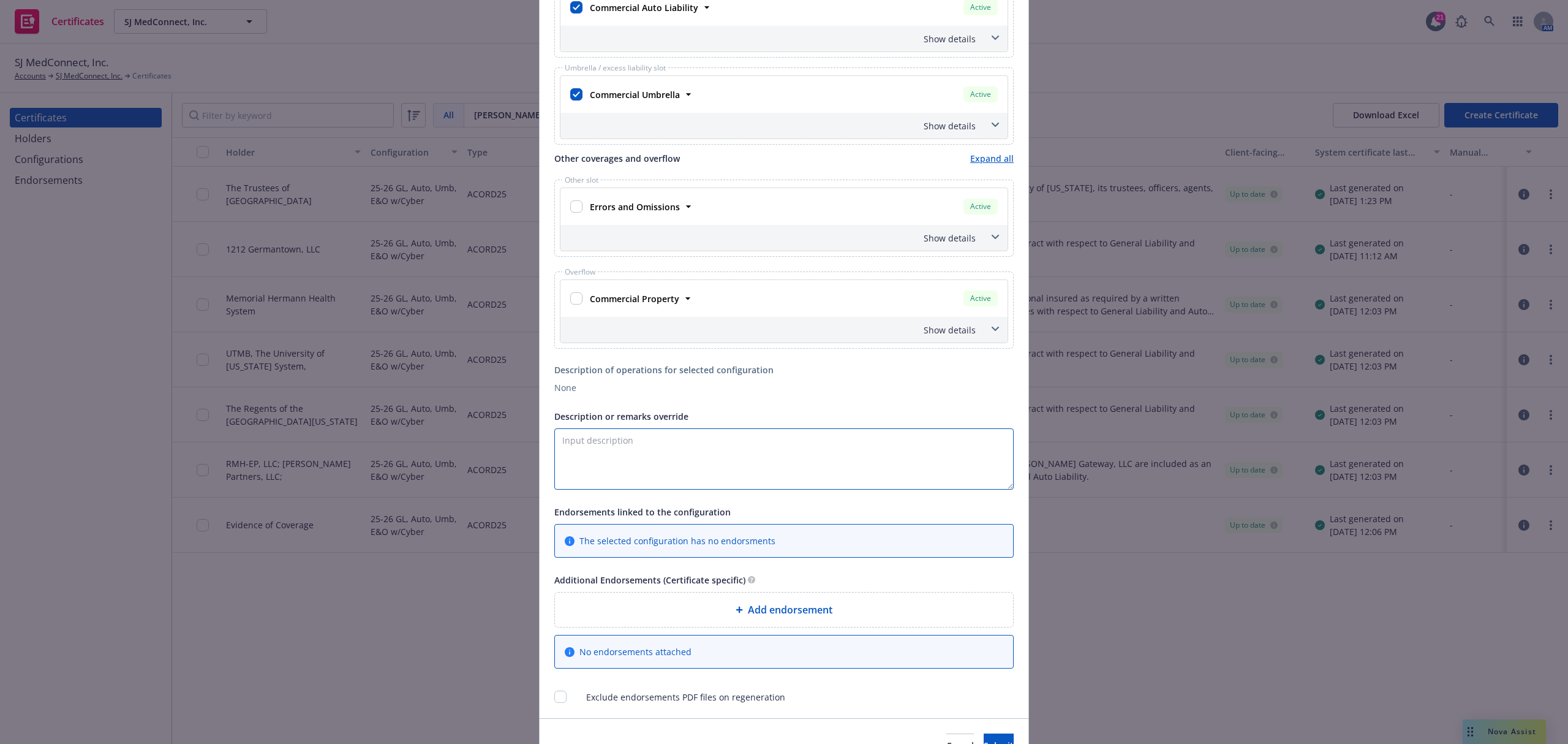
click at [768, 462] on textarea "Description or remarks override" at bounding box center [784, 459] width 459 height 61
paste textarea "The Regents of the University of California"
click at [789, 458] on textarea "The Regents of the University of California" at bounding box center [784, 459] width 459 height 61
paste textarea "is included as an additional insured as required by a written contract with res…"
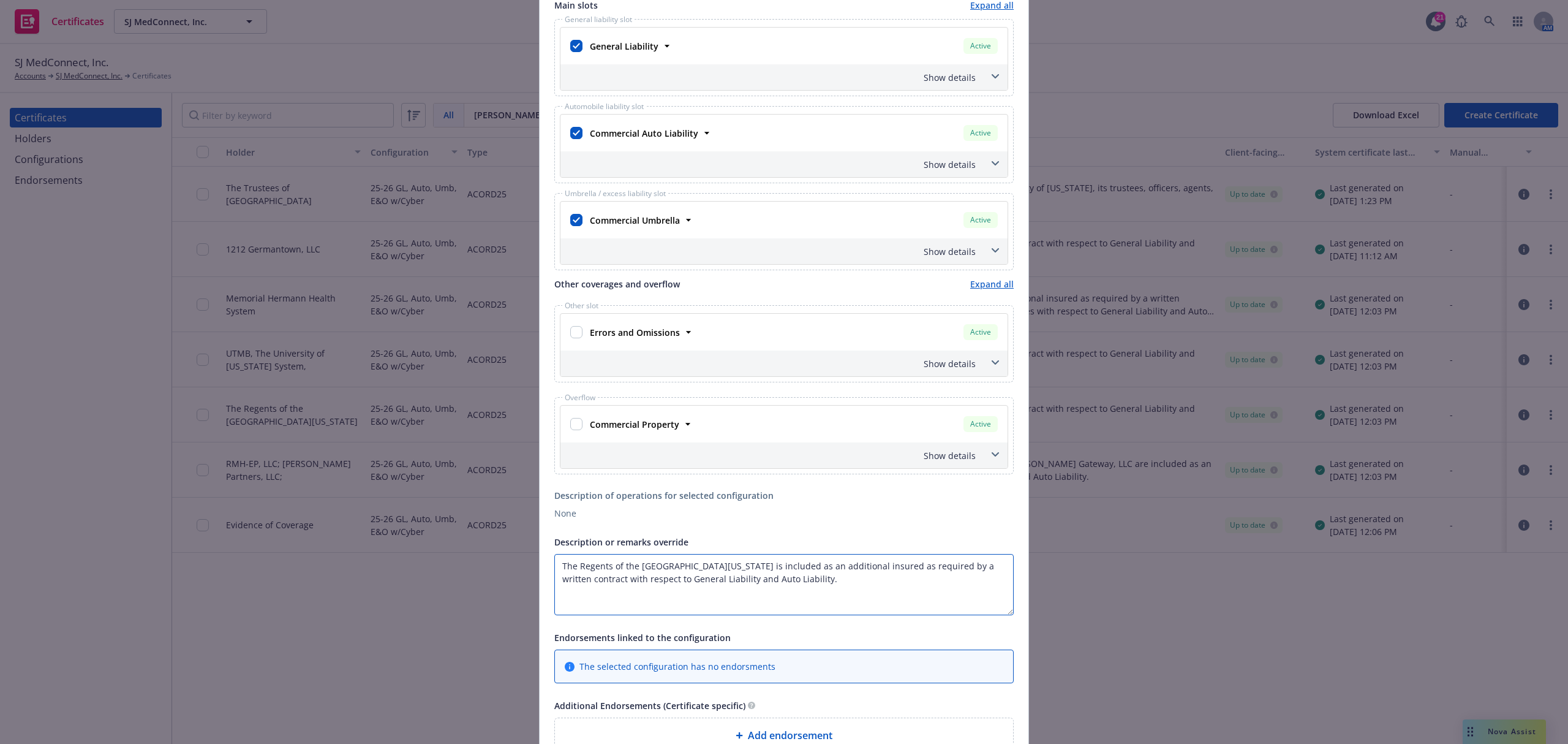
scroll to position [326, 0]
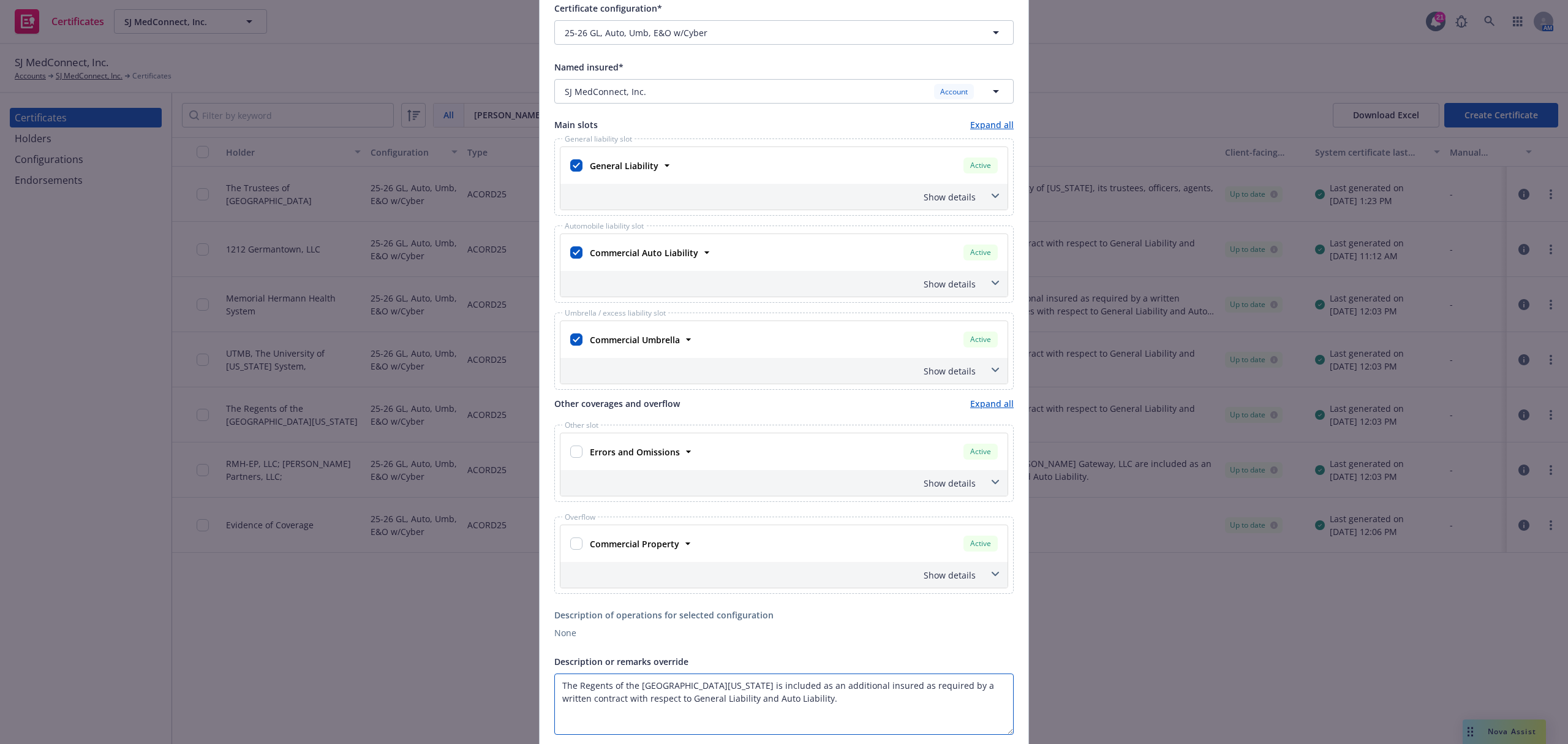
type textarea "The Regents of the University of California is included as an additional insure…"
click at [994, 195] on span at bounding box center [995, 196] width 20 height 20
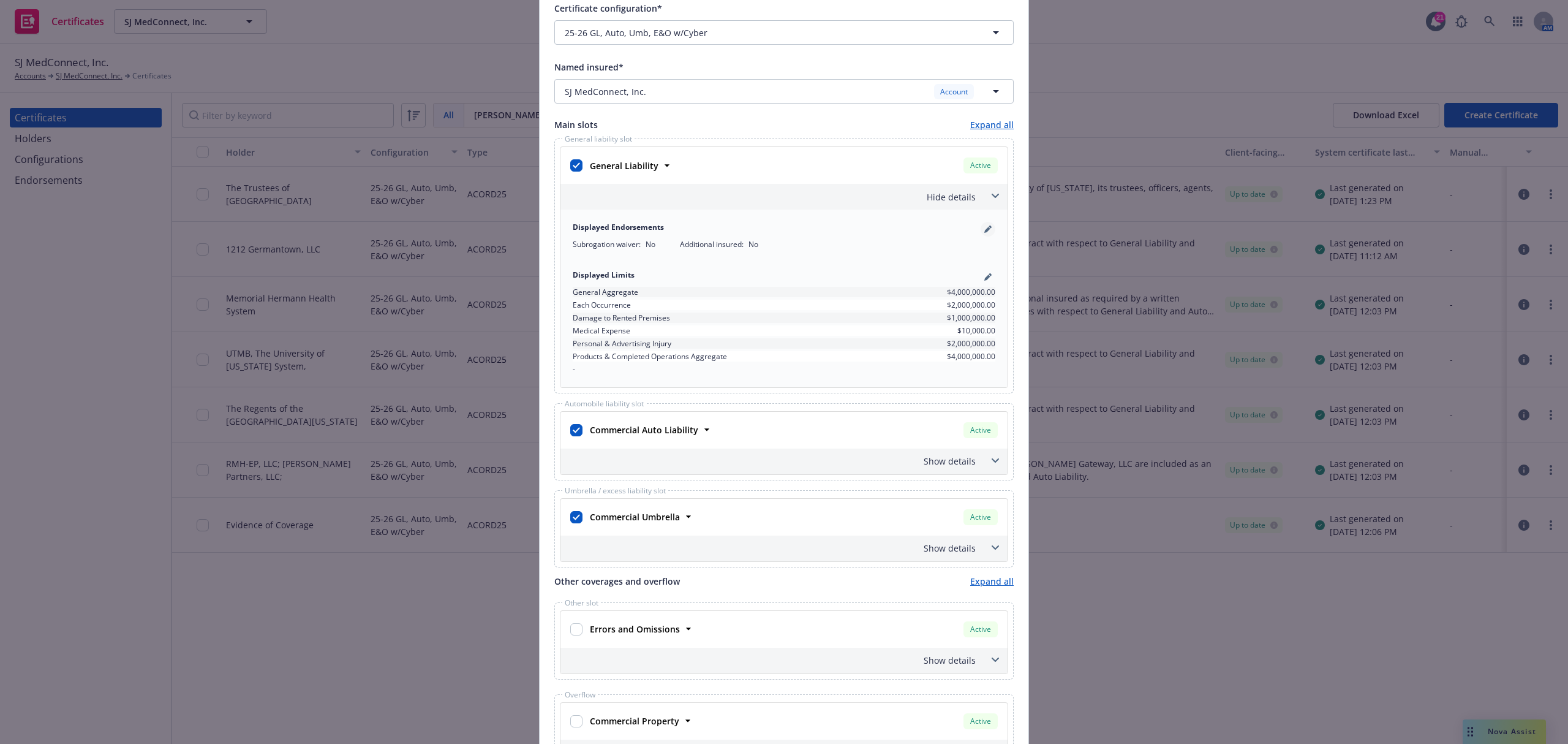
click at [987, 231] on link "pencil" at bounding box center [988, 229] width 15 height 15
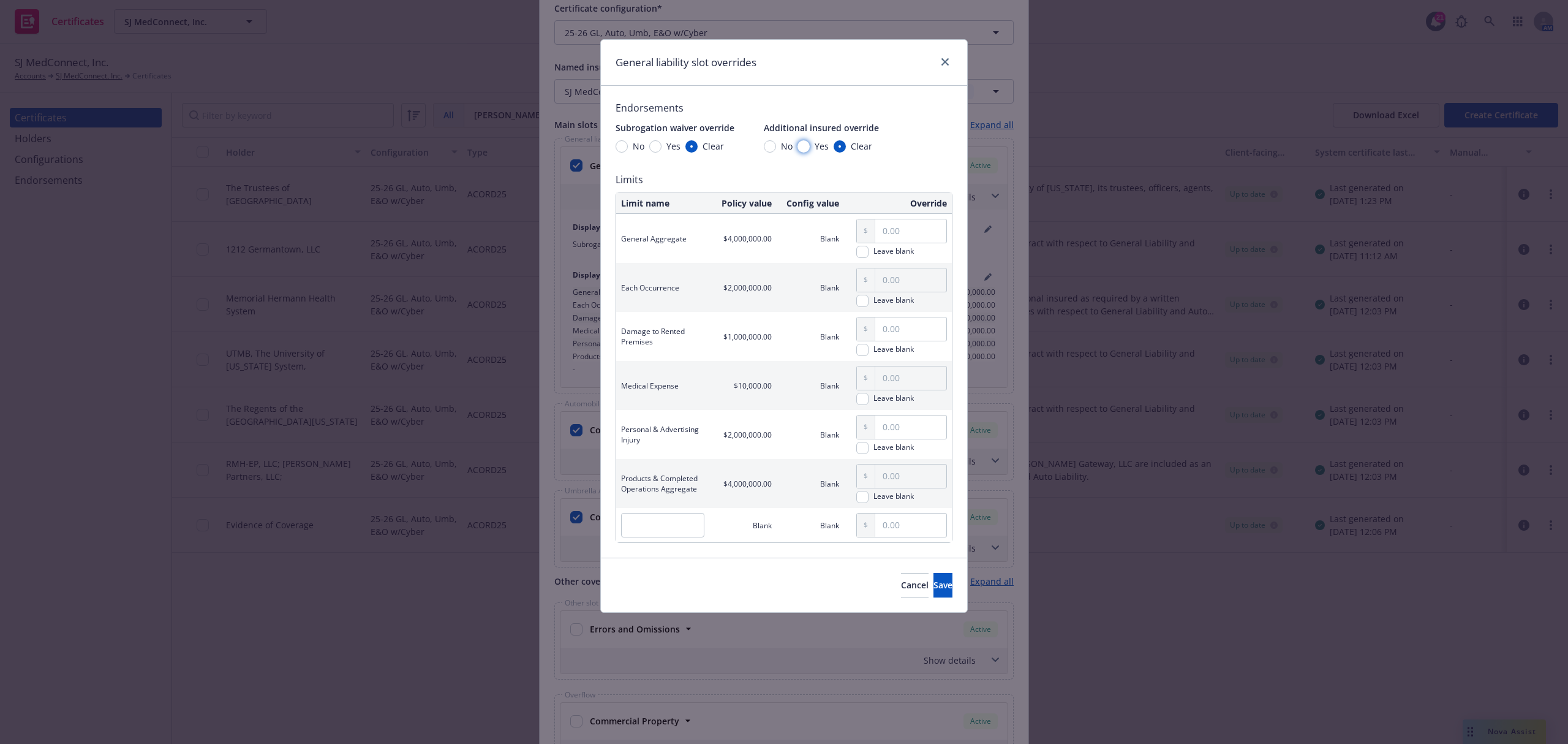
click at [804, 145] on input "Yes" at bounding box center [804, 146] width 12 height 12
radio input "true"
click at [933, 585] on span "Save" at bounding box center [943, 585] width 19 height 12
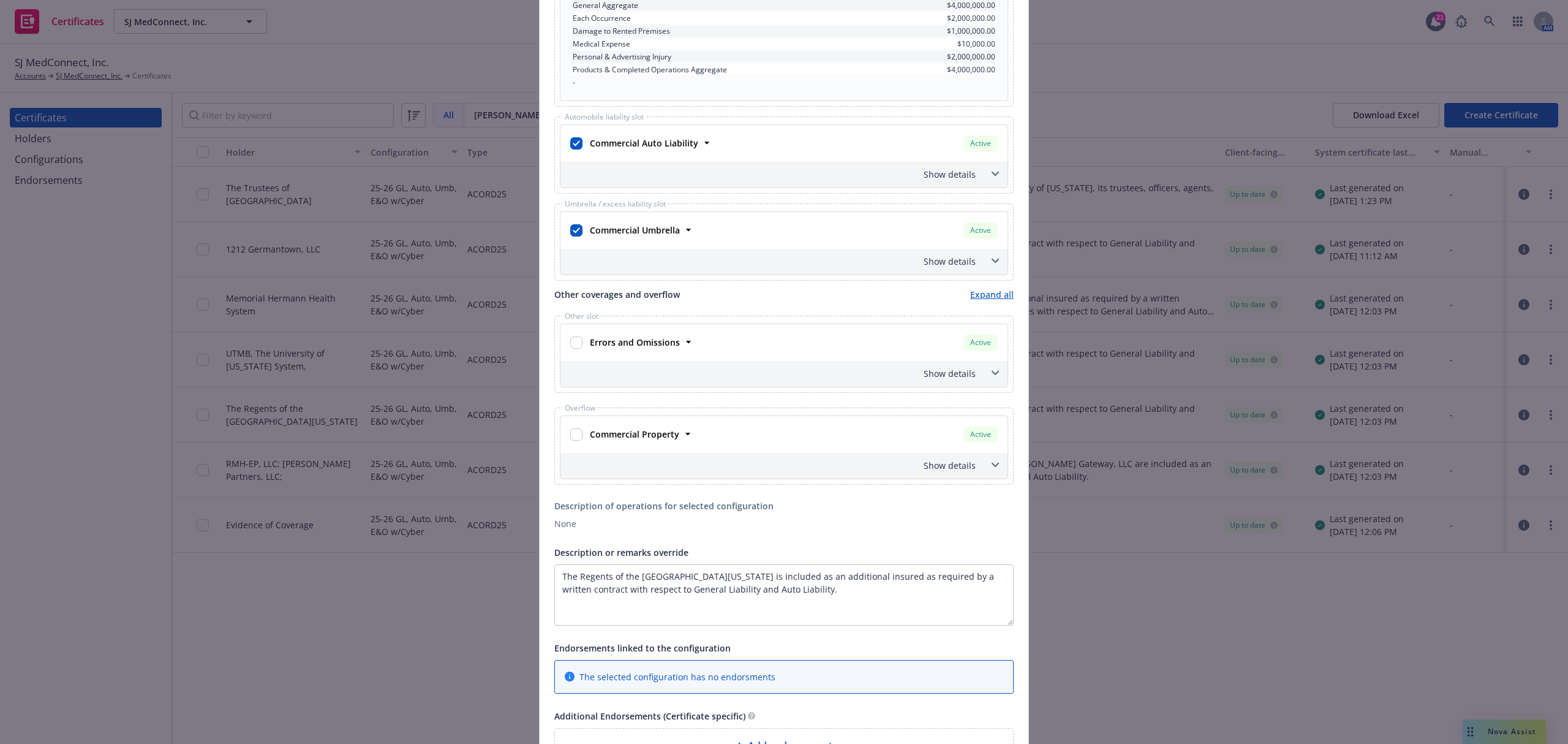
scroll to position [653, 0]
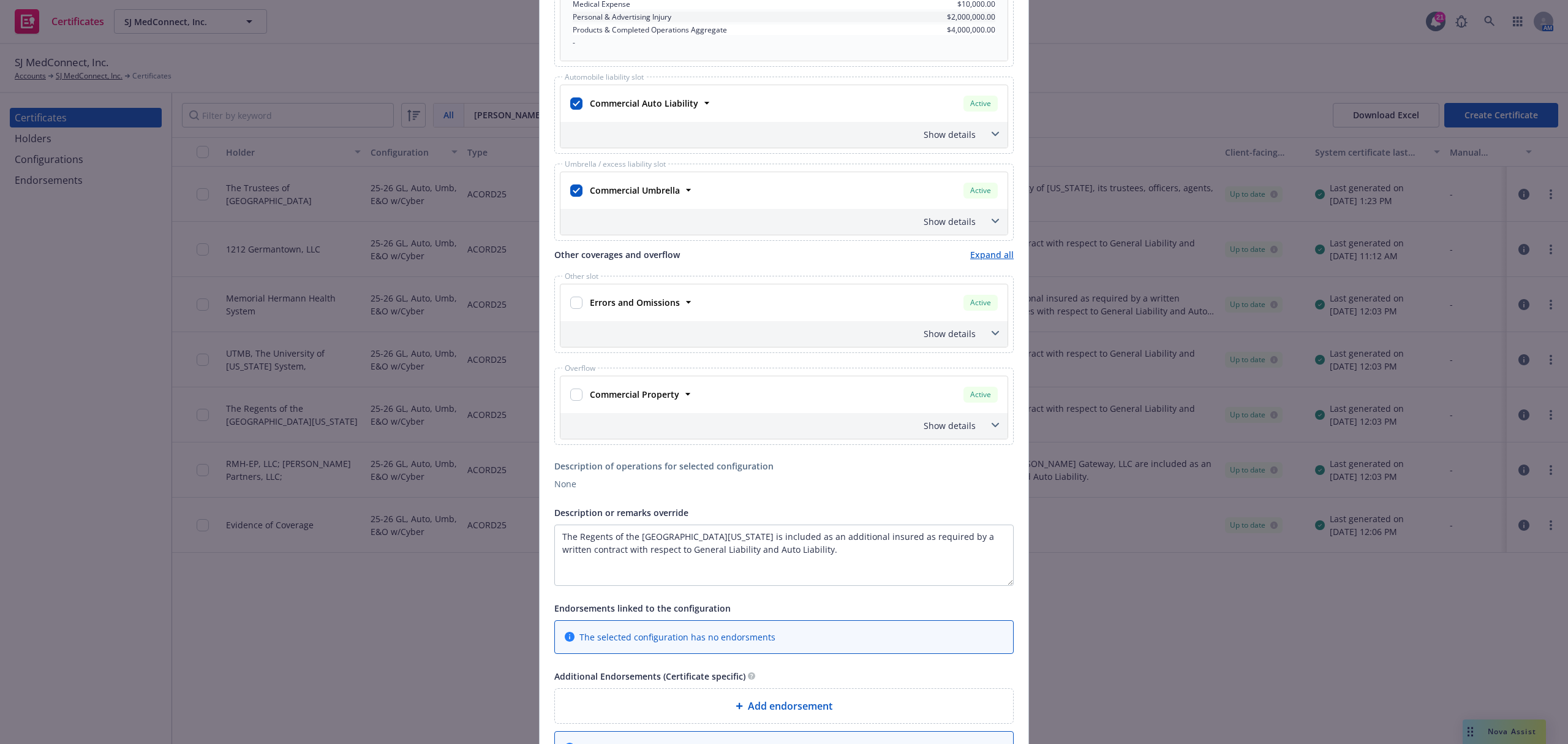
click at [805, 713] on span "Add endorsement" at bounding box center [790, 705] width 85 height 15
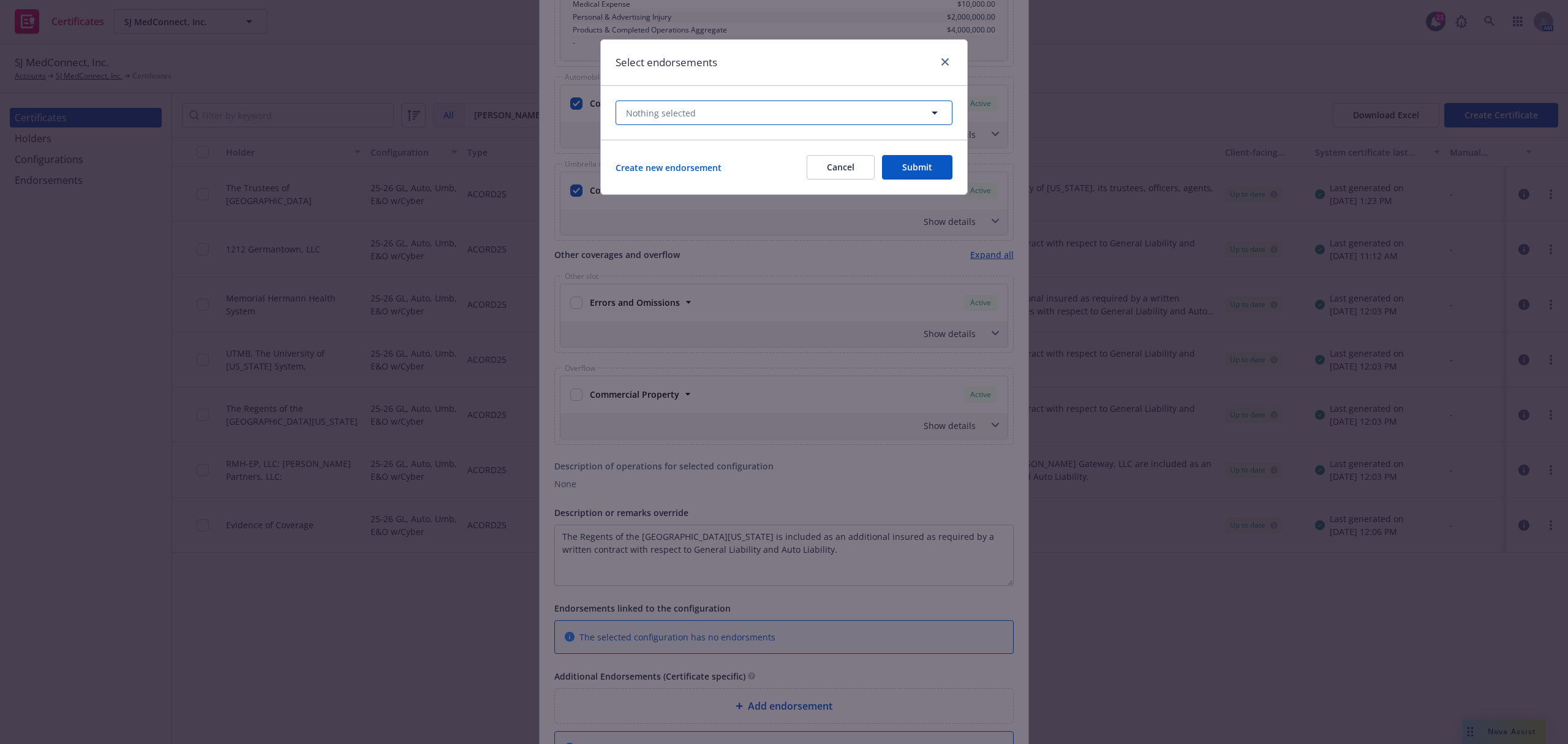
click at [723, 112] on button "Nothing selected" at bounding box center [784, 112] width 337 height 24
click at [614, 123] on div "Nothing selected Unselect all Active Archived No results" at bounding box center [784, 113] width 366 height 54
click at [846, 172] on button "Cancel" at bounding box center [841, 167] width 68 height 24
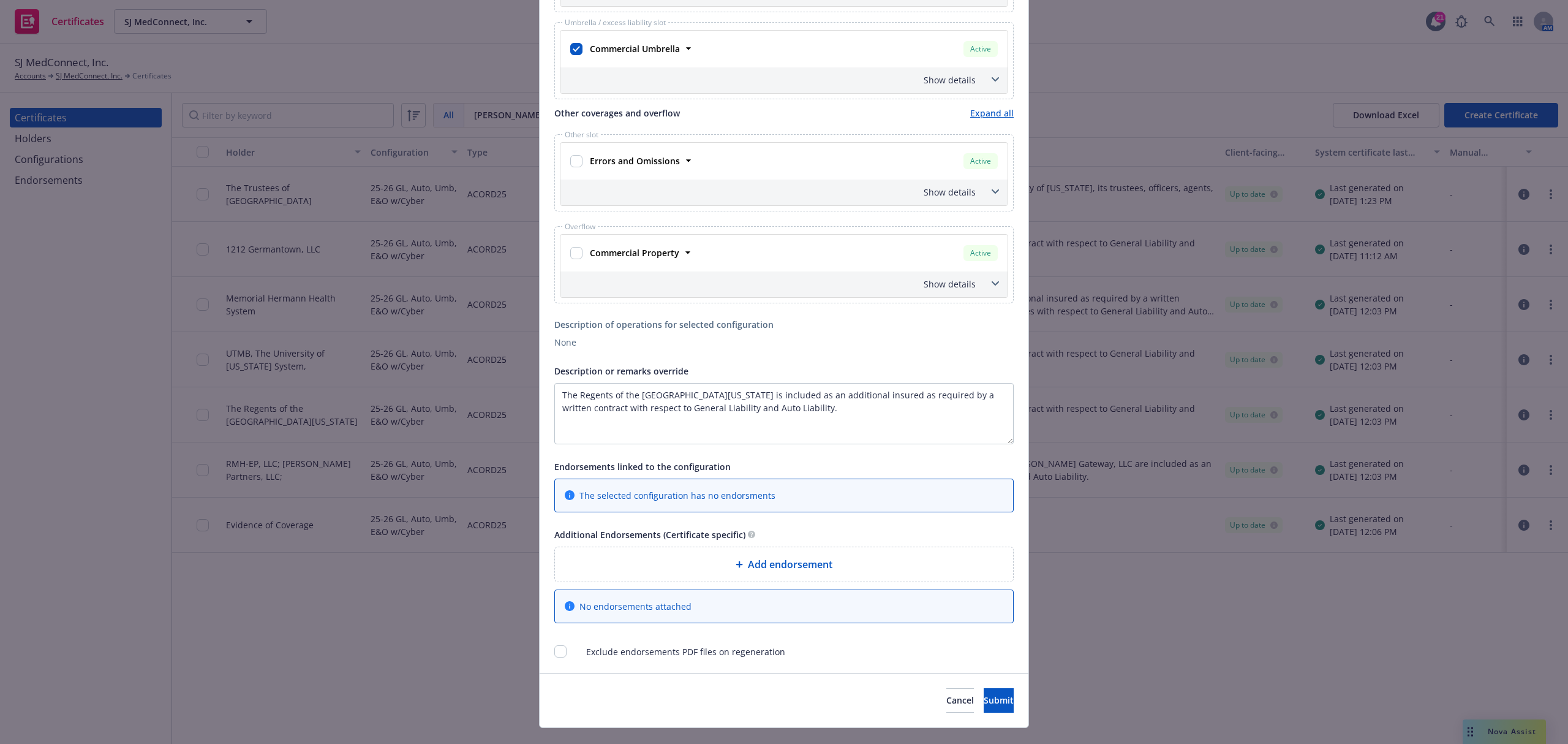
scroll to position [817, 0]
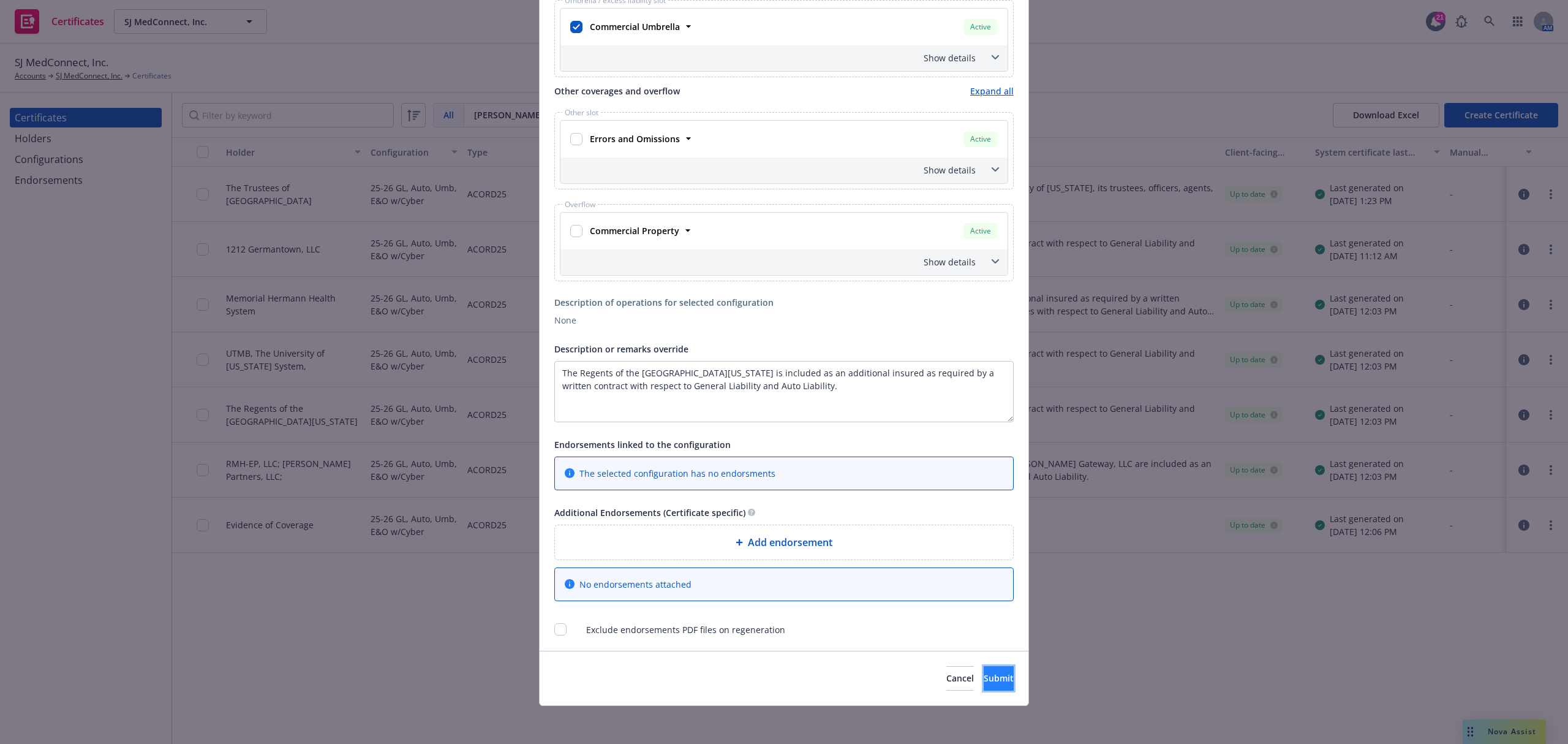
click at [984, 691] on button "Submit" at bounding box center [999, 678] width 30 height 24
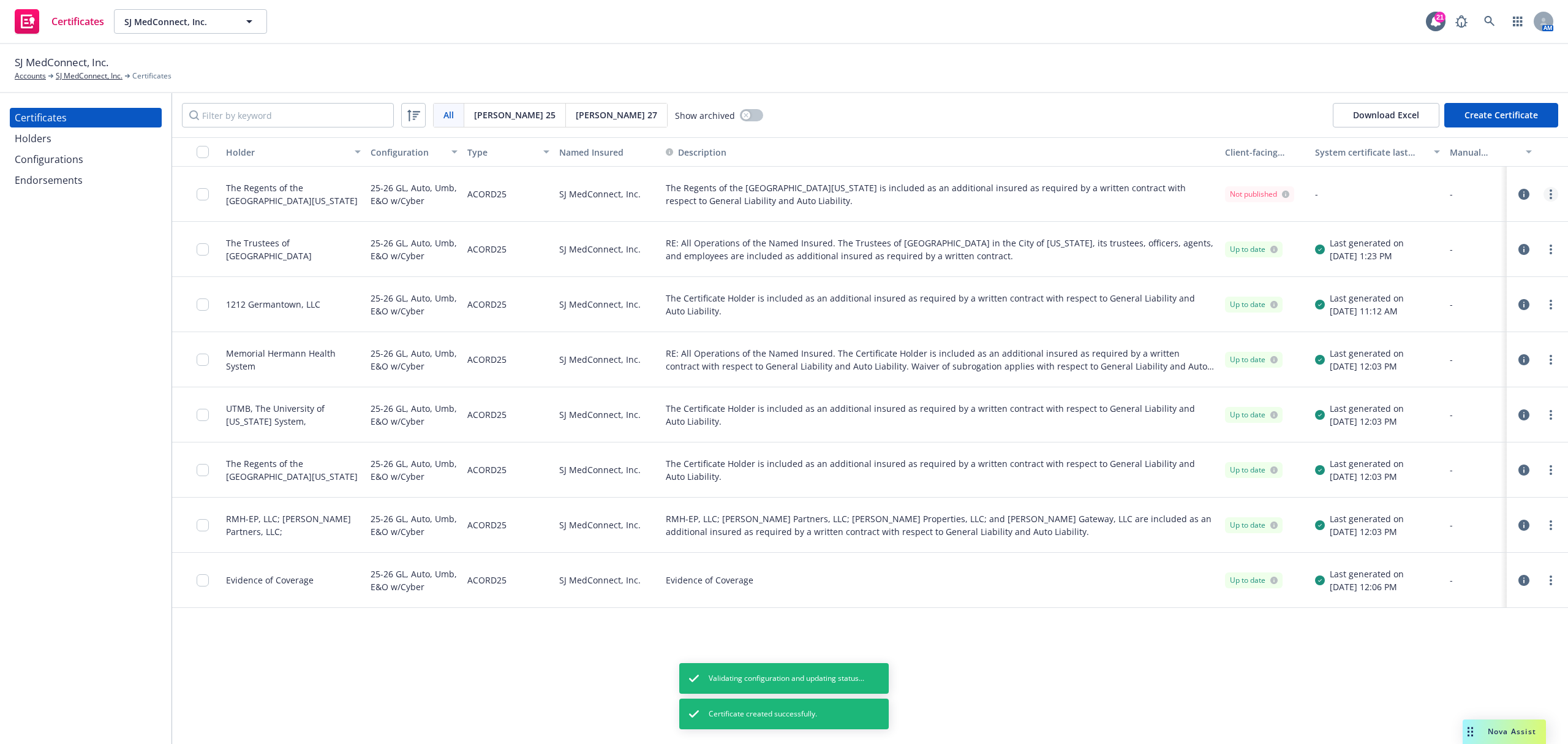
click at [1550, 195] on icon "more" at bounding box center [1551, 194] width 3 height 10
click at [1434, 411] on link "Preview a new version" at bounding box center [1459, 415] width 196 height 24
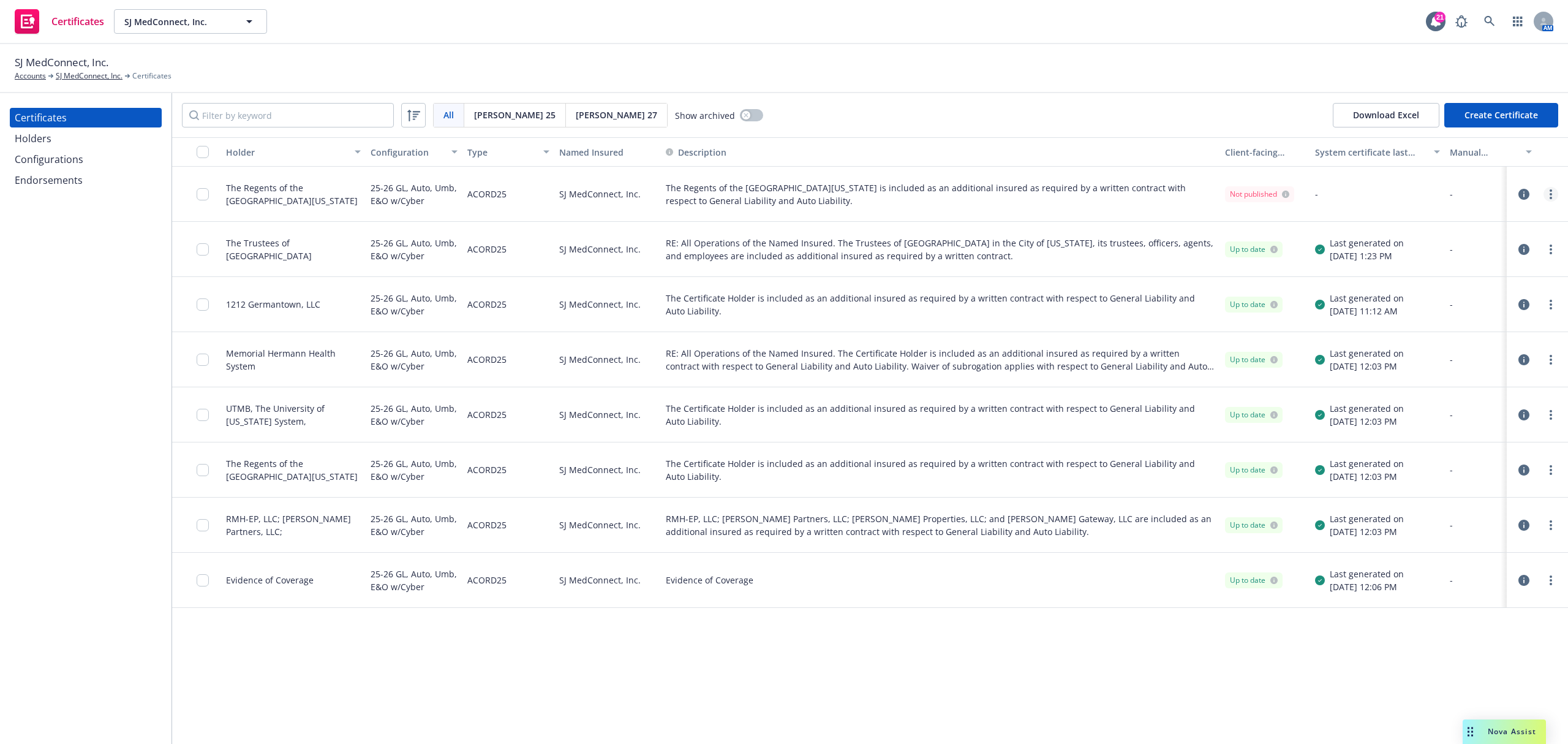
click at [1556, 192] on link "more" at bounding box center [1551, 194] width 15 height 15
click at [1469, 268] on link "Regenerate" at bounding box center [1459, 269] width 196 height 24
click at [202, 197] on input "checkbox" at bounding box center [202, 194] width 12 height 12
click at [840, 721] on div "Other actions" at bounding box center [807, 716] width 66 height 23
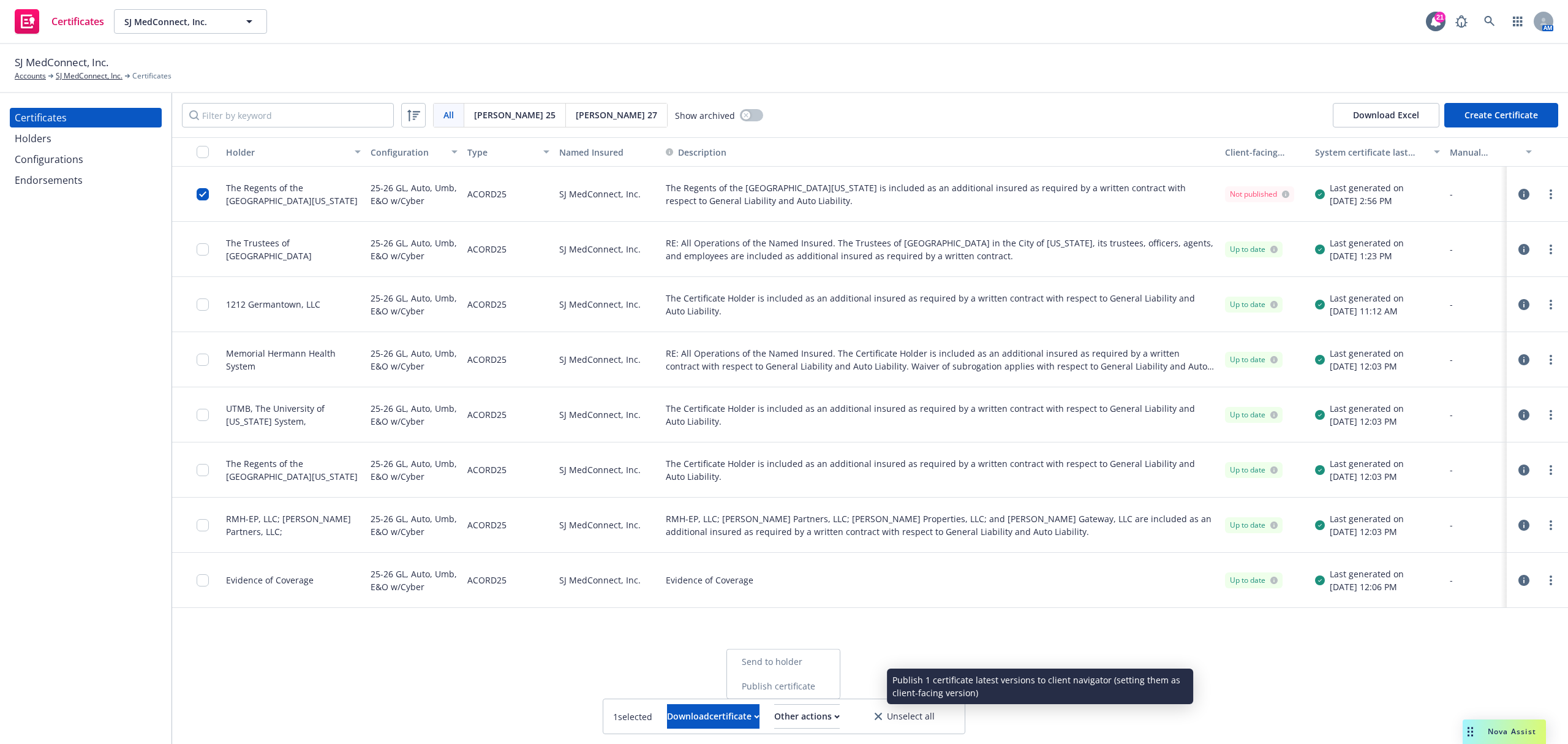
click at [836, 687] on link "Publish certificate" at bounding box center [783, 686] width 112 height 24
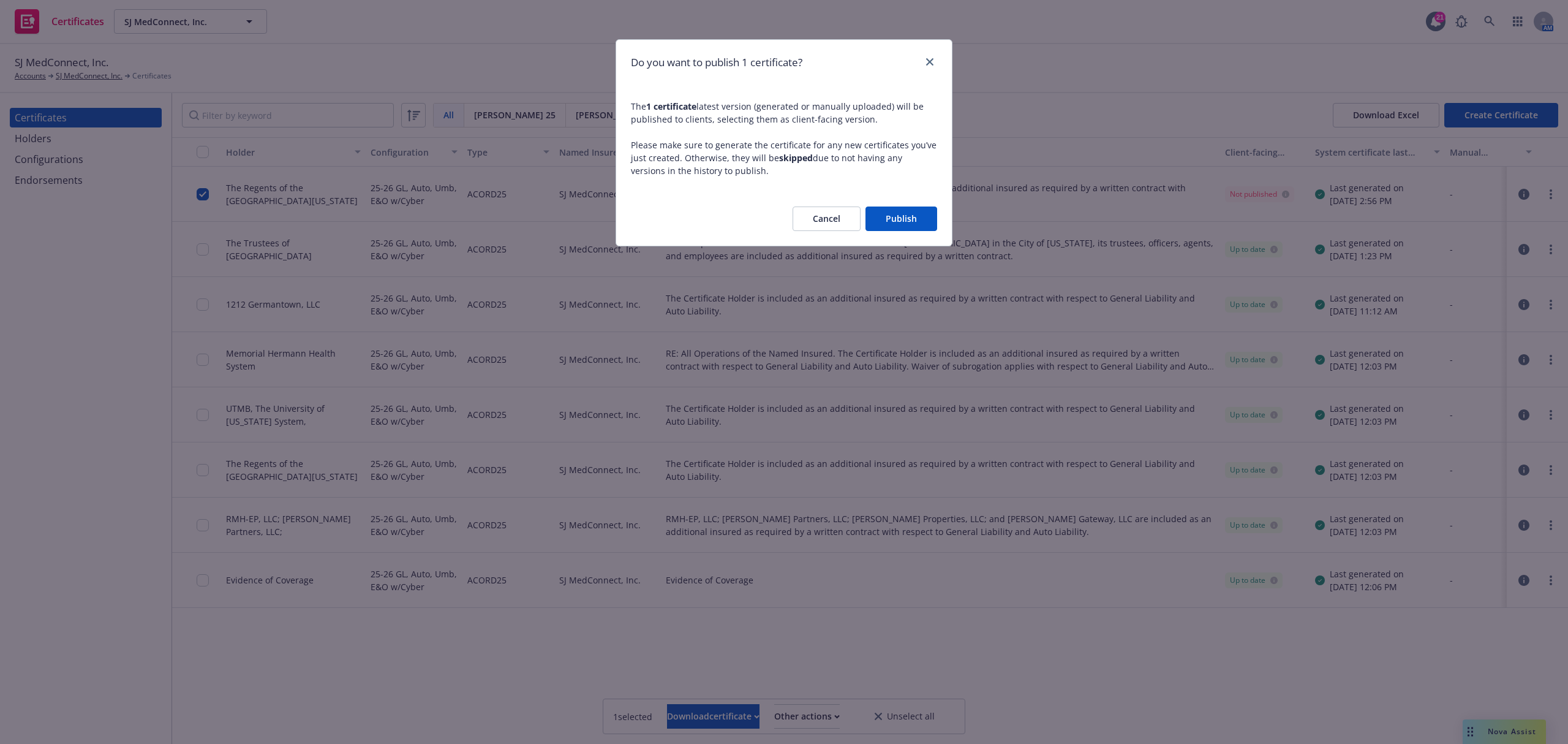
click at [902, 228] on button "Publish" at bounding box center [902, 218] width 72 height 24
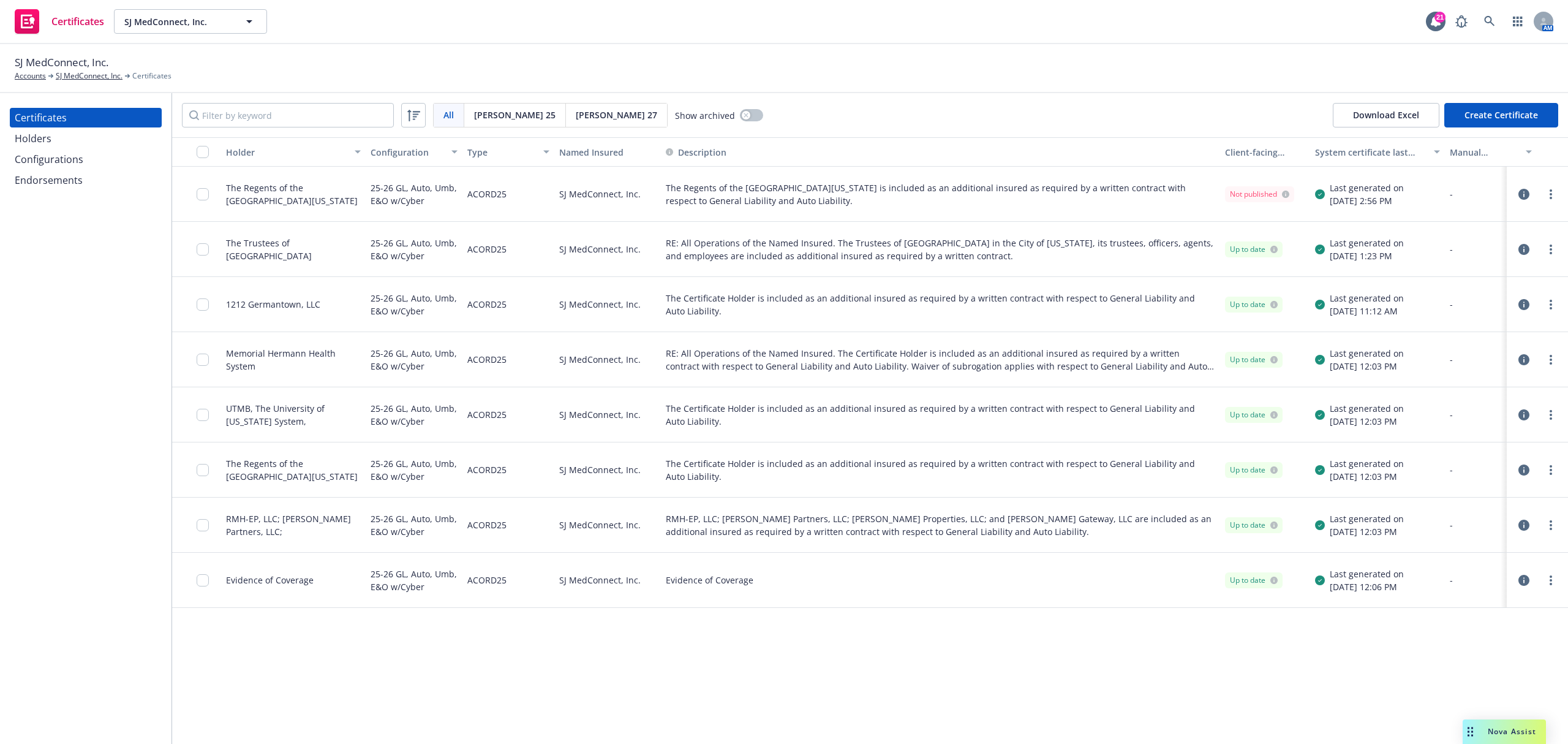
click at [64, 139] on div "Holders" at bounding box center [85, 138] width 142 height 20
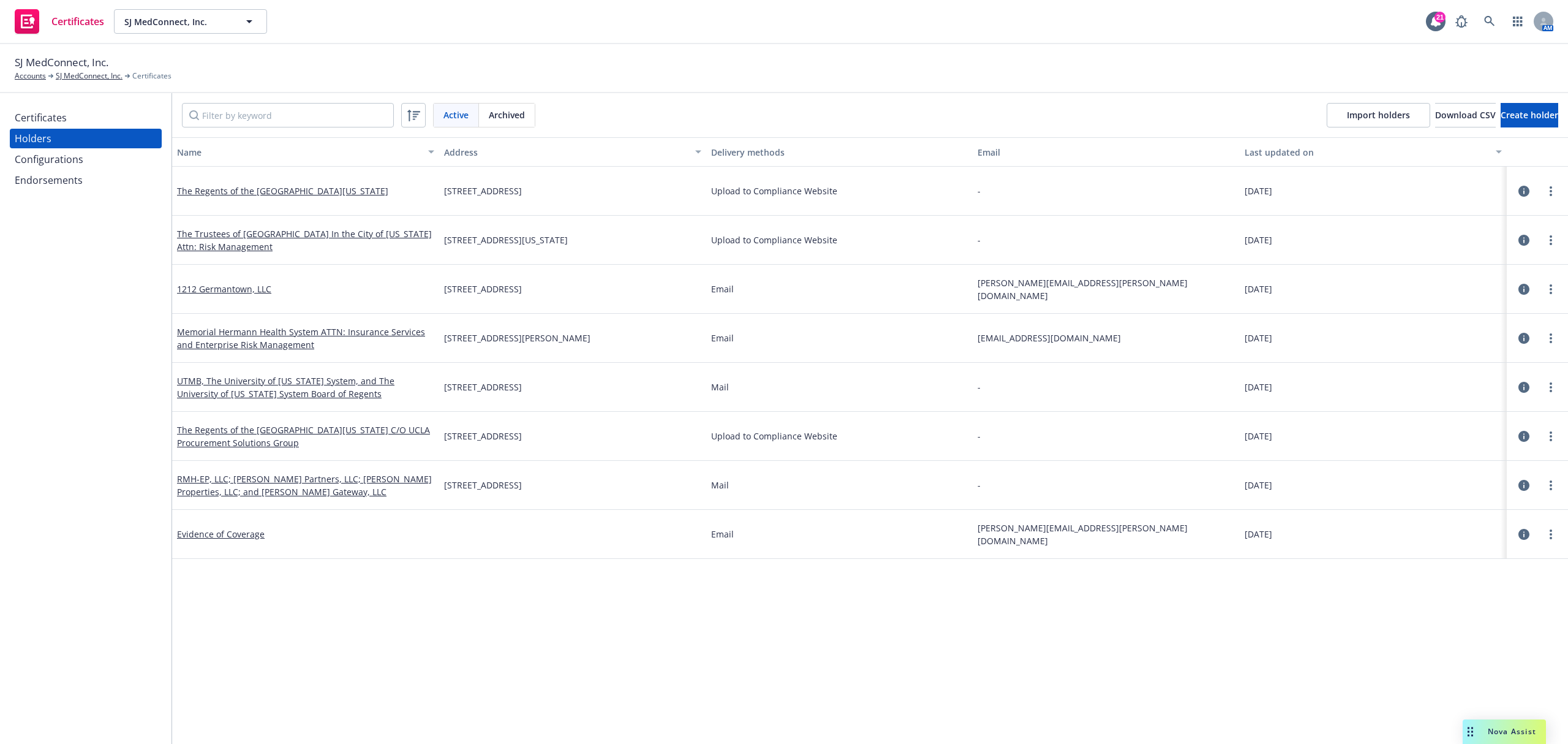
click at [64, 124] on div "Certificates" at bounding box center [40, 118] width 52 height 20
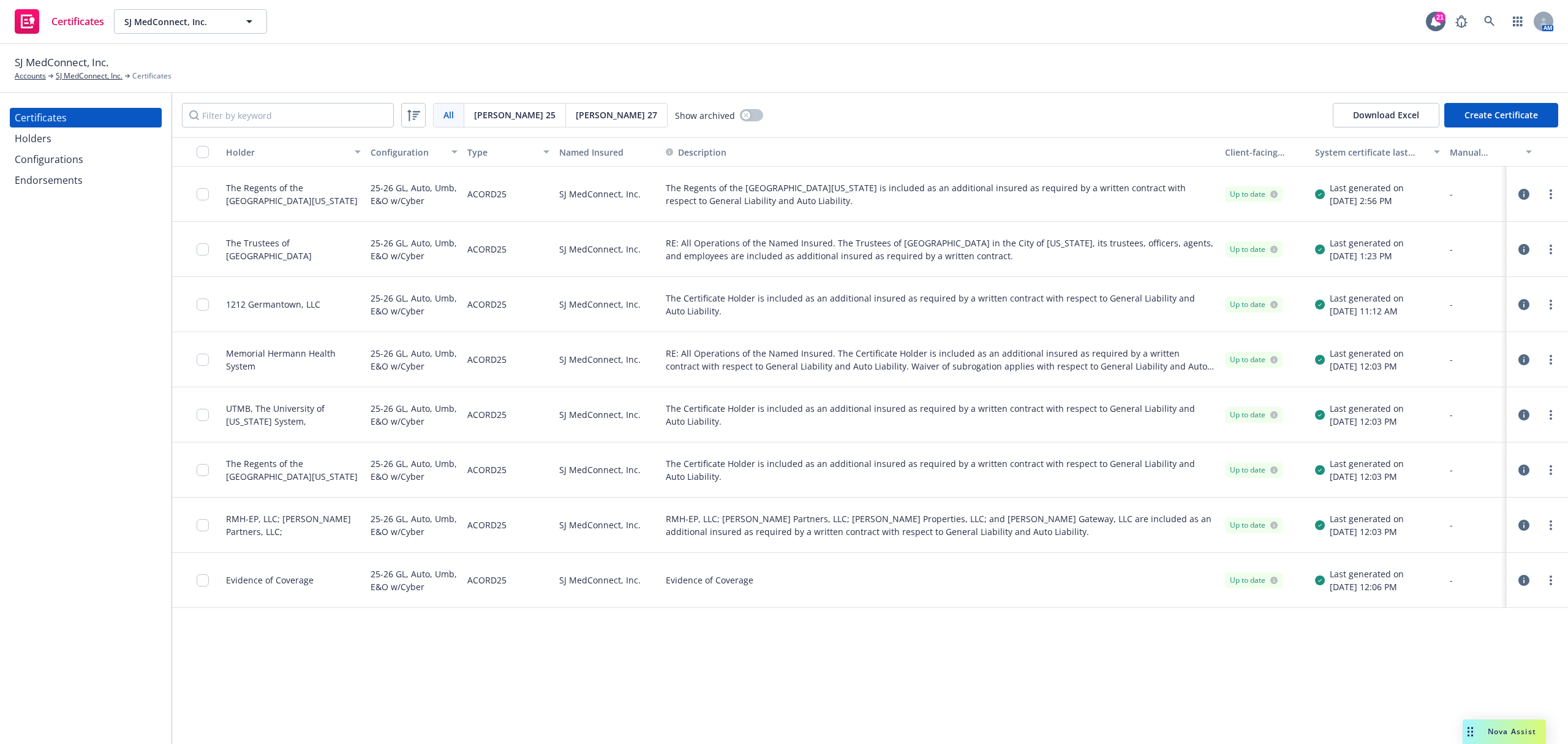
click at [1540, 189] on div at bounding box center [1537, 194] width 42 height 15
click at [1545, 189] on link "more" at bounding box center [1551, 194] width 15 height 15
click at [1463, 368] on link "Download uneditable generated certificate" at bounding box center [1459, 366] width 196 height 24
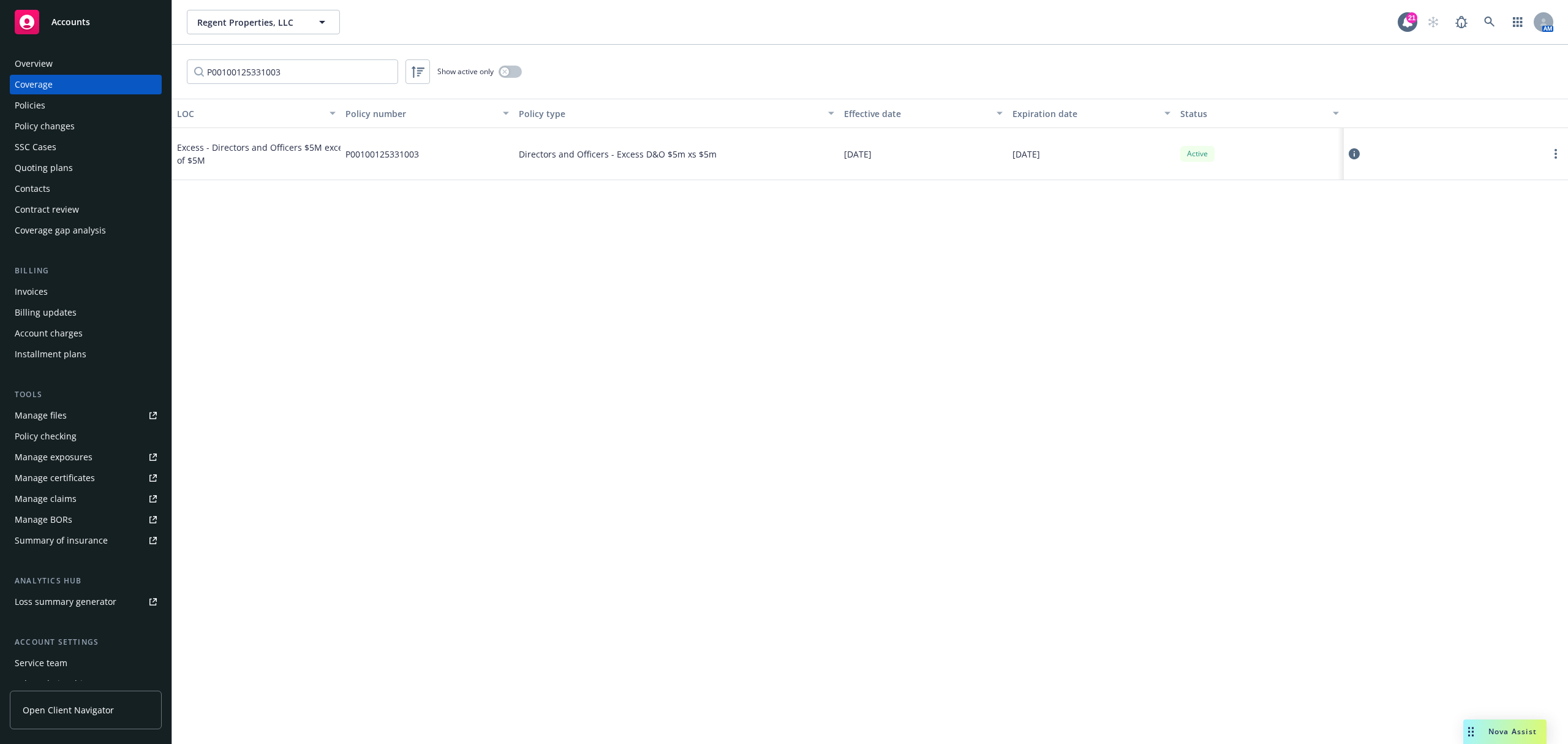
click at [892, 366] on div "LOC Policy number Policy type Effective date Expiration date Status Excess - Di…" at bounding box center [870, 421] width 1396 height 645
click at [73, 475] on div "Manage certificates" at bounding box center [55, 478] width 80 height 20
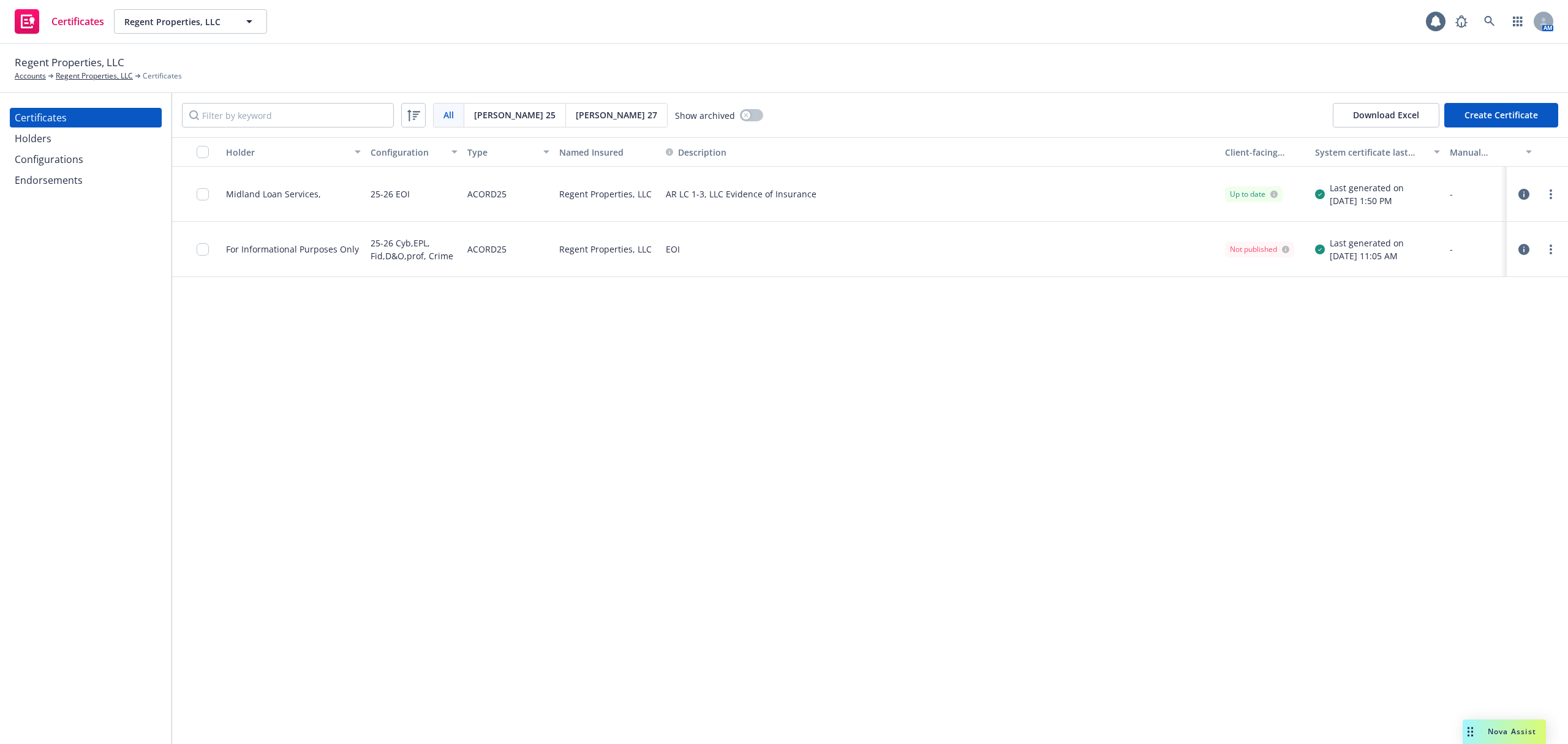
click at [501, 517] on div "Holder Configuration Type Named Insured Description Client-facing status System…" at bounding box center [870, 441] width 1396 height 607
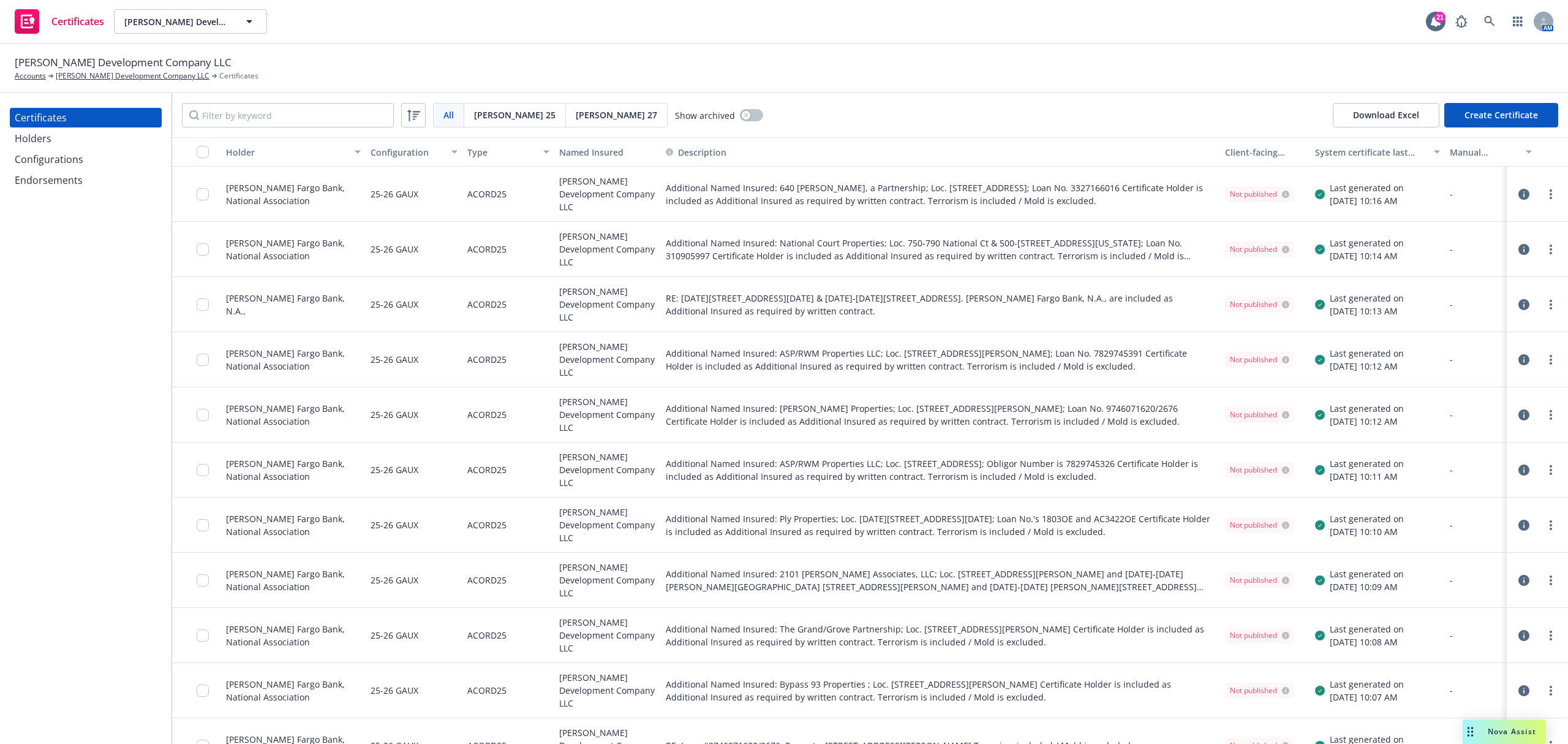
click at [287, 152] on div "Holder" at bounding box center [286, 152] width 121 height 13
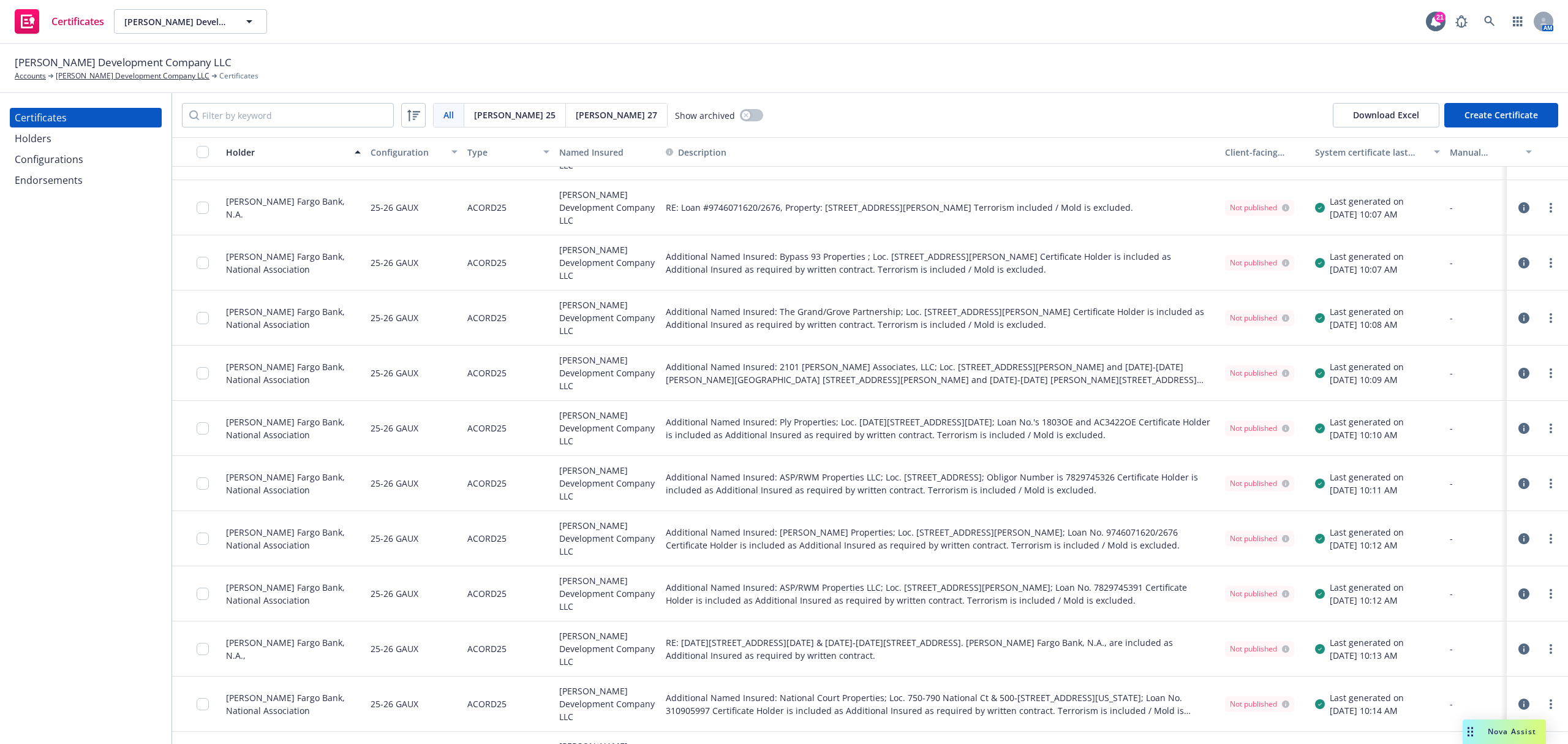
scroll to position [758, 0]
